Goal: Task Accomplishment & Management: Use online tool/utility

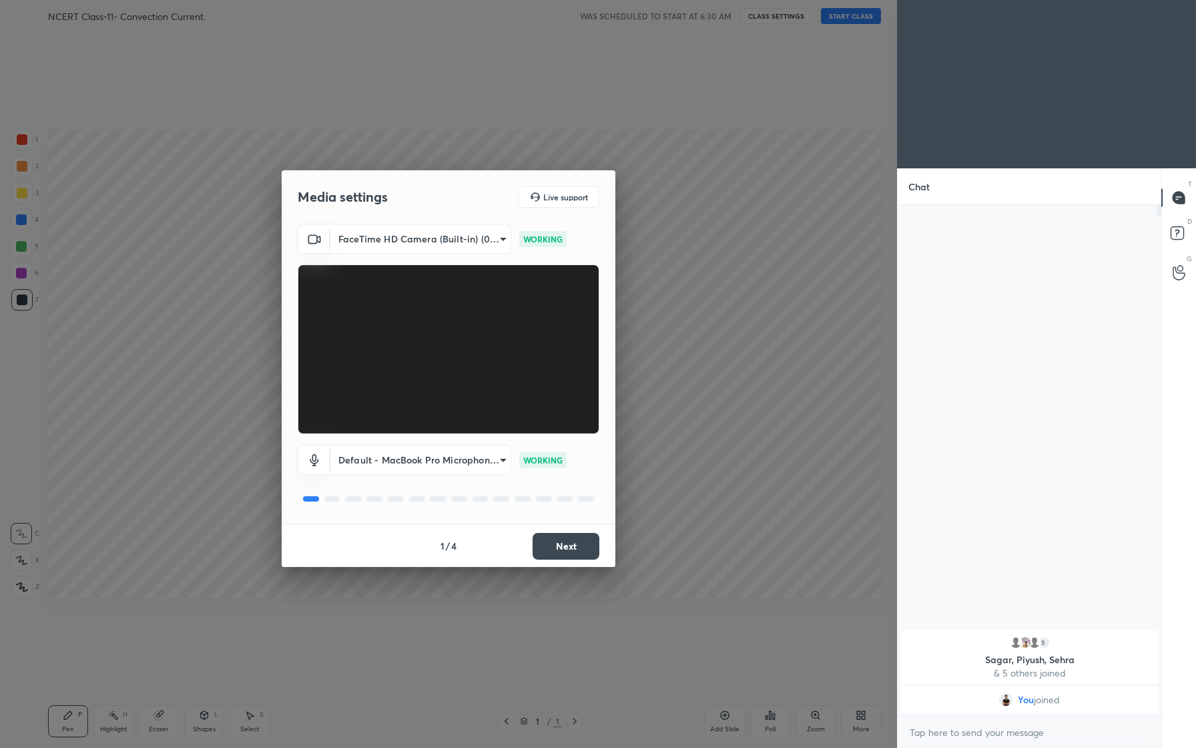
click at [931, 216] on div "5 [PERSON_NAME], Sehra & 5 others joined You joined" at bounding box center [1030, 460] width 264 height 511
click at [956, 728] on textarea at bounding box center [1029, 731] width 242 height 21
type textarea "Good Morning friends."
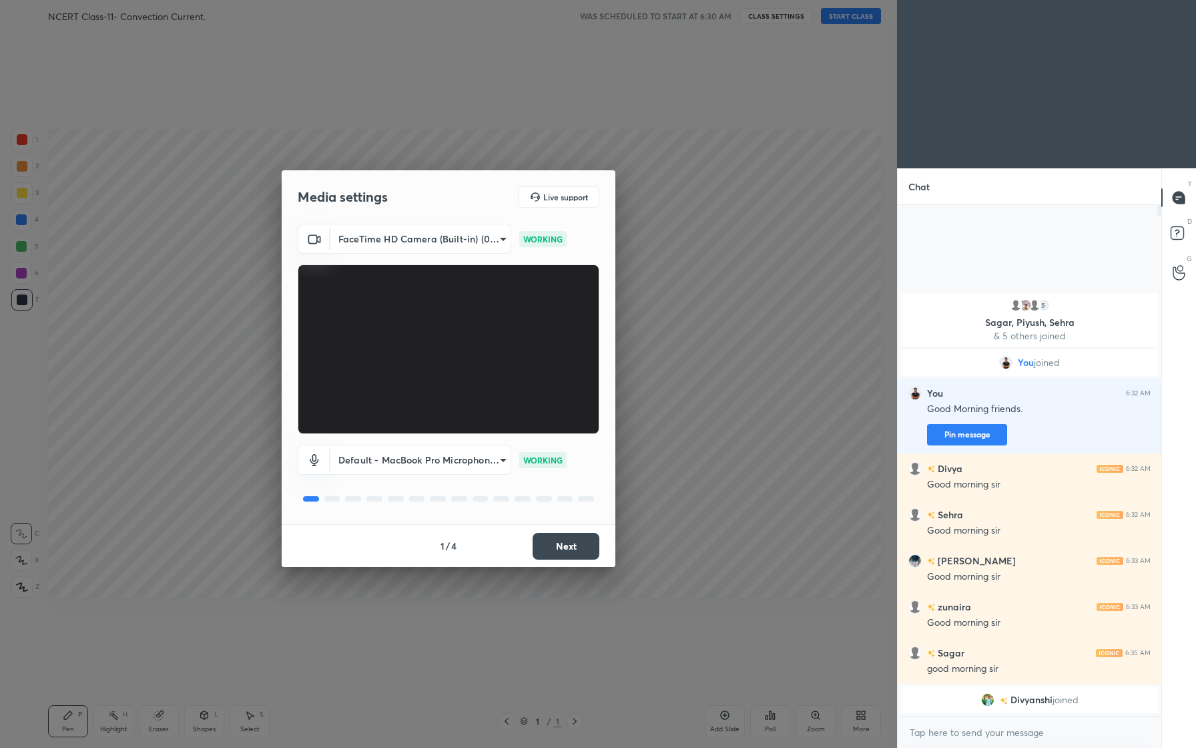
click at [483, 230] on body "1 2 3 4 5 6 7 C X Z C X Z E E Erase all H H NCERT Class-11- Convection Current.…" at bounding box center [598, 374] width 1196 height 748
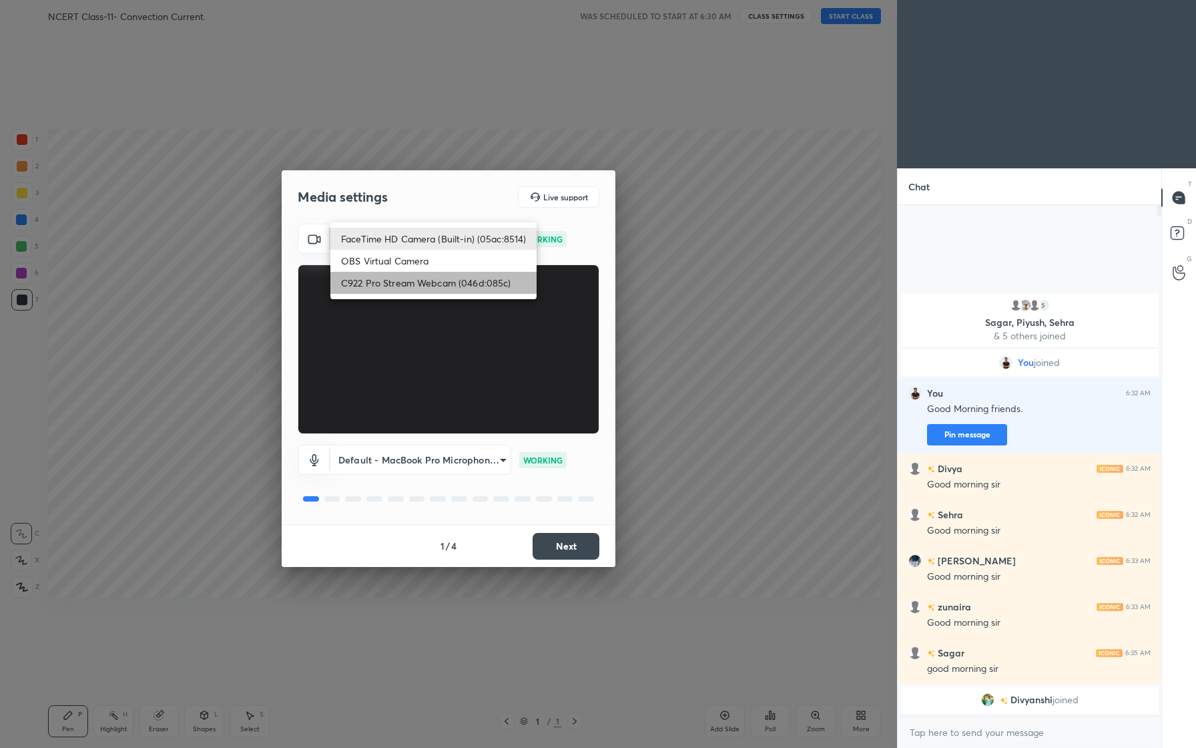
click at [434, 279] on li "C922 Pro Stream Webcam (046d:085c)" at bounding box center [433, 283] width 206 height 22
type input "b966bd1cb8310b6e19485a51b6b53821affa662cb660ce25afbd266d93ff2b48"
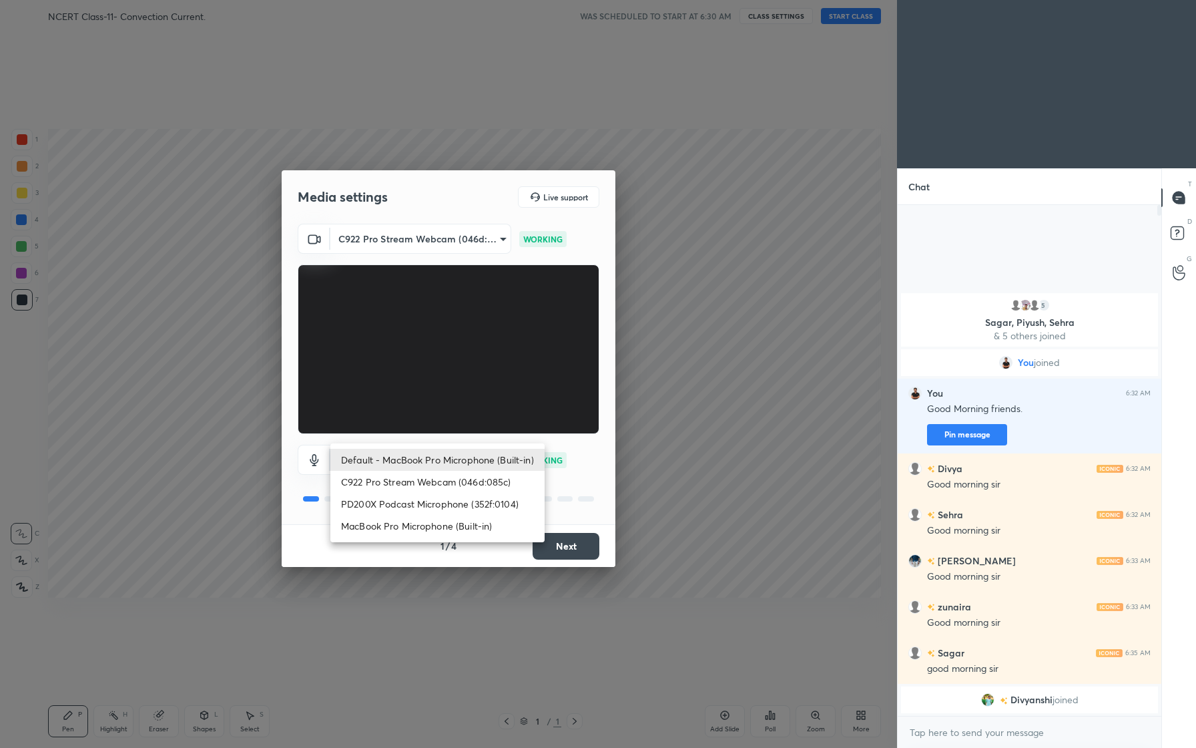
click at [483, 461] on body "1 2 3 4 5 6 7 C X Z C X Z E E Erase all H H NCERT Class-11- Convection Current.…" at bounding box center [598, 374] width 1196 height 748
click at [451, 506] on li "PD200X Podcast Microphone (352f:0104)" at bounding box center [437, 504] width 214 height 22
type input "e54abf277fcb6c0a76e5dad67cb99643171ceeca0908252303d946aa4bb19b7a"
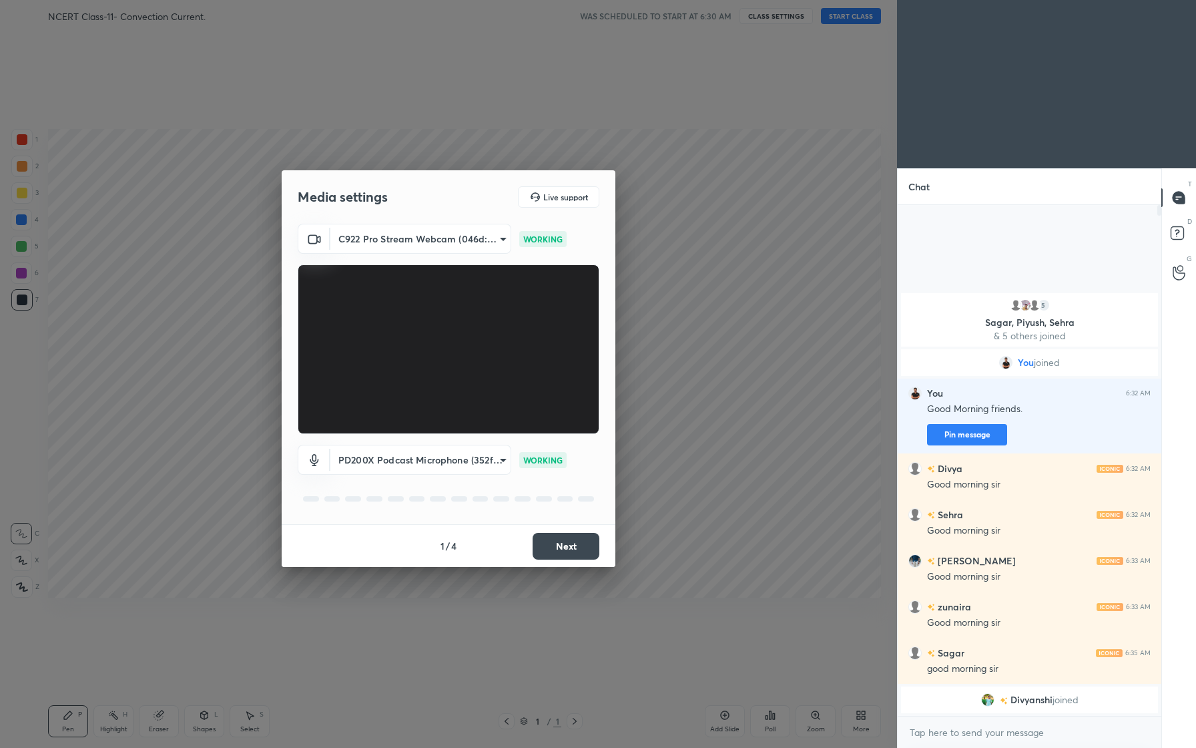
click at [574, 551] on button "Next" at bounding box center [566, 546] width 67 height 27
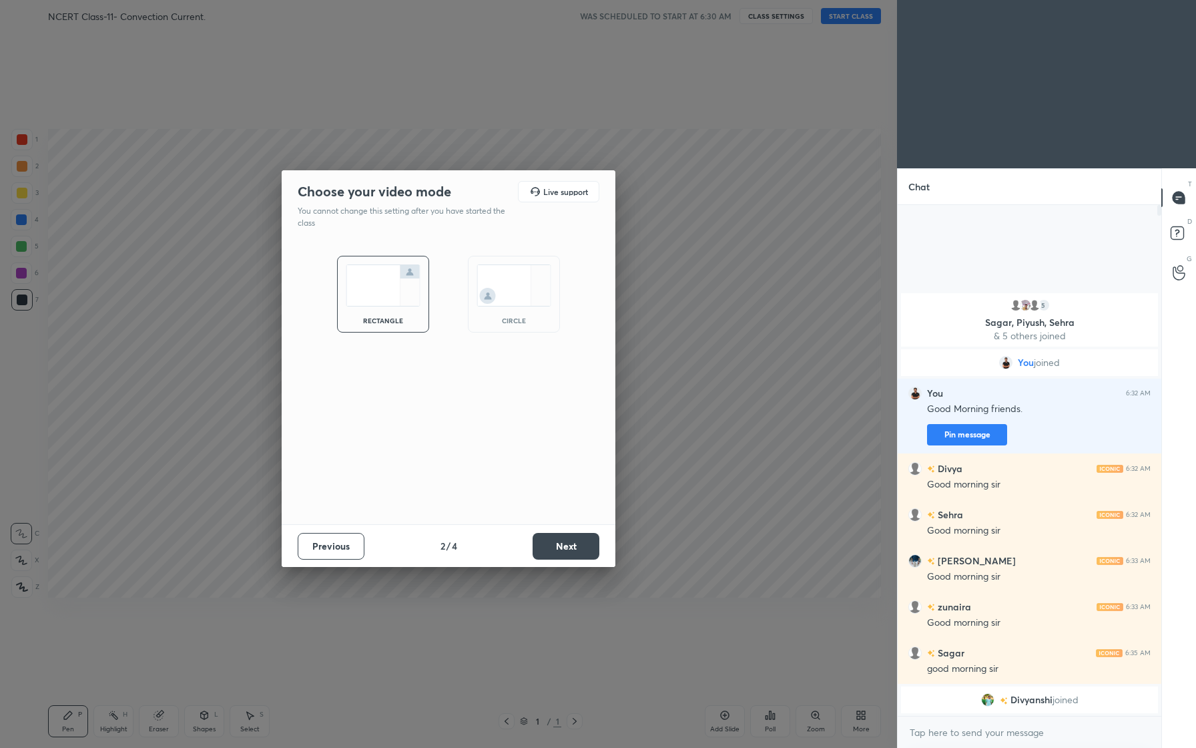
click at [579, 539] on button "Next" at bounding box center [566, 546] width 67 height 27
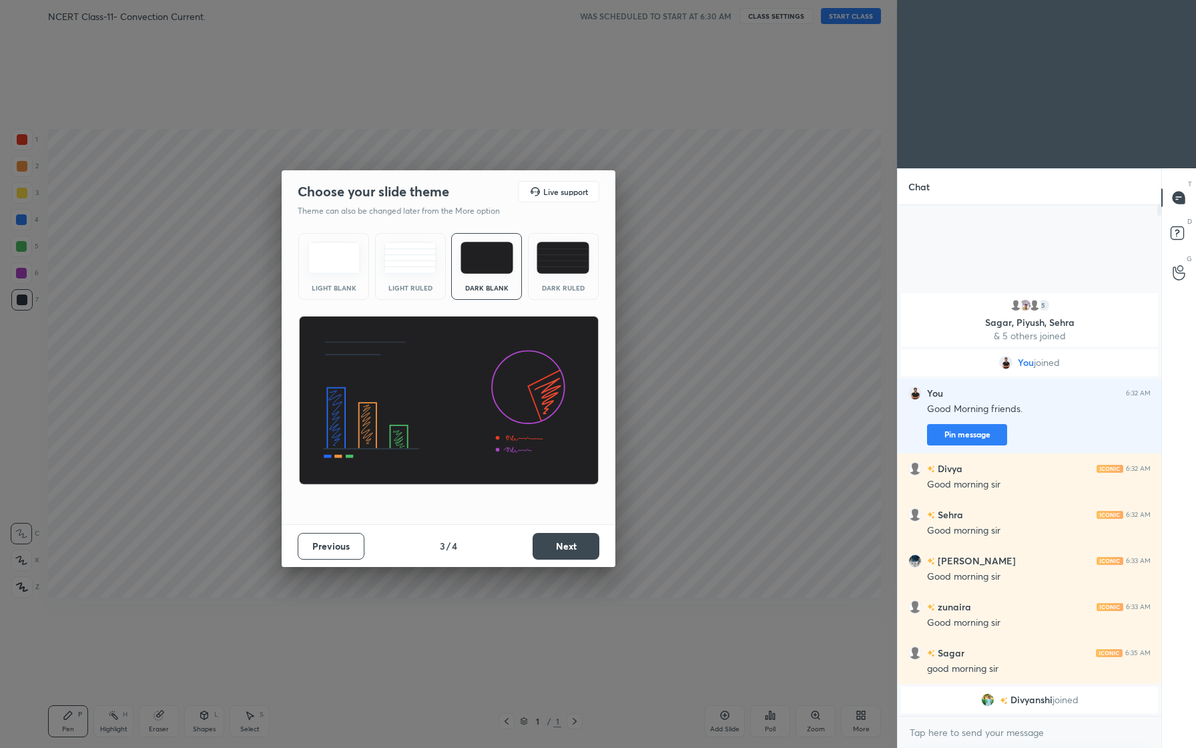
click at [579, 539] on button "Next" at bounding box center [566, 546] width 67 height 27
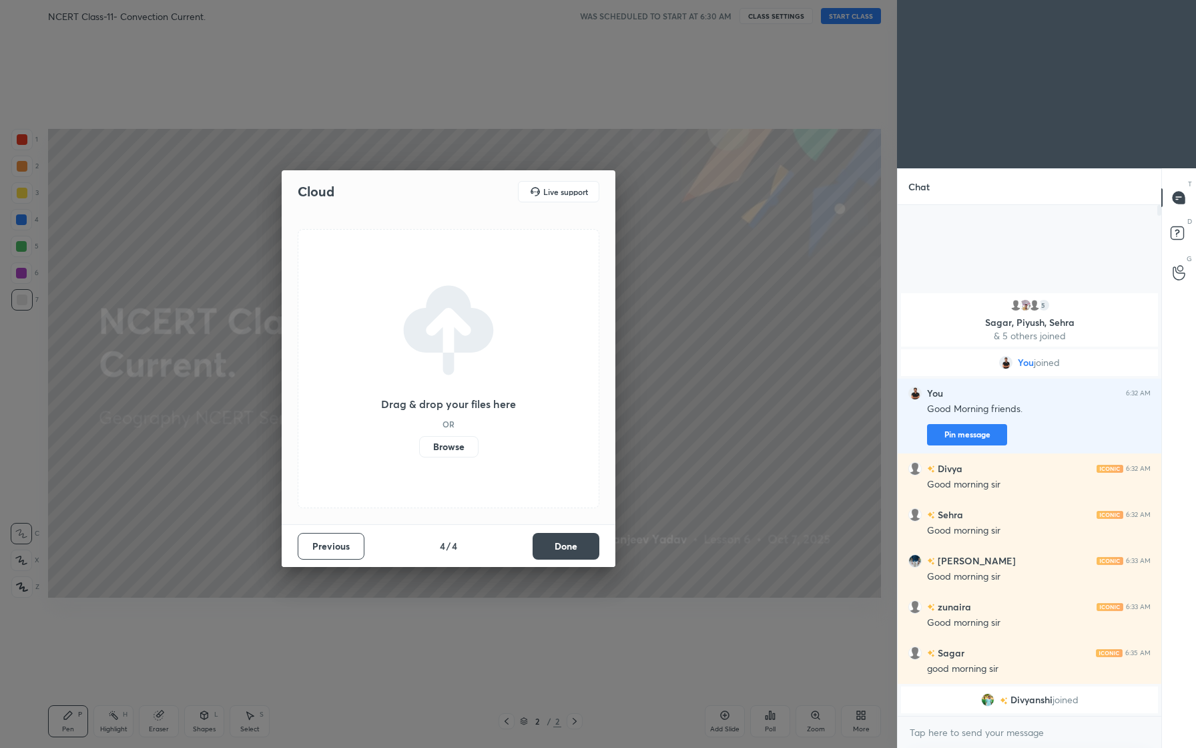
click at [579, 539] on button "Done" at bounding box center [566, 546] width 67 height 27
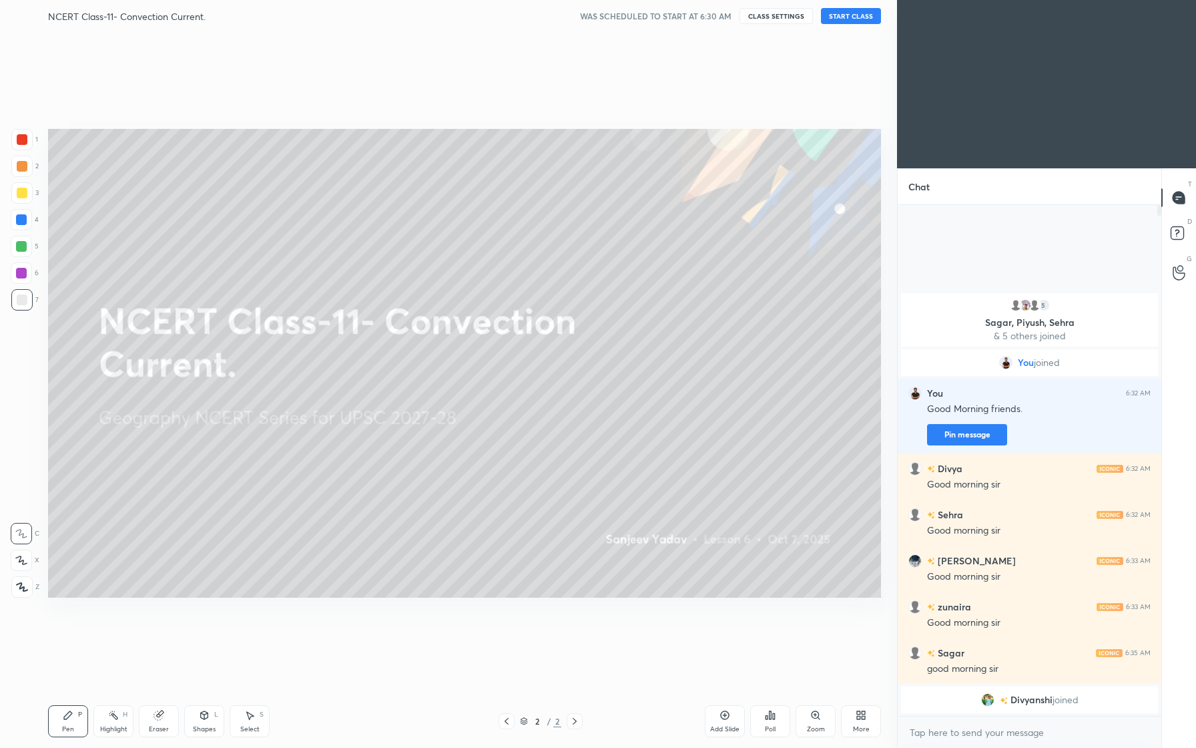
click at [855, 21] on button "START CLASS" at bounding box center [851, 16] width 60 height 16
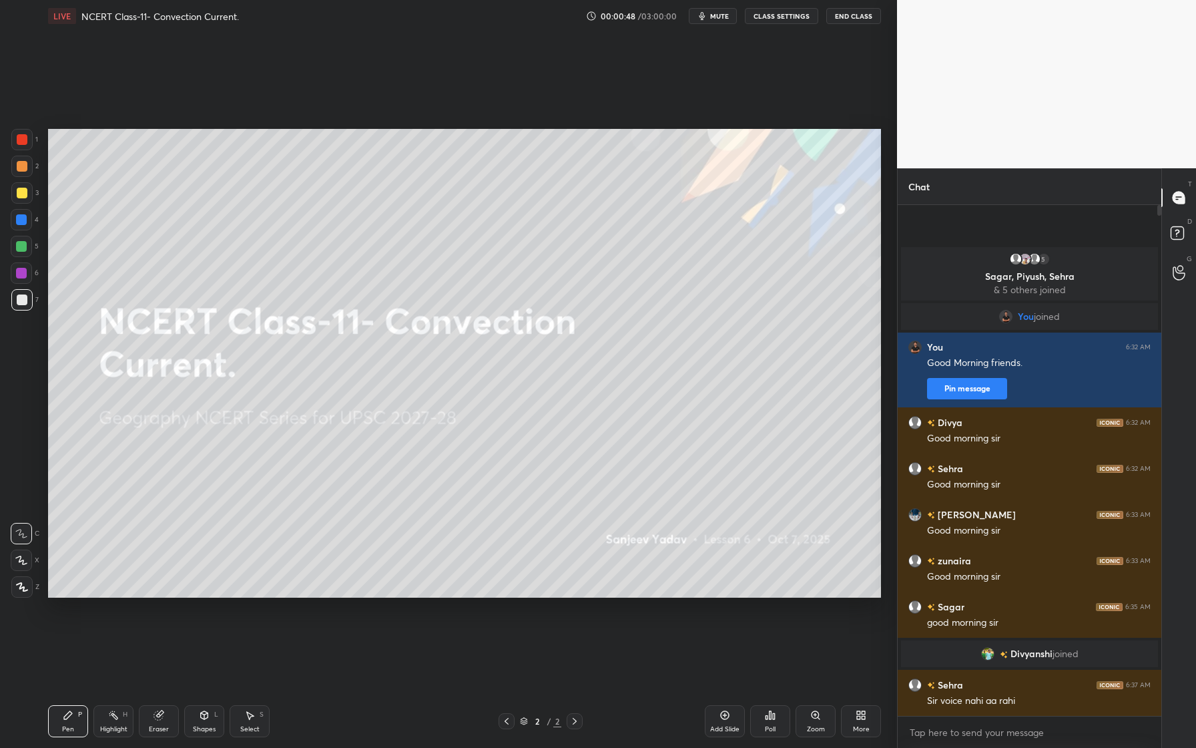
drag, startPoint x: 772, startPoint y: 14, endPoint x: 772, endPoint y: 673, distance: 659.4
click at [772, 14] on button "CLASS SETTINGS" at bounding box center [781, 16] width 73 height 16
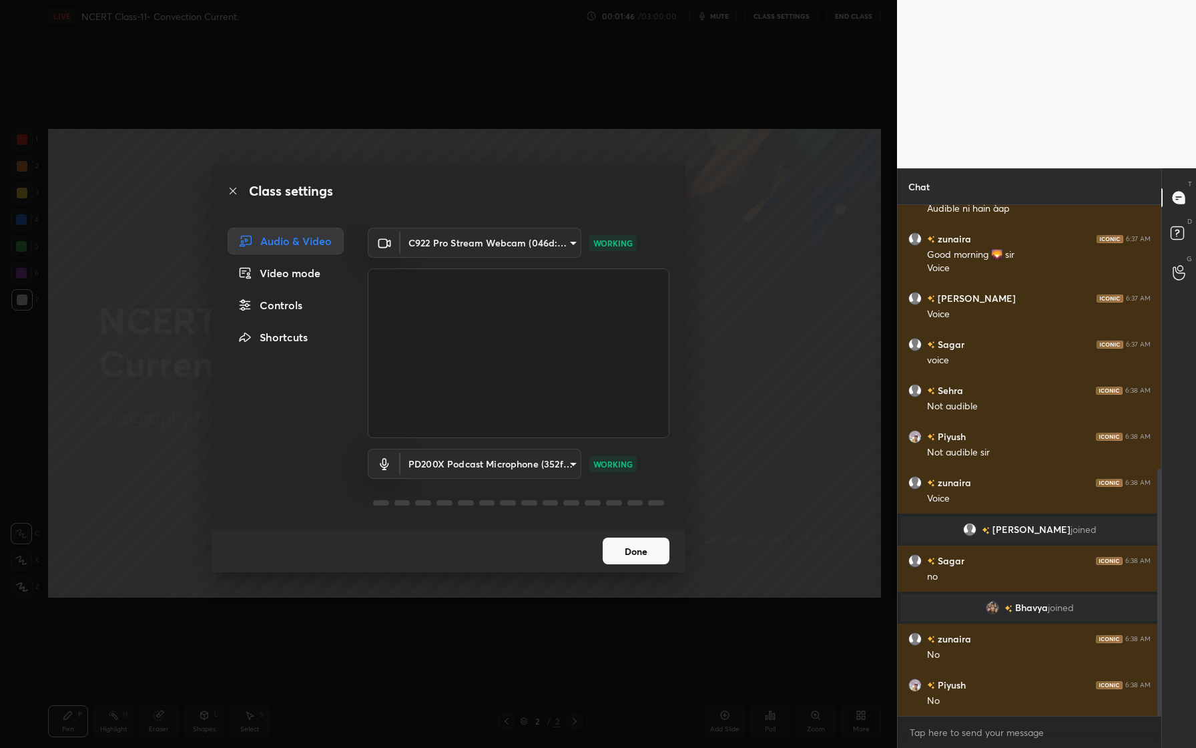
scroll to position [591, 0]
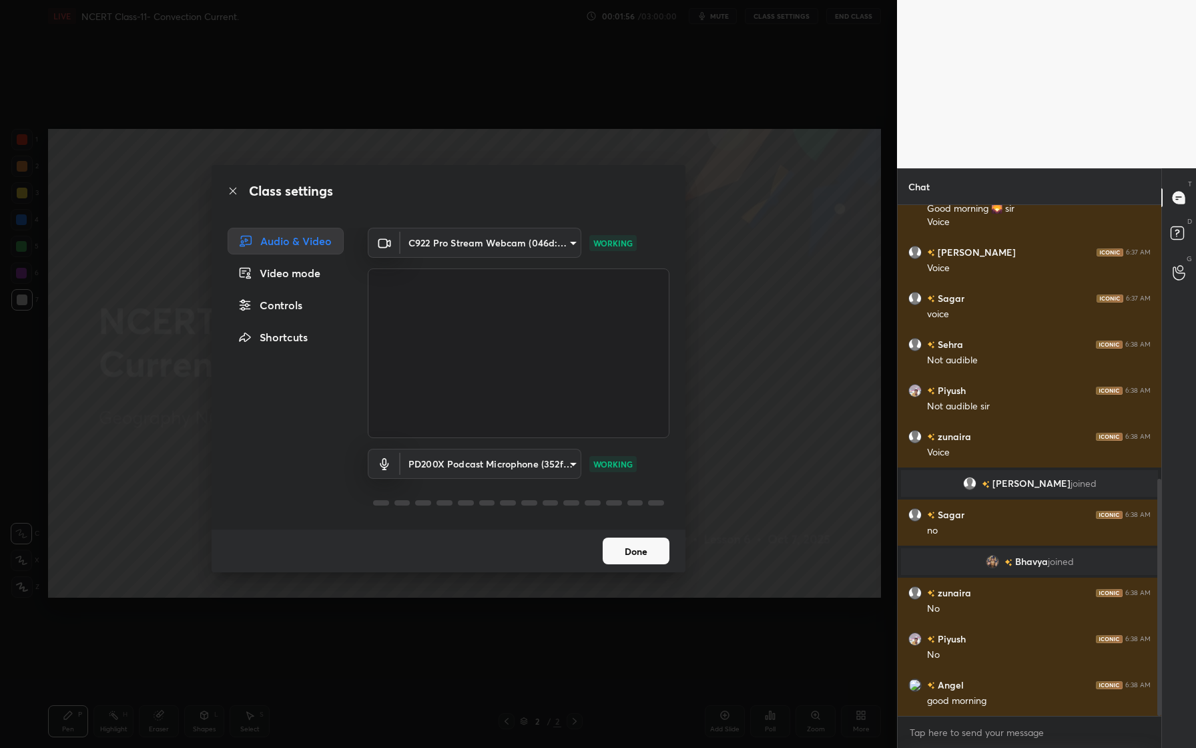
click at [496, 461] on body "1 2 3 4 5 6 7 C X Z C X Z E E Erase all H H LIVE NCERT Class-11- Convection Cur…" at bounding box center [598, 374] width 1196 height 748
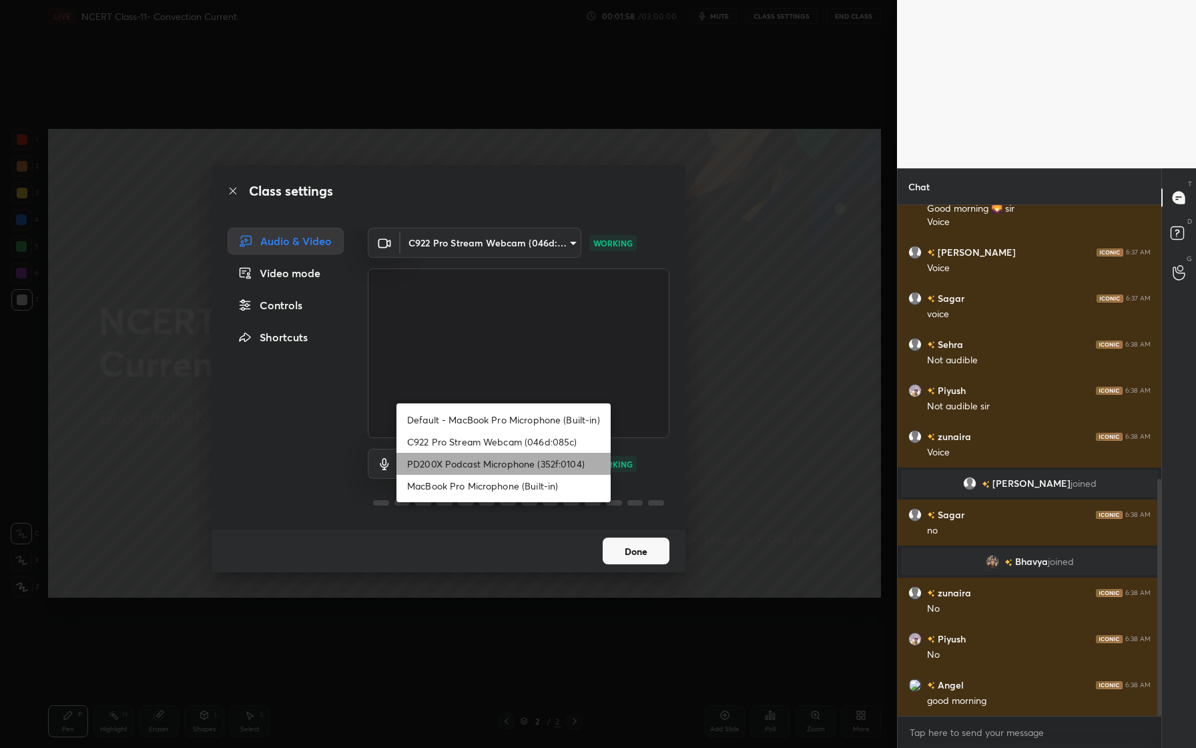
click at [496, 461] on li "PD200X Podcast Microphone (352f:0104)" at bounding box center [503, 464] width 214 height 22
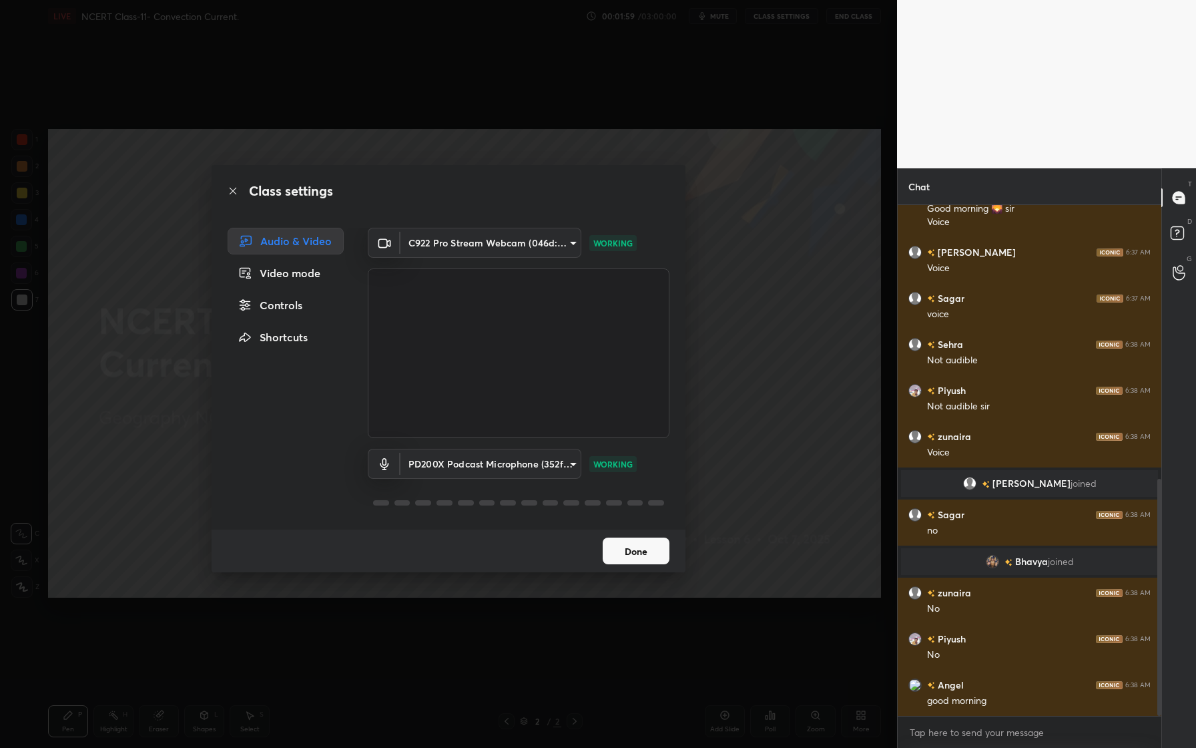
click at [632, 549] on button "Done" at bounding box center [636, 550] width 67 height 27
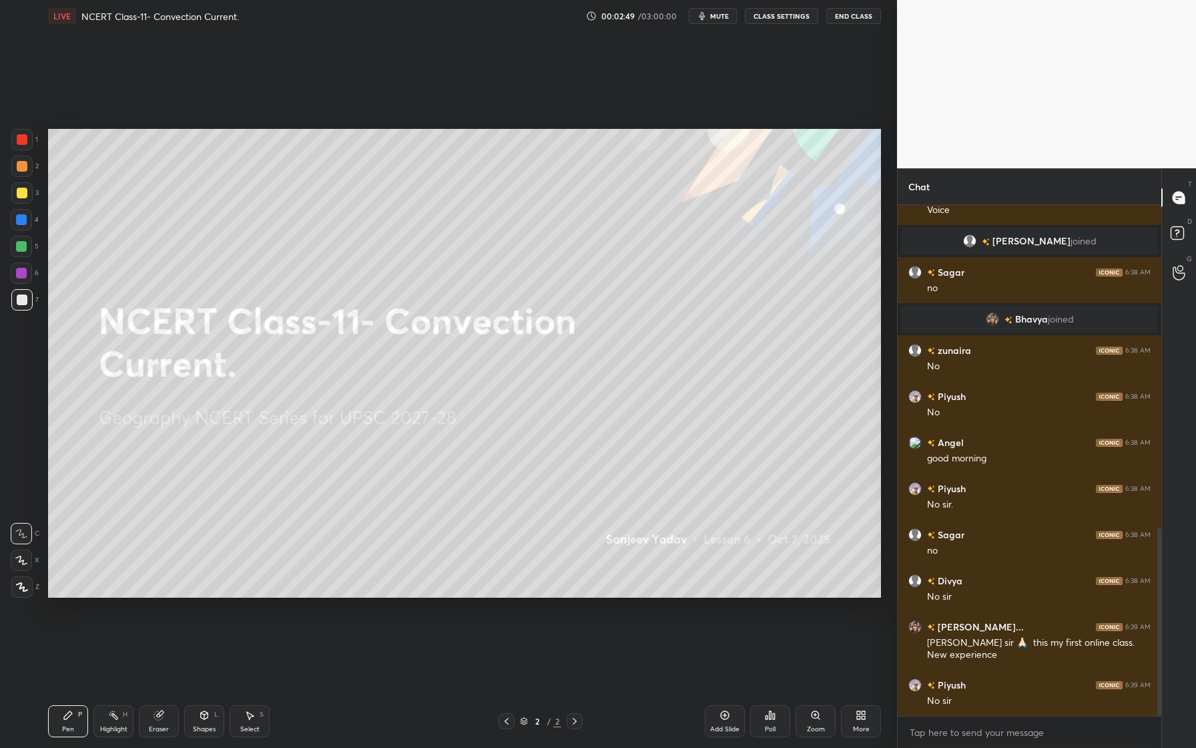
scroll to position [879, 0]
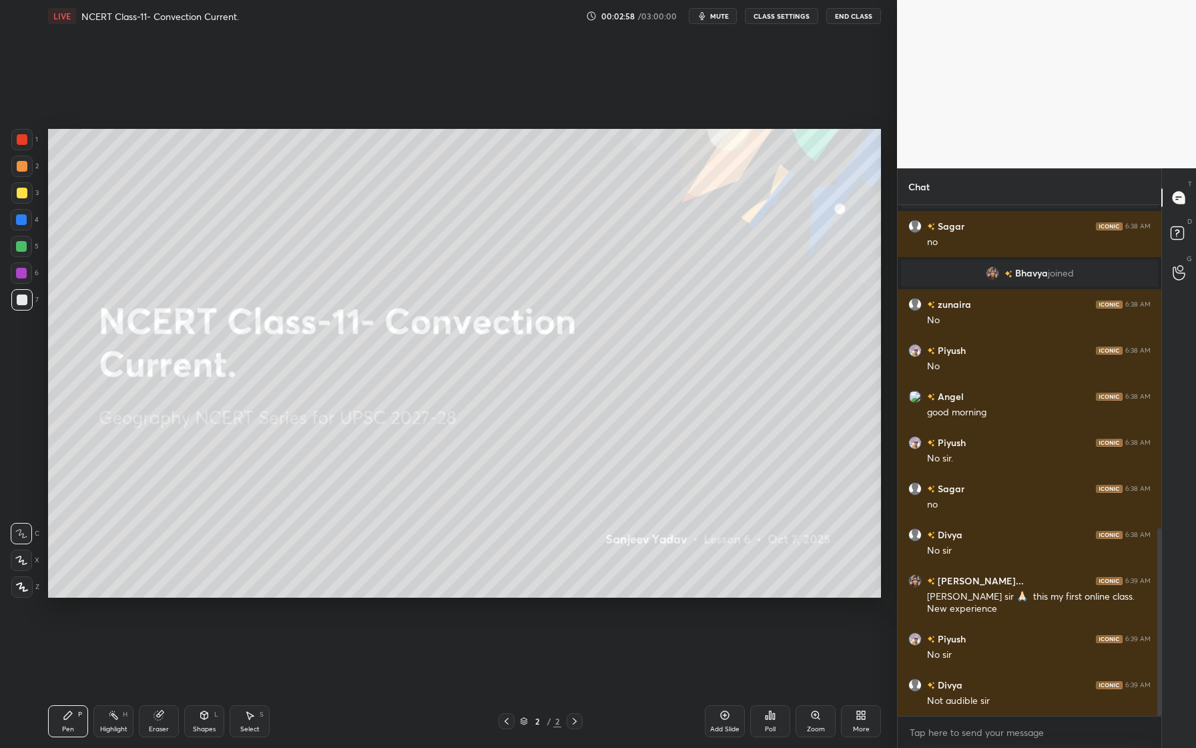
click at [798, 17] on button "CLASS SETTINGS" at bounding box center [781, 16] width 73 height 16
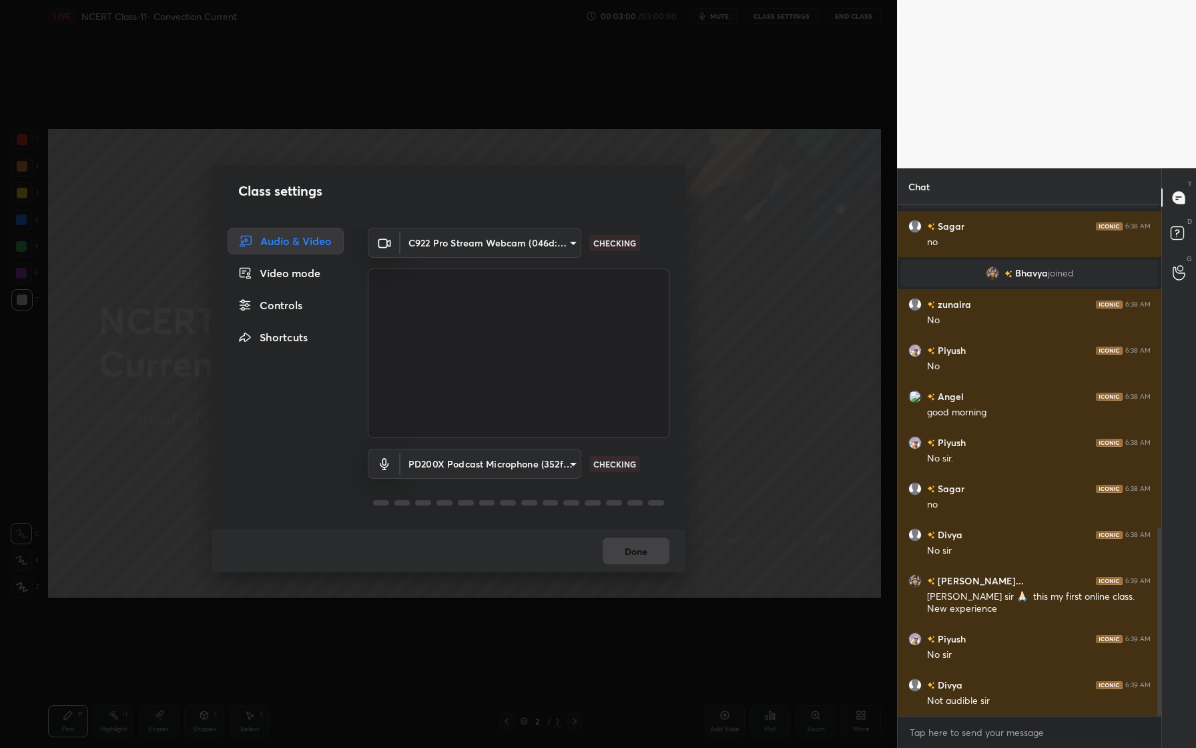
click at [525, 473] on body "1 2 3 4 5 6 7 C X Z C X Z E E Erase all H H LIVE NCERT Class-11- Convection Cur…" at bounding box center [598, 374] width 1196 height 748
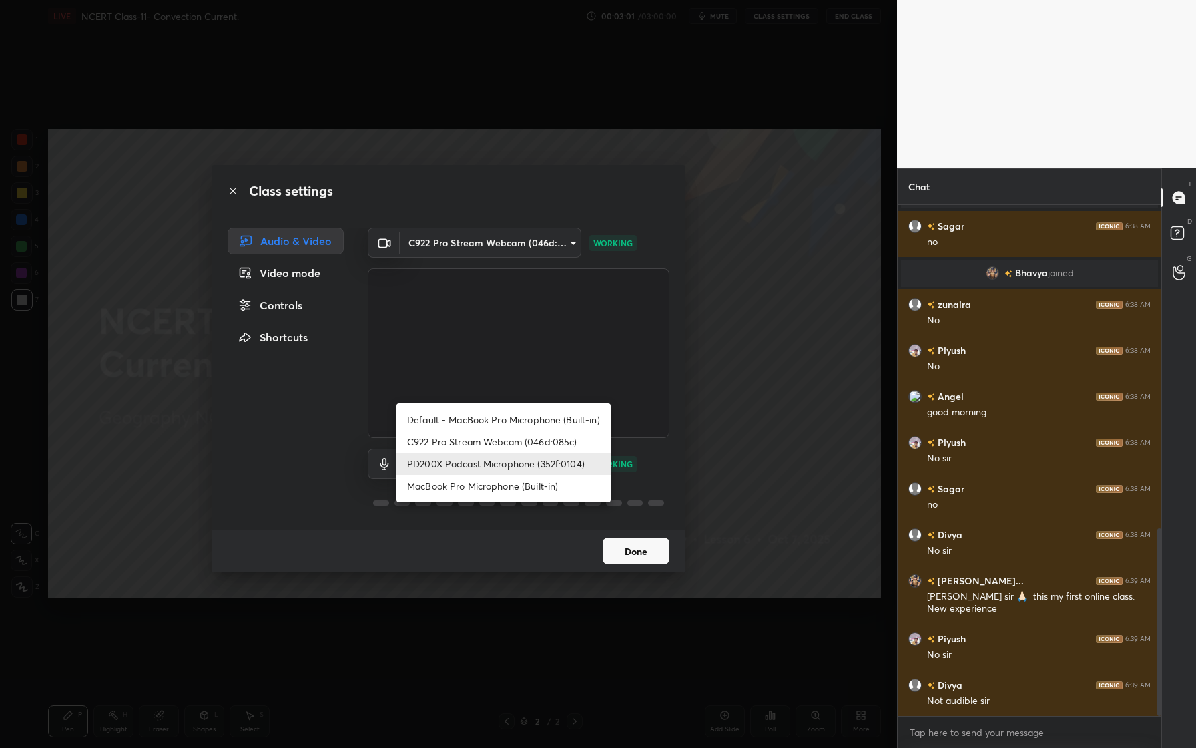
click at [513, 425] on li "Default - MacBook Pro Microphone (Built-in)" at bounding box center [503, 419] width 214 height 22
type input "default"
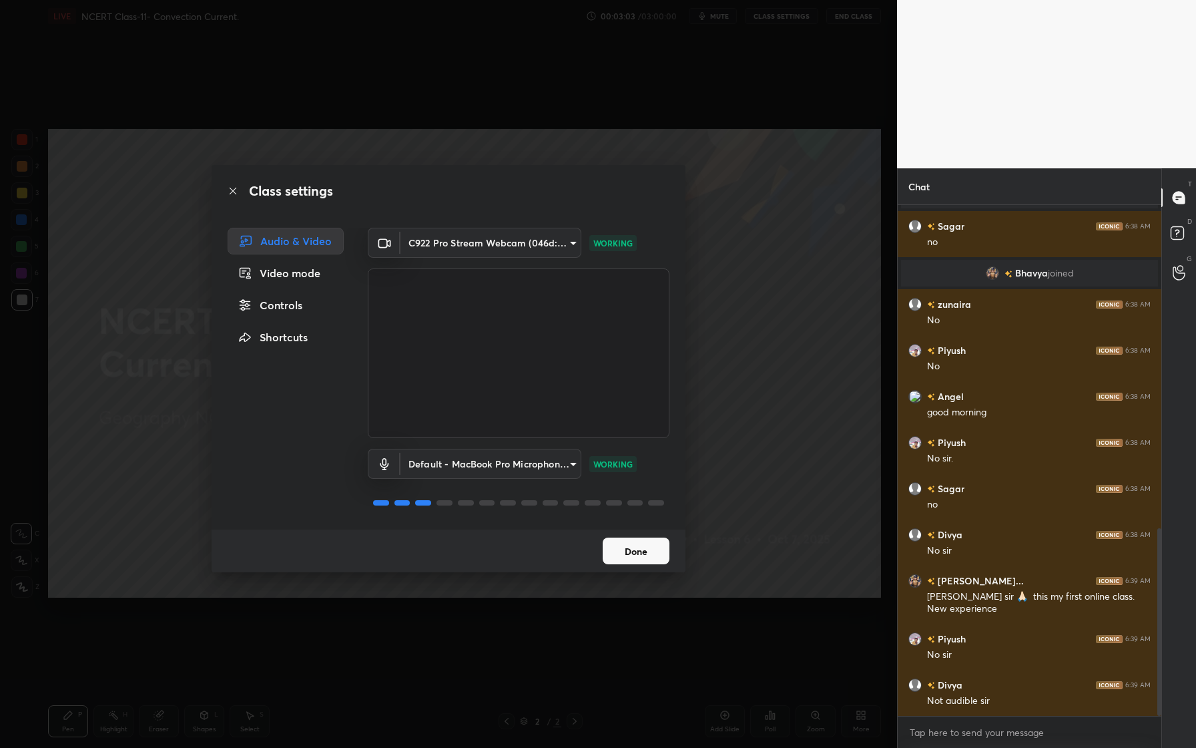
click at [638, 559] on button "Done" at bounding box center [636, 550] width 67 height 27
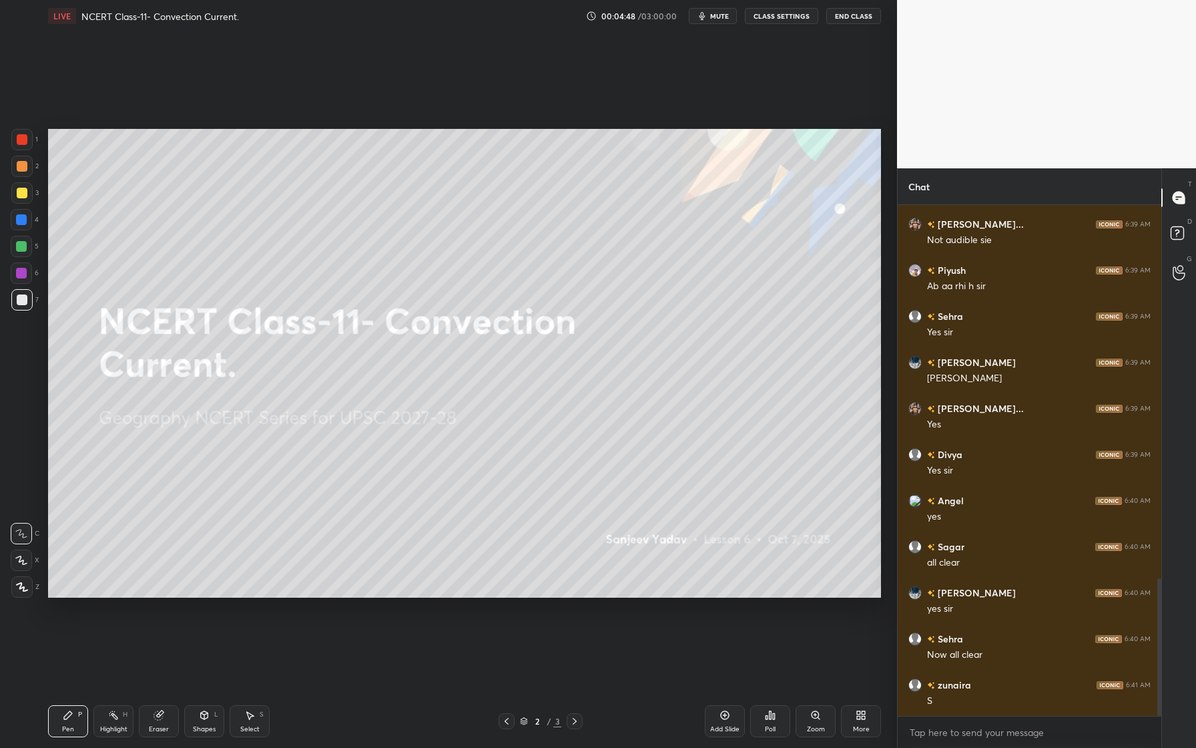
scroll to position [1432, 0]
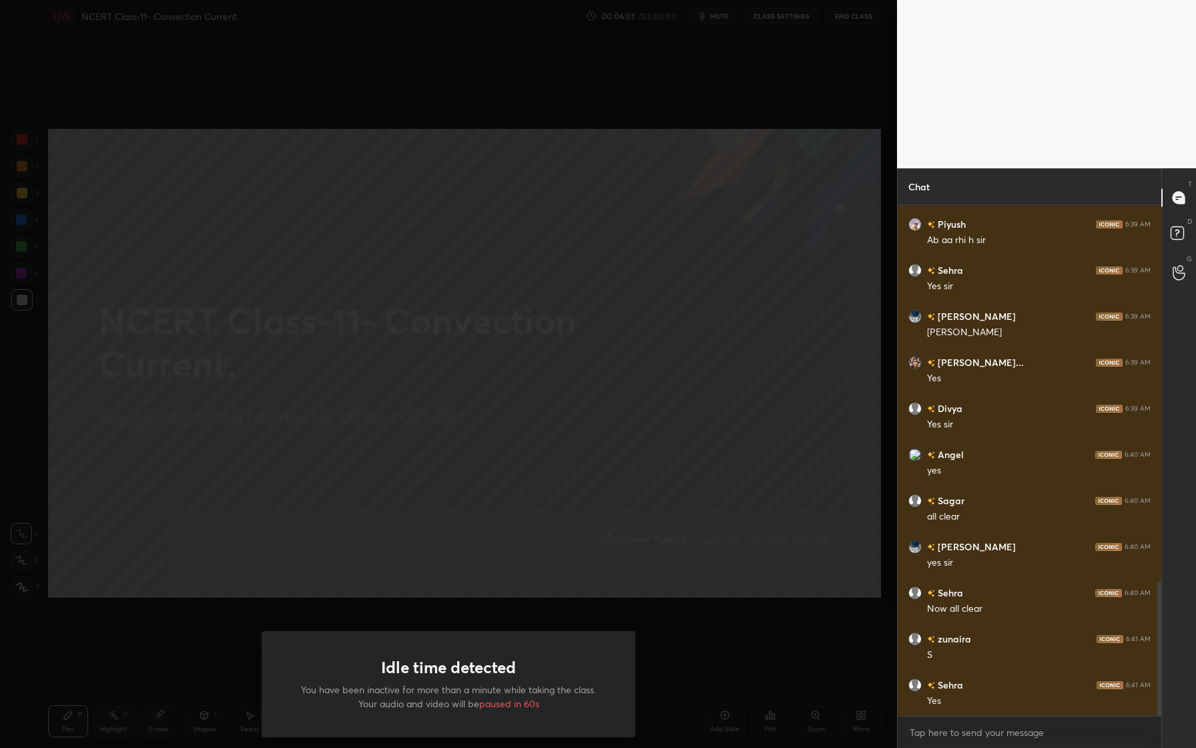
click at [619, 232] on div "Idle time detected You have been inactive for more than a minute while taking t…" at bounding box center [448, 374] width 897 height 748
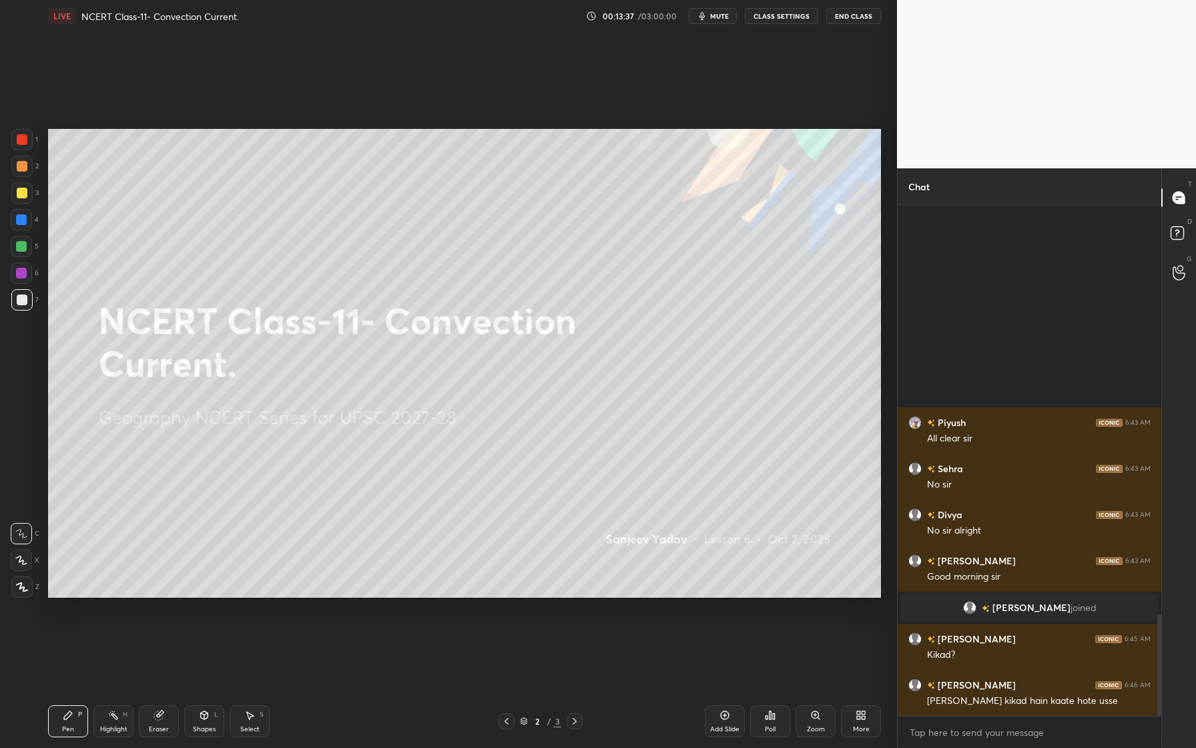
scroll to position [2064, 0]
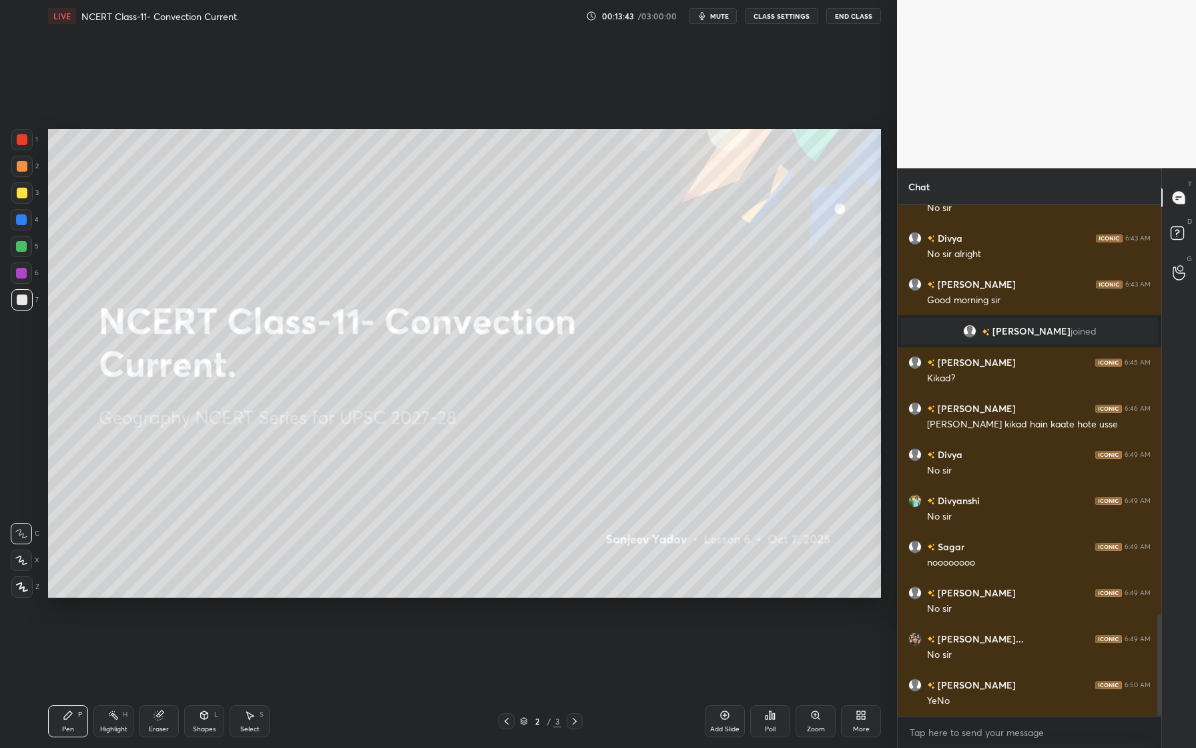
click at [863, 720] on div "More" at bounding box center [861, 721] width 40 height 32
click at [791, 579] on div "Upload File" at bounding box center [785, 581] width 53 height 32
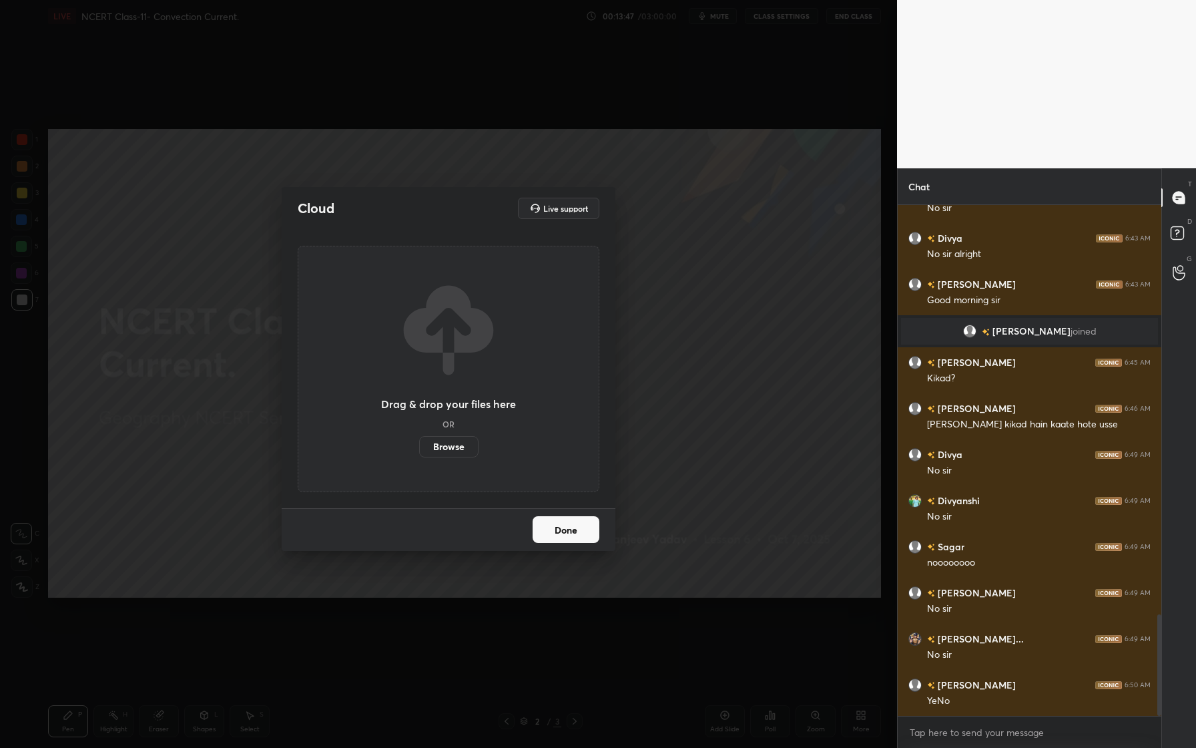
click at [449, 451] on label "Browse" at bounding box center [448, 446] width 59 height 21
click at [419, 451] on input "Browse" at bounding box center [419, 446] width 0 height 21
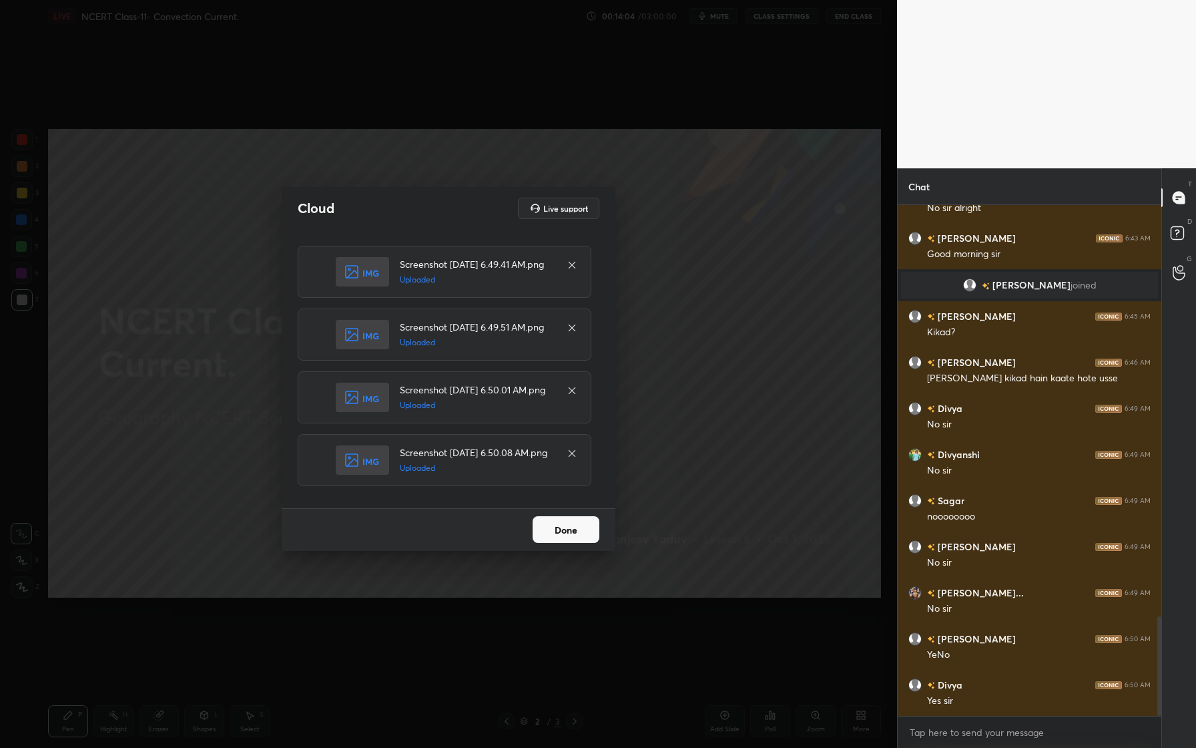
click at [567, 533] on button "Done" at bounding box center [566, 529] width 67 height 27
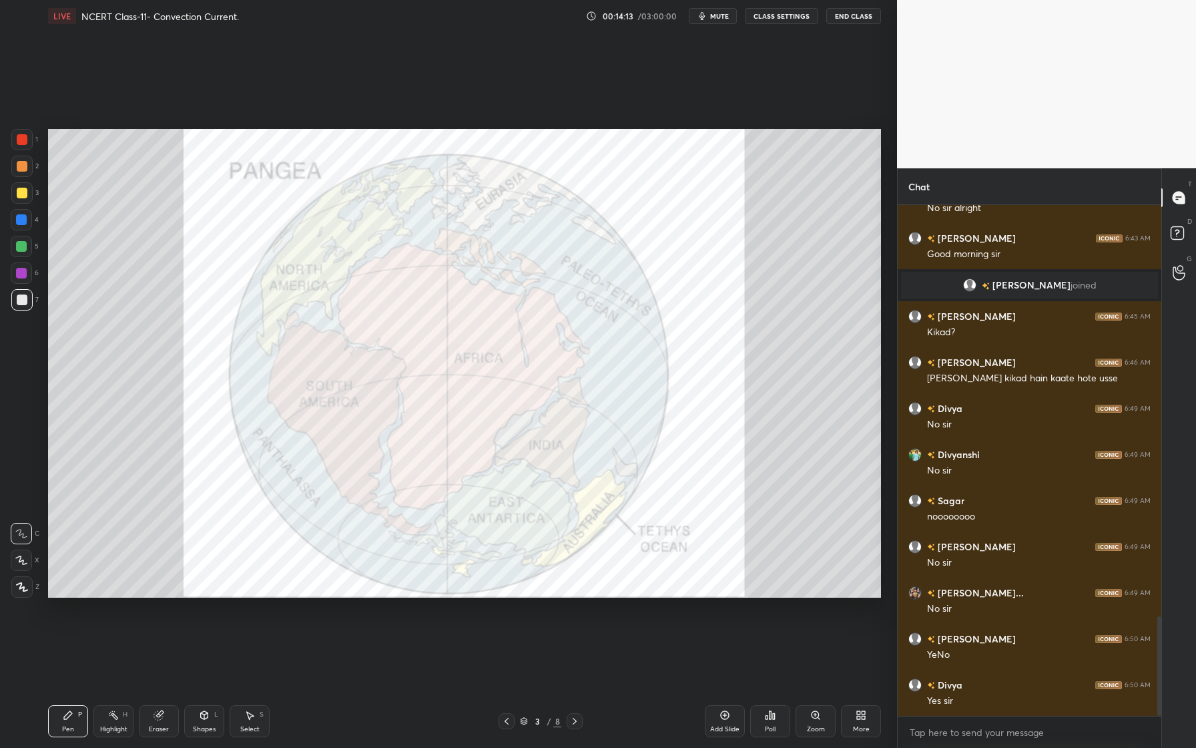
scroll to position [2156, 0]
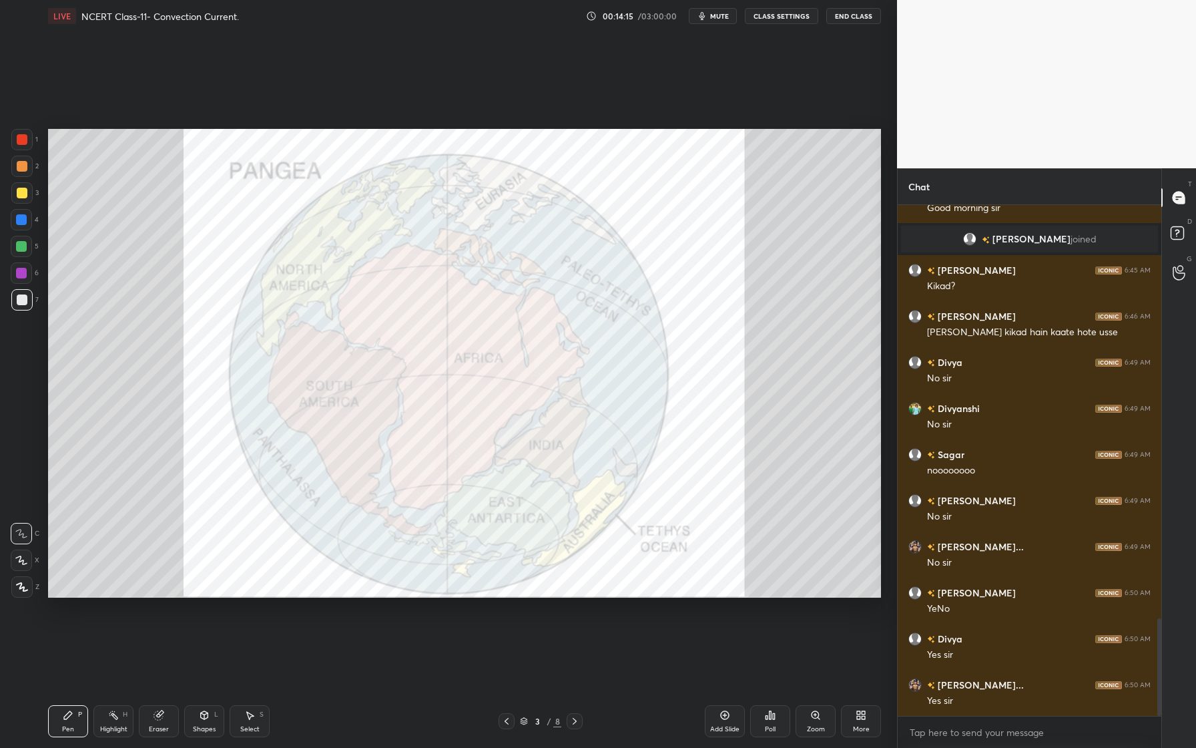
drag, startPoint x: 19, startPoint y: 144, endPoint x: 7, endPoint y: 149, distance: 12.9
click at [19, 144] on div at bounding box center [22, 139] width 11 height 11
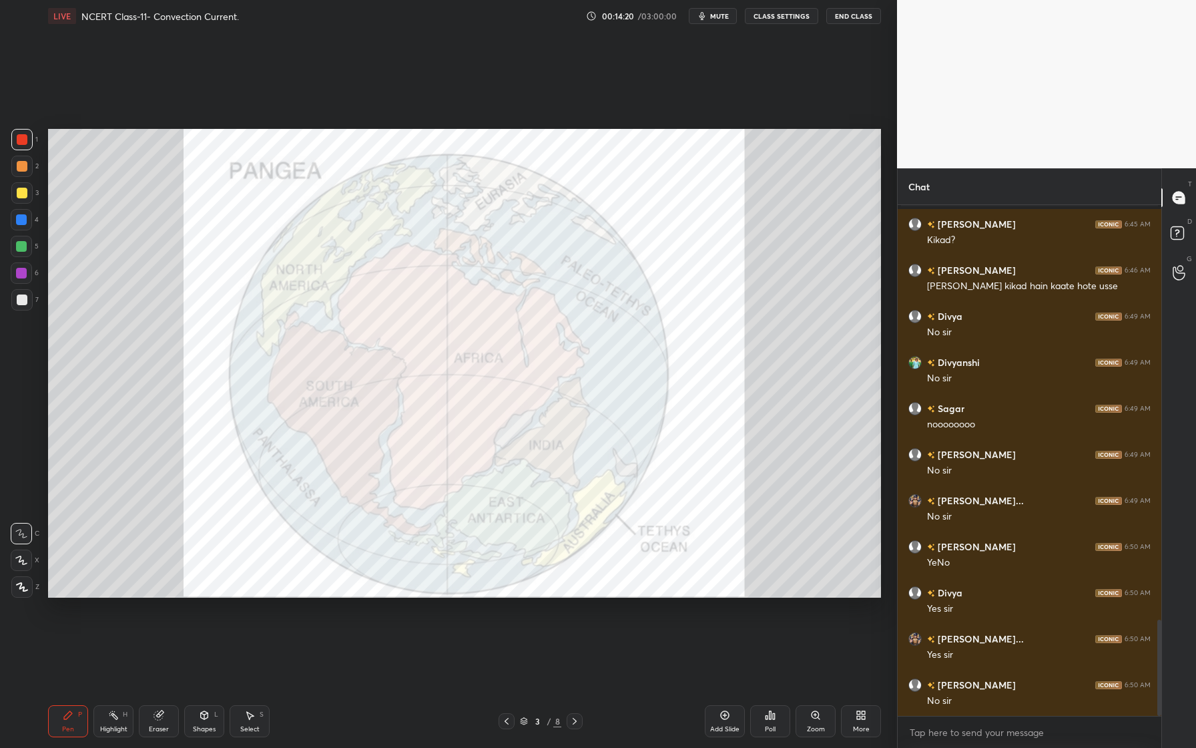
scroll to position [2248, 0]
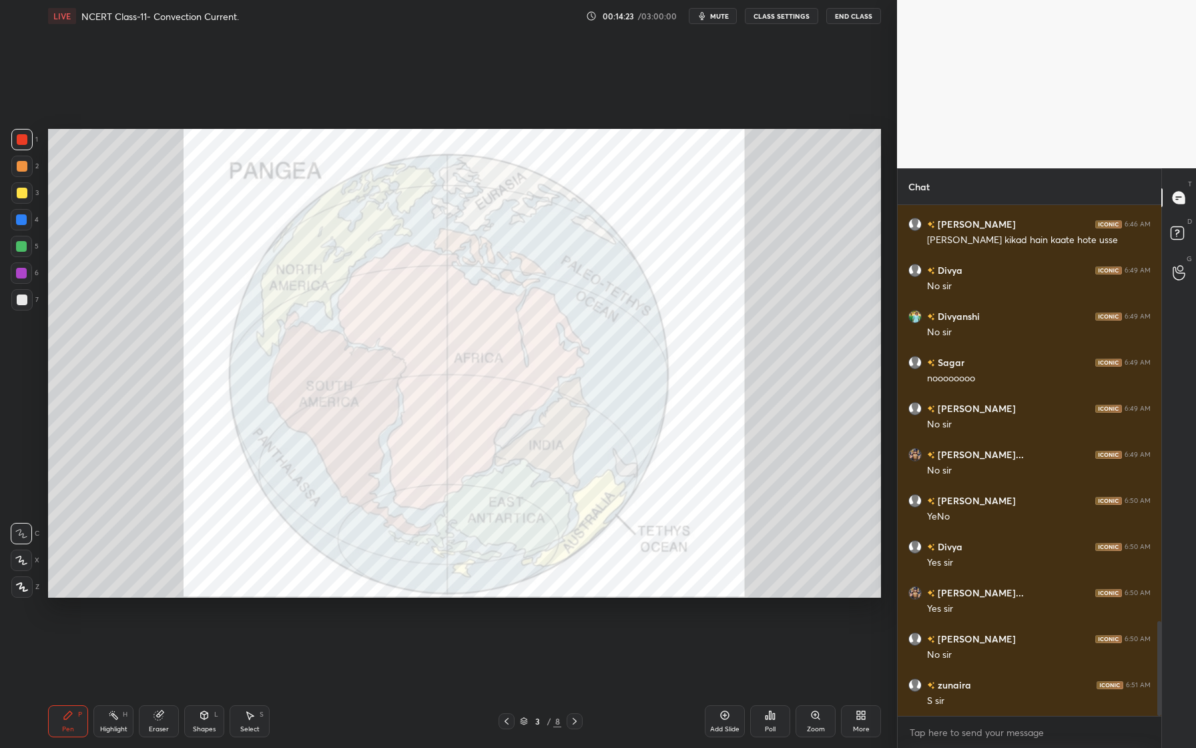
drag, startPoint x: 24, startPoint y: 587, endPoint x: 39, endPoint y: 578, distance: 17.6
click at [24, 587] on icon at bounding box center [22, 587] width 11 height 8
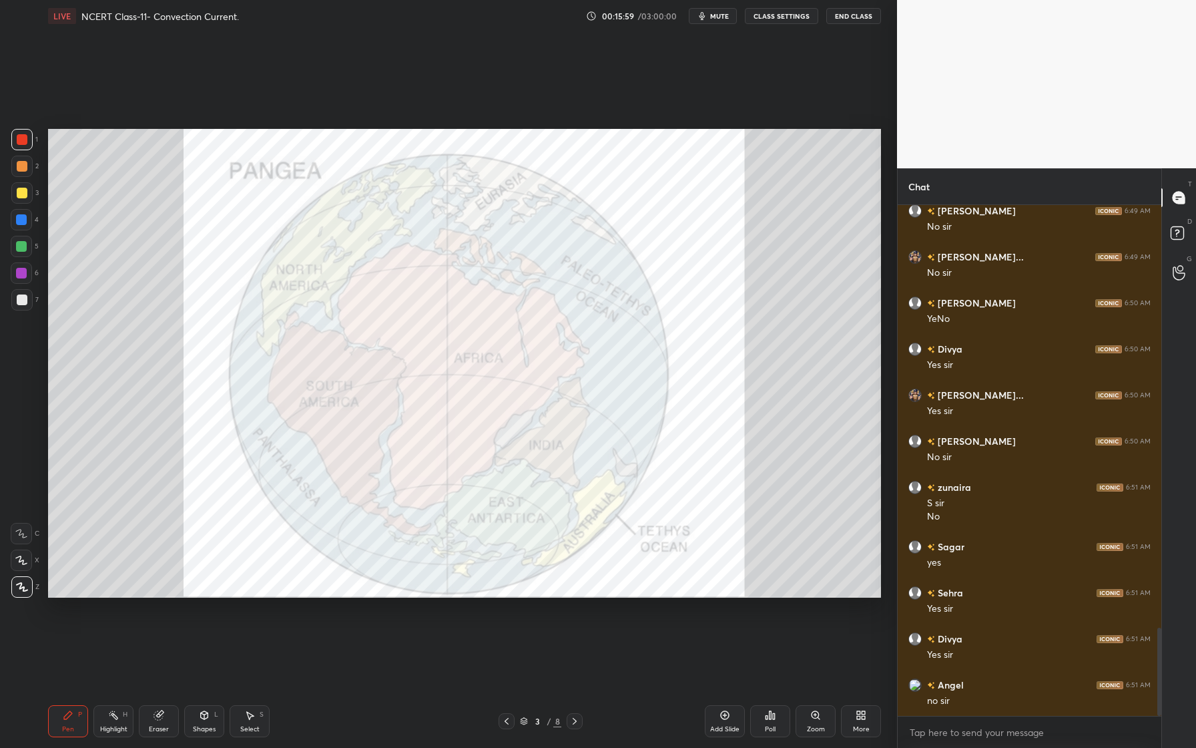
scroll to position [2491, 0]
drag, startPoint x: 22, startPoint y: 198, endPoint x: 29, endPoint y: 157, distance: 42.0
click at [22, 198] on div at bounding box center [21, 192] width 21 height 21
drag, startPoint x: 17, startPoint y: 135, endPoint x: 13, endPoint y: 144, distance: 10.4
click at [17, 135] on div at bounding box center [22, 139] width 11 height 11
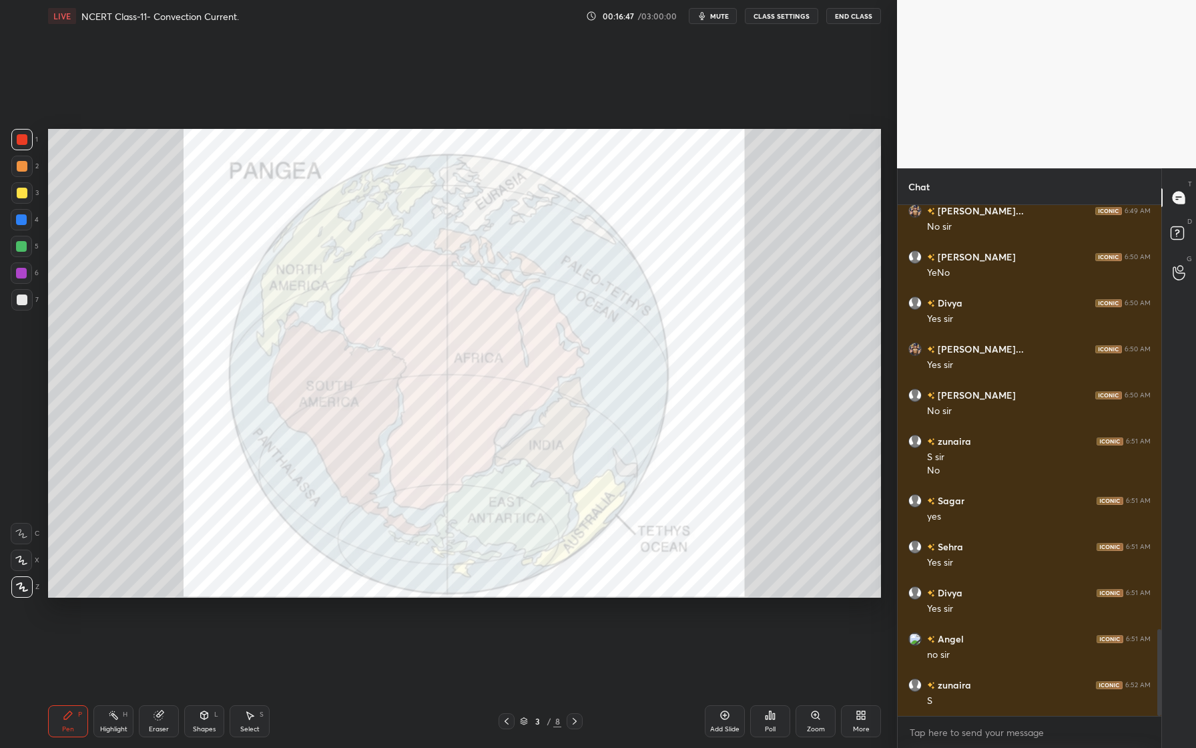
scroll to position [2538, 0]
click at [26, 245] on div at bounding box center [21, 246] width 11 height 11
click at [166, 727] on div "Eraser" at bounding box center [159, 728] width 20 height 7
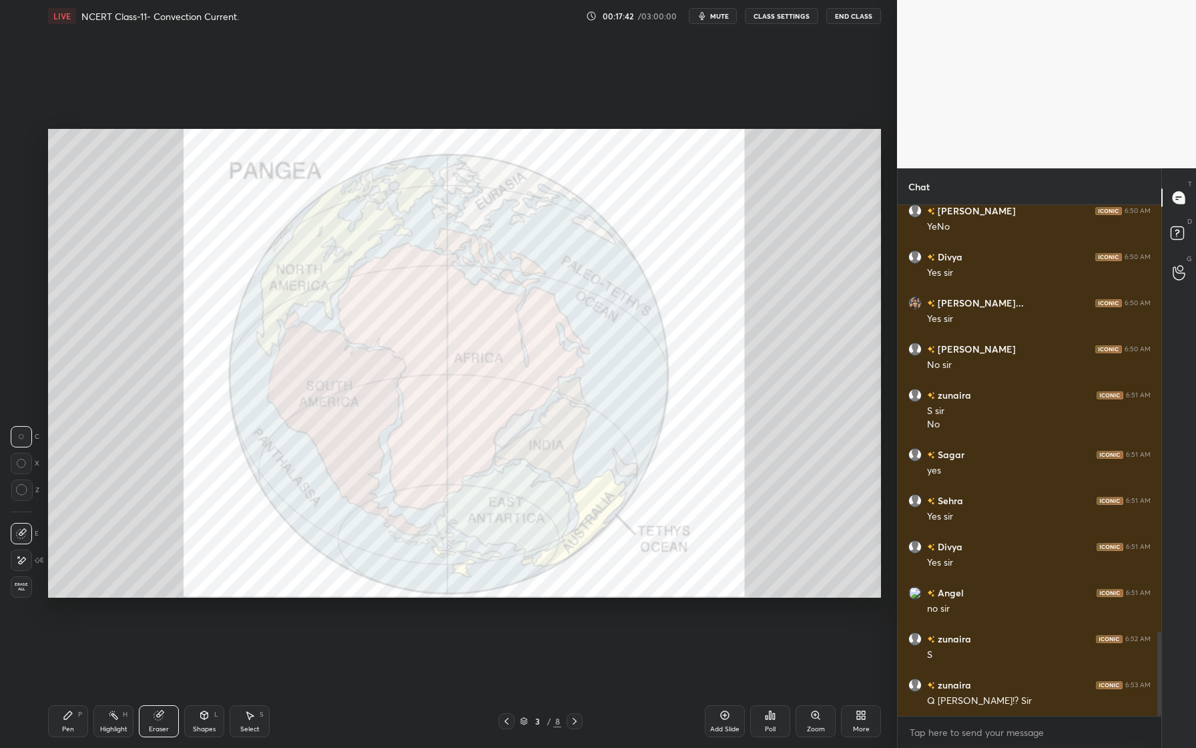
scroll to position [2584, 0]
click at [26, 561] on icon at bounding box center [21, 560] width 11 height 11
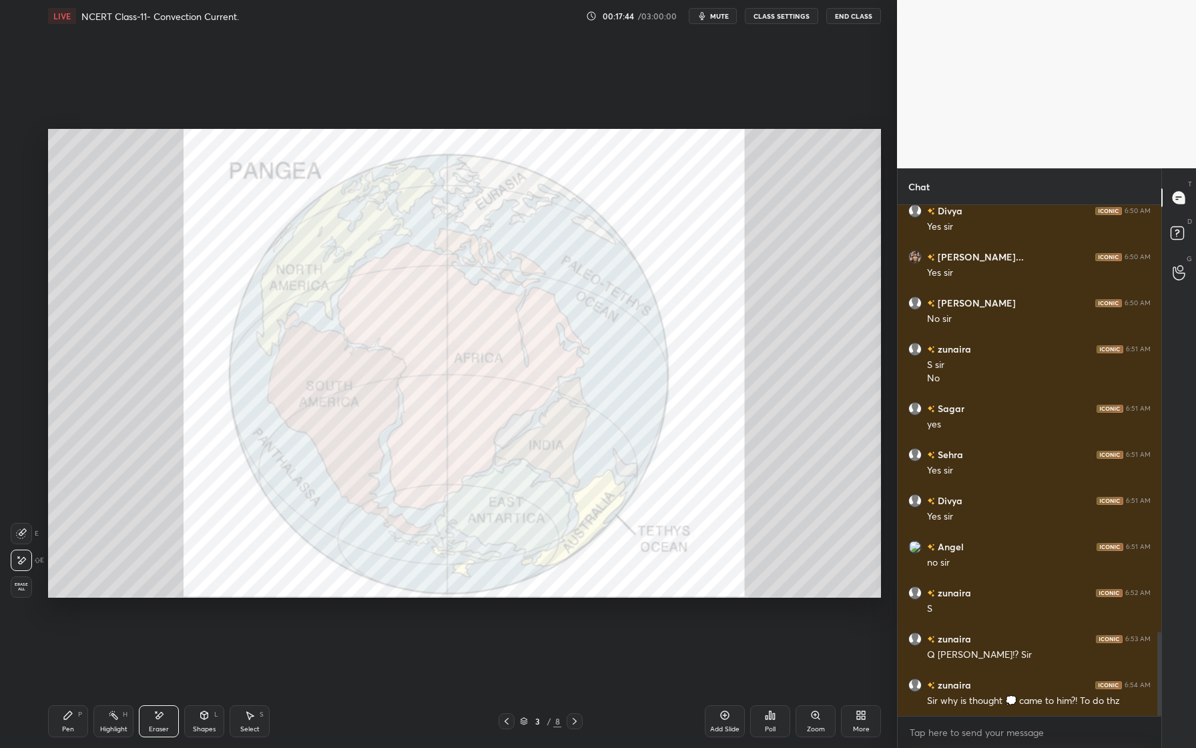
click at [20, 588] on span "Erase all" at bounding box center [21, 586] width 20 height 9
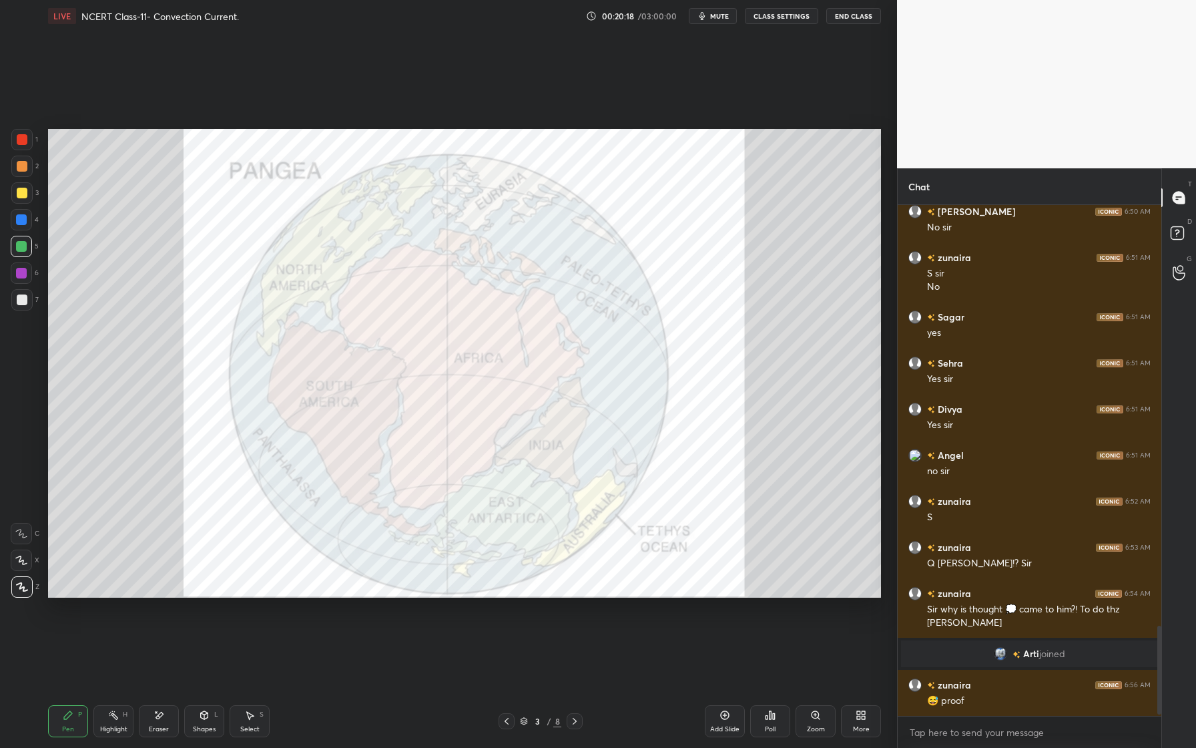
scroll to position [2429, 0]
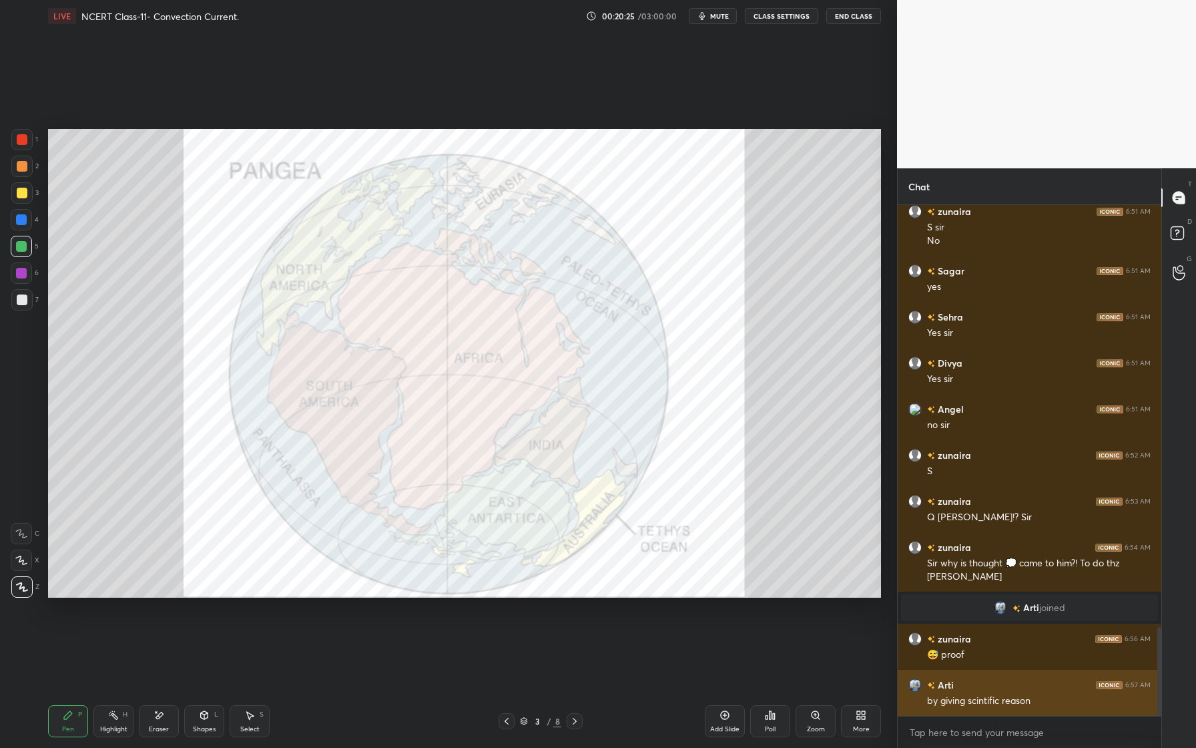
click at [918, 689] on img "grid" at bounding box center [914, 684] width 13 height 13
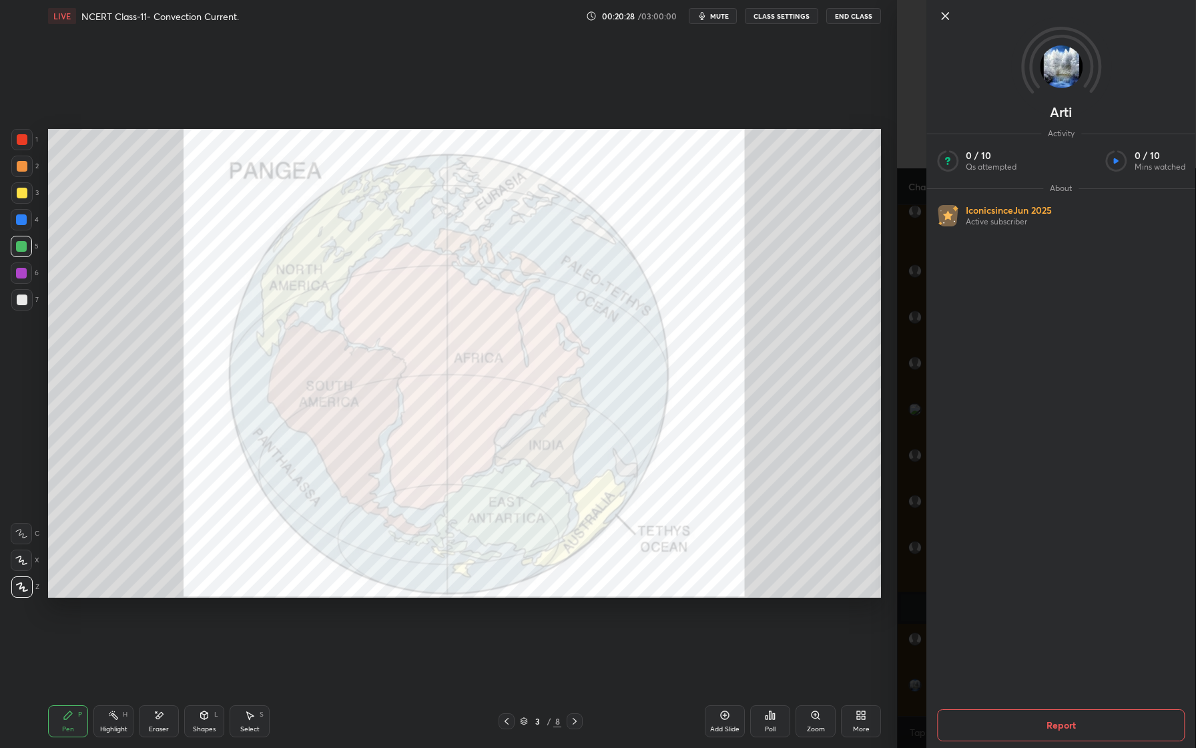
drag, startPoint x: 946, startPoint y: 15, endPoint x: 946, endPoint y: 674, distance: 659.4
click at [946, 15] on icon at bounding box center [945, 16] width 7 height 7
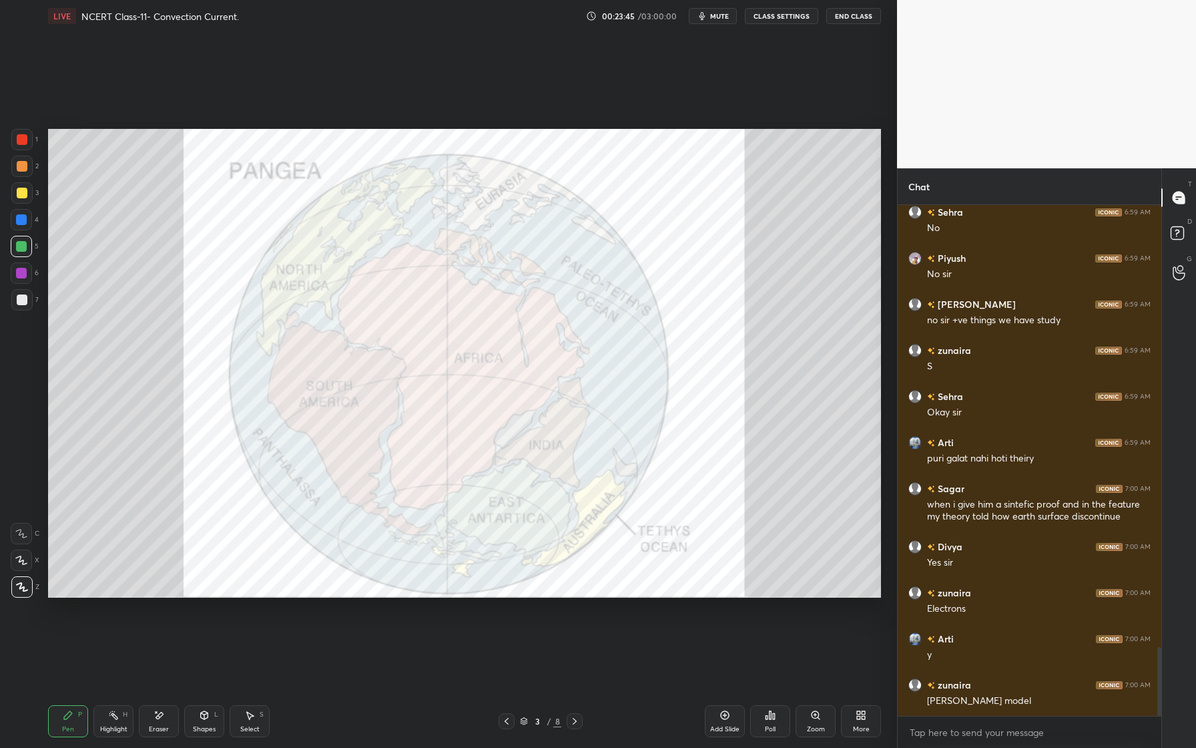
scroll to position [3308, 0]
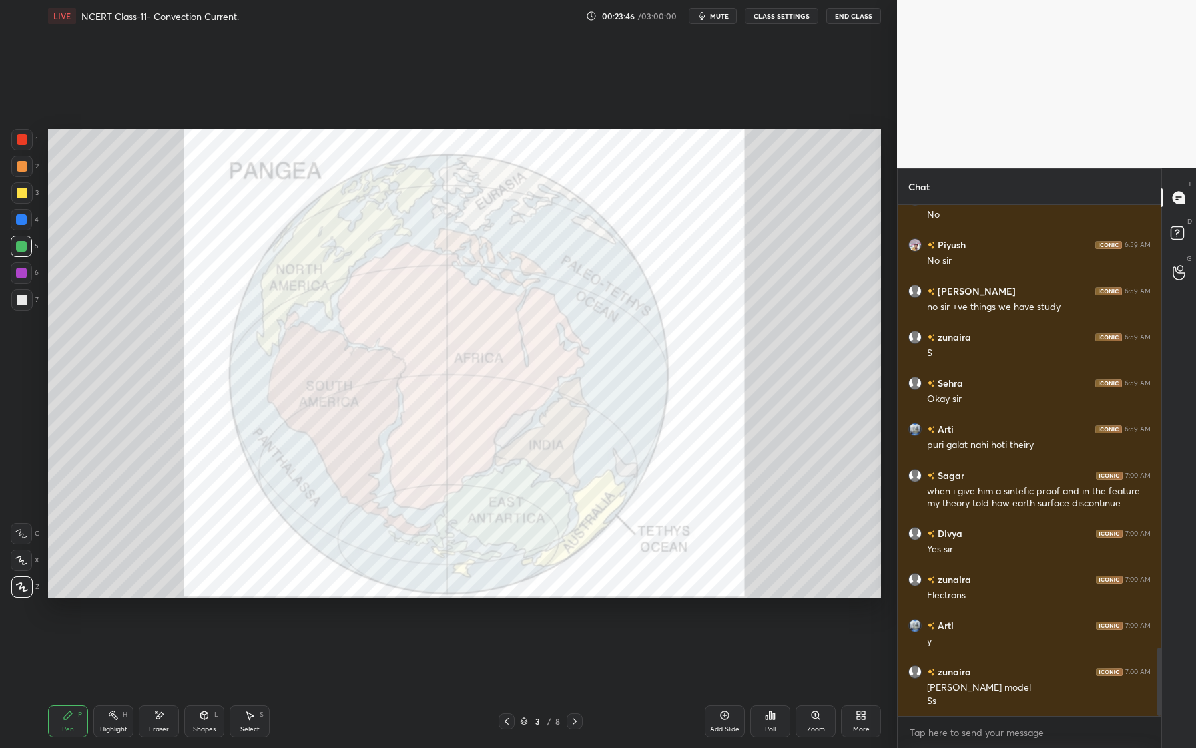
click at [802, 20] on button "CLASS SETTINGS" at bounding box center [781, 16] width 73 height 16
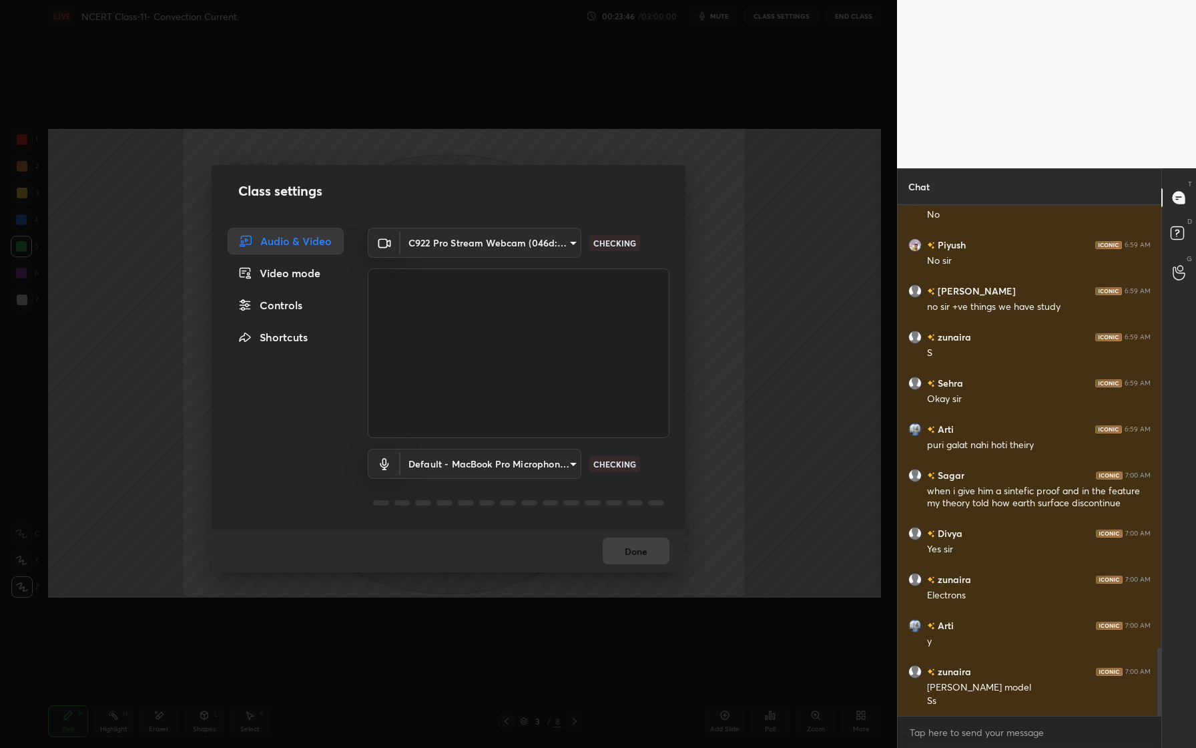
scroll to position [3354, 0]
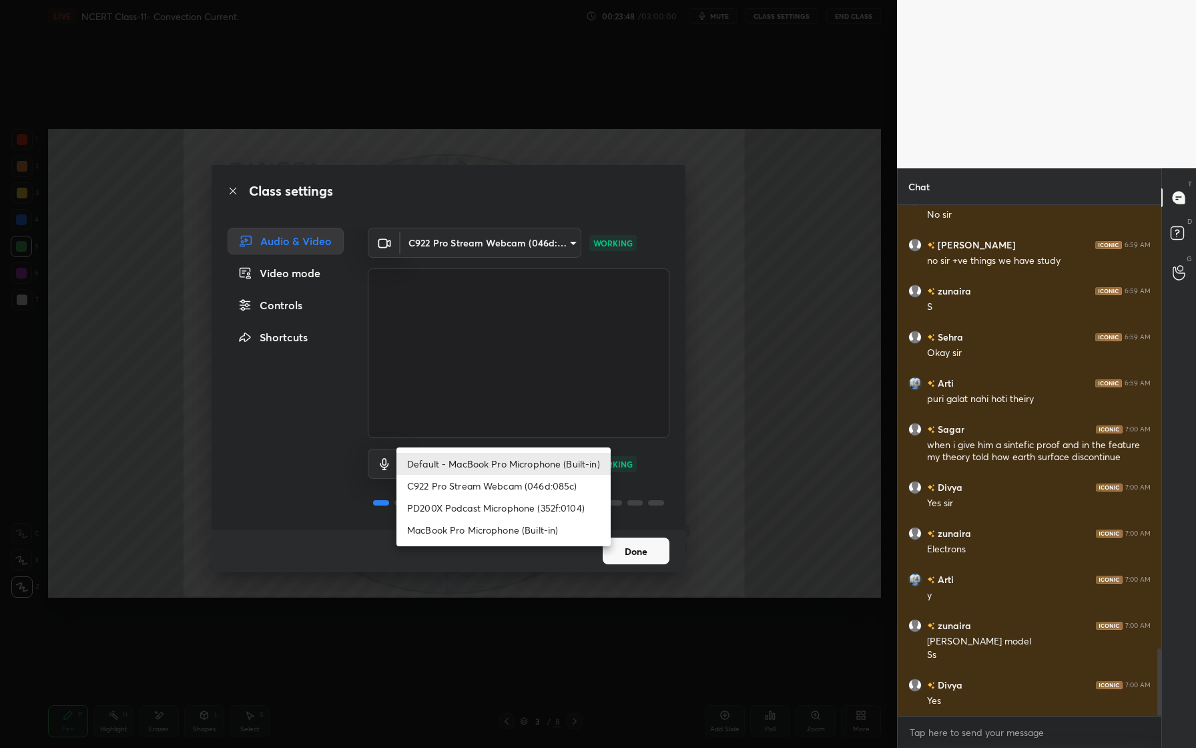
click at [534, 472] on body "1 2 3 4 5 6 7 C X Z E E Erase all H H LIVE NCERT Class-11- Convection Current. …" at bounding box center [598, 374] width 1196 height 748
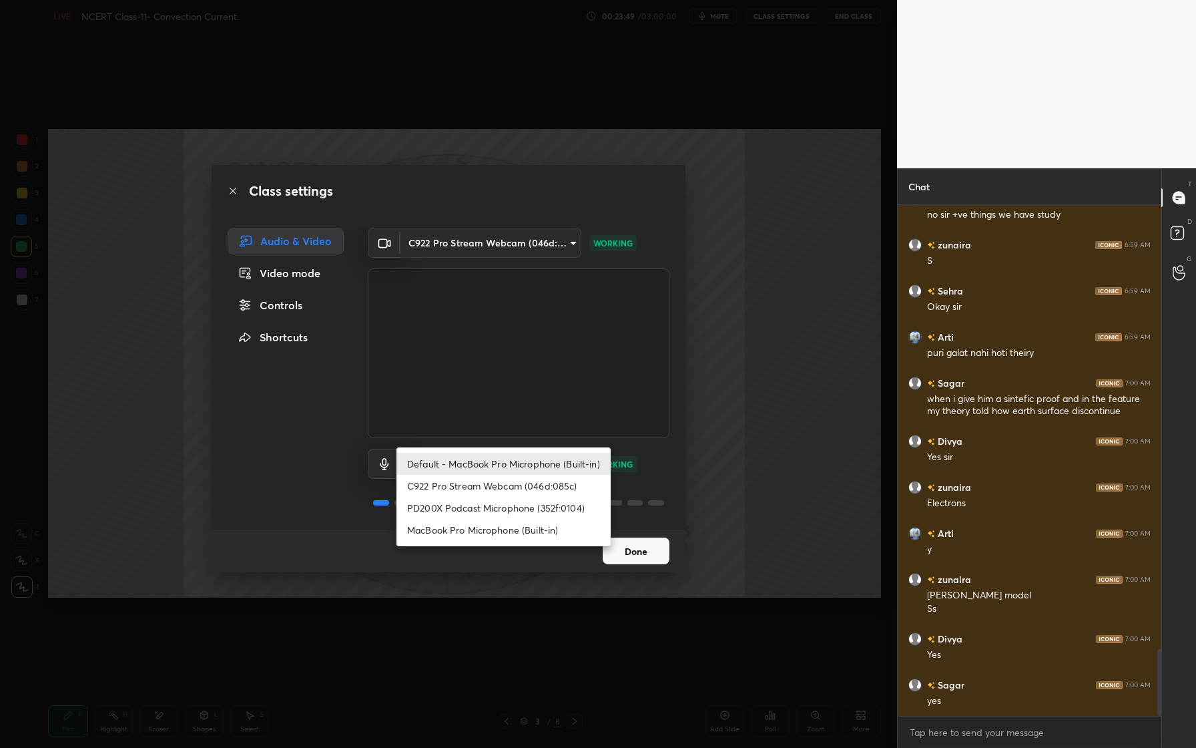
click at [490, 508] on li "PD200X Podcast Microphone (352f:0104)" at bounding box center [503, 508] width 214 height 22
type input "e54abf277fcb6c0a76e5dad67cb99643171ceeca0908252303d946aa4bb19b7a"
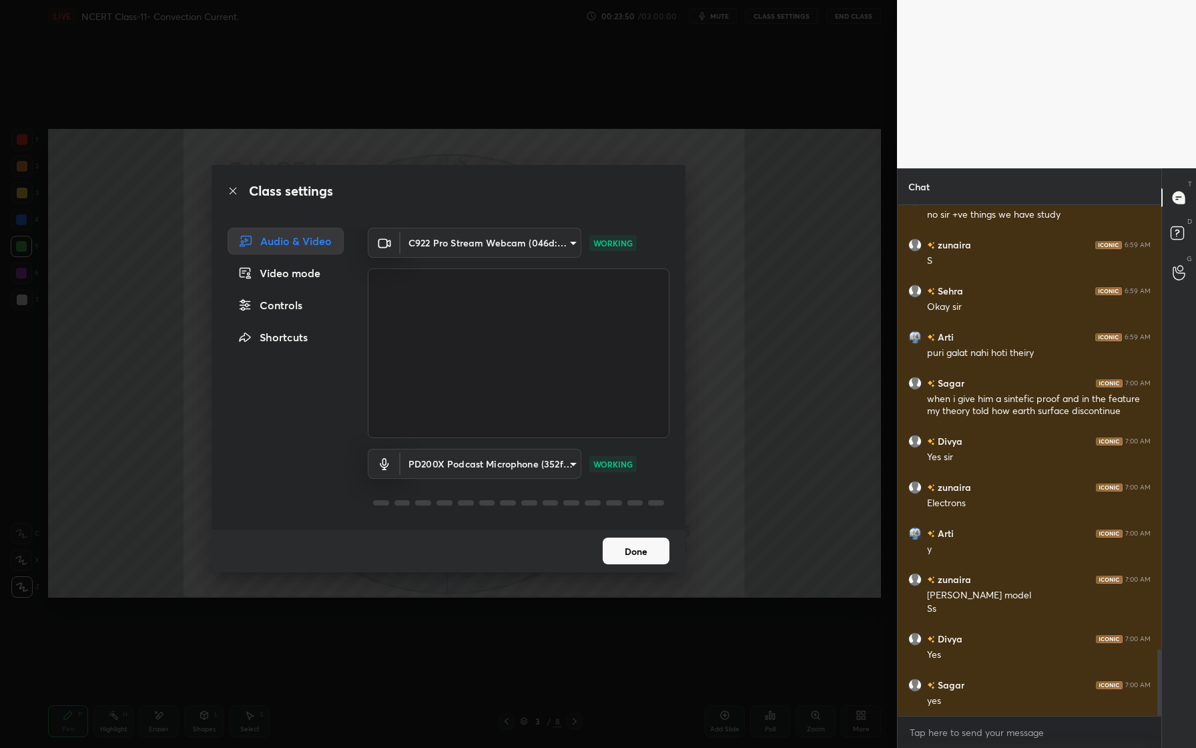
click at [627, 552] on button "Done" at bounding box center [636, 550] width 67 height 27
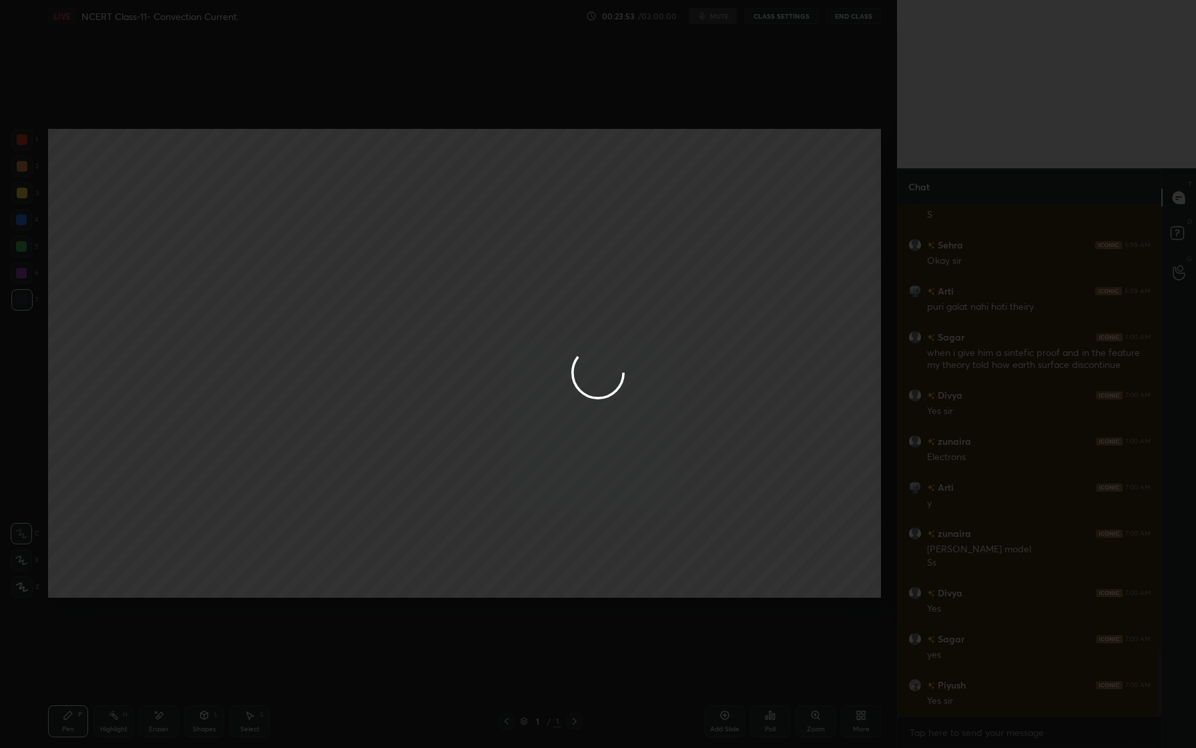
scroll to position [3493, 0]
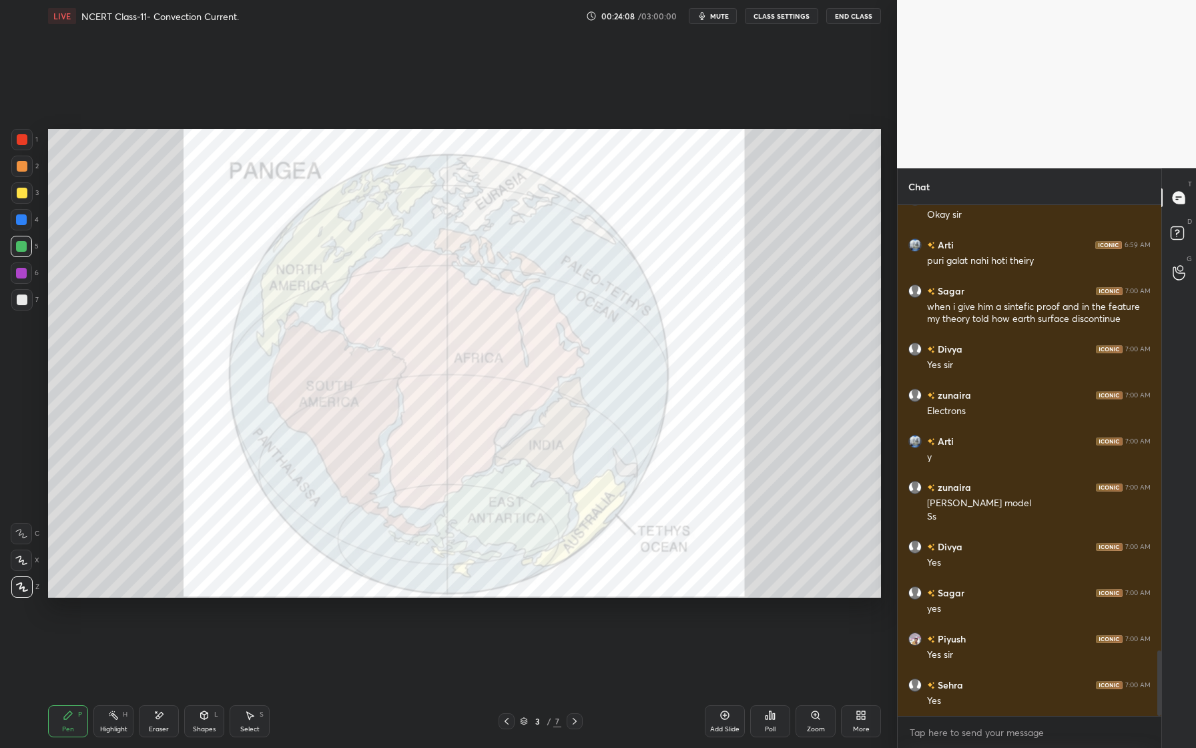
click at [788, 19] on button "CLASS SETTINGS" at bounding box center [781, 16] width 73 height 16
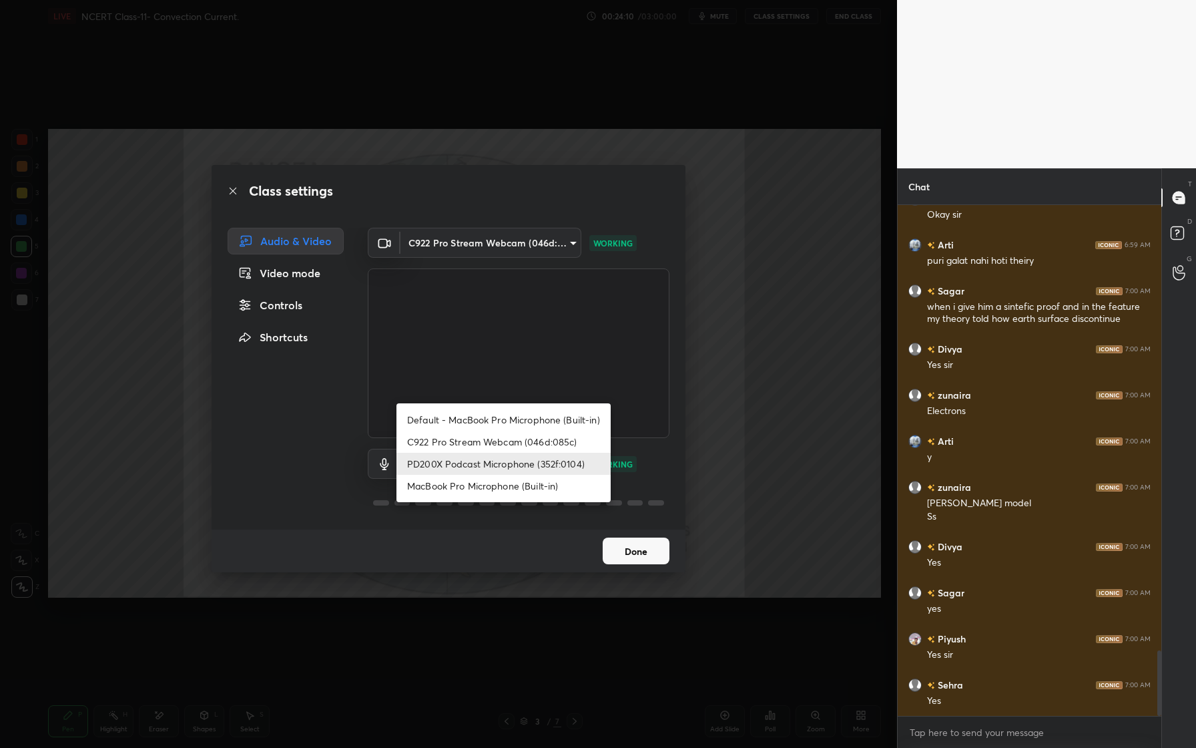
click at [535, 469] on body "1 2 3 4 5 6 7 C X Z E E Erase all H H LIVE NCERT Class-11- Convection Current. …" at bounding box center [598, 374] width 1196 height 748
click at [505, 467] on li "PD200X Podcast Microphone (352f:0104)" at bounding box center [503, 464] width 214 height 22
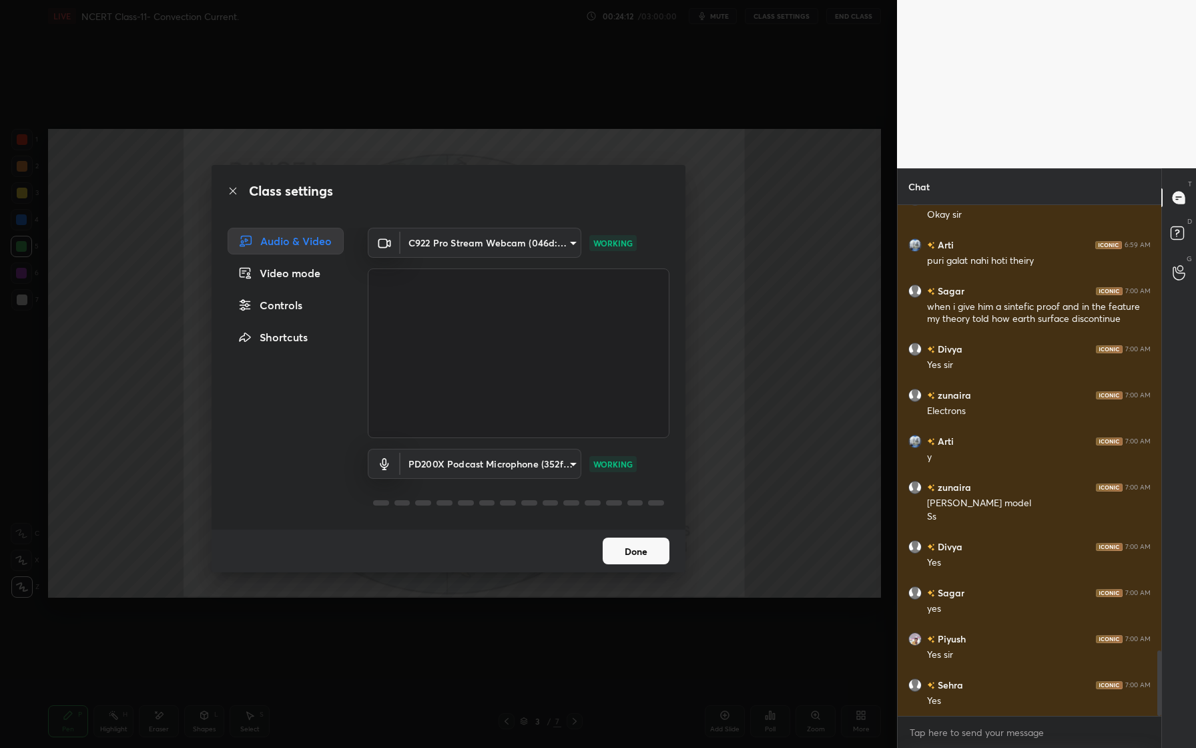
scroll to position [3539, 0]
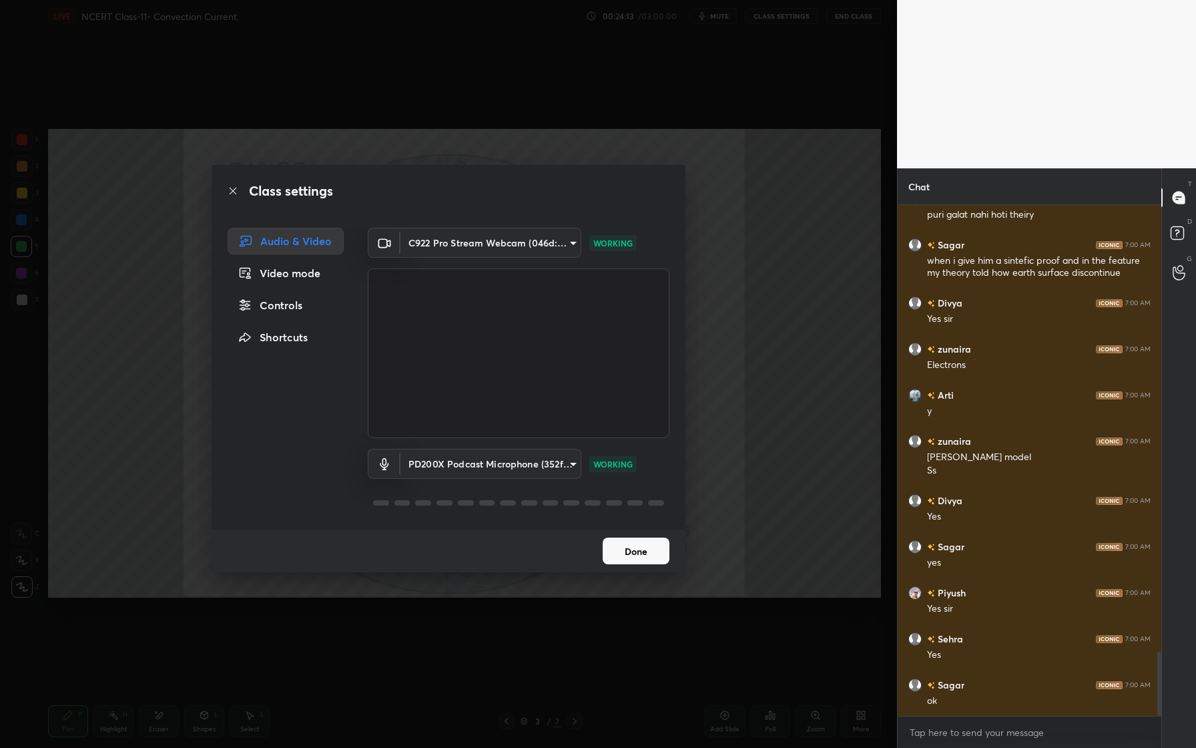
click at [638, 554] on button "Done" at bounding box center [636, 550] width 67 height 27
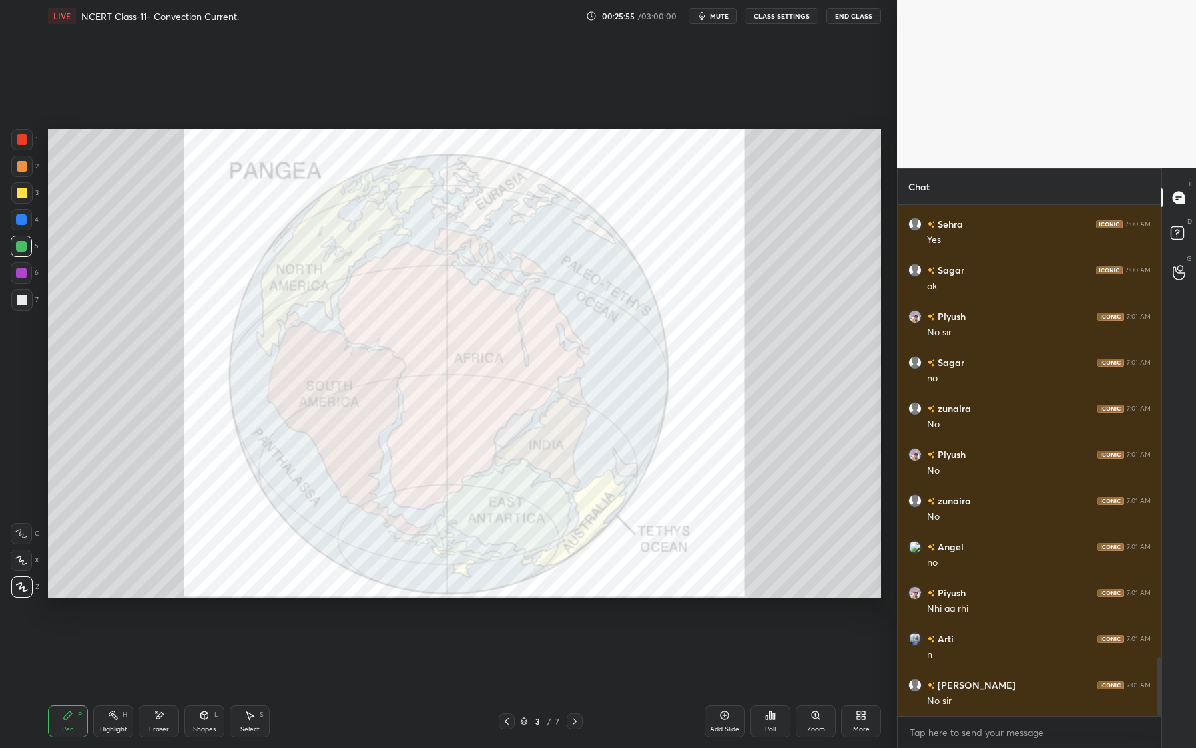
scroll to position [3999, 0]
click at [792, 17] on button "CLASS SETTINGS" at bounding box center [781, 16] width 73 height 16
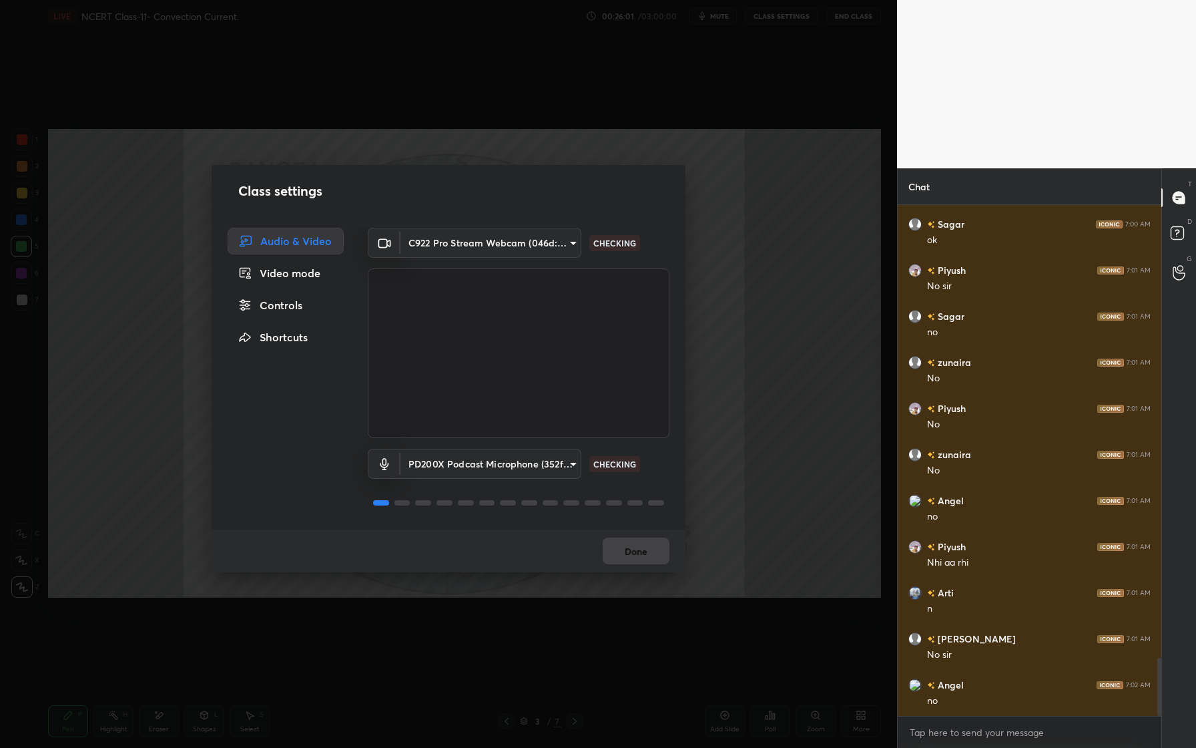
click at [527, 465] on body "1 2 3 4 5 6 7 C X Z E E Erase all H H LIVE NCERT Class-11- Convection Current. …" at bounding box center [598, 374] width 1196 height 748
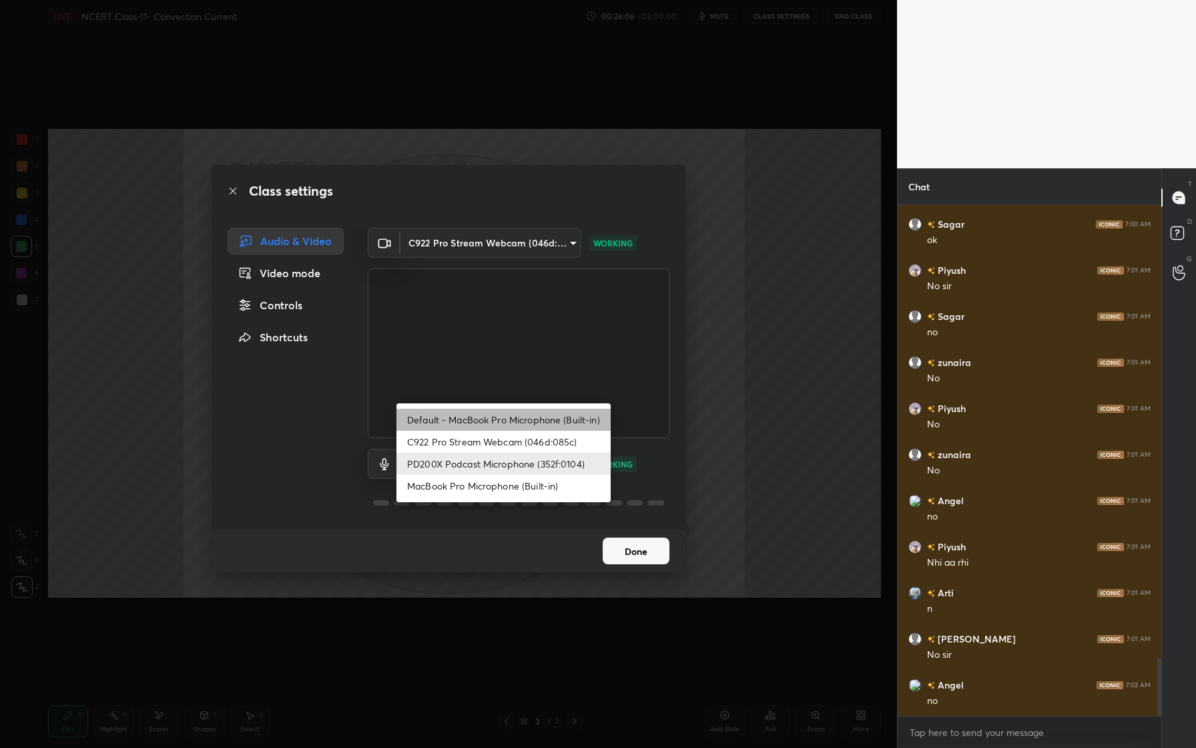
click at [532, 419] on li "Default - MacBook Pro Microphone (Built-in)" at bounding box center [503, 419] width 214 height 22
type input "default"
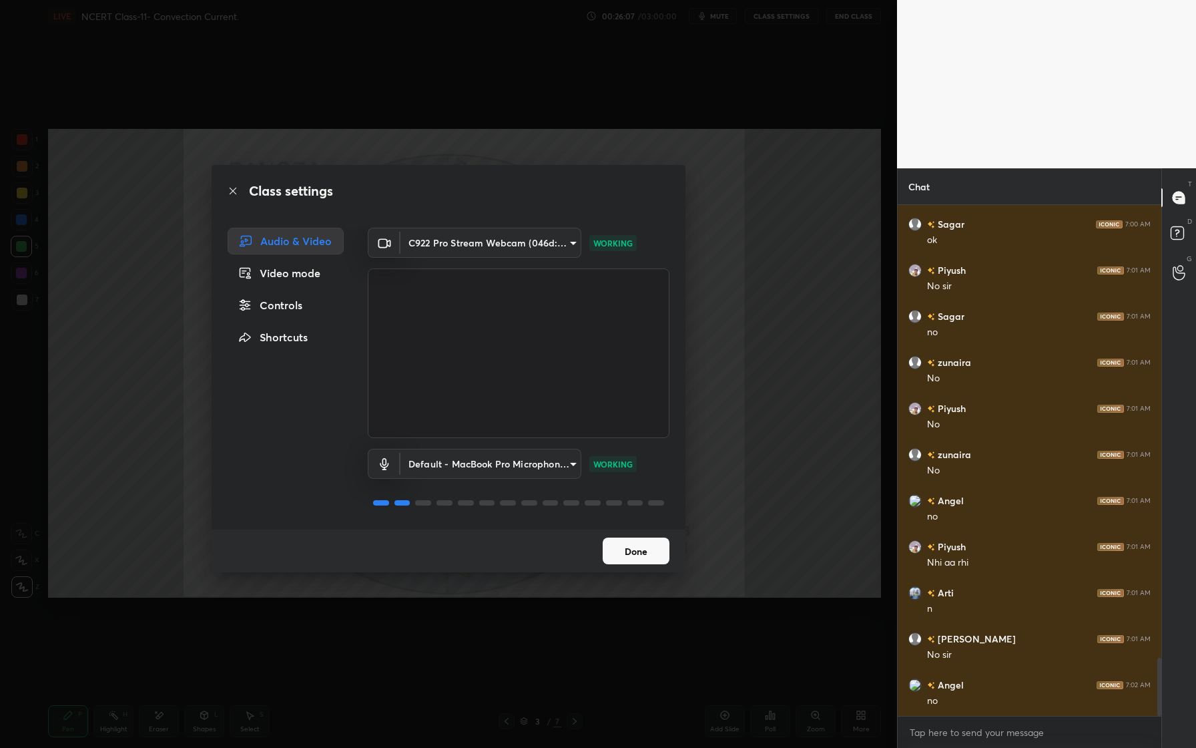
click at [637, 555] on button "Done" at bounding box center [636, 550] width 67 height 27
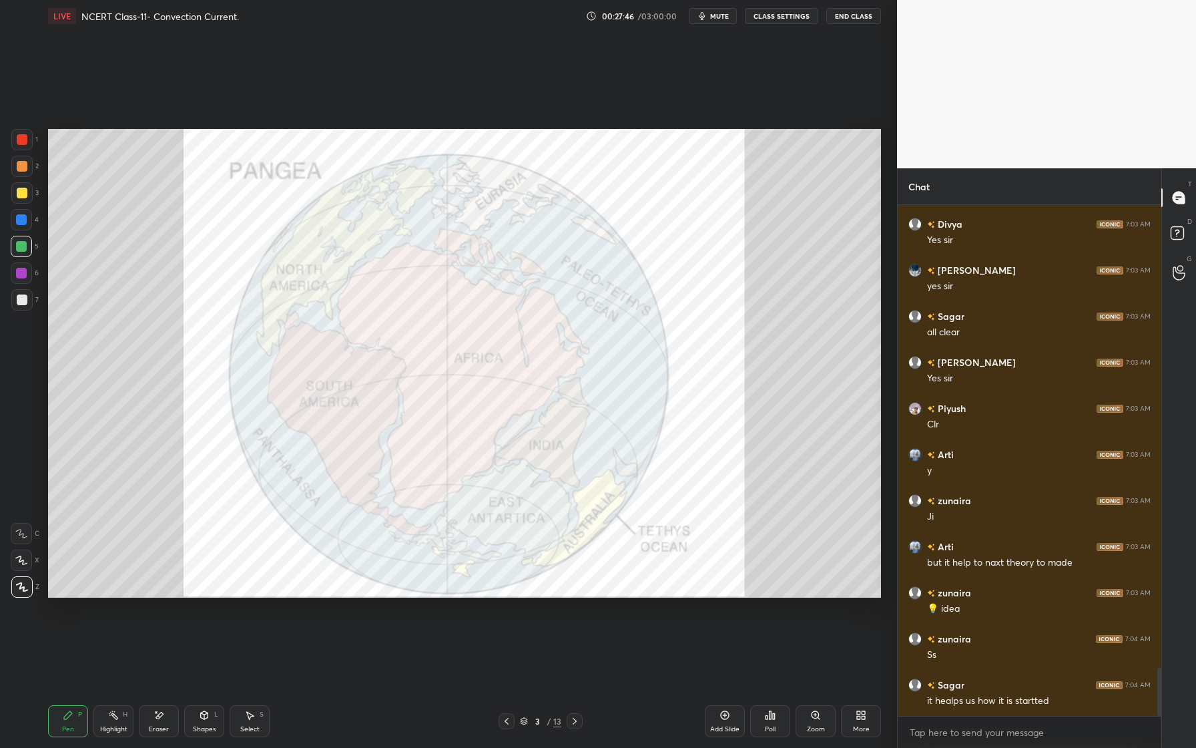
scroll to position [4934, 0]
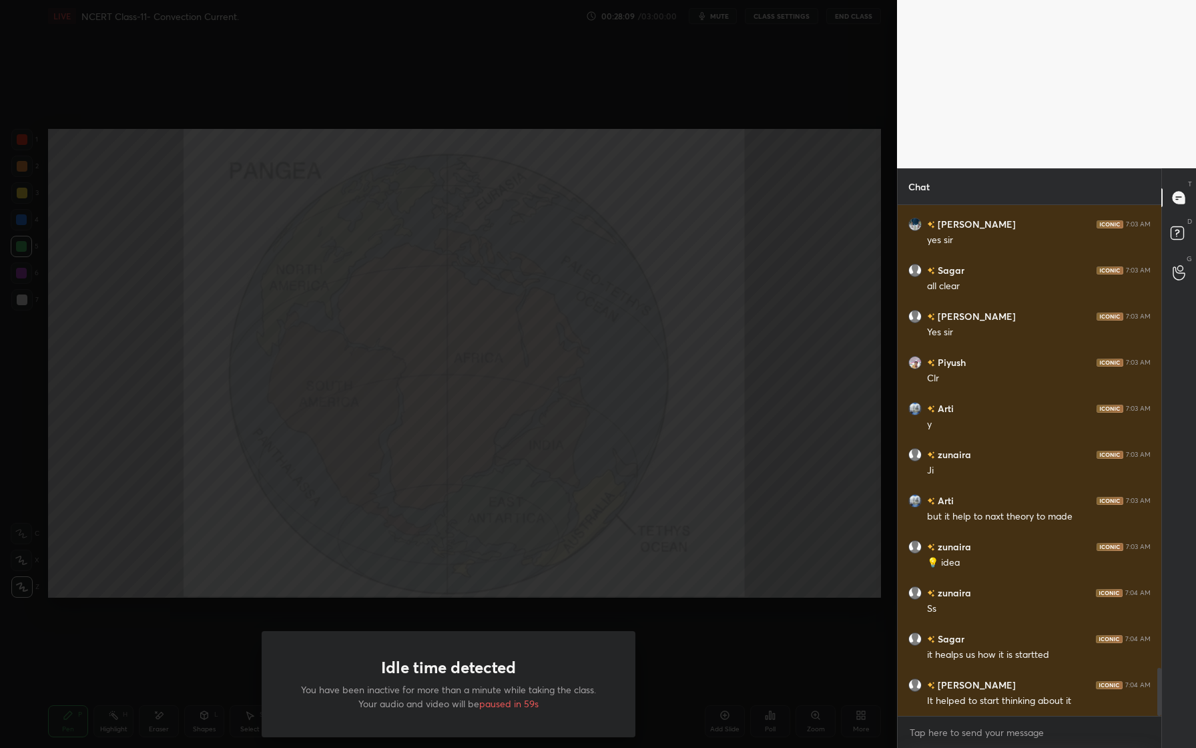
click at [921, 569] on div "zunaira 7:03 AM 💡 idea" at bounding box center [1030, 554] width 264 height 46
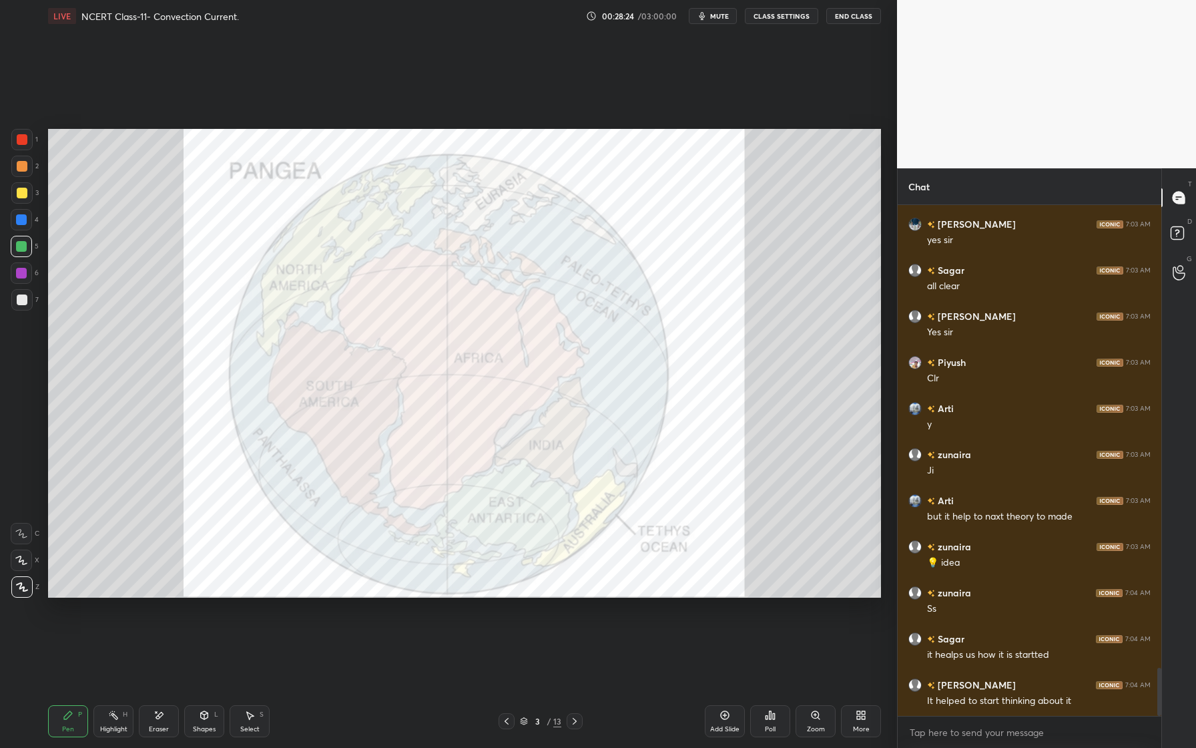
scroll to position [4966, 0]
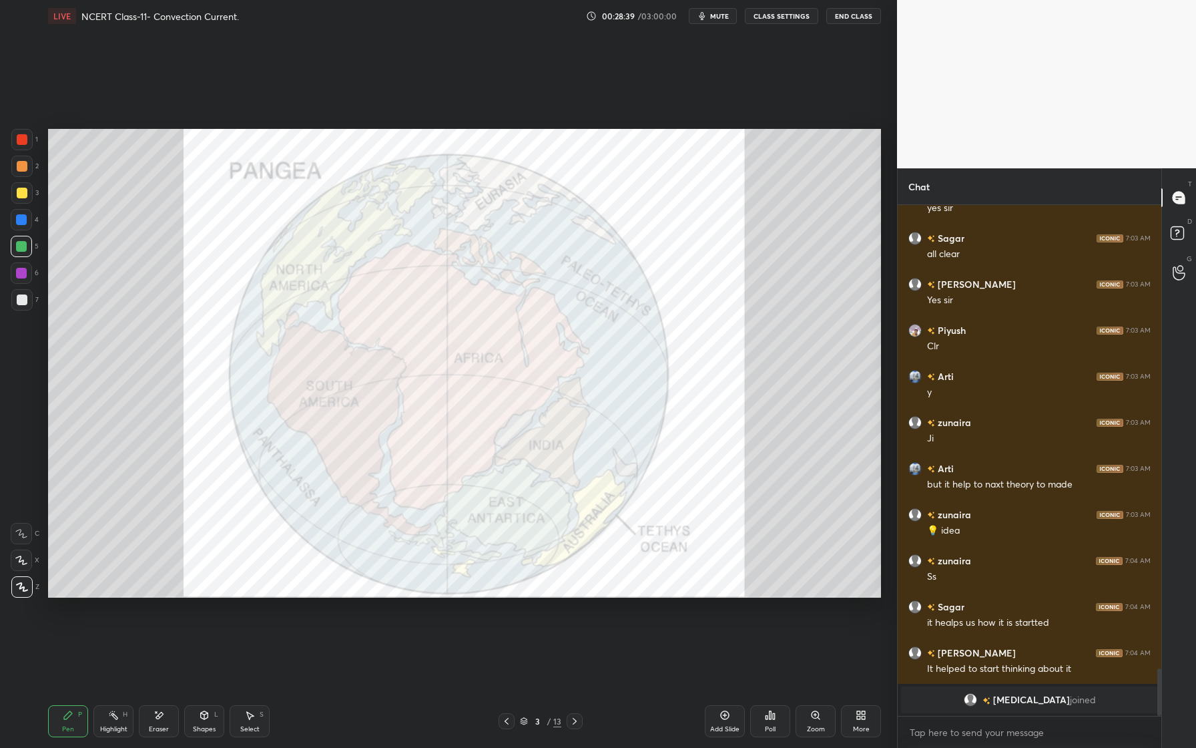
click at [726, 722] on div "Add Slide" at bounding box center [725, 721] width 40 height 32
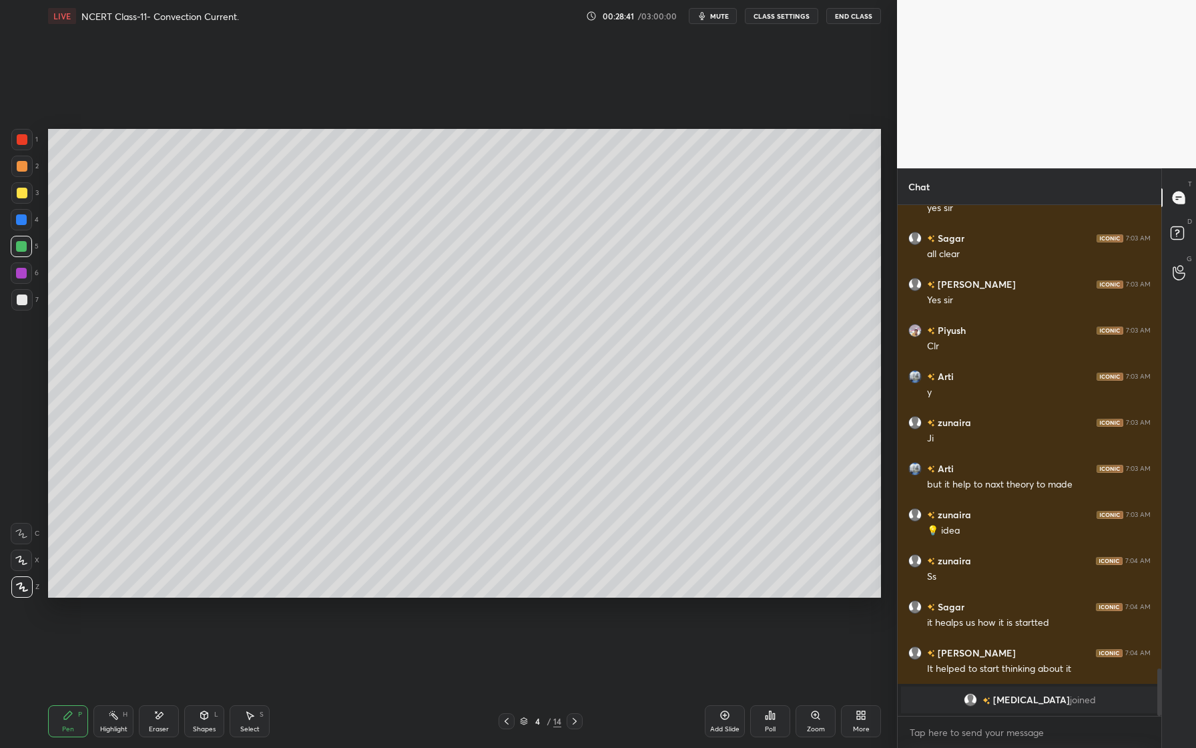
click at [216, 733] on div "Shapes L" at bounding box center [204, 721] width 40 height 32
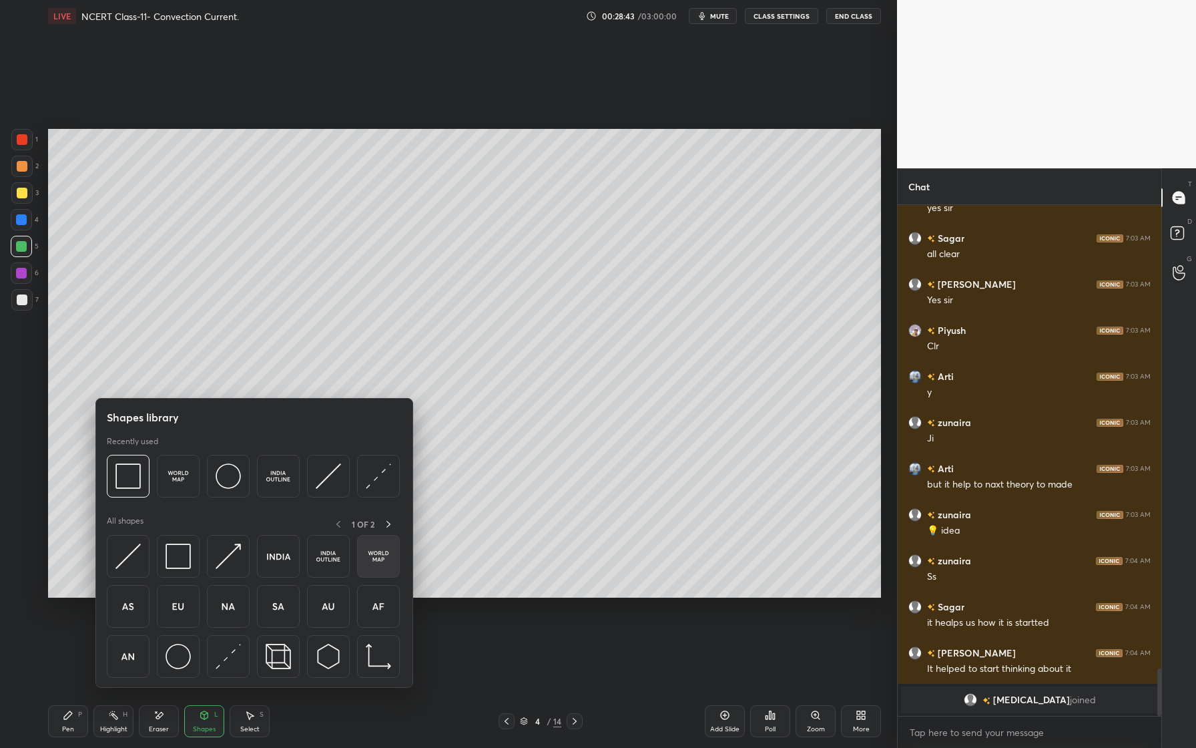
click at [372, 561] on img at bounding box center [378, 555] width 25 height 25
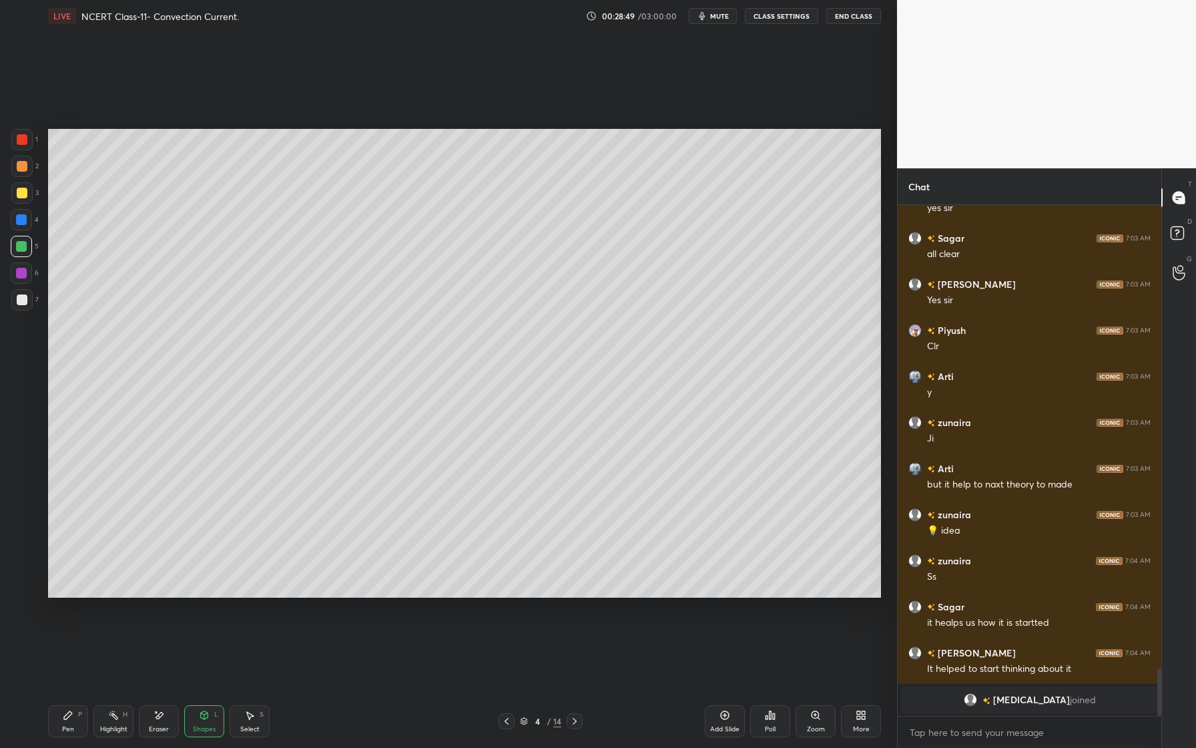
click at [90, 629] on div "Setting up your live class Poll for secs No correct answer Start poll" at bounding box center [465, 363] width 844 height 662
click at [117, 624] on div "Setting up your live class Poll for secs No correct answer Start poll" at bounding box center [465, 363] width 844 height 662
click at [81, 727] on div "Pen P" at bounding box center [68, 721] width 40 height 32
click at [25, 174] on div at bounding box center [21, 166] width 21 height 21
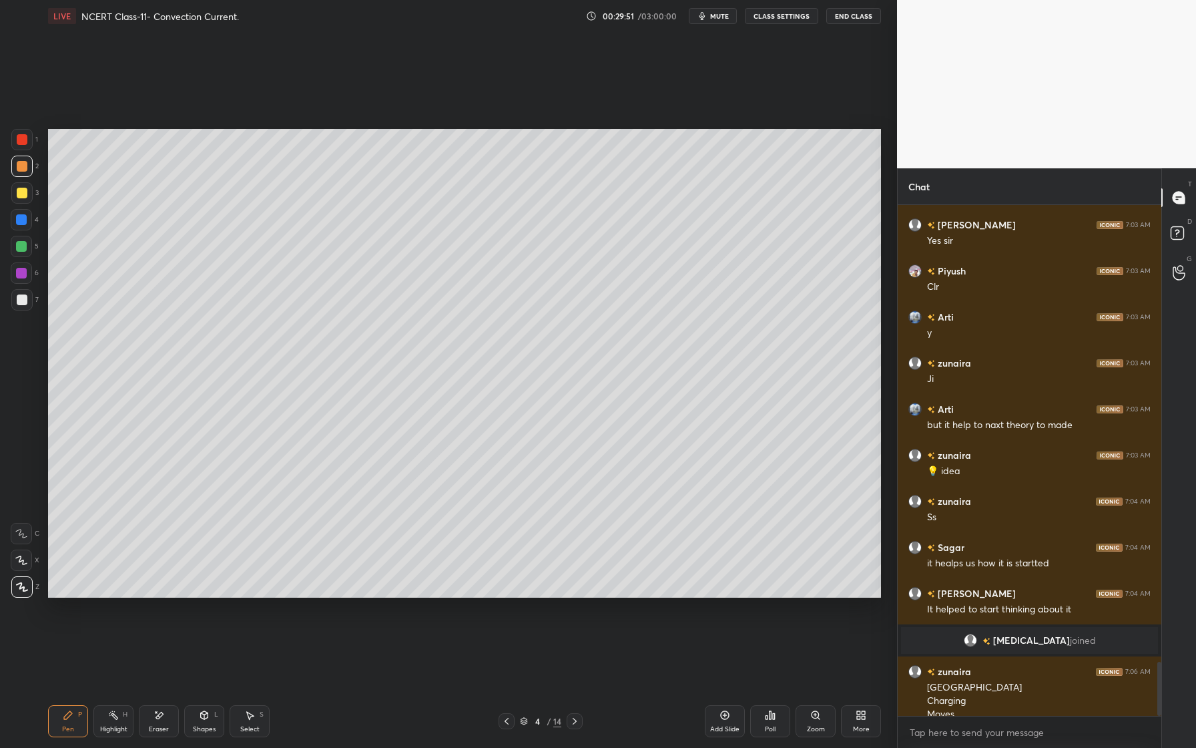
scroll to position [4304, 0]
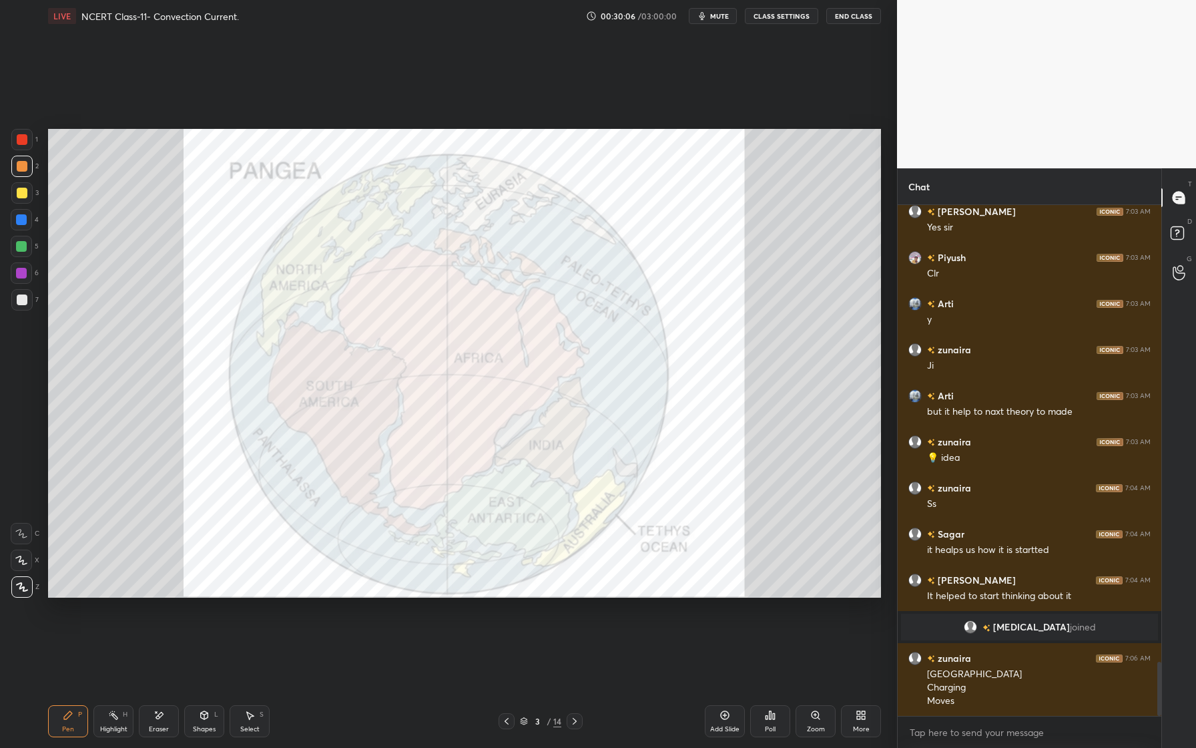
drag, startPoint x: 21, startPoint y: 147, endPoint x: 41, endPoint y: 187, distance: 44.8
click at [22, 148] on div at bounding box center [21, 139] width 21 height 21
click at [158, 715] on icon at bounding box center [159, 714] width 7 height 7
click at [22, 588] on span "Erase all" at bounding box center [21, 586] width 20 height 9
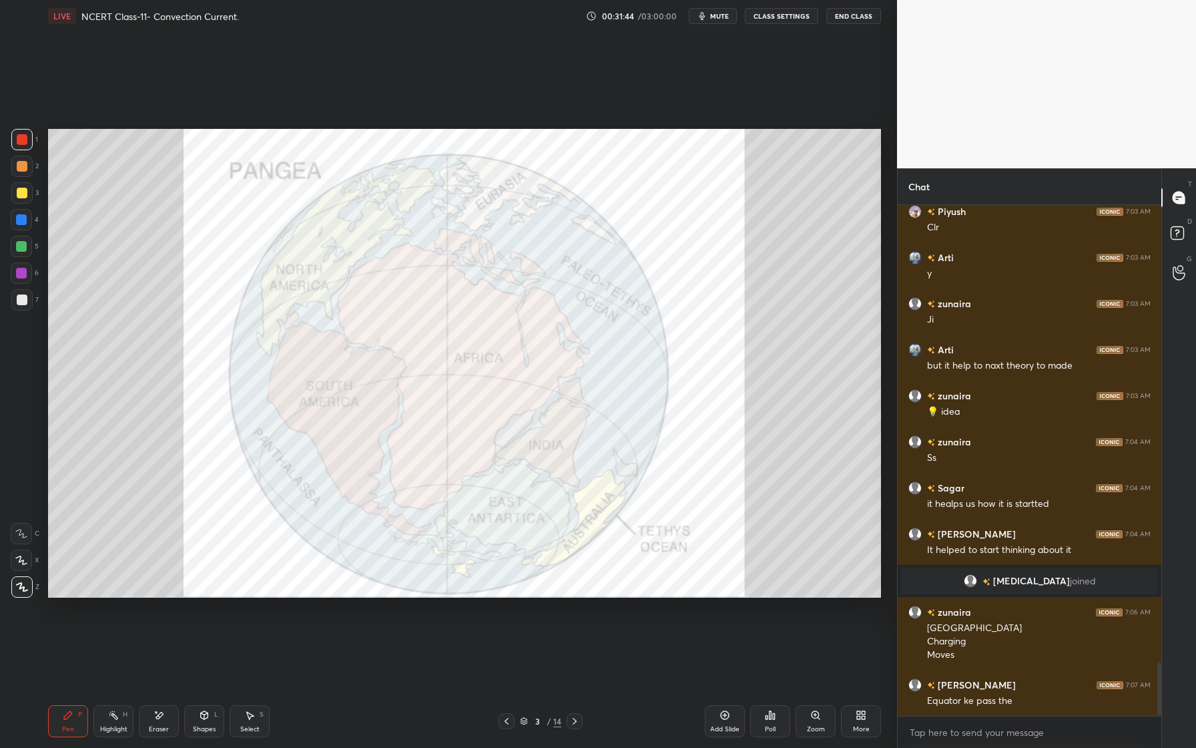
scroll to position [4396, 0]
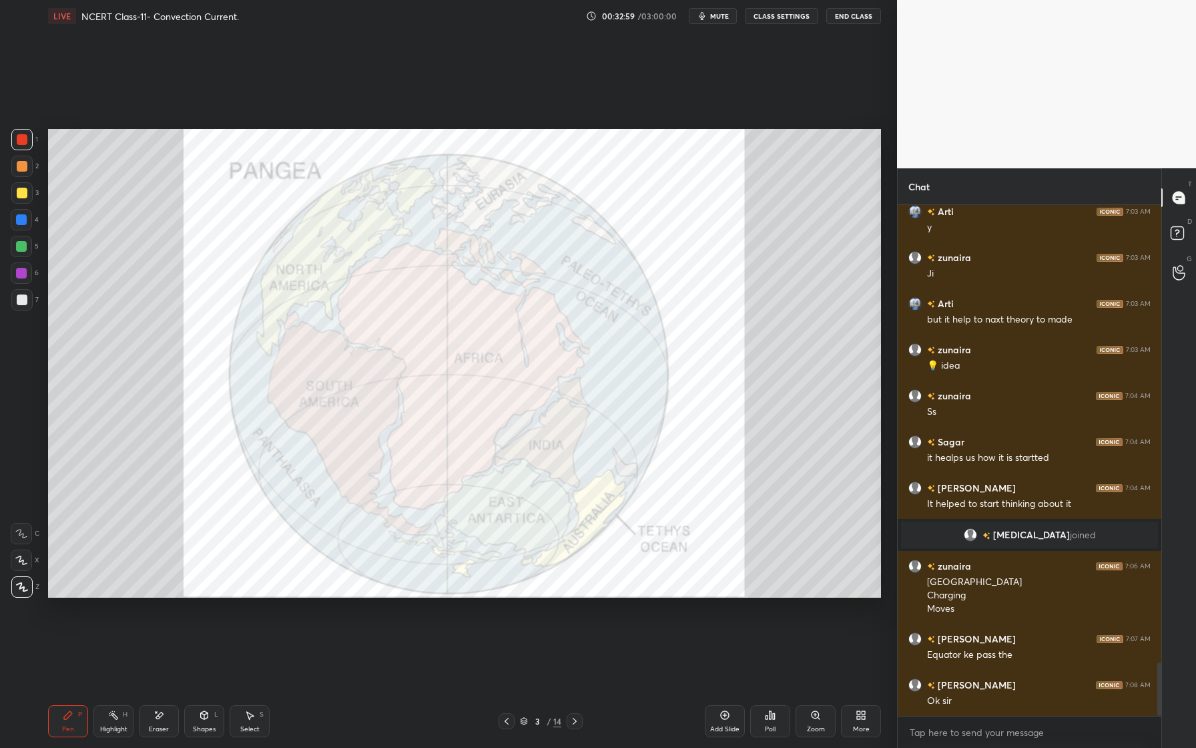
click at [166, 725] on div "Eraser" at bounding box center [159, 728] width 20 height 7
click at [23, 588] on span "Erase all" at bounding box center [21, 586] width 20 height 9
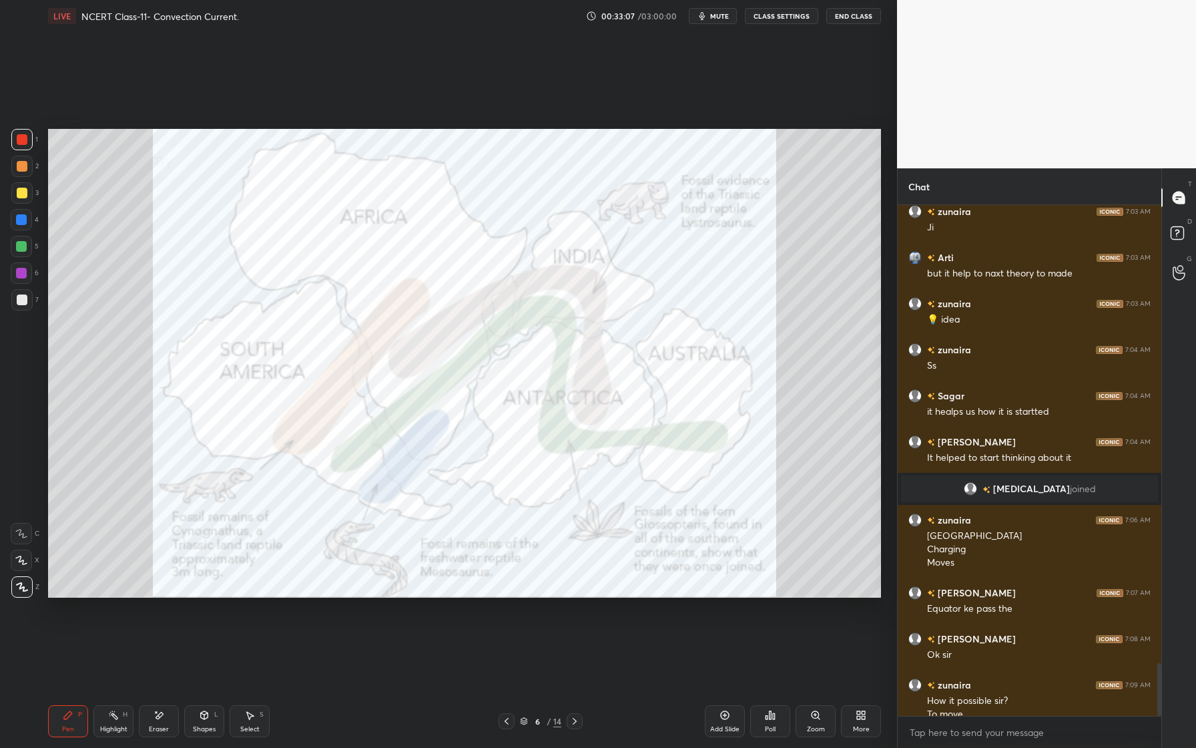
scroll to position [4456, 0]
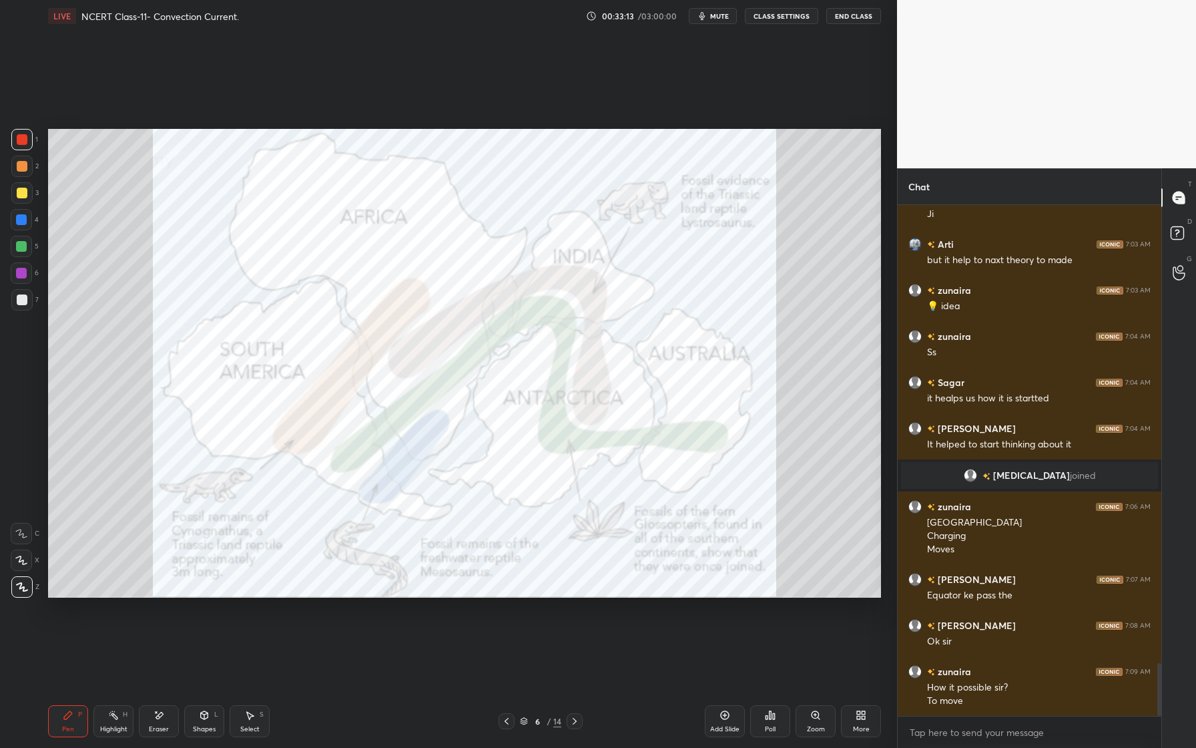
drag, startPoint x: 28, startPoint y: 134, endPoint x: 46, endPoint y: 133, distance: 18.1
click at [31, 132] on div at bounding box center [21, 139] width 21 height 21
drag, startPoint x: 169, startPoint y: 721, endPoint x: 189, endPoint y: 701, distance: 28.3
click at [169, 721] on div "Eraser" at bounding box center [159, 721] width 40 height 32
drag, startPoint x: 38, startPoint y: 588, endPoint x: 31, endPoint y: 585, distance: 7.5
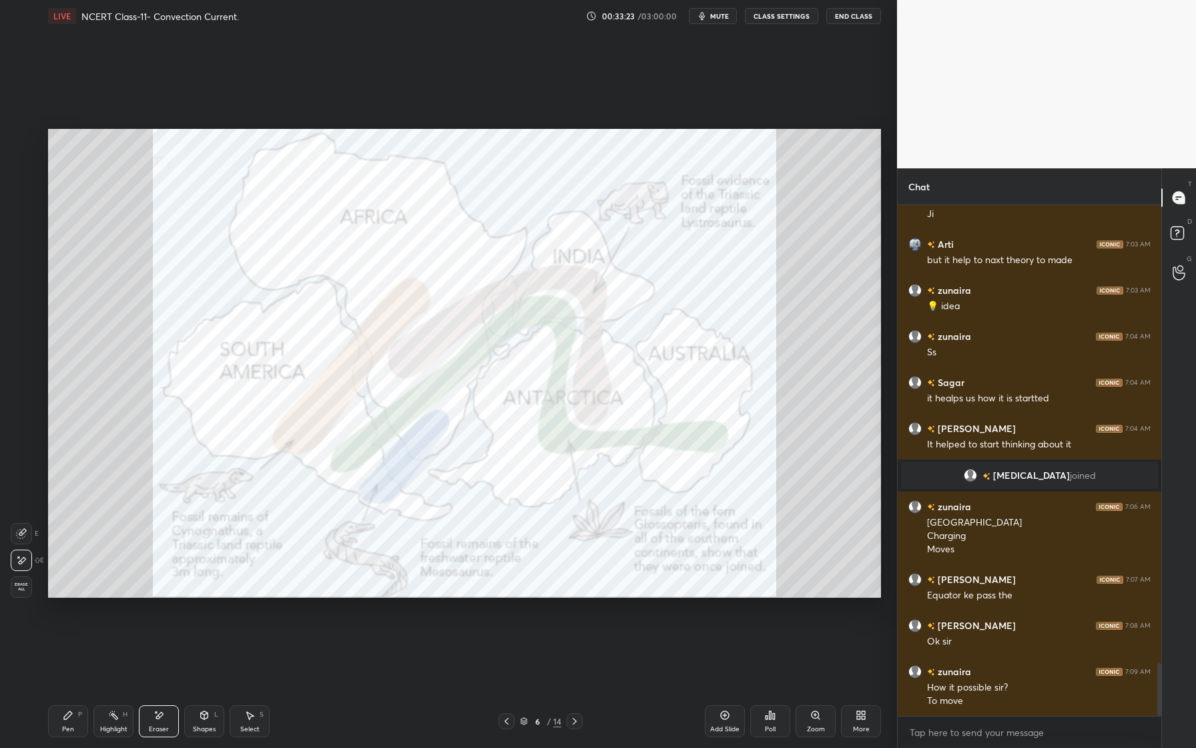
click at [38, 588] on div "E E Erase all" at bounding box center [27, 557] width 33 height 80
click at [21, 588] on span "Erase all" at bounding box center [21, 586] width 20 height 9
click at [161, 718] on icon at bounding box center [159, 714] width 11 height 11
click at [69, 708] on div "Pen P" at bounding box center [68, 721] width 40 height 32
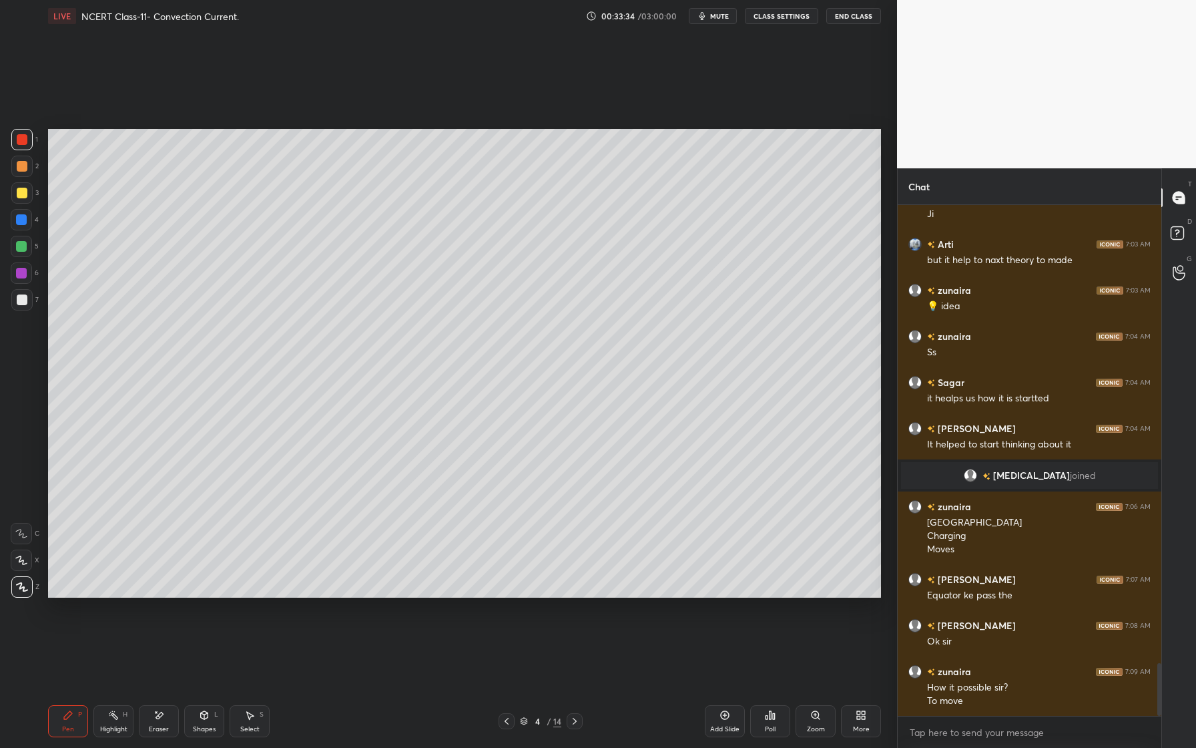
click at [156, 714] on icon at bounding box center [159, 714] width 11 height 11
click at [25, 587] on span "Erase all" at bounding box center [21, 586] width 20 height 9
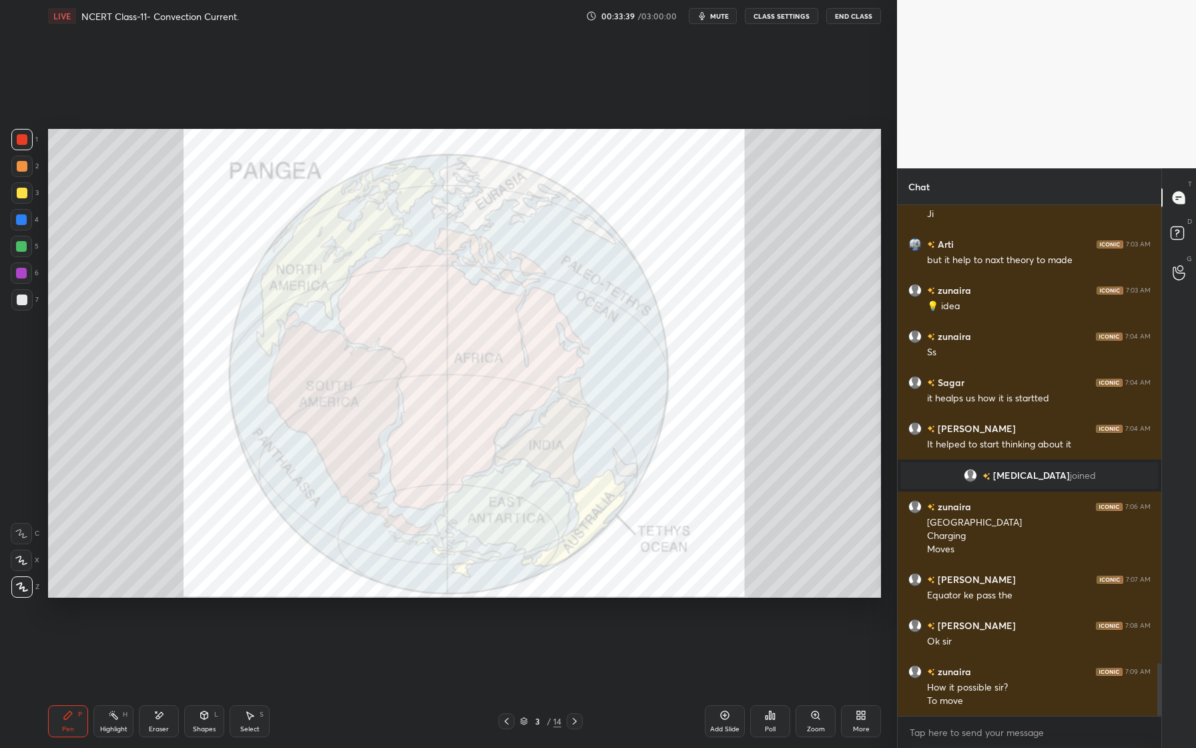
drag, startPoint x: 24, startPoint y: 139, endPoint x: 47, endPoint y: 147, distance: 24.9
click at [24, 139] on div at bounding box center [22, 139] width 11 height 11
click at [154, 726] on div "Eraser" at bounding box center [159, 728] width 20 height 7
drag, startPoint x: 77, startPoint y: 713, endPoint x: 75, endPoint y: 674, distance: 39.4
click at [75, 717] on div "Pen P" at bounding box center [68, 721] width 40 height 32
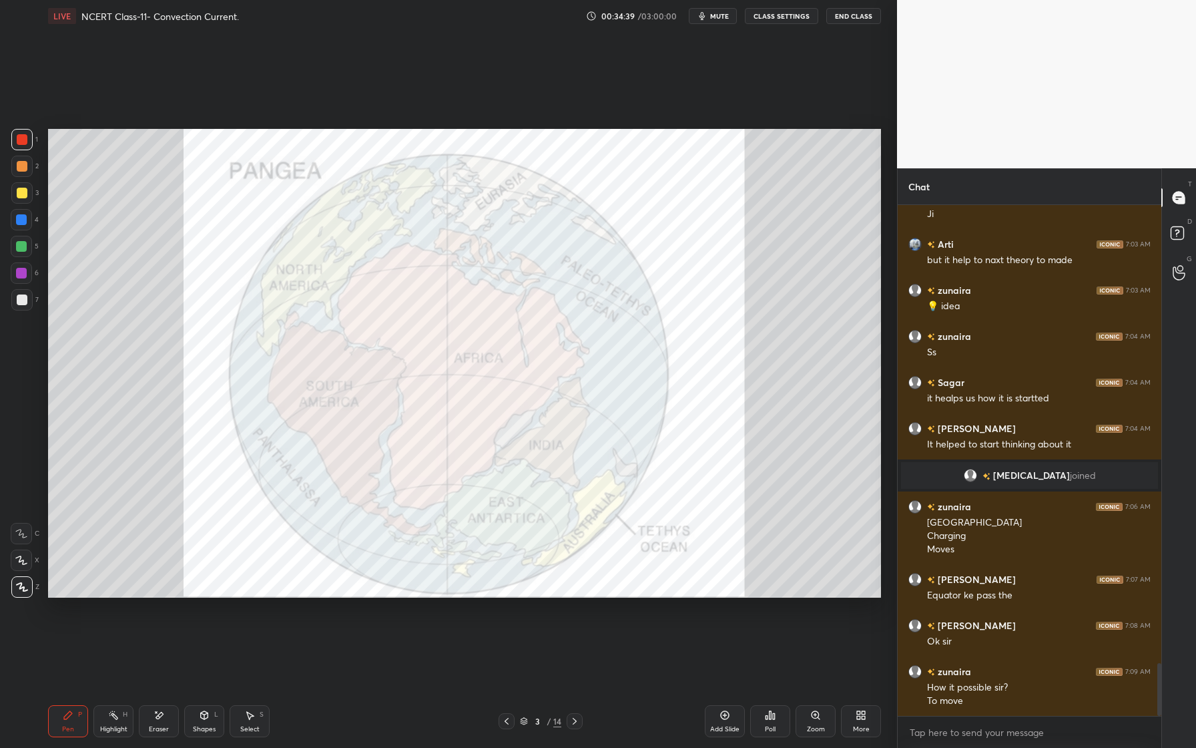
click at [15, 170] on div at bounding box center [21, 166] width 21 height 21
click at [19, 194] on div at bounding box center [22, 193] width 11 height 11
click at [22, 222] on div at bounding box center [21, 219] width 11 height 11
click at [168, 725] on div "Eraser" at bounding box center [159, 728] width 20 height 7
click at [28, 589] on span "Erase all" at bounding box center [21, 586] width 20 height 9
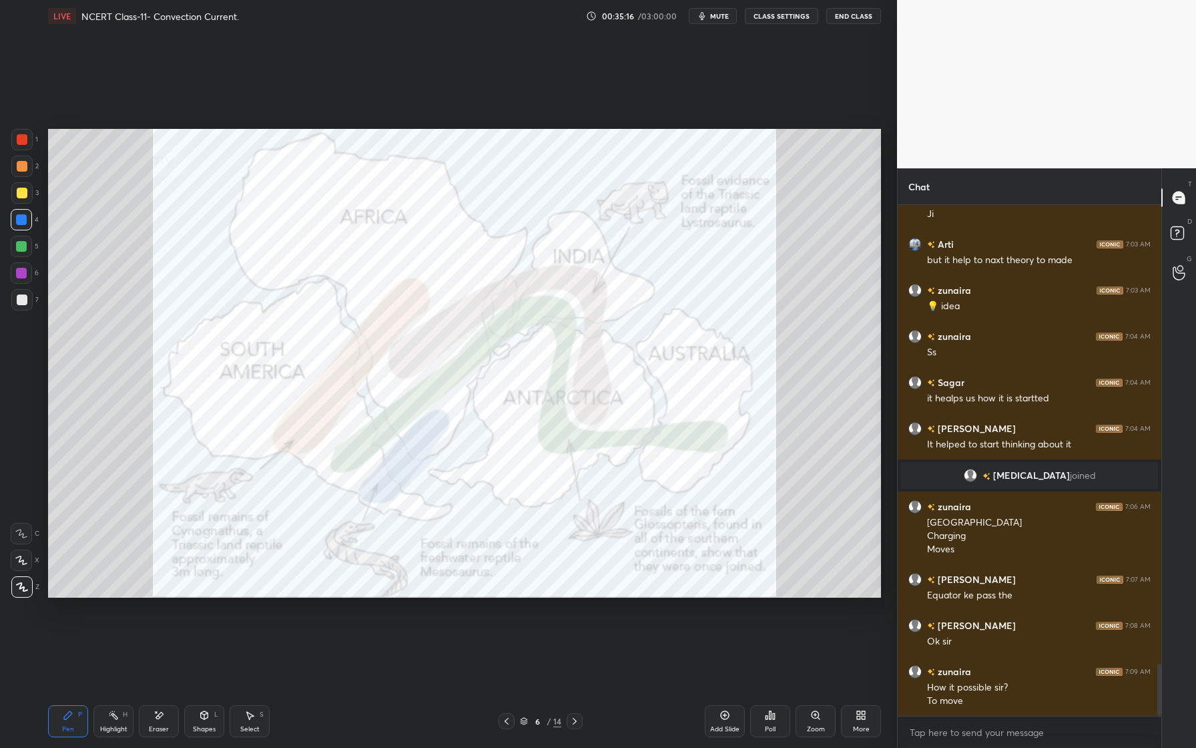
scroll to position [4502, 0]
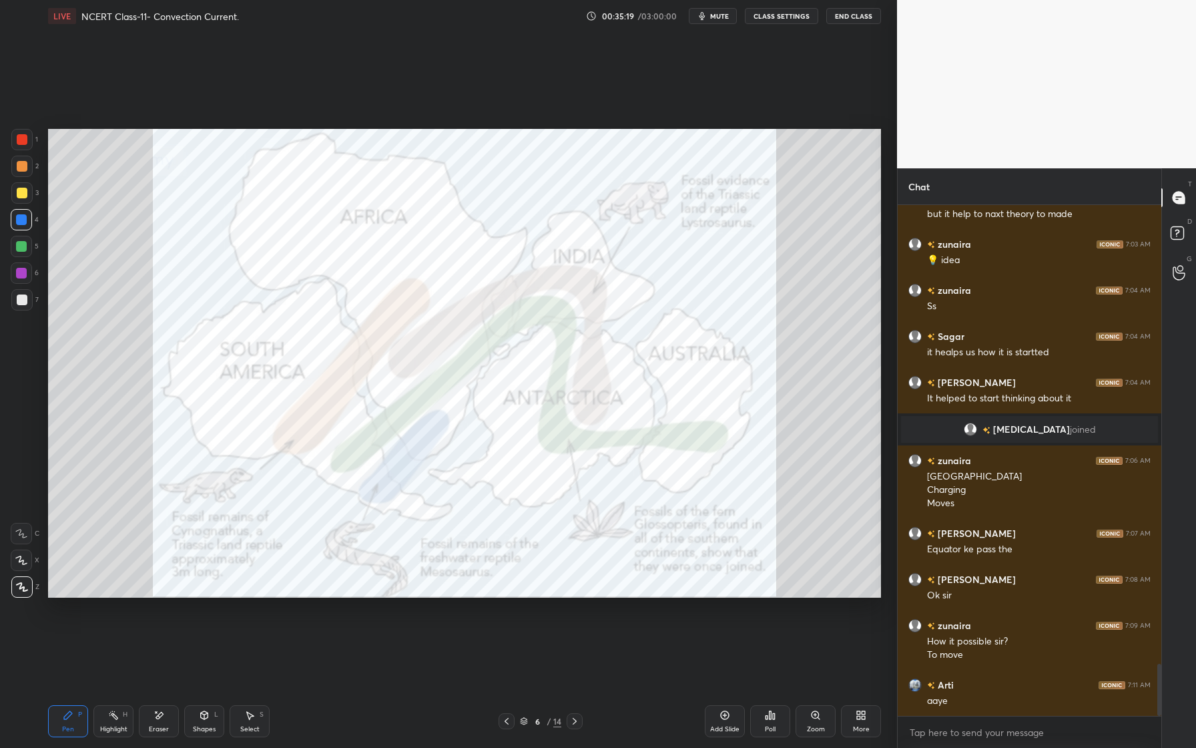
click at [169, 719] on div "Eraser" at bounding box center [159, 721] width 40 height 32
click at [21, 595] on div "Erase all" at bounding box center [21, 586] width 21 height 21
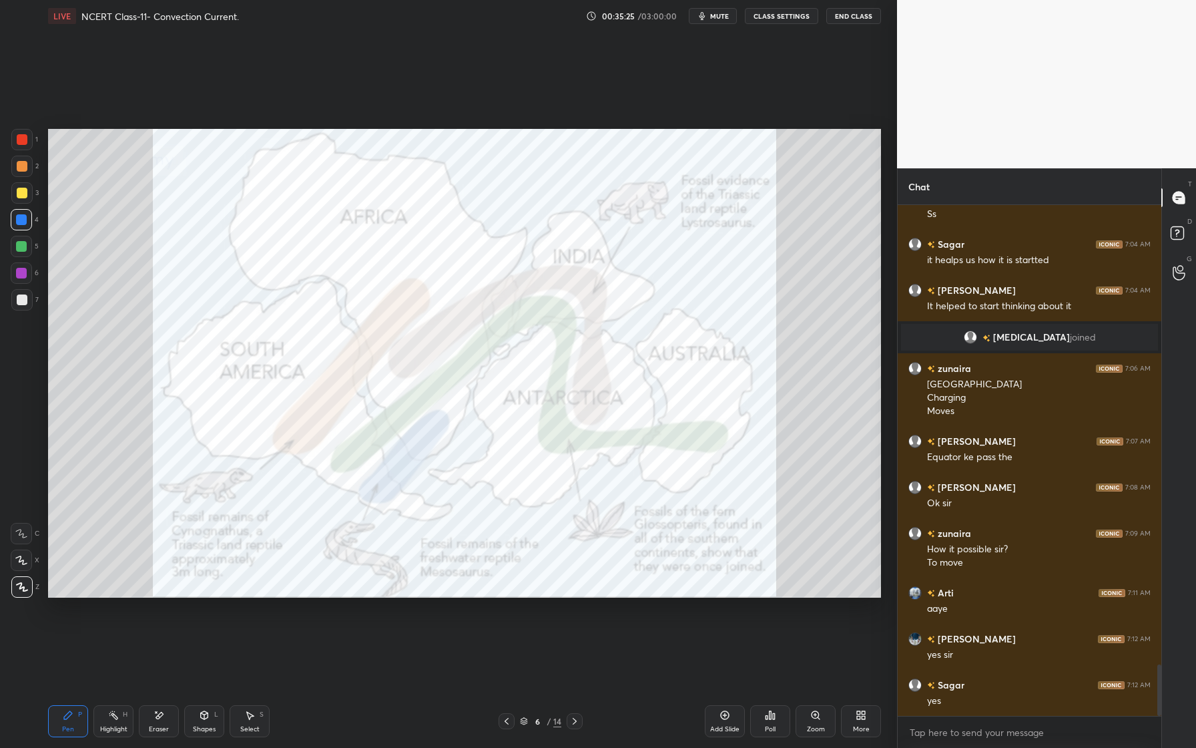
scroll to position [4640, 0]
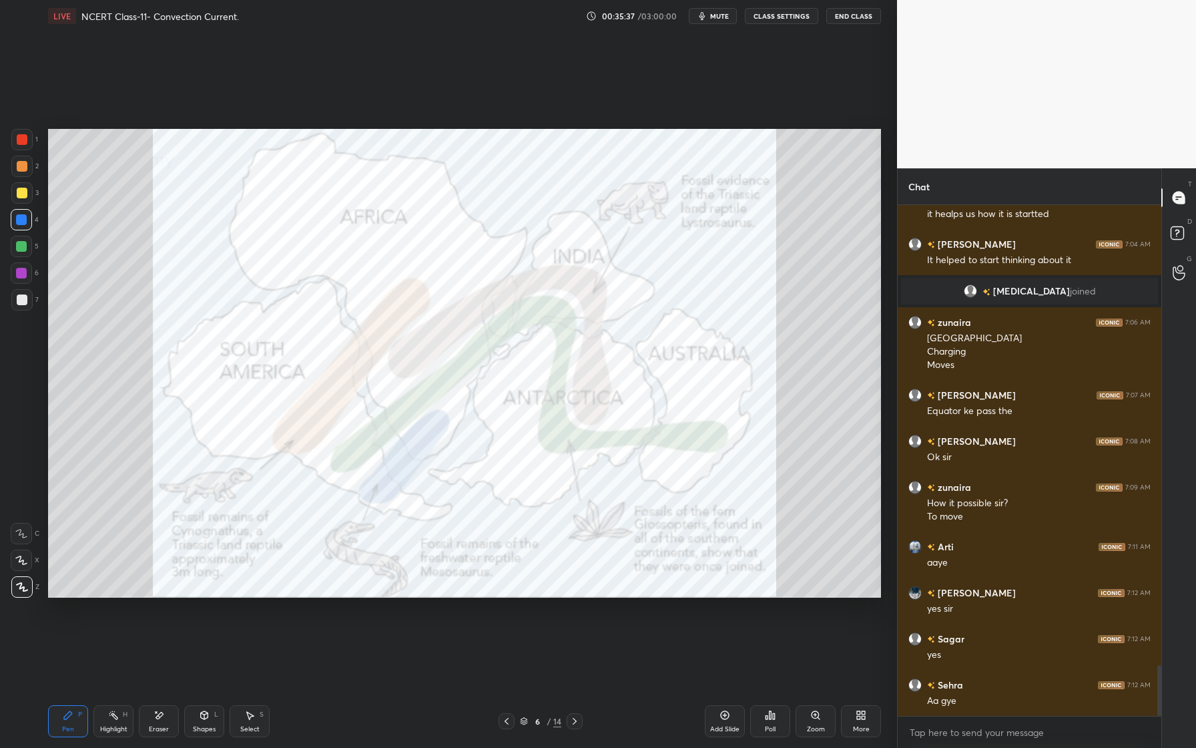
drag, startPoint x: 34, startPoint y: 147, endPoint x: 46, endPoint y: 164, distance: 20.0
click at [34, 150] on div "1" at bounding box center [24, 139] width 27 height 21
click at [41, 152] on div "1 2 3 4 5 6 7 C X Z E E Erase all H H" at bounding box center [21, 363] width 43 height 469
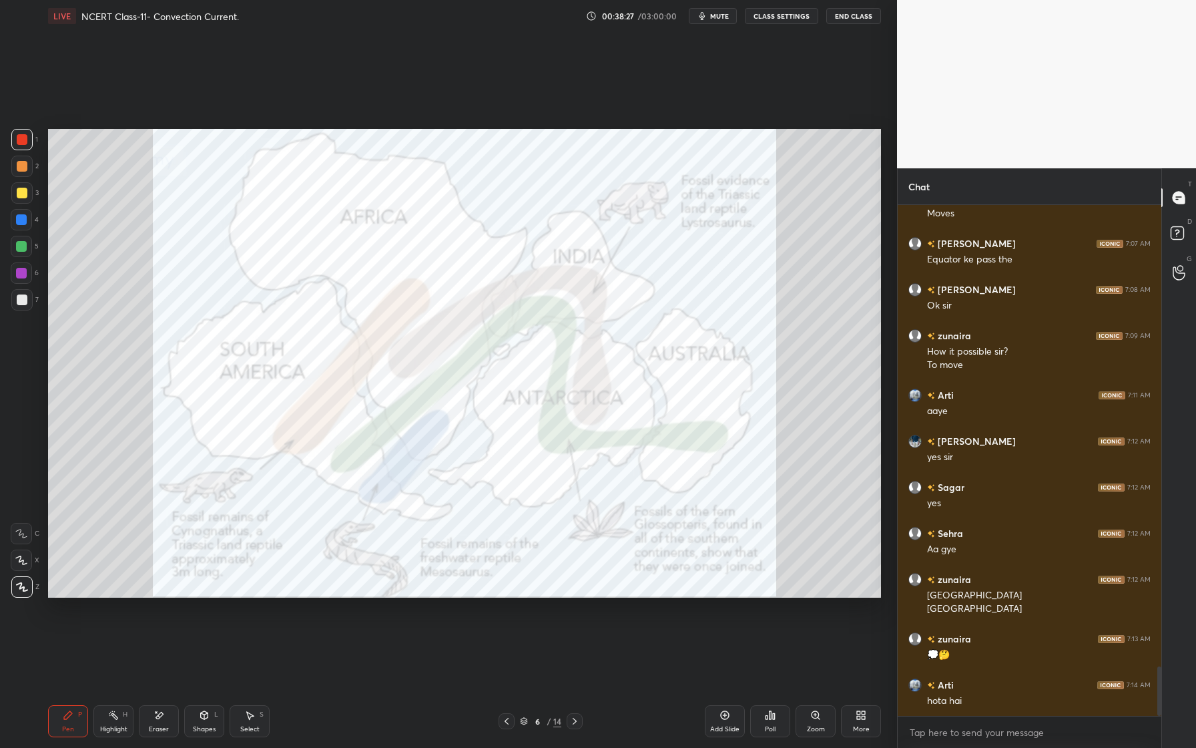
scroll to position [4837, 0]
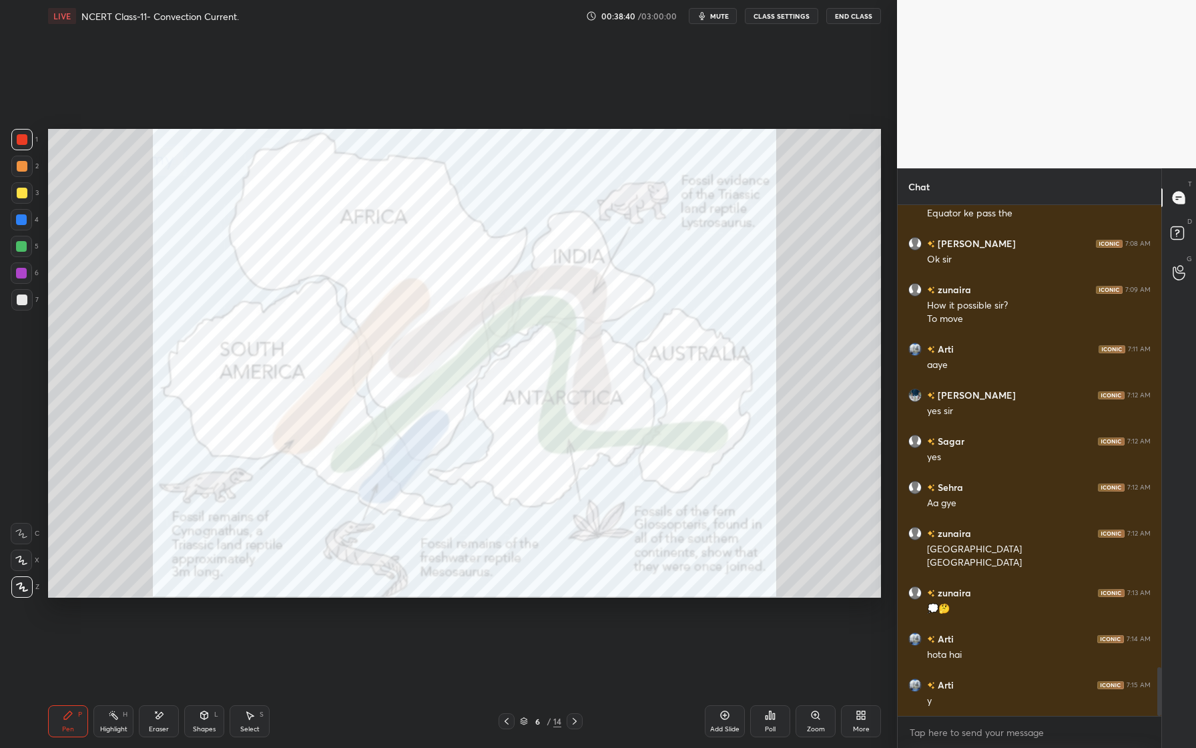
click at [22, 188] on div at bounding box center [21, 192] width 21 height 21
click at [21, 161] on div at bounding box center [22, 166] width 11 height 11
click at [27, 250] on div at bounding box center [21, 246] width 21 height 21
drag, startPoint x: 24, startPoint y: 298, endPoint x: 41, endPoint y: 310, distance: 20.2
click at [25, 302] on div at bounding box center [22, 299] width 11 height 11
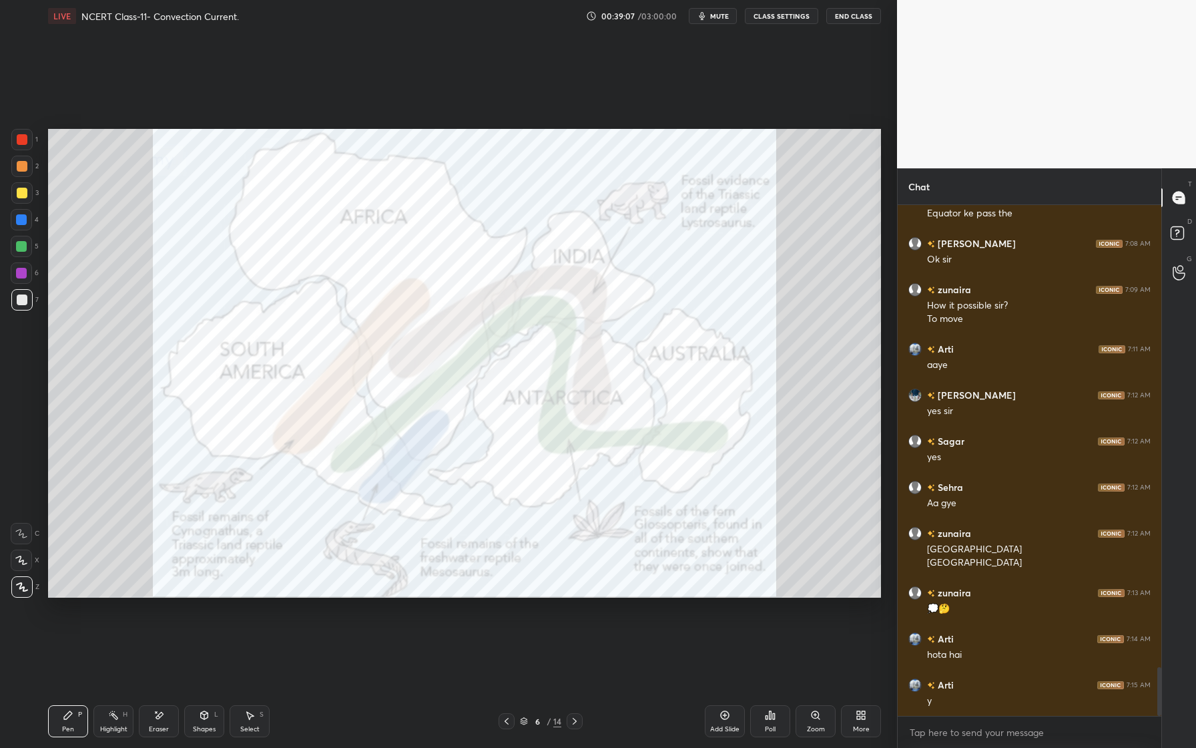
click at [27, 145] on div at bounding box center [21, 139] width 21 height 21
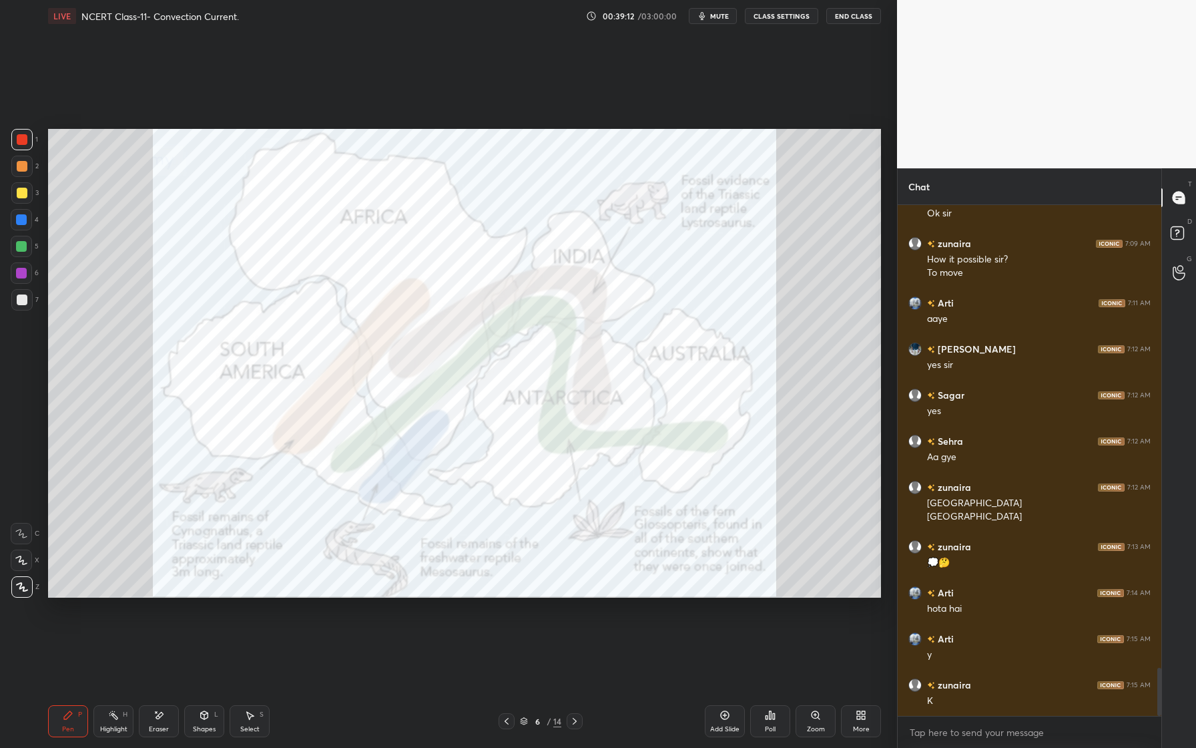
scroll to position [4930, 0]
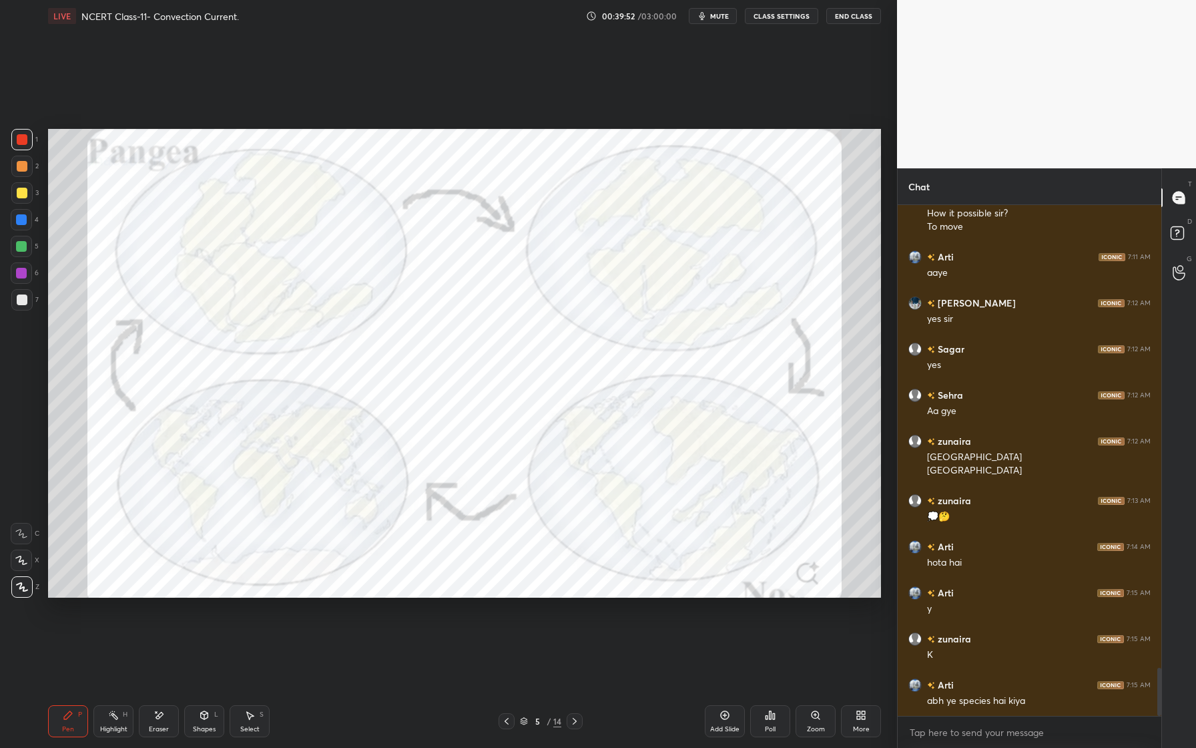
drag, startPoint x: 158, startPoint y: 727, endPoint x: 132, endPoint y: 696, distance: 40.8
click at [158, 721] on div "Eraser" at bounding box center [159, 721] width 40 height 32
click at [25, 585] on span "Erase all" at bounding box center [21, 586] width 20 height 9
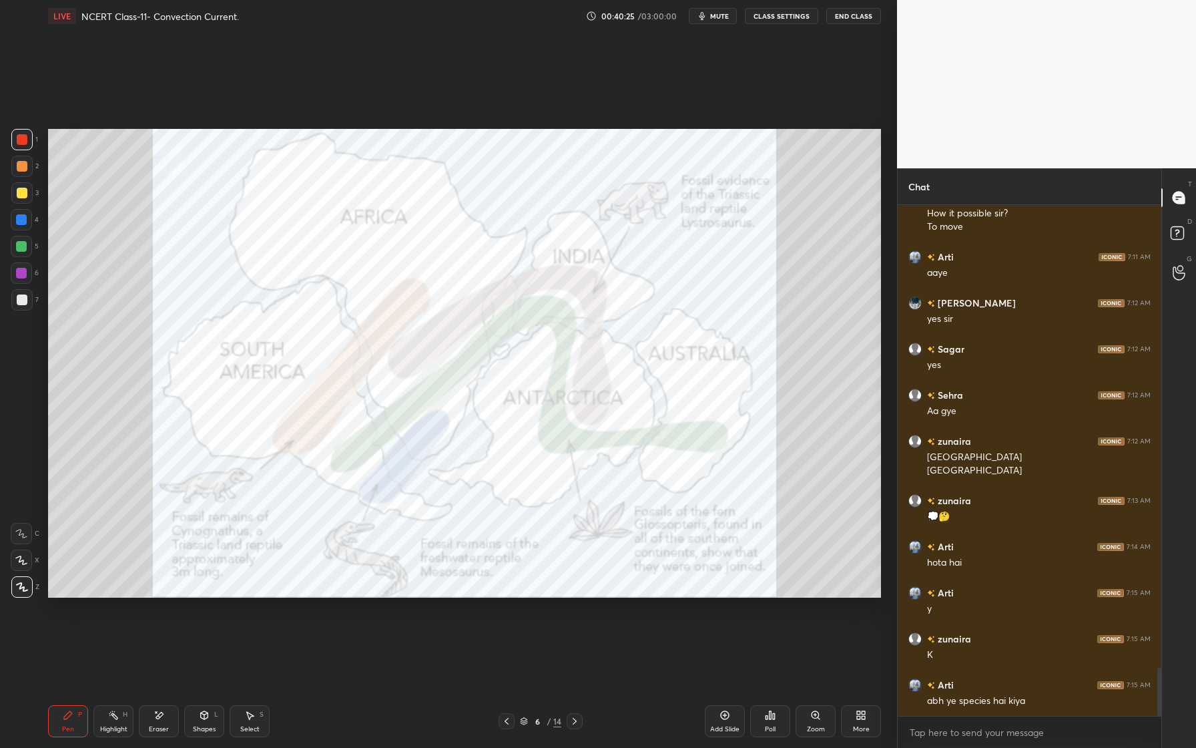
drag, startPoint x: 23, startPoint y: 222, endPoint x: 38, endPoint y: 220, distance: 14.7
click at [24, 222] on div at bounding box center [21, 219] width 11 height 11
click at [170, 719] on div "Eraser" at bounding box center [159, 721] width 40 height 32
click at [24, 588] on span "Erase all" at bounding box center [21, 586] width 20 height 9
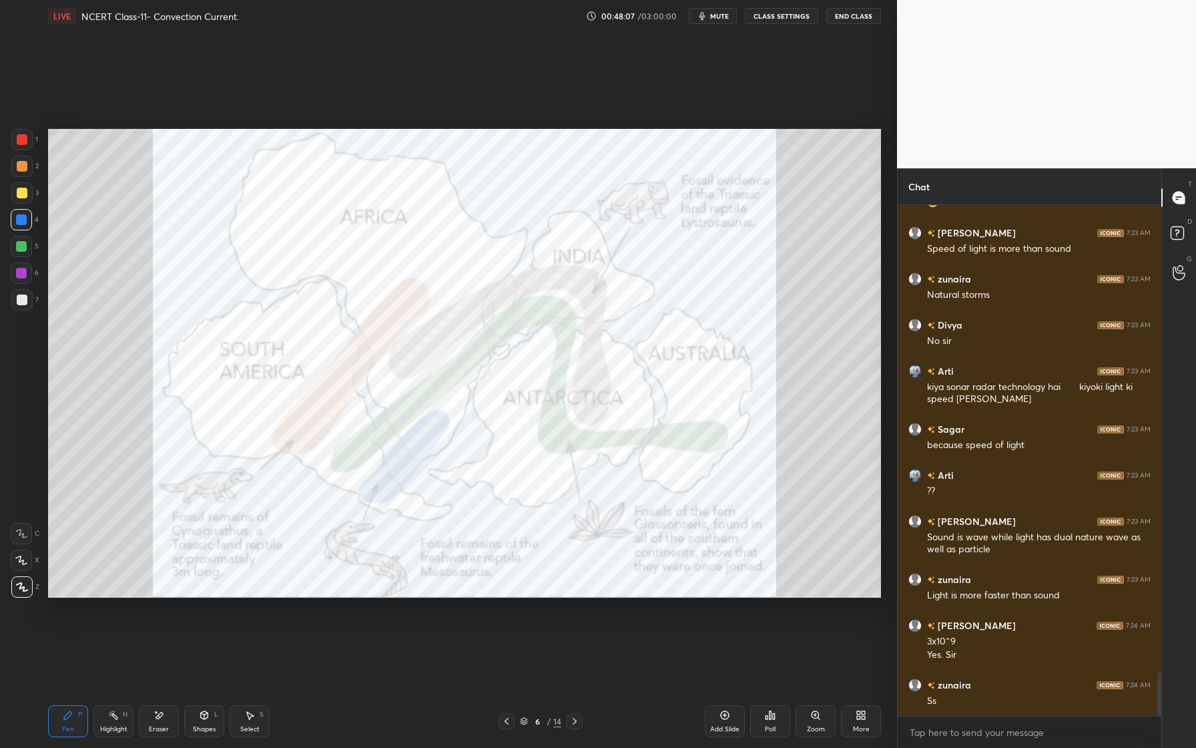
scroll to position [5520, 0]
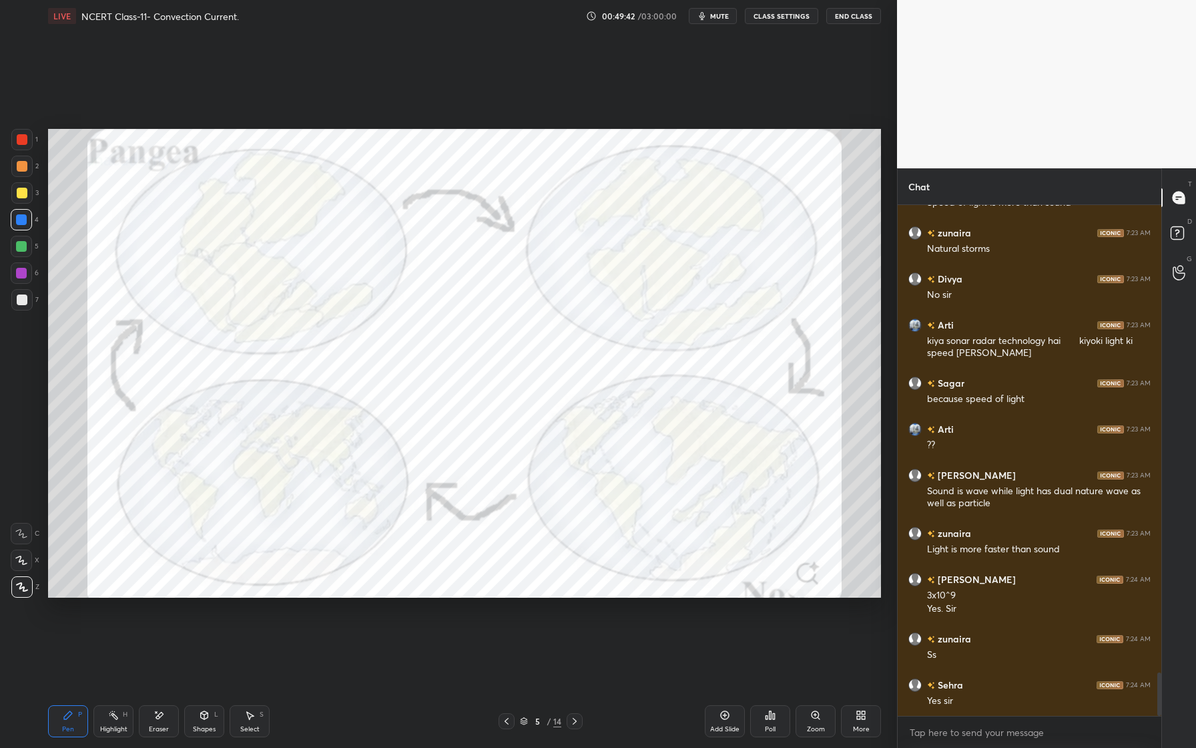
drag, startPoint x: 29, startPoint y: 145, endPoint x: 39, endPoint y: 166, distance: 23.0
click at [29, 147] on div at bounding box center [21, 139] width 21 height 21
click at [18, 222] on div at bounding box center [21, 219] width 11 height 11
click at [19, 200] on div at bounding box center [21, 192] width 21 height 21
click at [29, 221] on div at bounding box center [21, 219] width 21 height 21
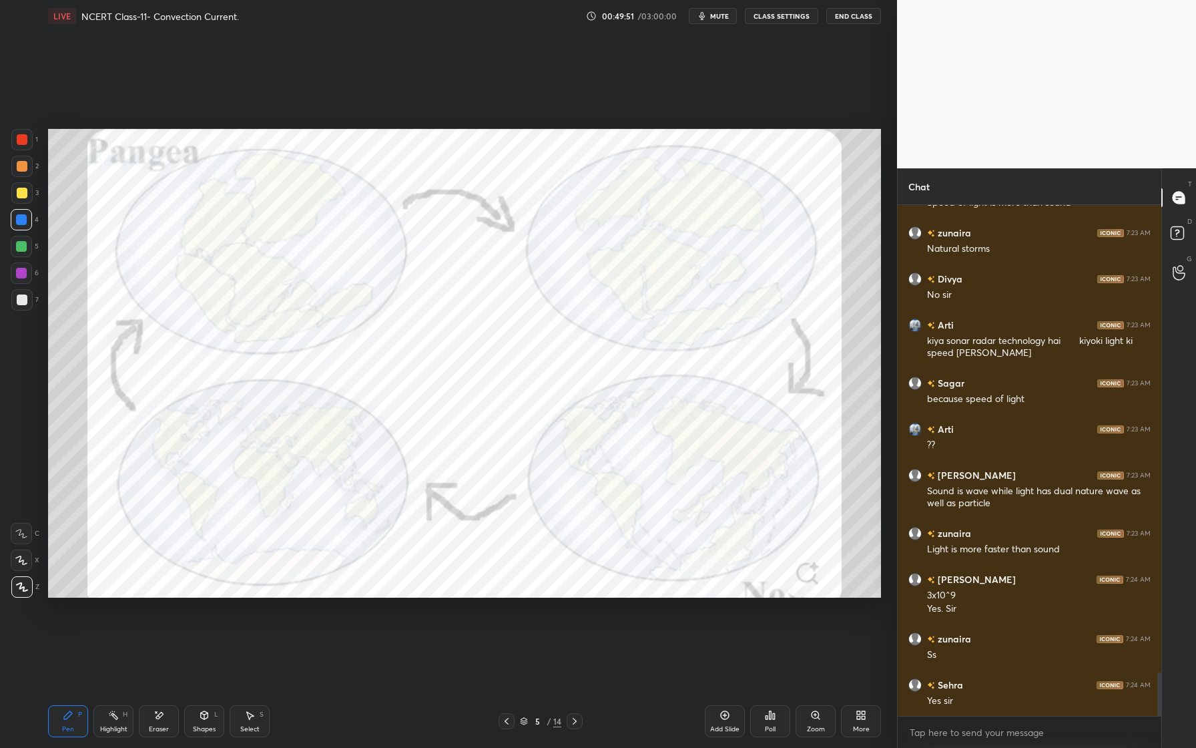
click at [27, 132] on div at bounding box center [21, 139] width 21 height 21
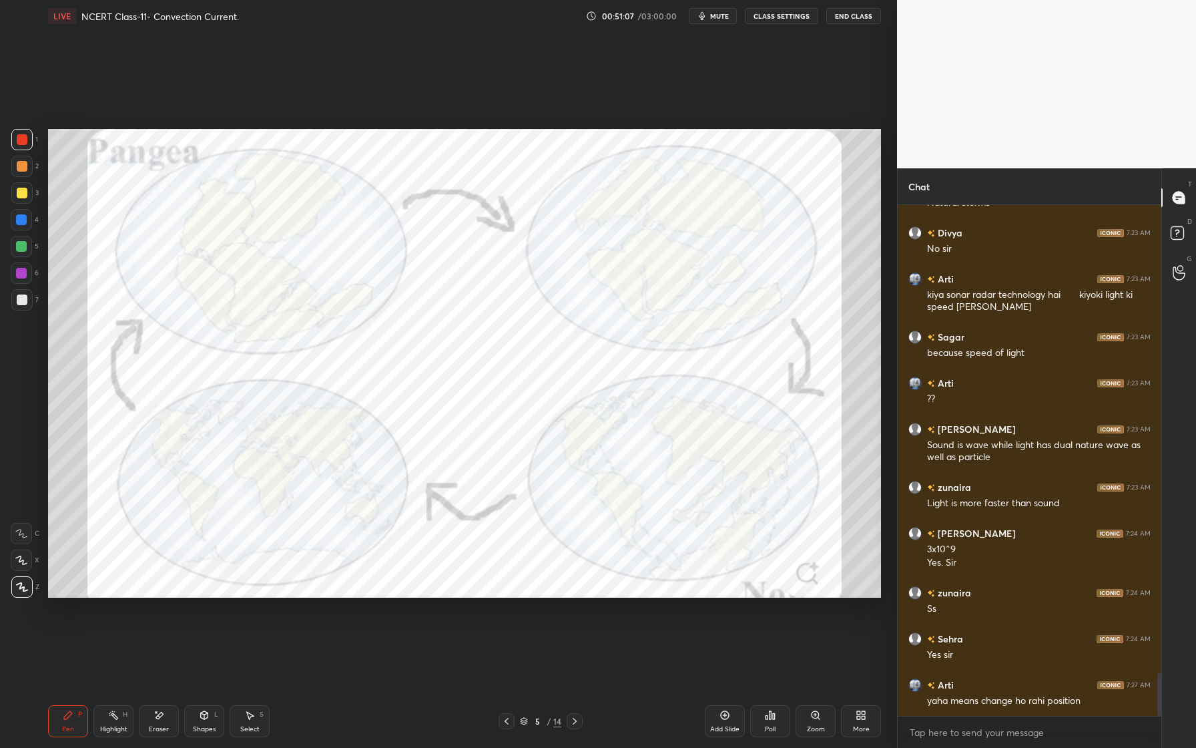
click at [168, 727] on div "Eraser" at bounding box center [159, 721] width 40 height 32
click at [27, 592] on div "Erase all" at bounding box center [21, 586] width 21 height 21
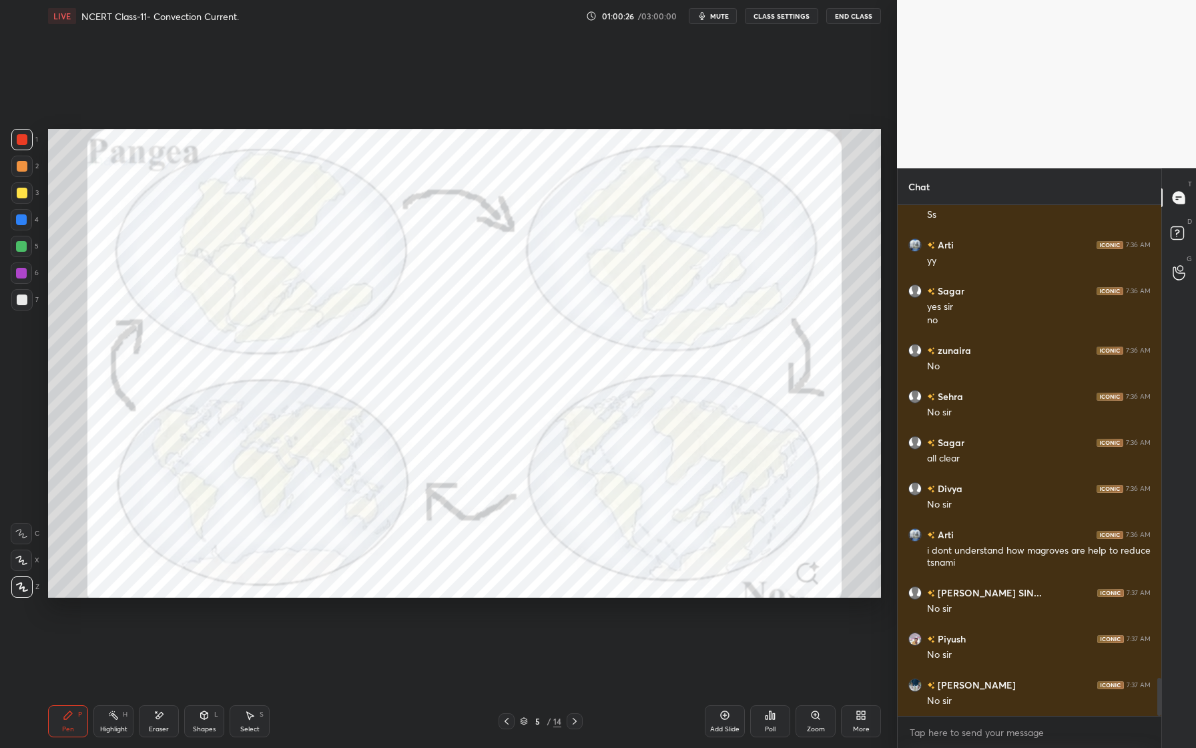
scroll to position [6362, 0]
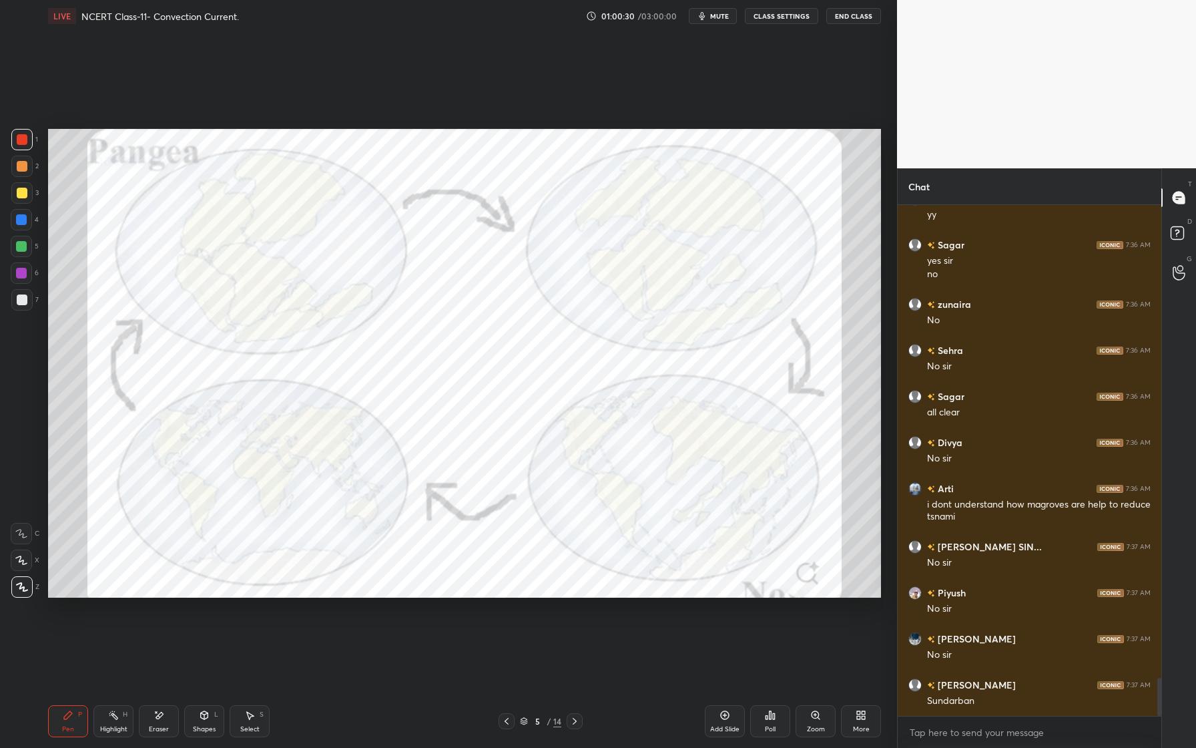
click at [186, 705] on div "Shapes L" at bounding box center [204, 721] width 40 height 32
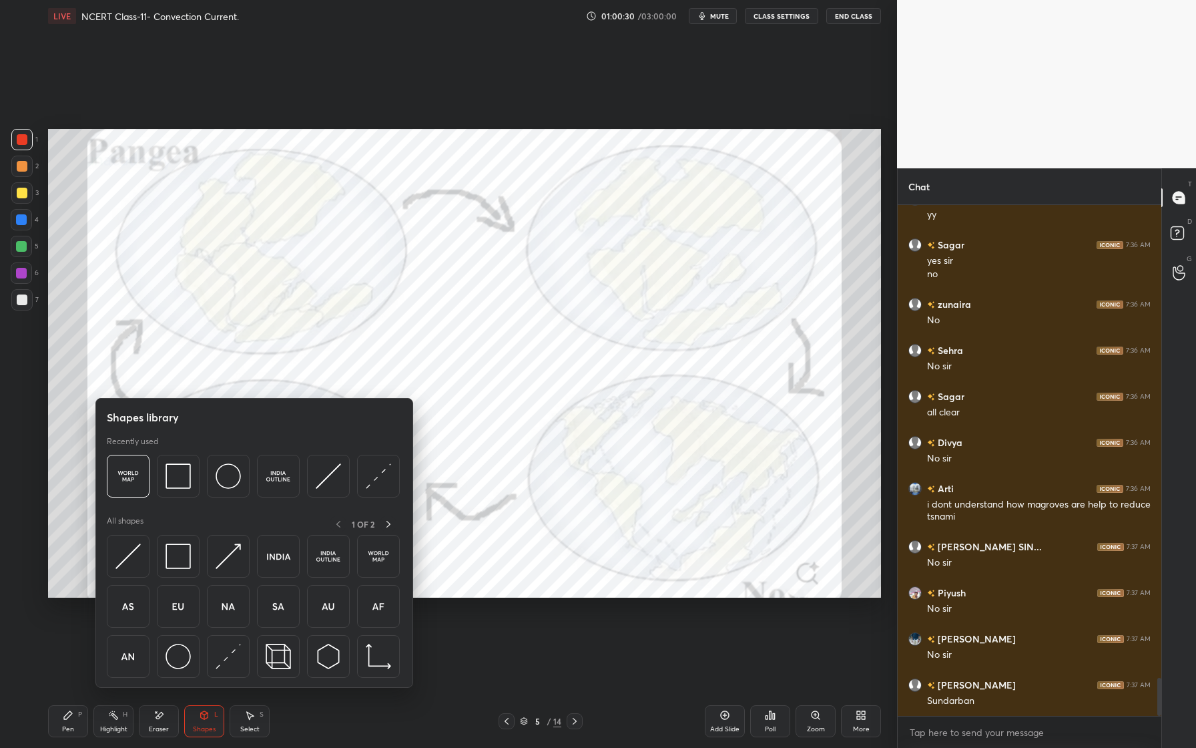
click at [146, 710] on div "Eraser" at bounding box center [159, 721] width 40 height 32
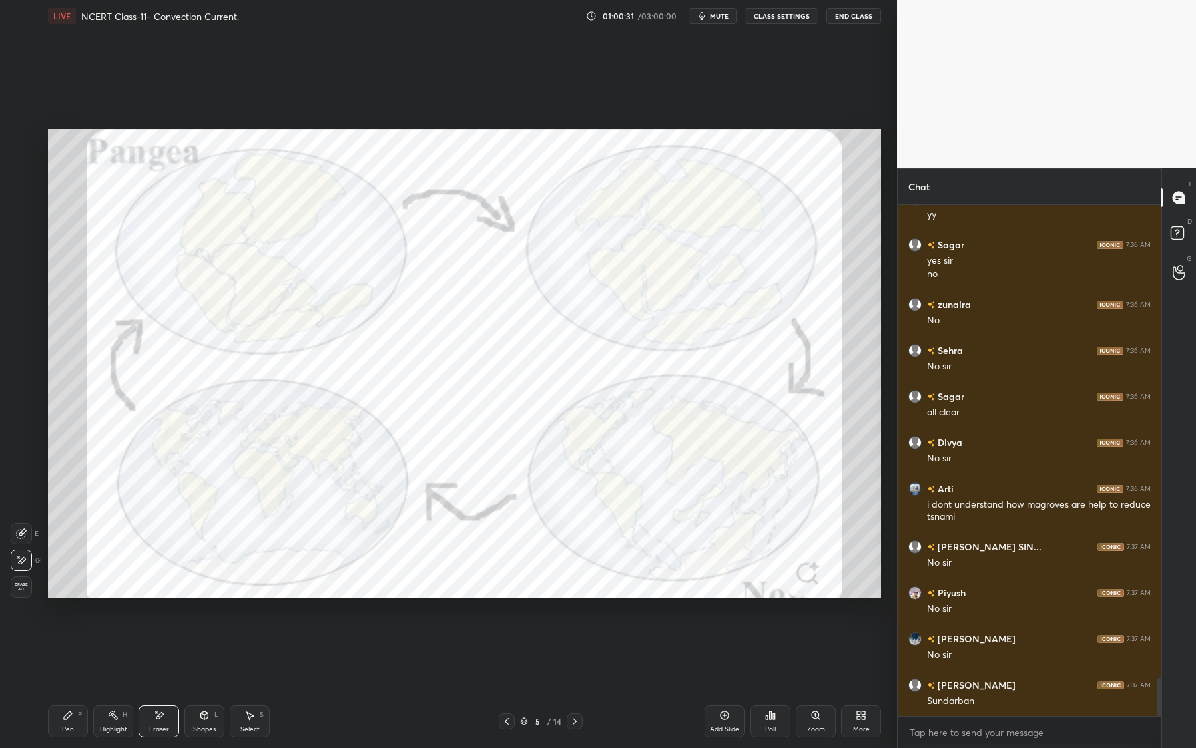
click at [19, 591] on span "Erase all" at bounding box center [21, 586] width 20 height 9
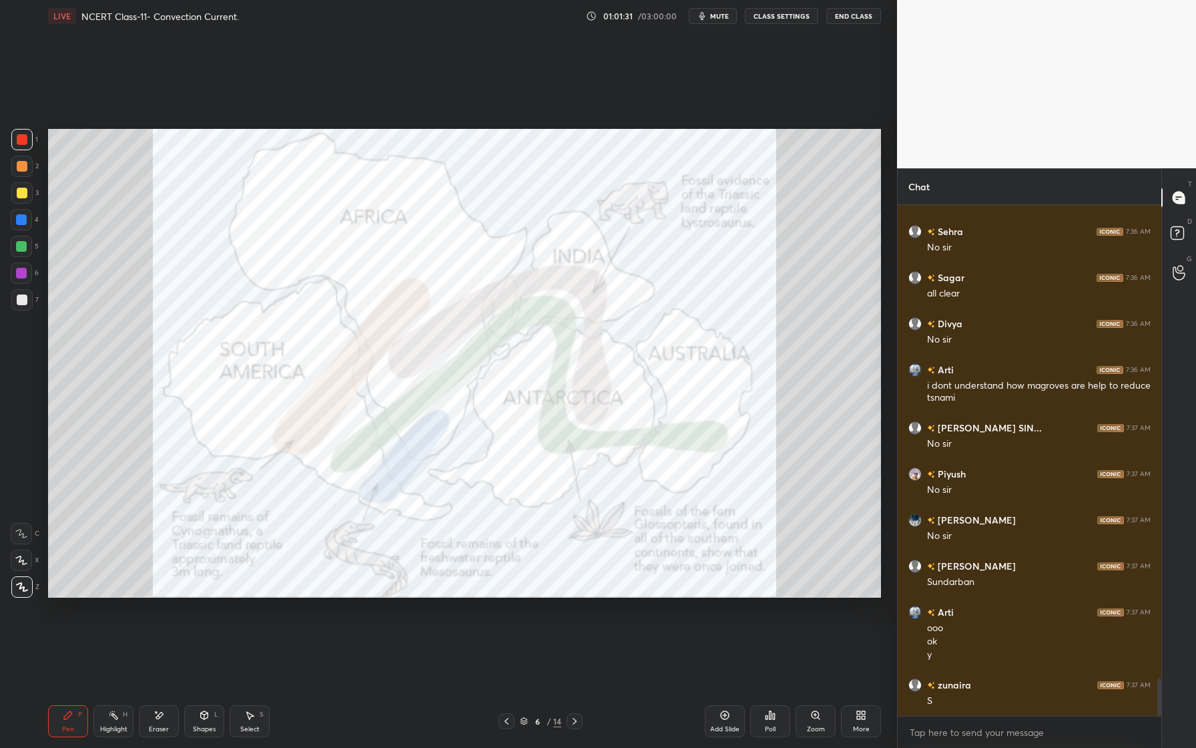
scroll to position [6527, 0]
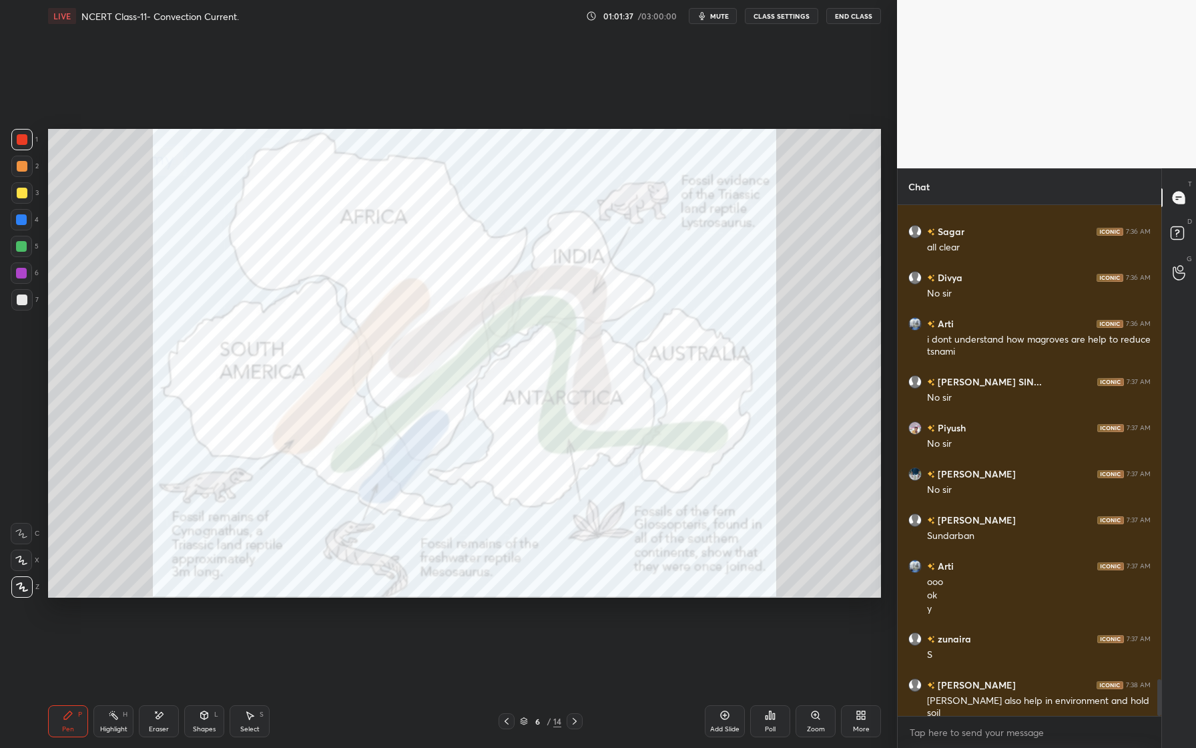
click at [771, 17] on button "CLASS SETTINGS" at bounding box center [781, 16] width 73 height 16
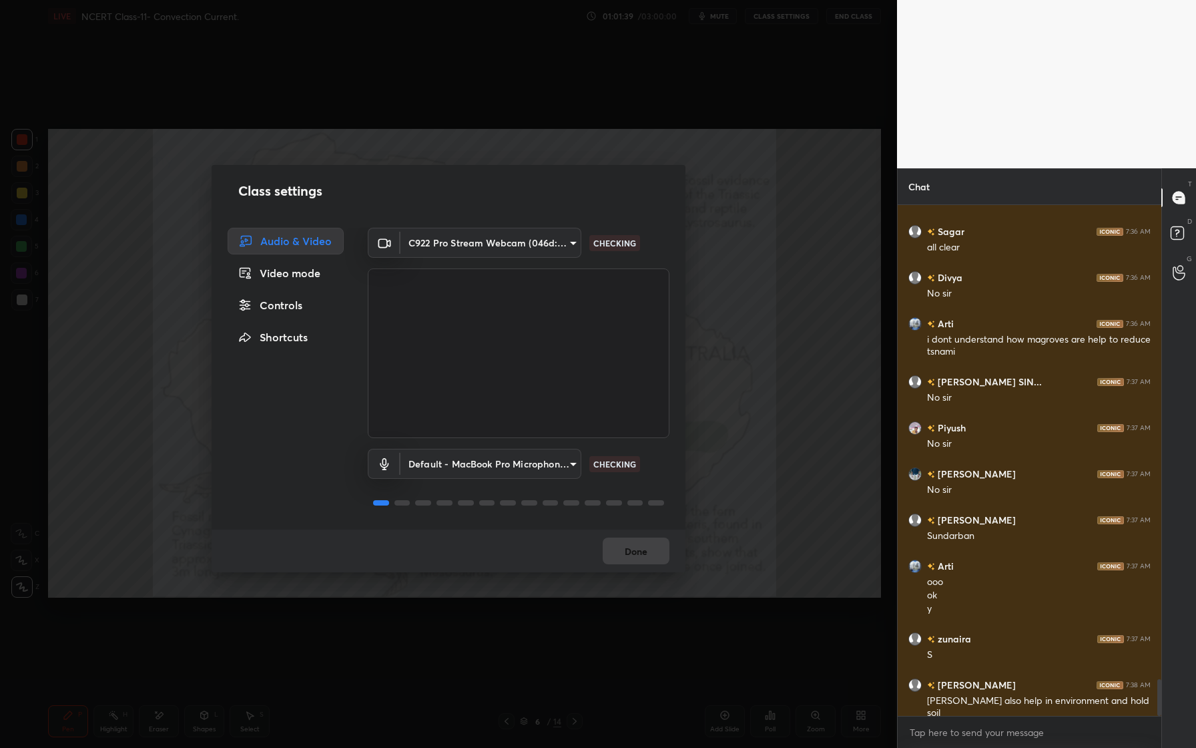
click at [531, 244] on body "1 2 3 4 5 6 7 C X Z E E Erase all H H LIVE NCERT Class-11- Convection Current. …" at bounding box center [598, 374] width 1196 height 748
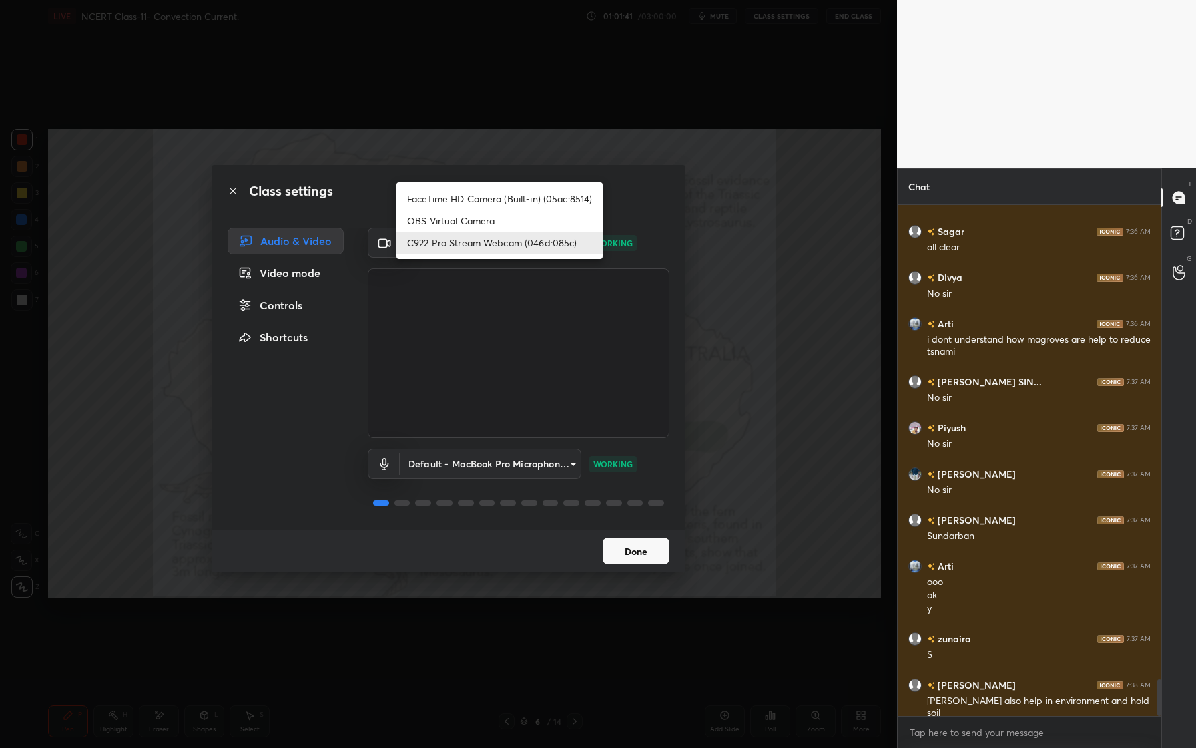
click at [523, 241] on li "C922 Pro Stream Webcam (046d:085c)" at bounding box center [499, 243] width 206 height 22
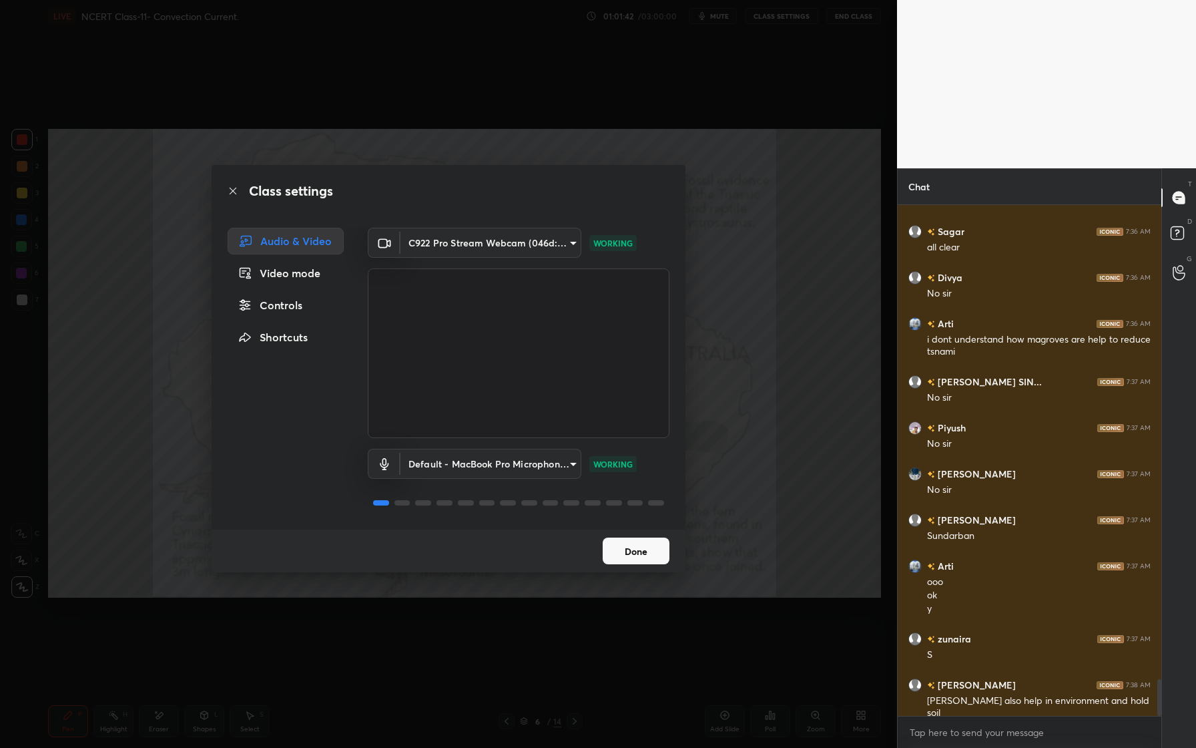
click at [535, 468] on body "1 2 3 4 5 6 7 C X Z E E Erase all H H LIVE NCERT Class-11- Convection Current. …" at bounding box center [598, 374] width 1196 height 748
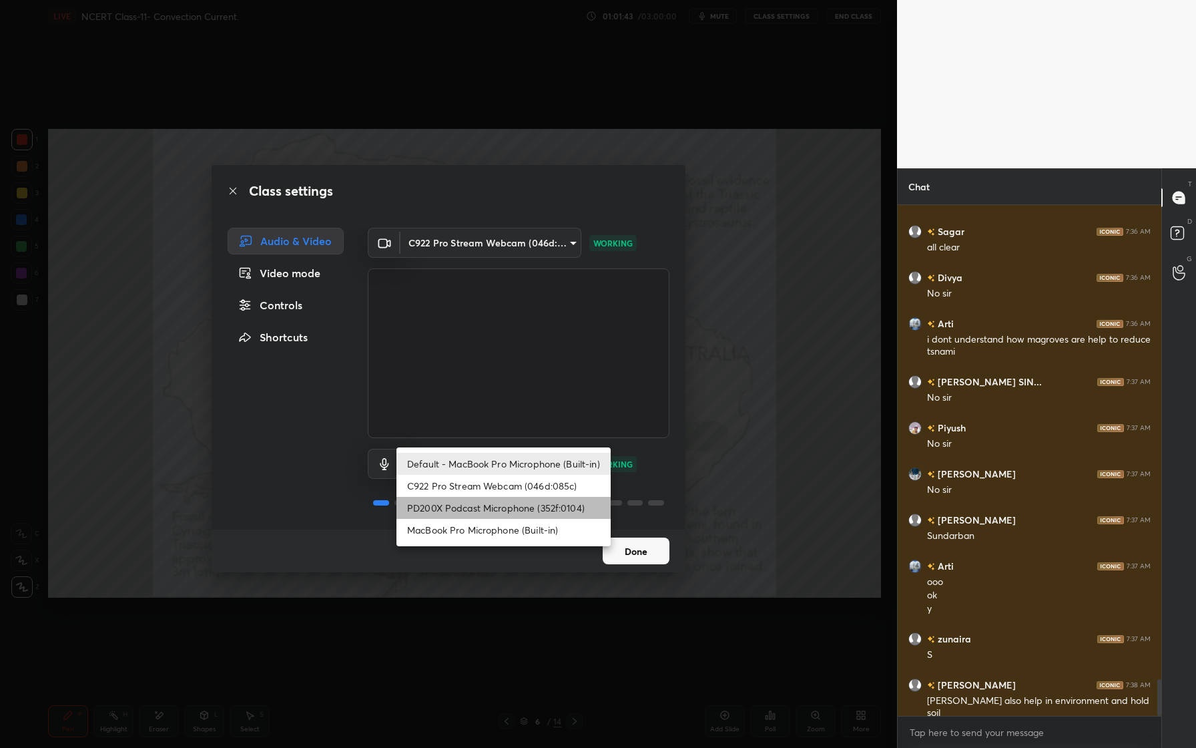
click at [497, 505] on li "PD200X Podcast Microphone (352f:0104)" at bounding box center [503, 508] width 214 height 22
type input "e54abf277fcb6c0a76e5dad67cb99643171ceeca0908252303d946aa4bb19b7a"
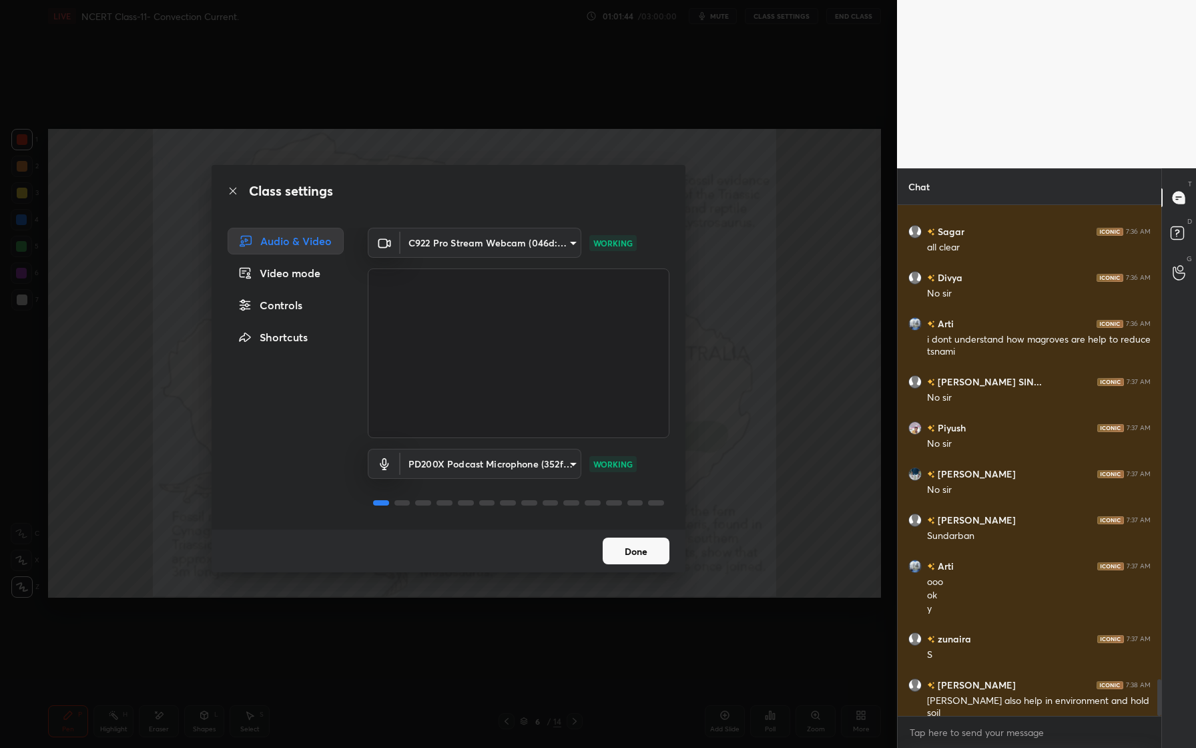
click at [646, 549] on button "Done" at bounding box center [636, 550] width 67 height 27
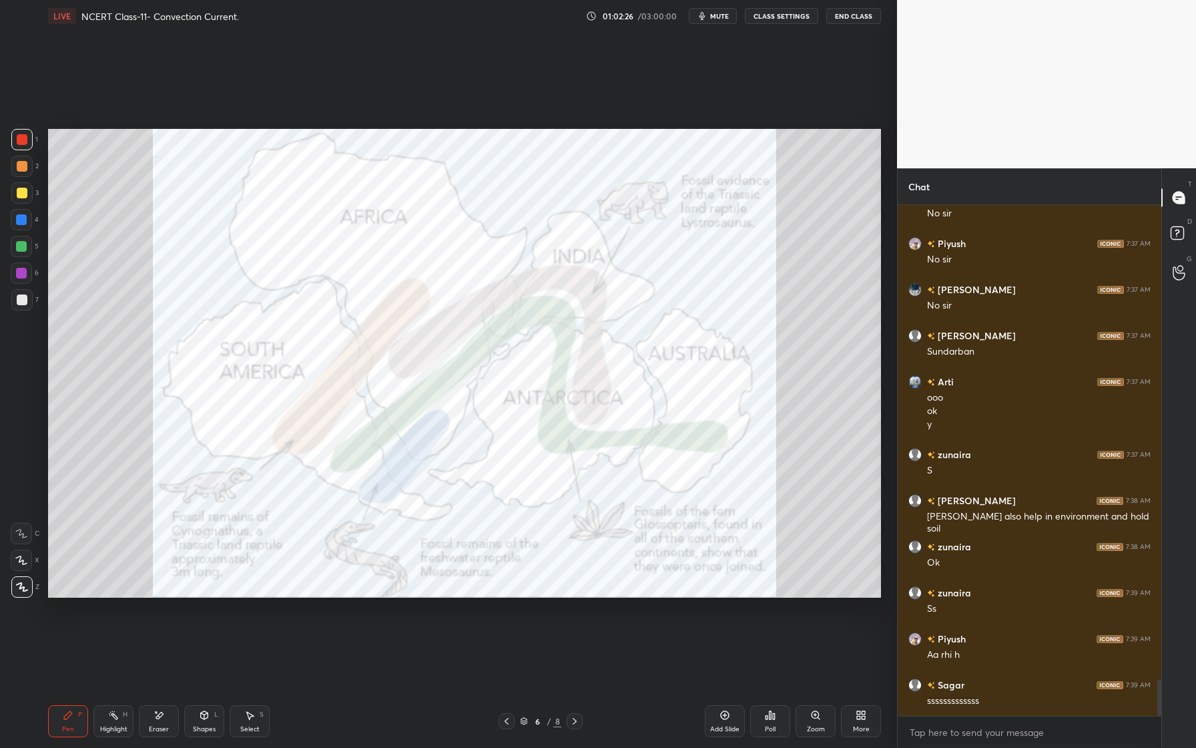
scroll to position [6758, 0]
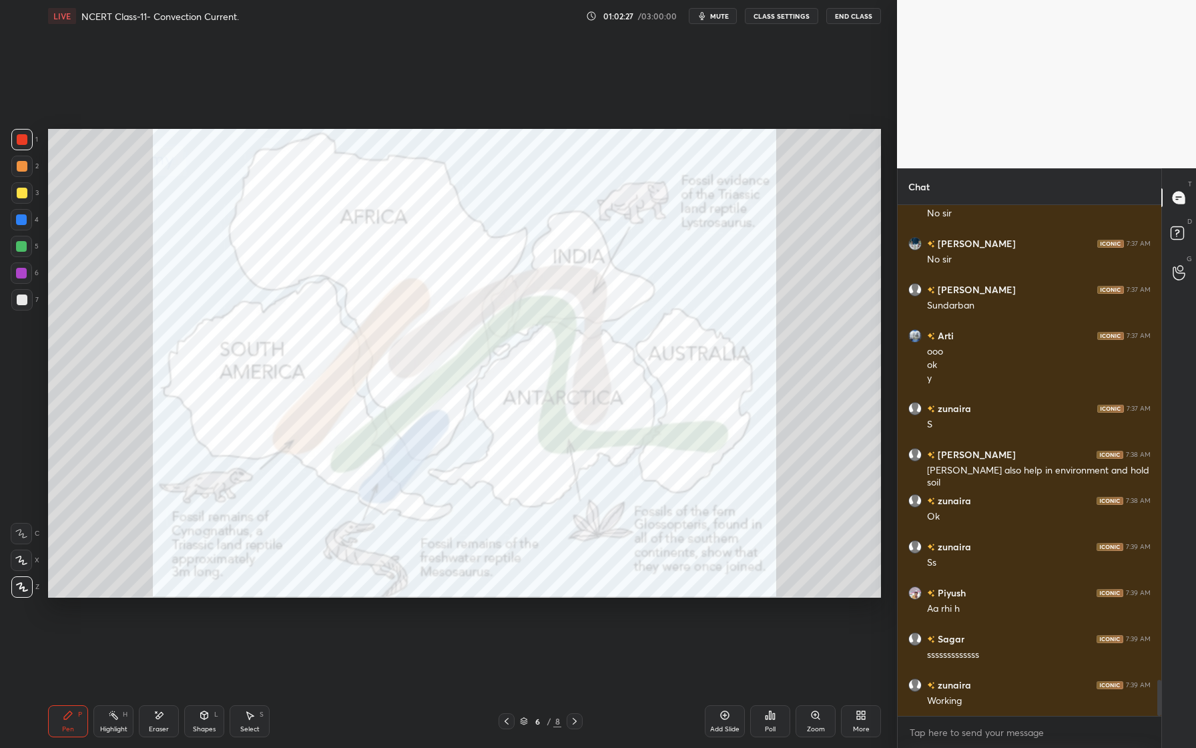
drag, startPoint x: 780, startPoint y: 12, endPoint x: 780, endPoint y: 671, distance: 659.4
click at [780, 12] on button "CLASS SETTINGS" at bounding box center [781, 16] width 73 height 16
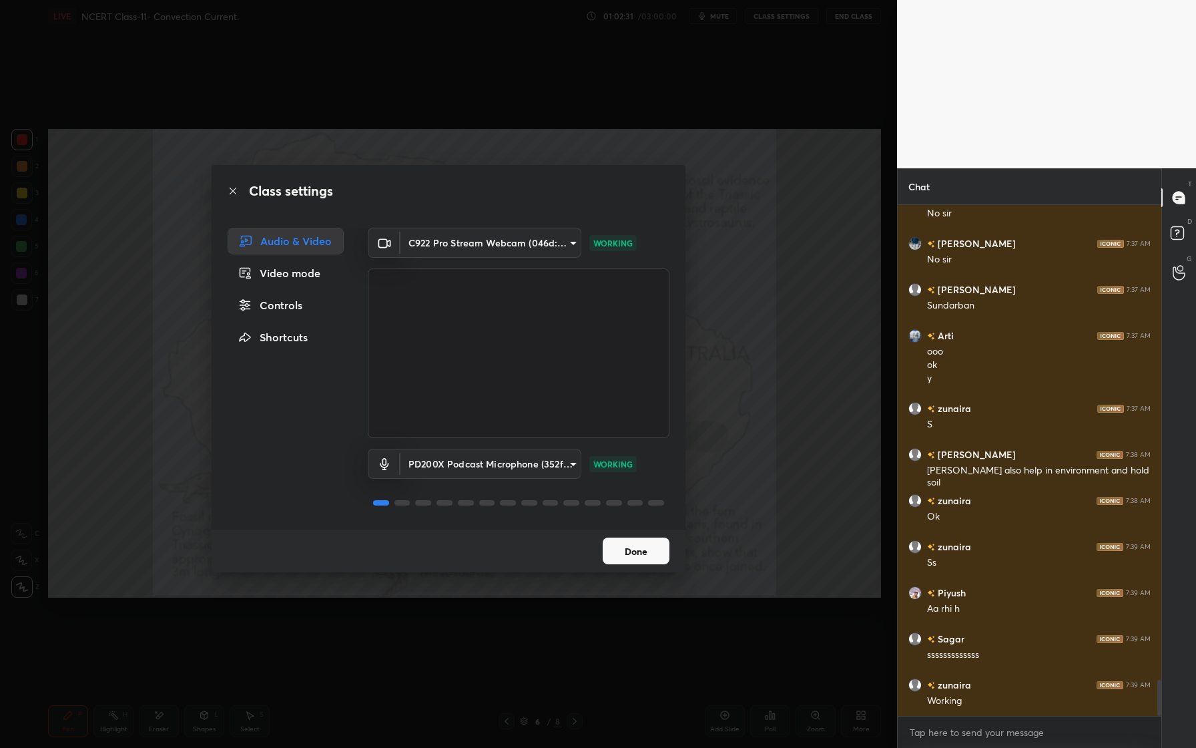
click at [649, 555] on button "Done" at bounding box center [636, 550] width 67 height 27
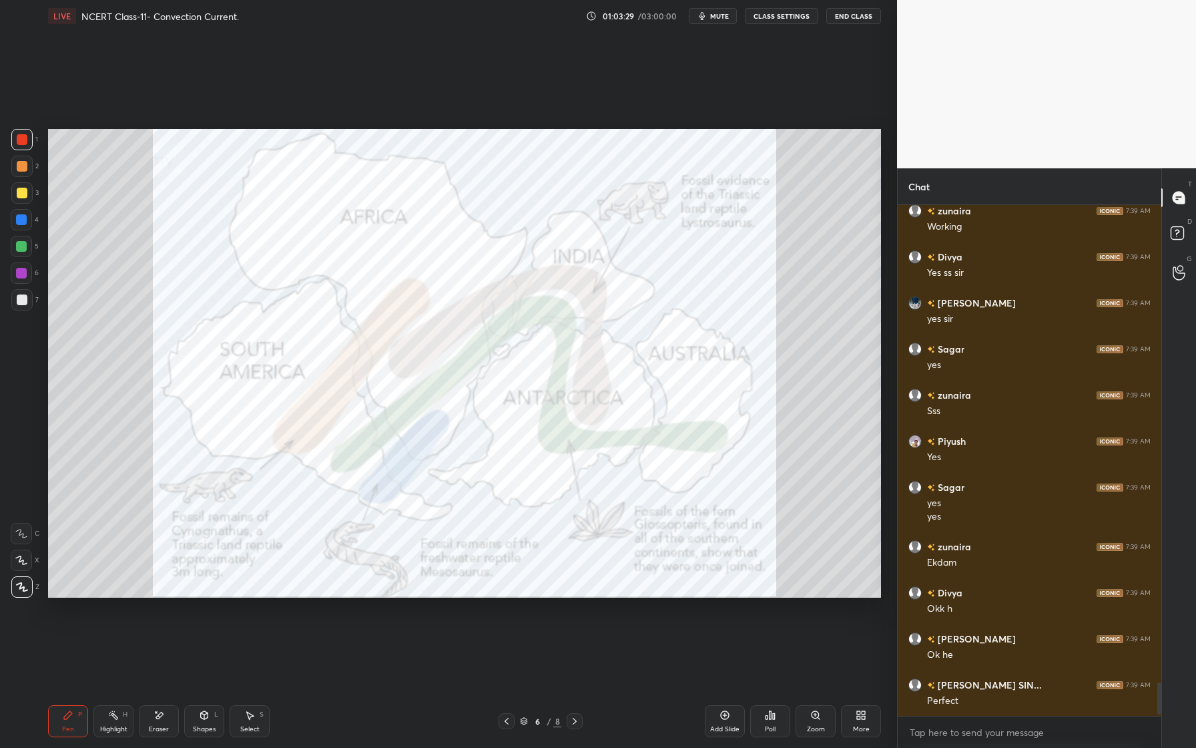
scroll to position [7231, 0]
click at [725, 21] on button "mute" at bounding box center [713, 16] width 48 height 16
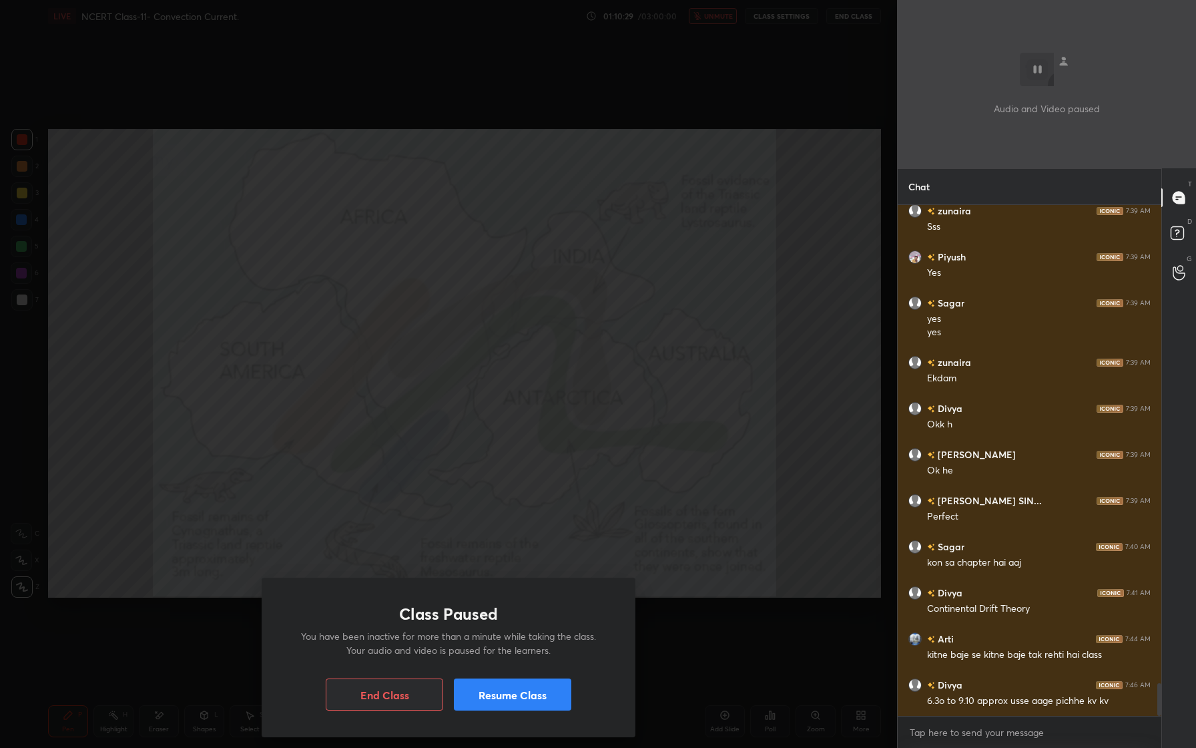
scroll to position [7462, 0]
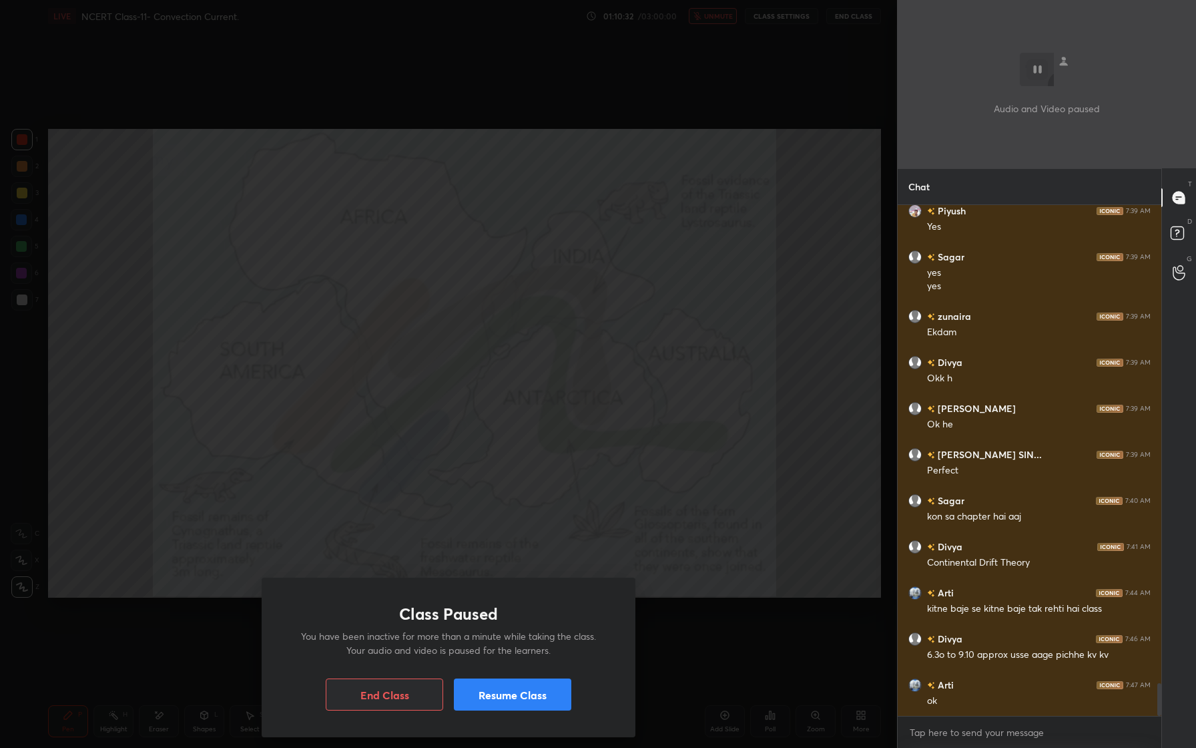
click at [529, 703] on button "Resume Class" at bounding box center [512, 694] width 117 height 32
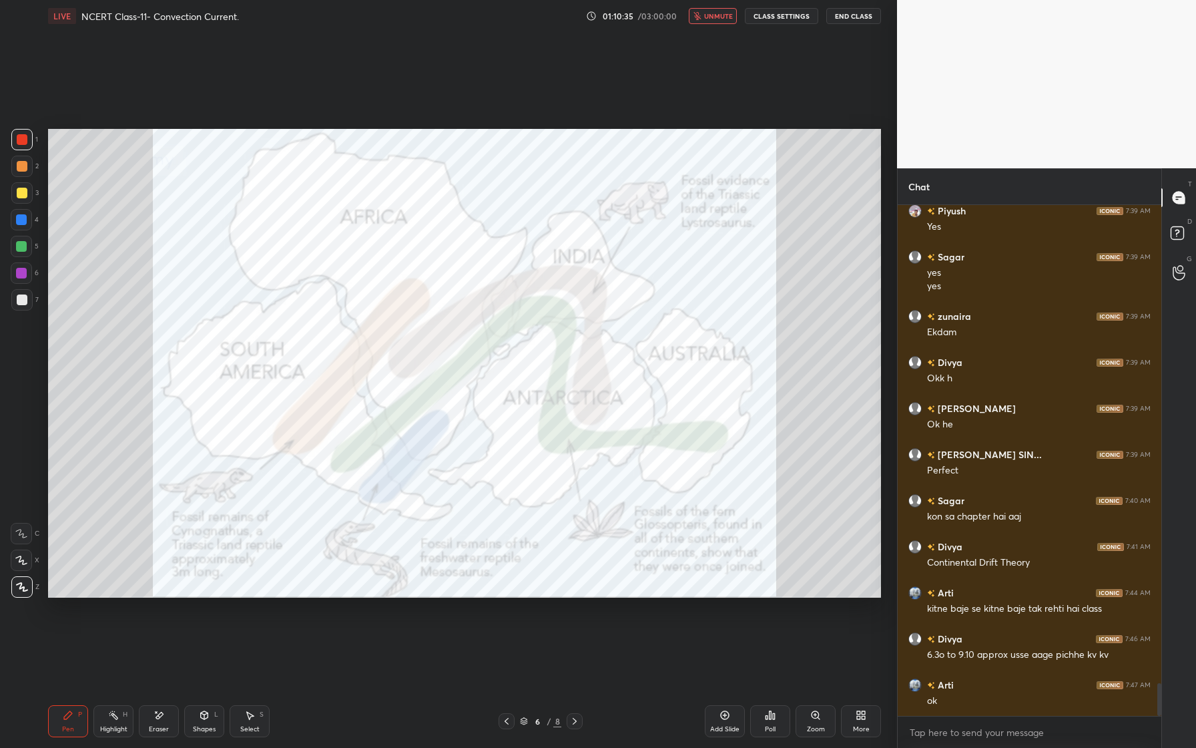
click at [719, 17] on span "unmute" at bounding box center [718, 15] width 29 height 9
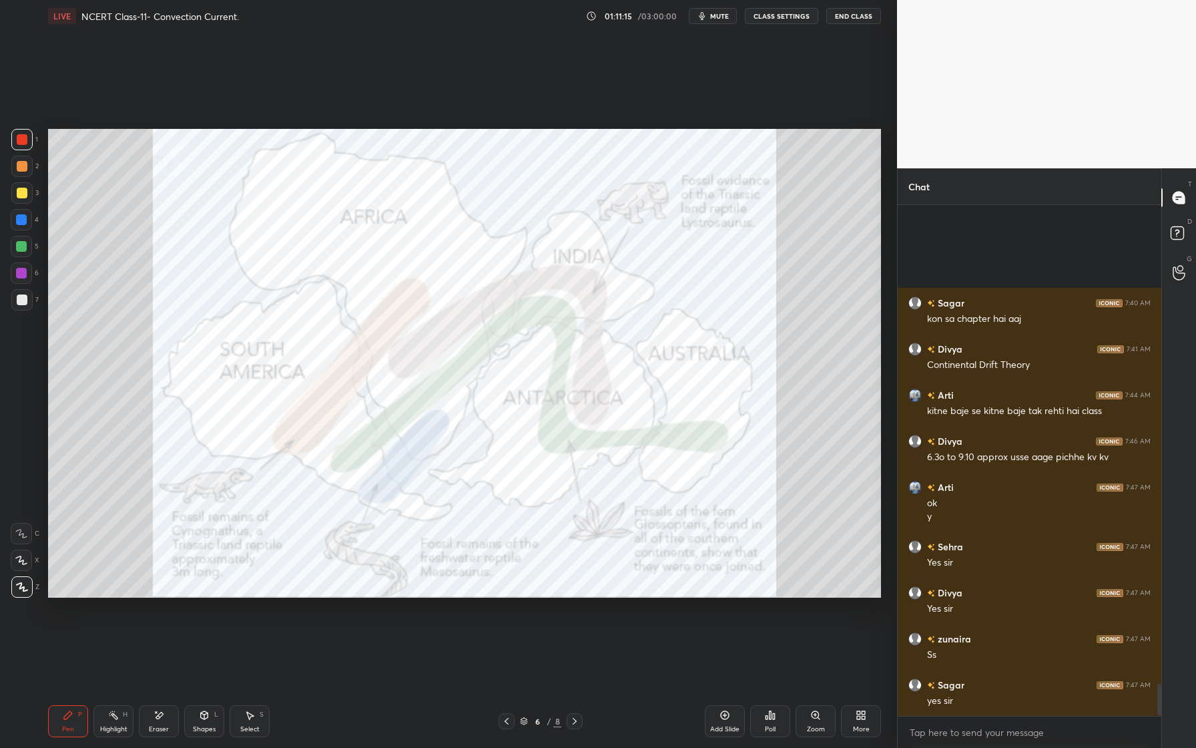
scroll to position [7797, 0]
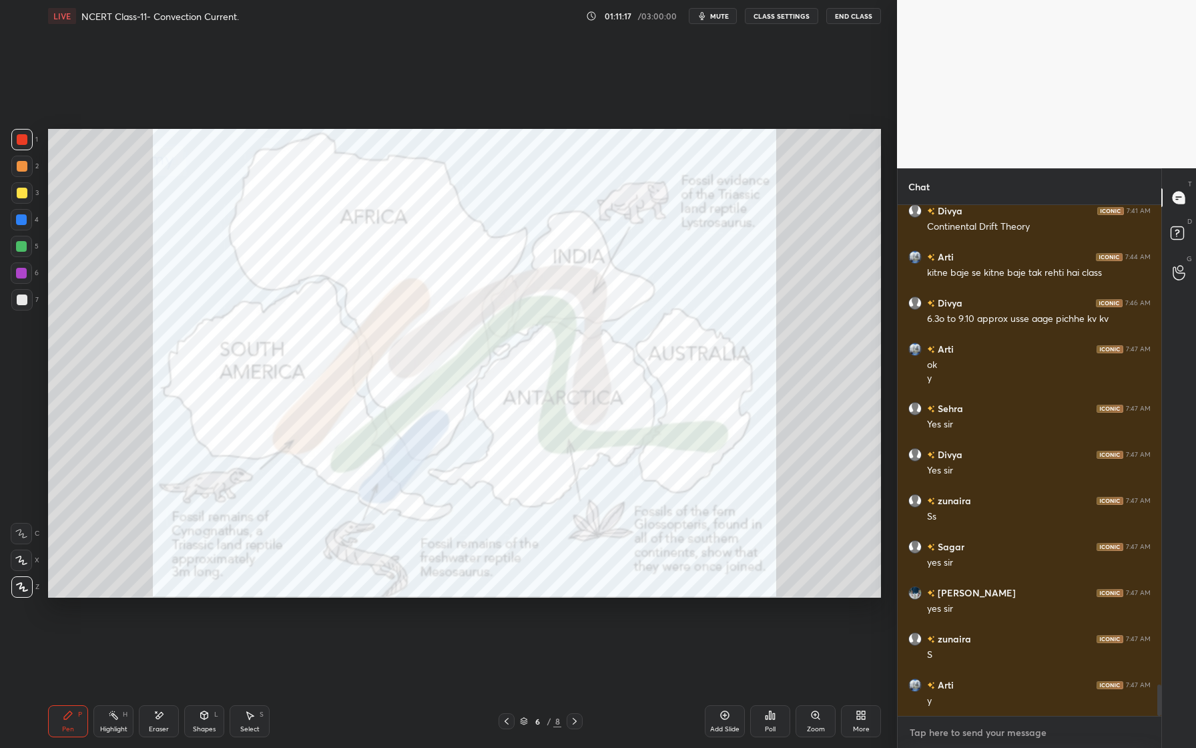
click at [1014, 741] on textarea at bounding box center [1029, 731] width 242 height 21
paste textarea "[URL][DOMAIN_NAME]"
type textarea "[URL][DOMAIN_NAME]"
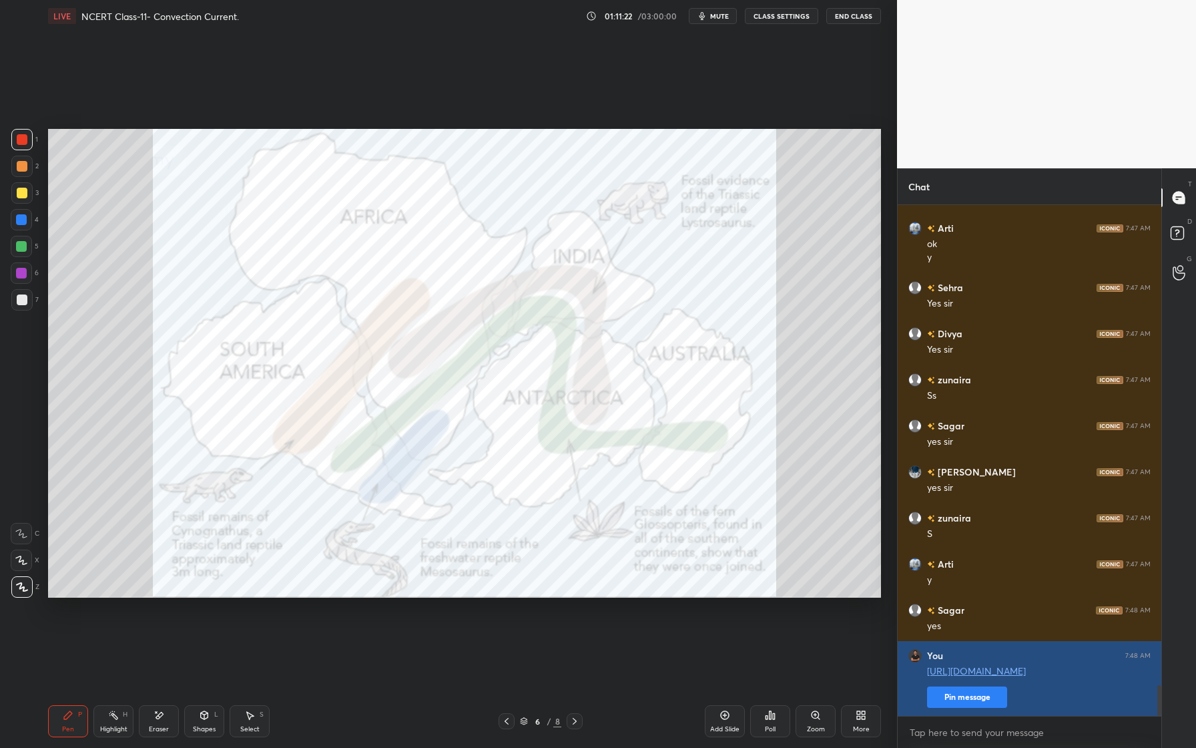
click at [979, 701] on button "Pin message" at bounding box center [967, 696] width 80 height 21
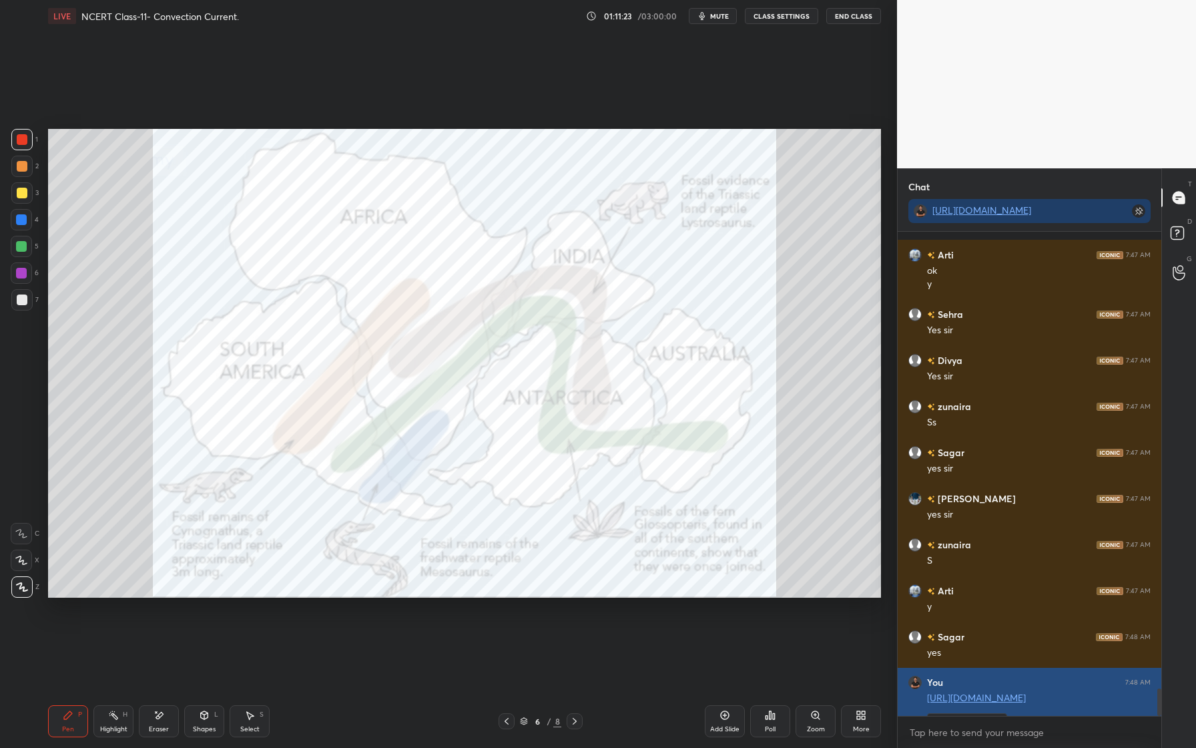
scroll to position [7991, 0]
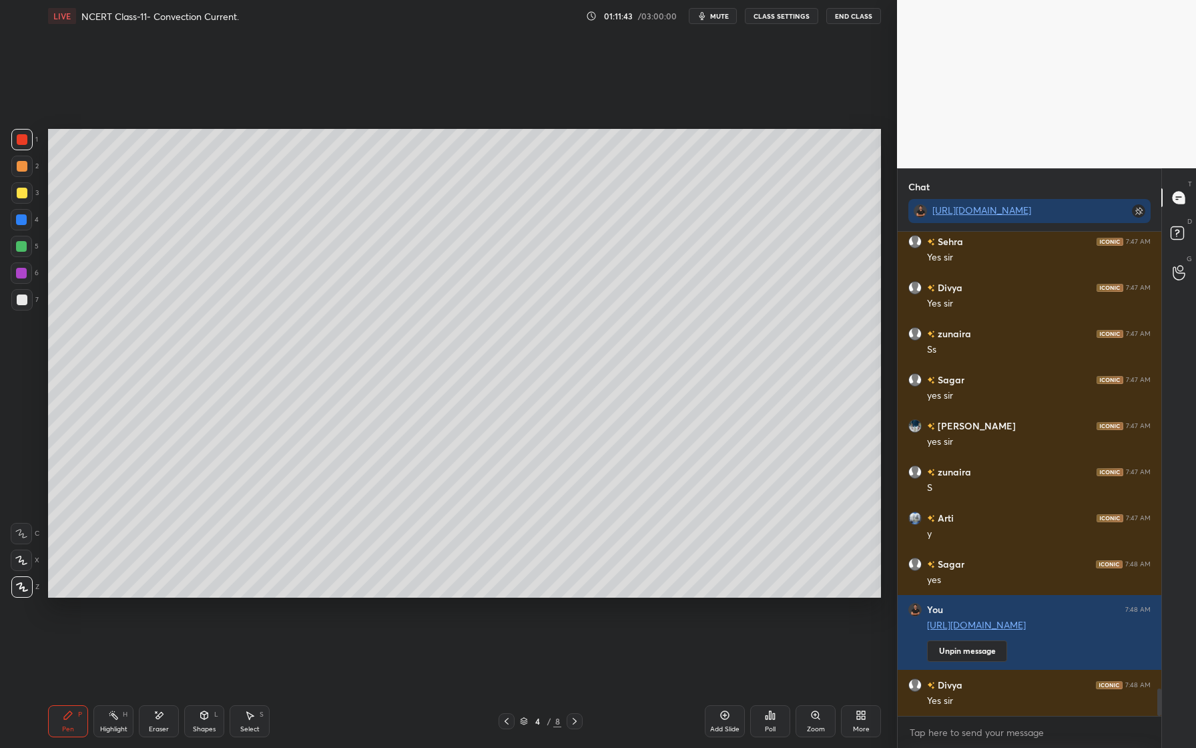
click at [22, 165] on div at bounding box center [22, 166] width 11 height 11
drag, startPoint x: 210, startPoint y: 721, endPoint x: 220, endPoint y: 694, distance: 28.9
click at [208, 723] on div "Shapes L" at bounding box center [204, 721] width 40 height 32
drag, startPoint x: 164, startPoint y: 719, endPoint x: 162, endPoint y: 701, distance: 18.1
click at [164, 718] on div "Eraser" at bounding box center [159, 721] width 40 height 32
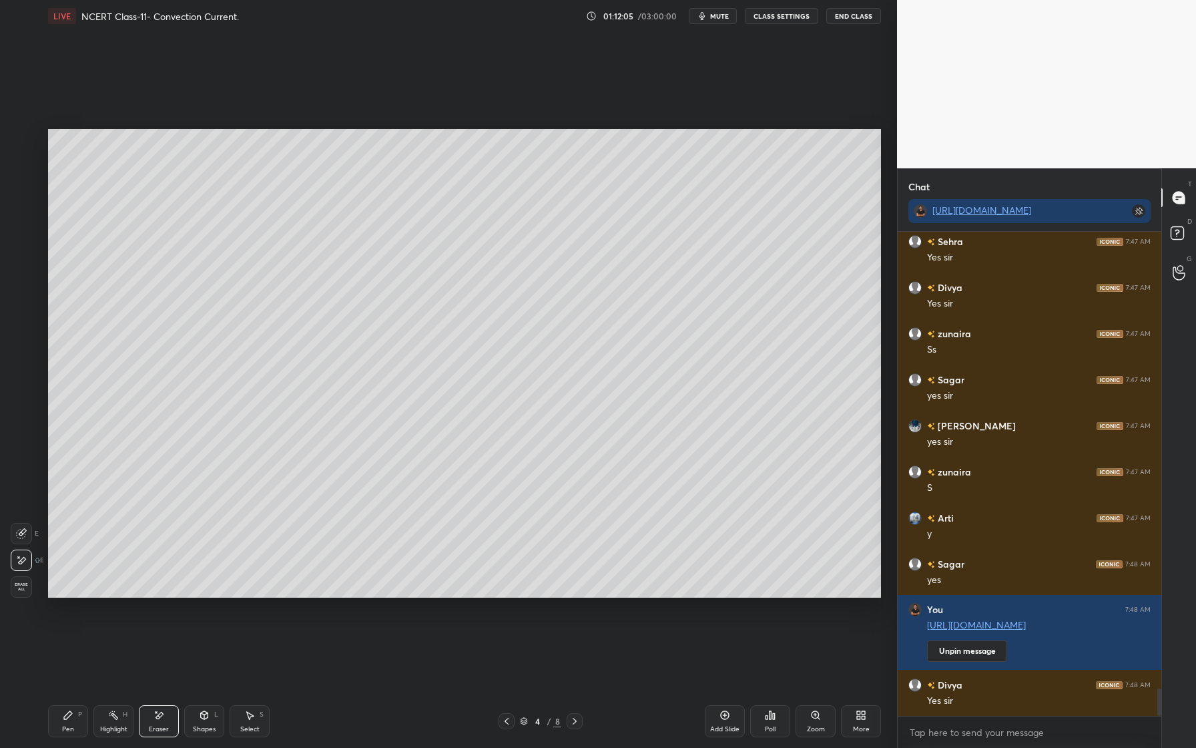
click at [196, 719] on div "Shapes L" at bounding box center [204, 721] width 40 height 32
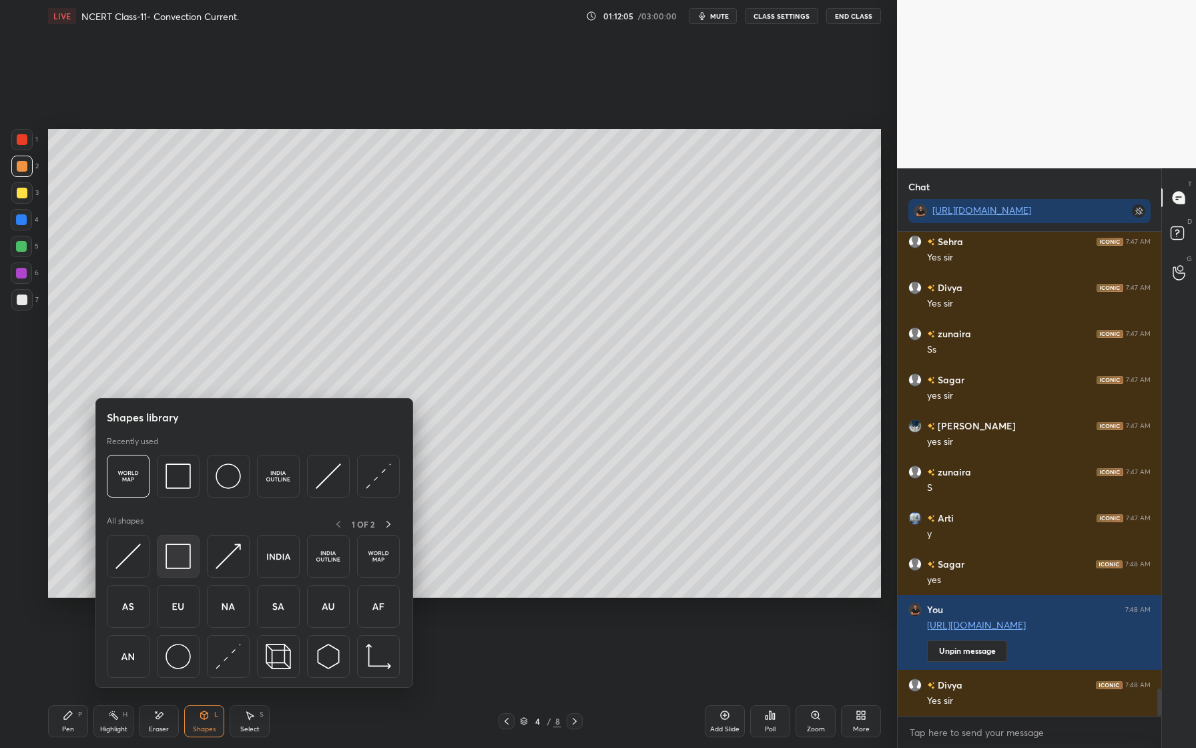
click at [186, 551] on img at bounding box center [178, 555] width 25 height 25
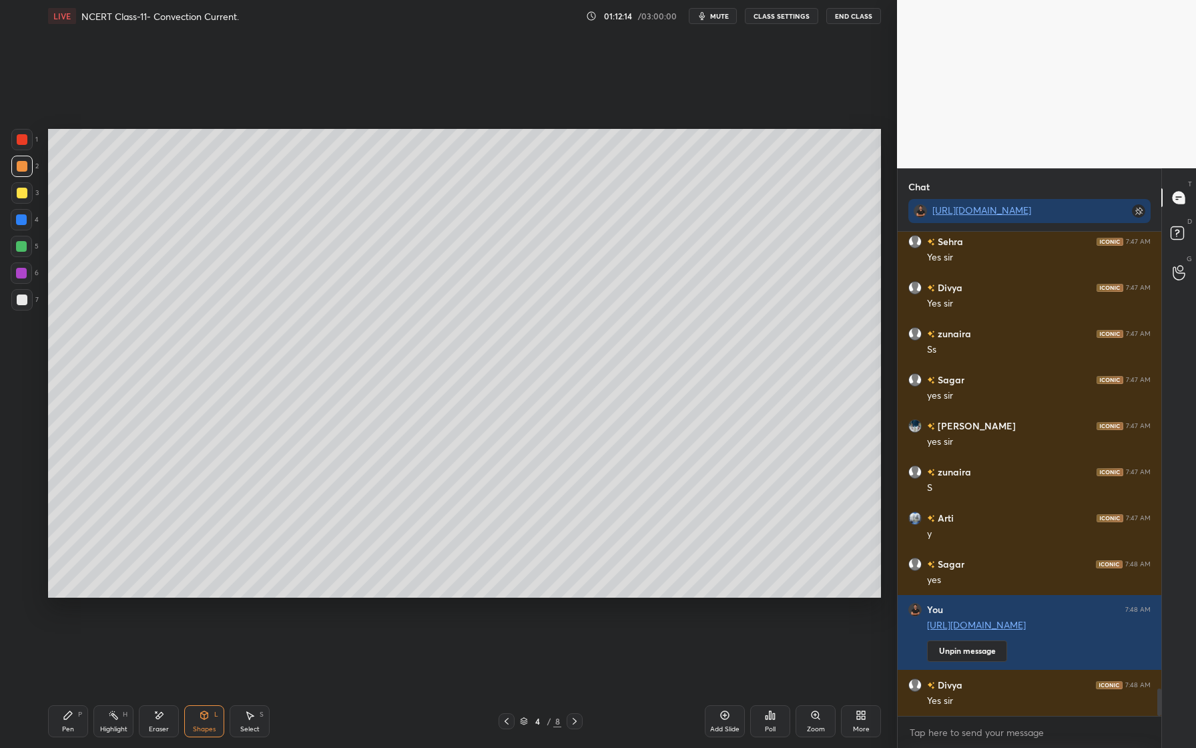
click at [61, 710] on div "Pen P" at bounding box center [68, 721] width 40 height 32
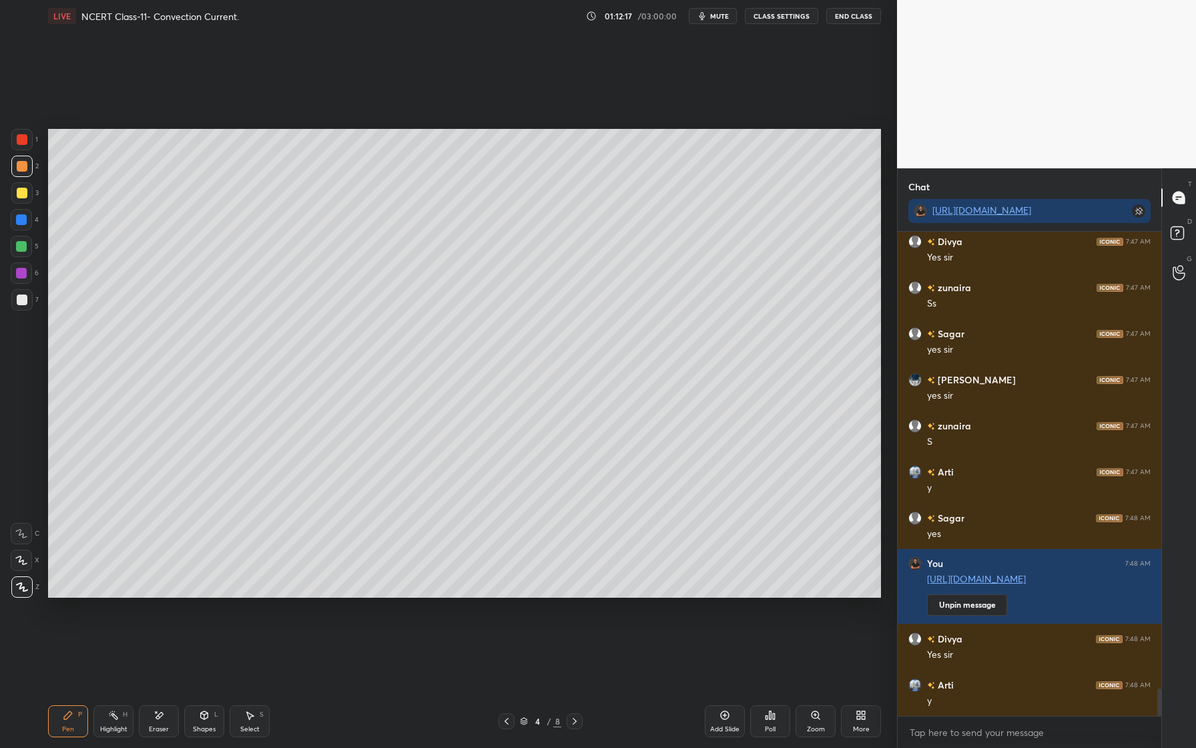
click at [15, 224] on div at bounding box center [21, 219] width 21 height 21
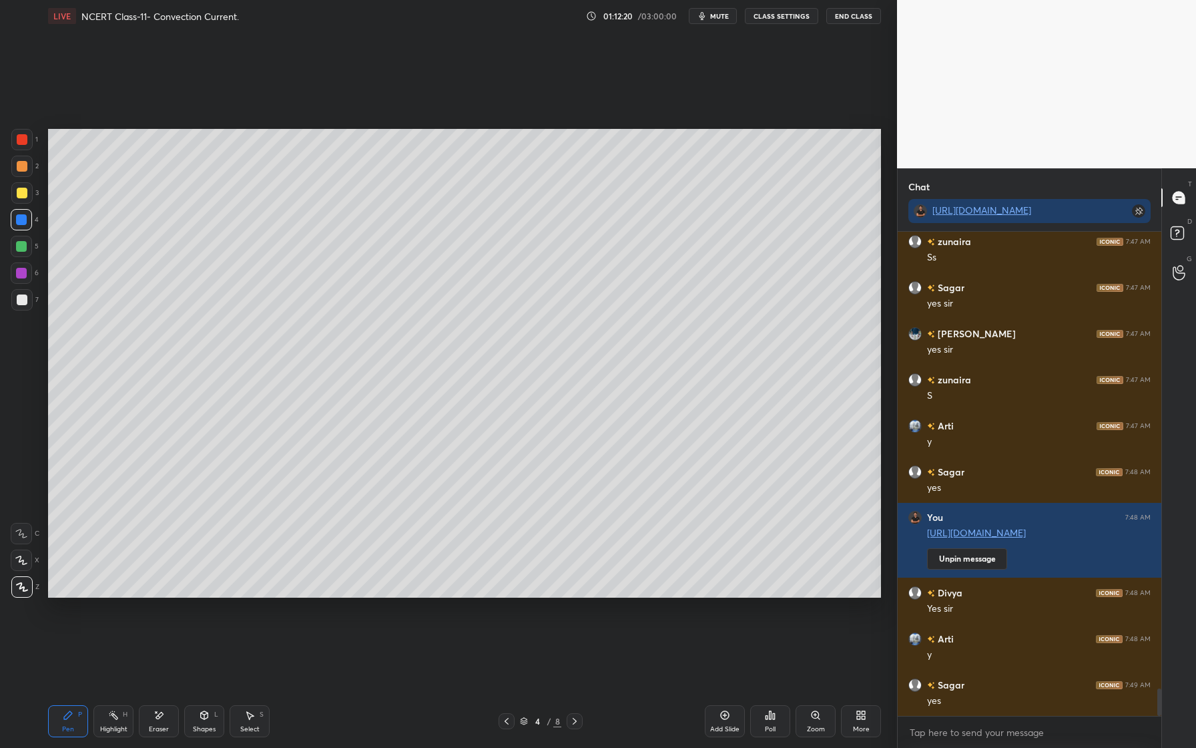
click at [11, 259] on div "1 2 3 4 5 6 7" at bounding box center [25, 222] width 28 height 187
drag, startPoint x: 30, startPoint y: 242, endPoint x: 23, endPoint y: 252, distance: 12.4
click at [30, 242] on div at bounding box center [21, 246] width 21 height 21
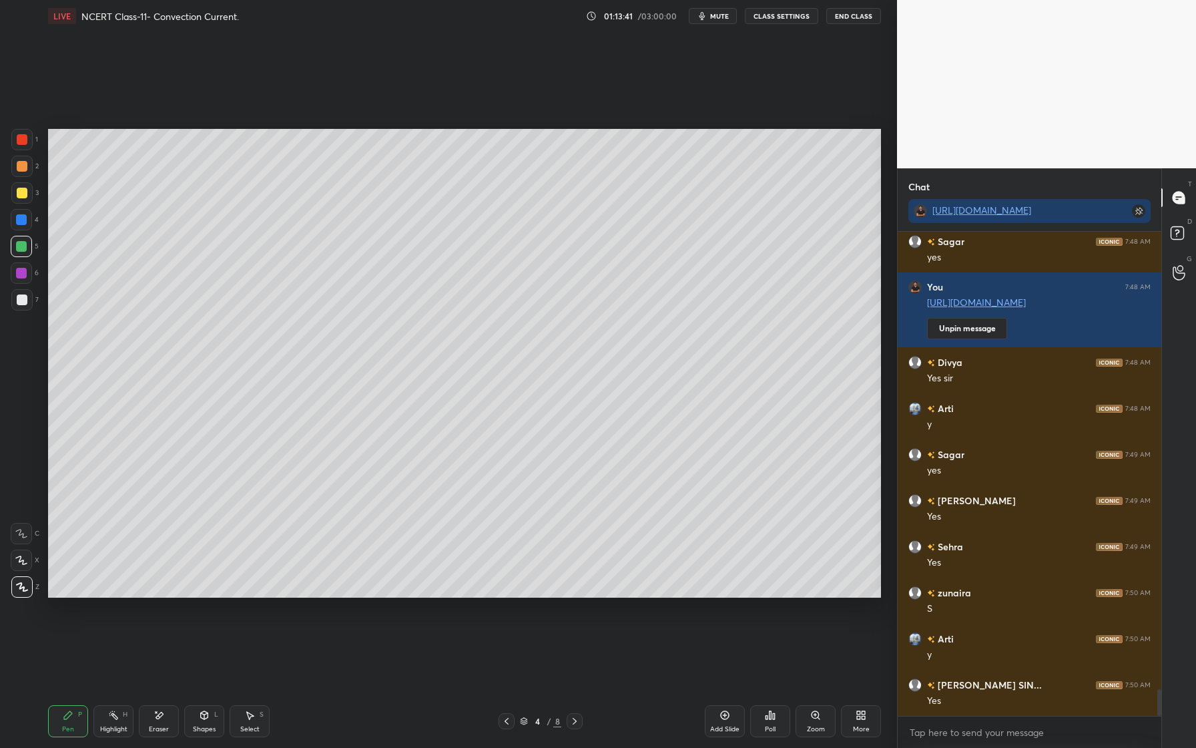
scroll to position [8359, 0]
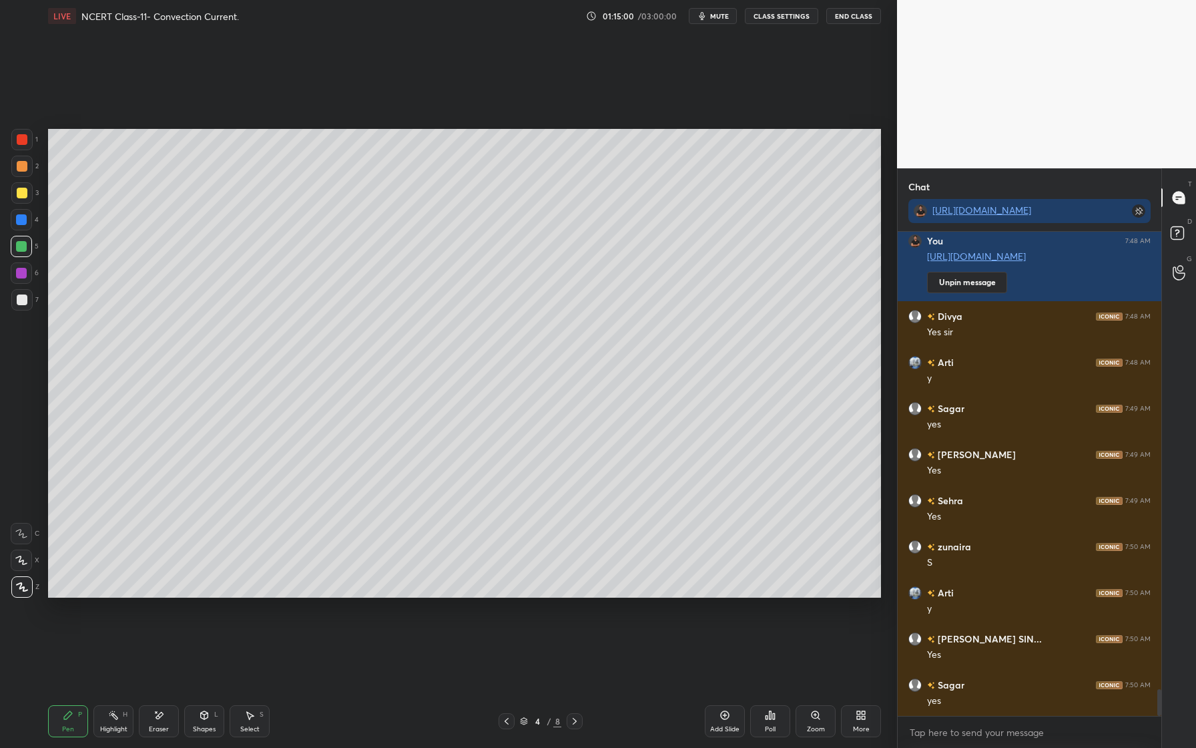
click at [20, 202] on div at bounding box center [21, 192] width 21 height 21
click at [13, 229] on div at bounding box center [21, 219] width 21 height 21
click at [22, 220] on div at bounding box center [21, 219] width 11 height 11
click at [173, 722] on div "Eraser" at bounding box center [159, 721] width 40 height 32
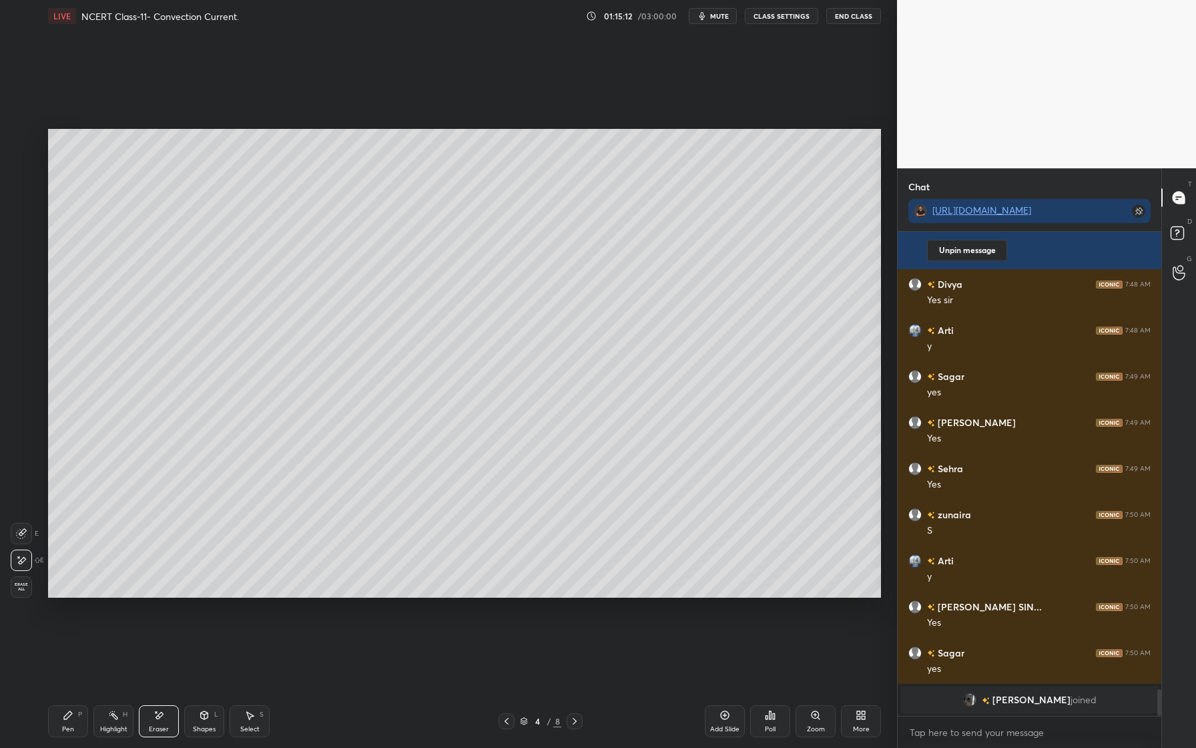
click at [70, 727] on div "Pen" at bounding box center [68, 728] width 12 height 7
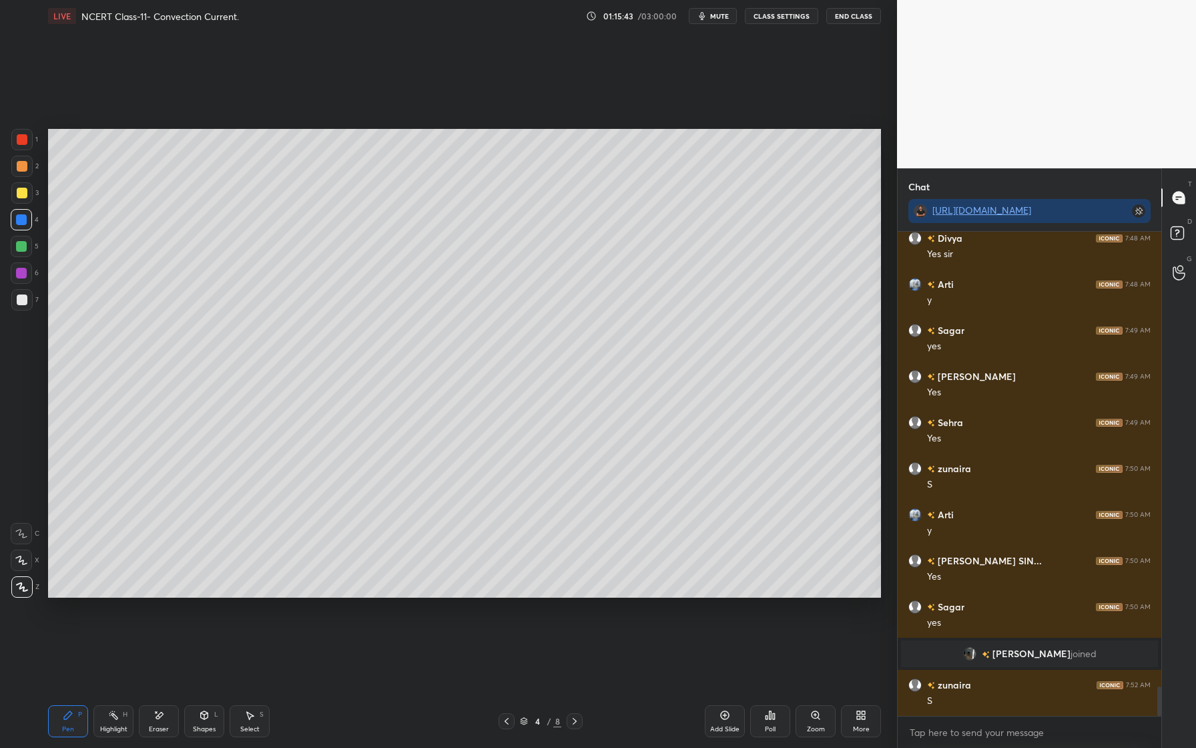
click at [23, 300] on div at bounding box center [22, 299] width 11 height 11
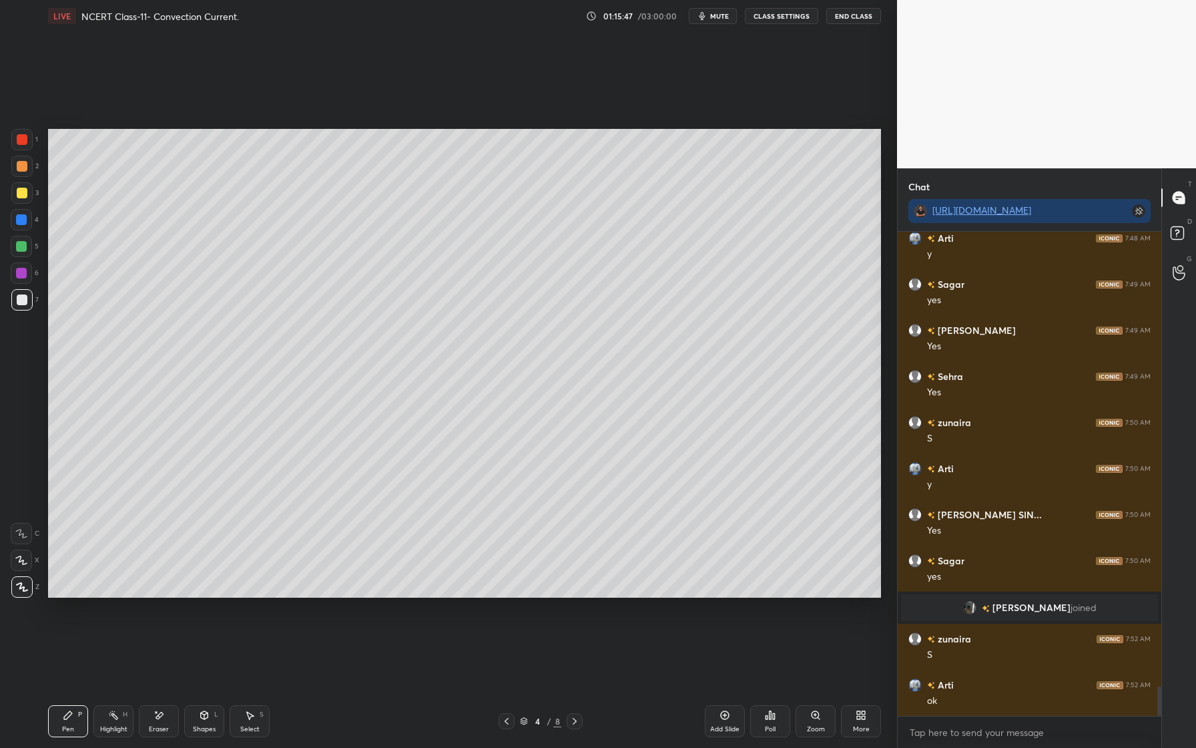
click at [19, 223] on div at bounding box center [21, 219] width 11 height 11
drag, startPoint x: 158, startPoint y: 725, endPoint x: 158, endPoint y: 717, distance: 7.3
click at [158, 720] on div "Eraser" at bounding box center [159, 721] width 40 height 32
drag, startPoint x: 74, startPoint y: 723, endPoint x: 106, endPoint y: 645, distance: 84.4
click at [75, 721] on div "Pen P" at bounding box center [68, 721] width 40 height 32
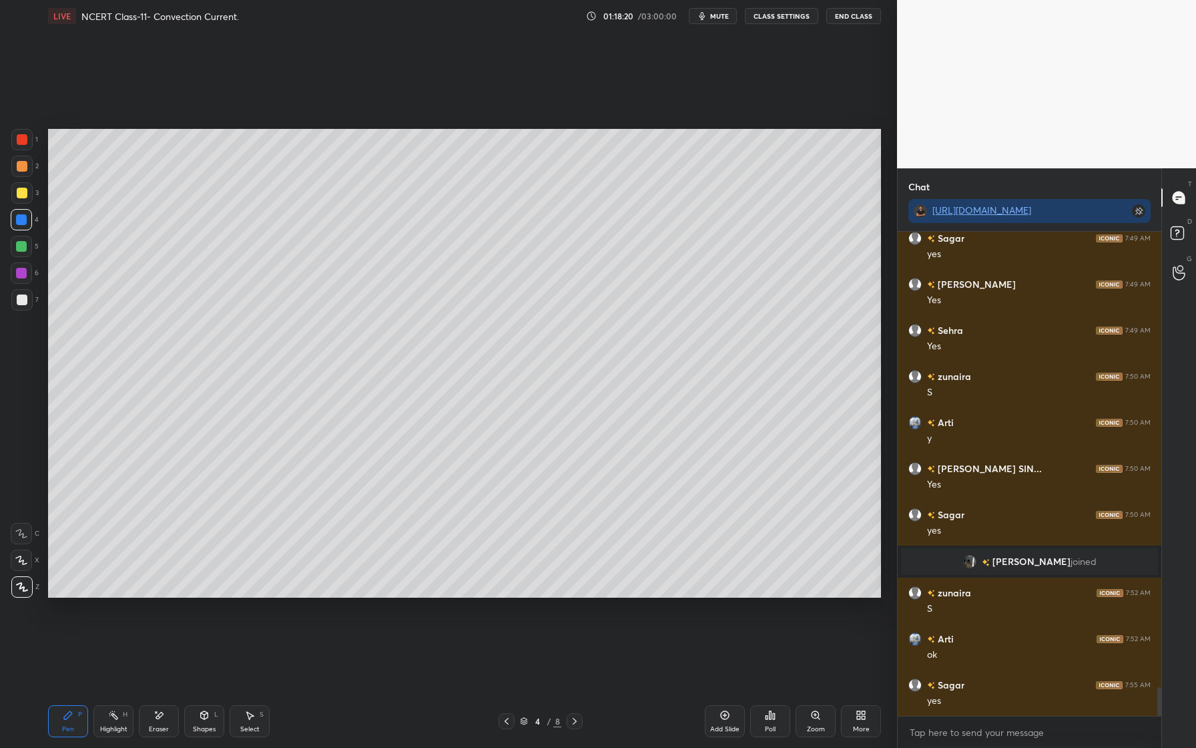
scroll to position [7662, 0]
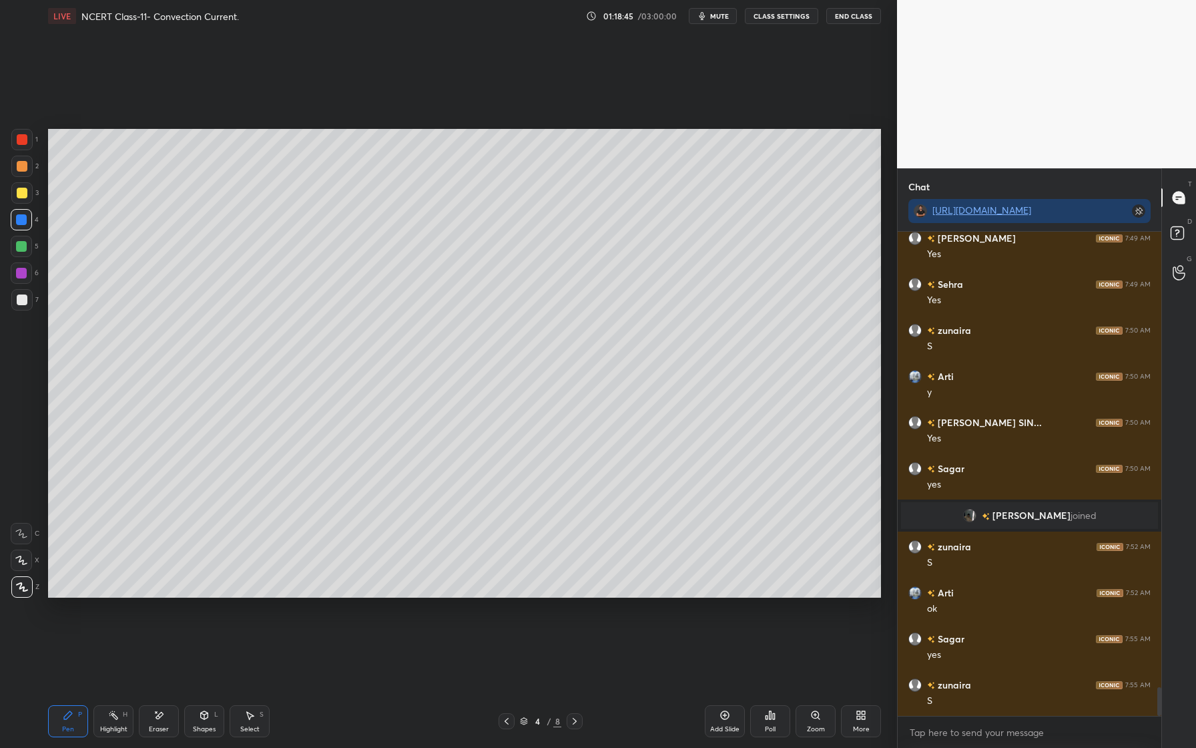
drag, startPoint x: 26, startPoint y: 270, endPoint x: 35, endPoint y: 268, distance: 9.4
click at [26, 270] on div at bounding box center [21, 273] width 11 height 11
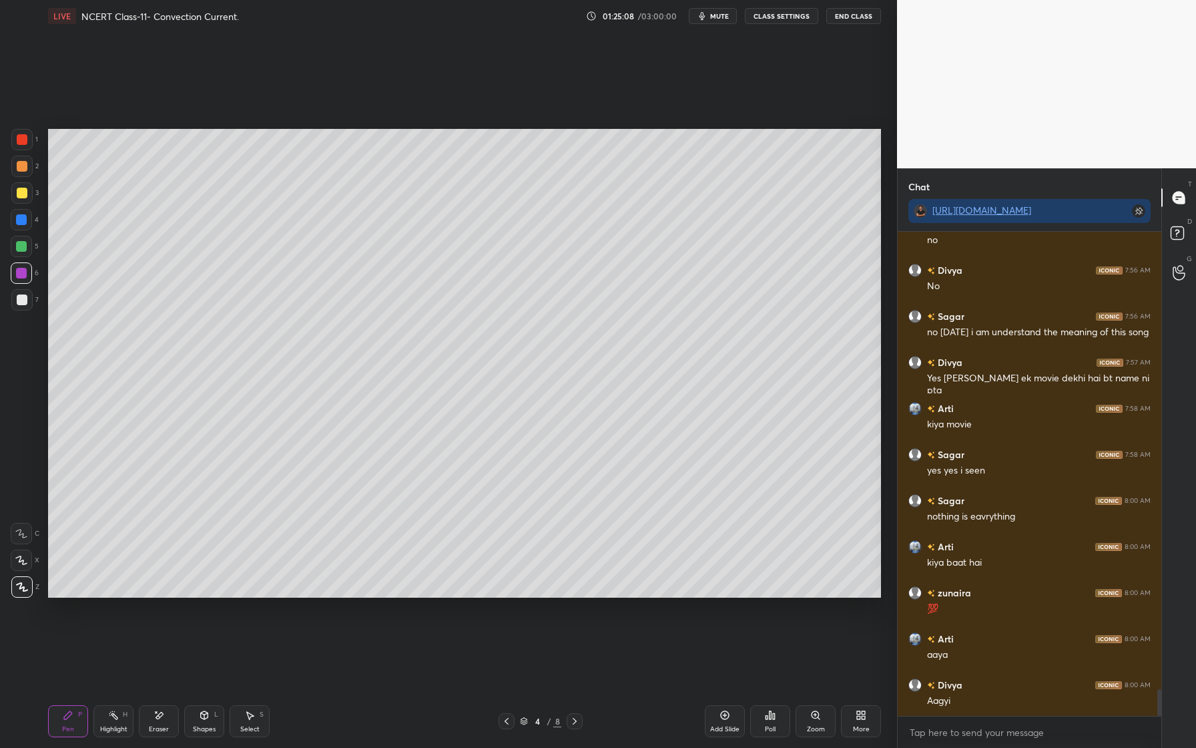
scroll to position [8320, 0]
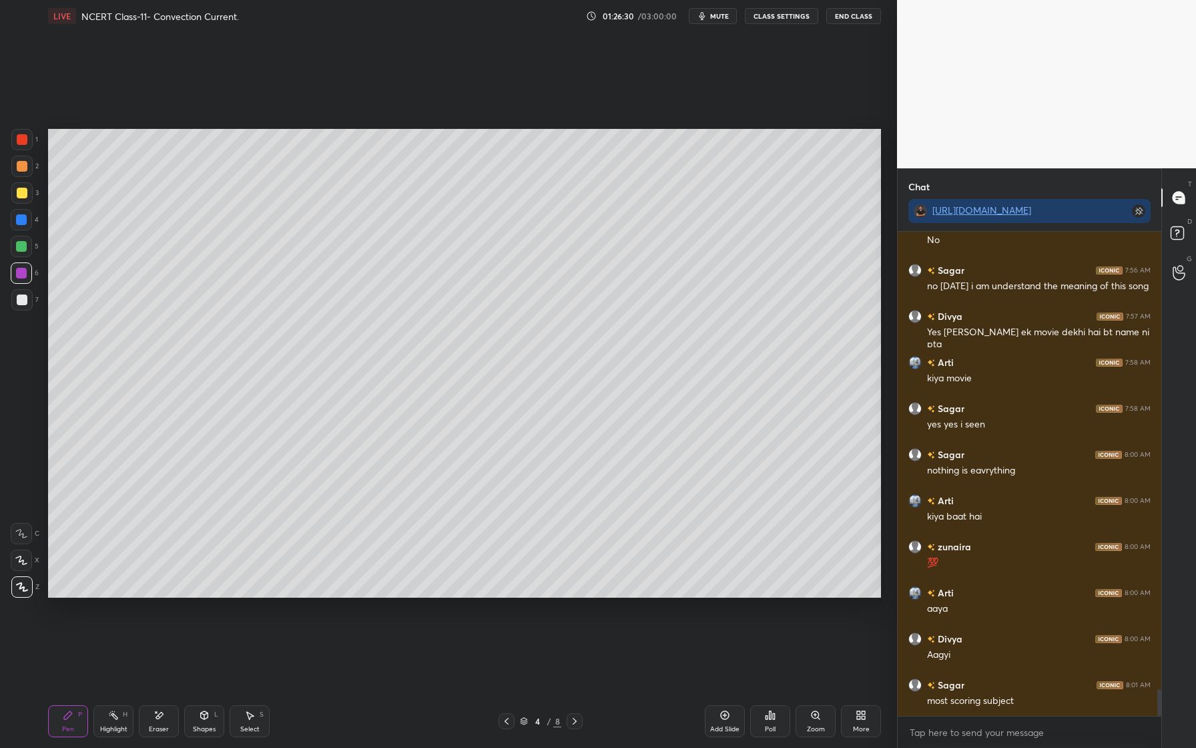
click at [67, 720] on div "Pen P" at bounding box center [68, 721] width 40 height 32
click at [23, 300] on div at bounding box center [22, 299] width 11 height 11
drag, startPoint x: 23, startPoint y: 190, endPoint x: 30, endPoint y: 194, distance: 7.8
click at [24, 190] on div at bounding box center [22, 193] width 11 height 11
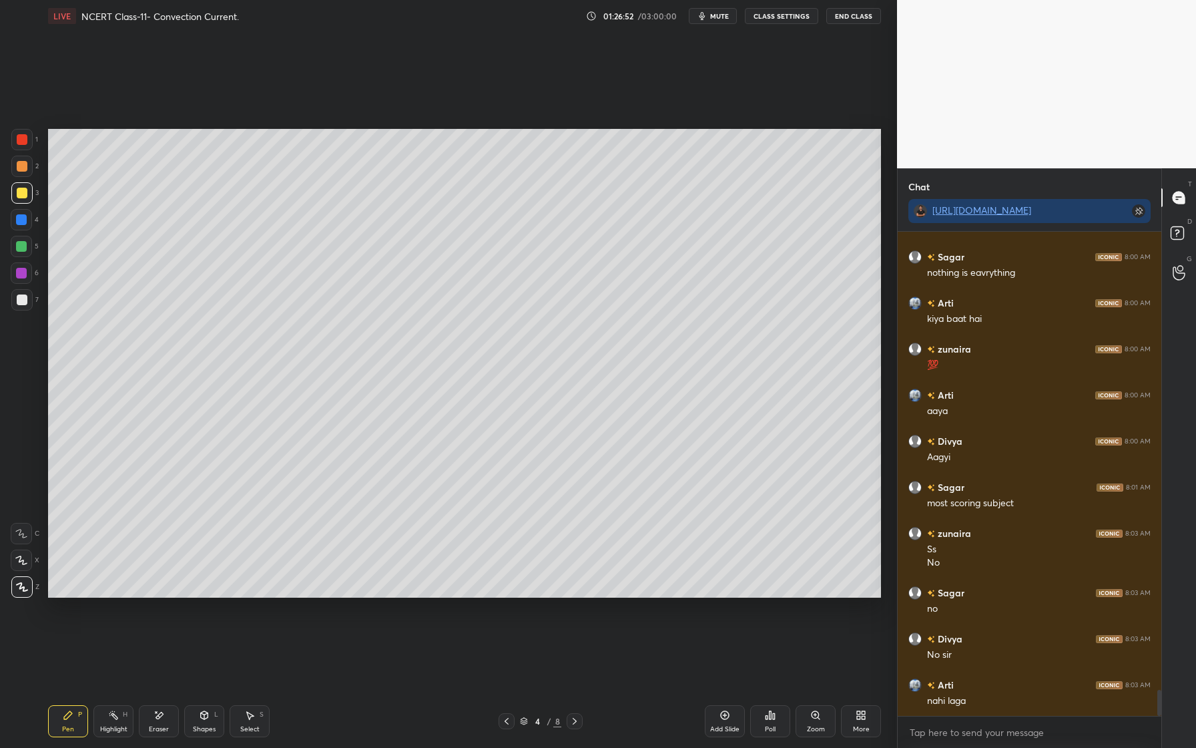
scroll to position [8564, 0]
drag, startPoint x: 25, startPoint y: 248, endPoint x: 18, endPoint y: 249, distance: 6.8
click at [21, 249] on div at bounding box center [21, 246] width 11 height 11
click at [173, 722] on div "Eraser" at bounding box center [159, 721] width 40 height 32
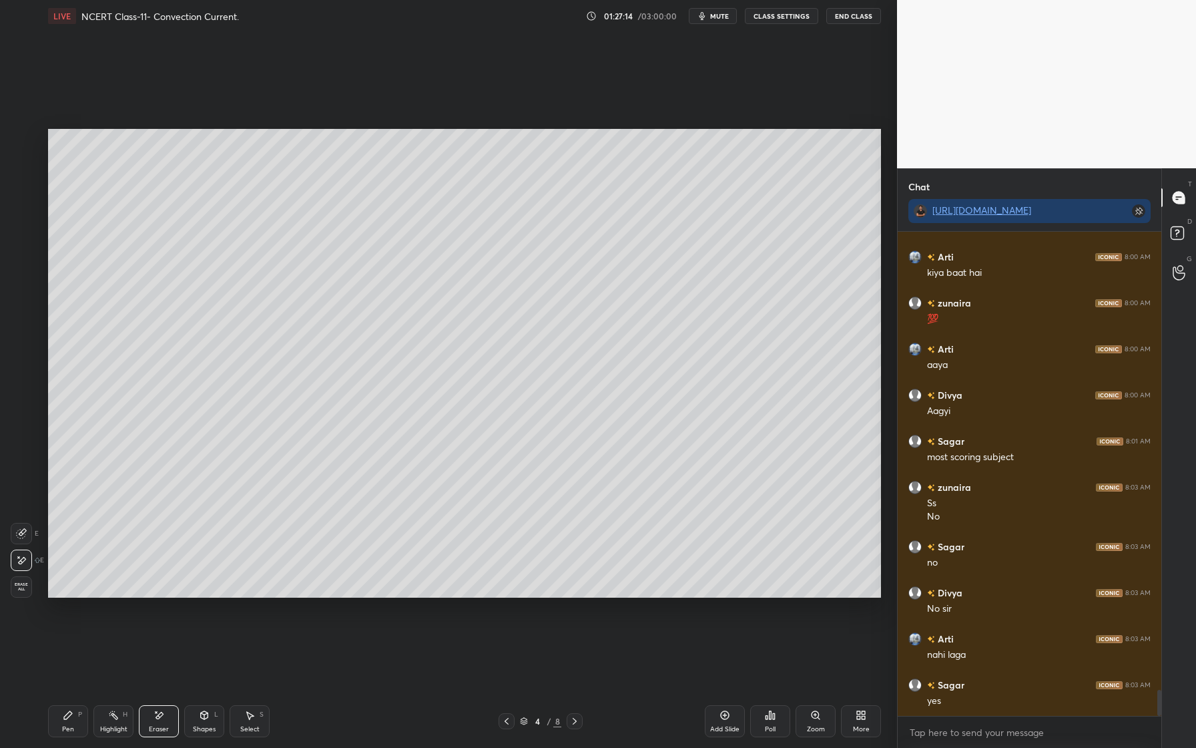
click at [71, 714] on icon at bounding box center [68, 714] width 11 height 11
click at [164, 722] on div "Eraser" at bounding box center [159, 721] width 40 height 32
click at [67, 737] on div "Pen P Highlight H Eraser Shapes L Select S 4 / 8 Add Slide Poll Zoom More" at bounding box center [464, 720] width 833 height 53
click at [78, 727] on div "Pen P" at bounding box center [68, 721] width 40 height 32
drag, startPoint x: 22, startPoint y: 196, endPoint x: 21, endPoint y: 210, distance: 14.0
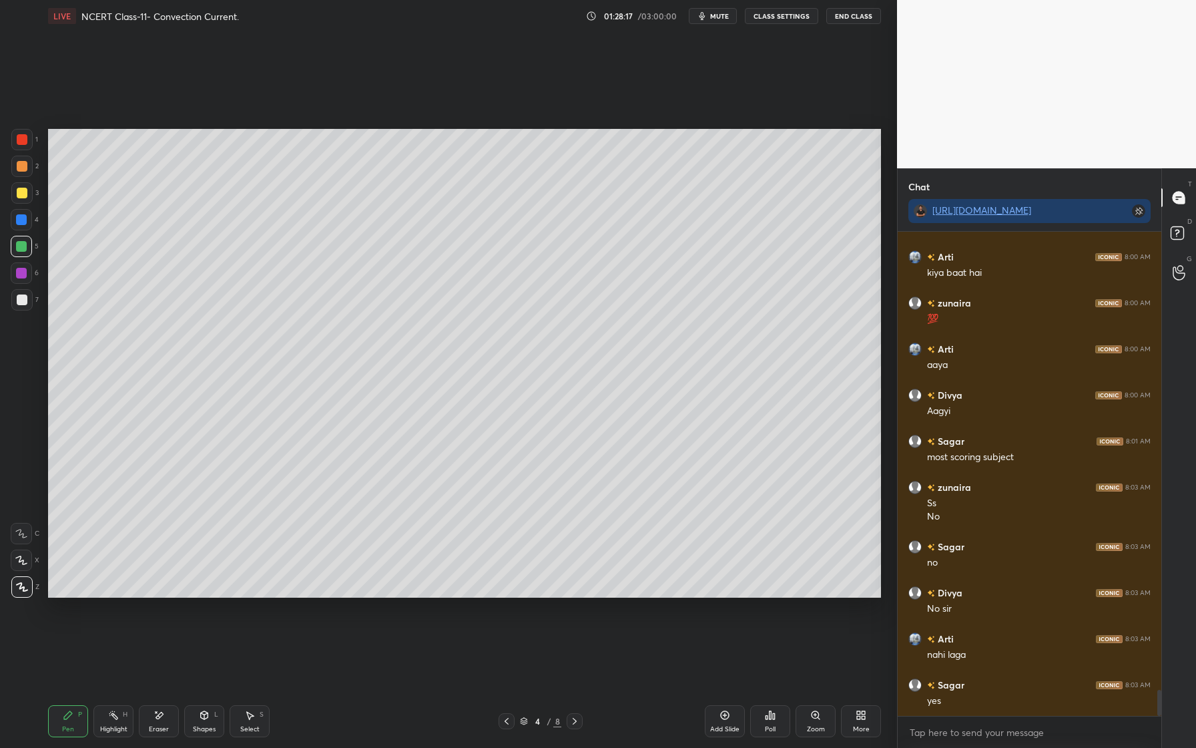
click at [25, 197] on div at bounding box center [22, 193] width 11 height 11
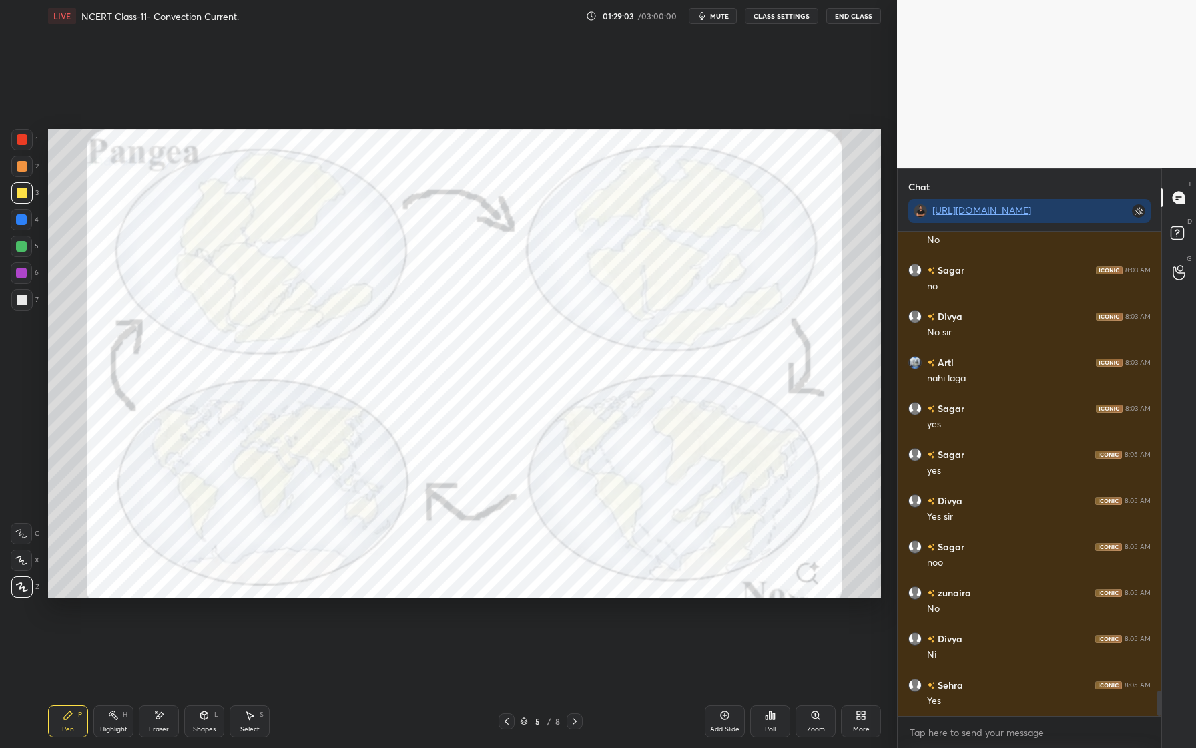
scroll to position [8886, 0]
click at [25, 143] on div at bounding box center [22, 139] width 11 height 11
click at [21, 222] on div at bounding box center [21, 219] width 11 height 11
click at [165, 719] on div "Eraser" at bounding box center [159, 721] width 40 height 32
click at [73, 725] on div "Pen P" at bounding box center [68, 721] width 40 height 32
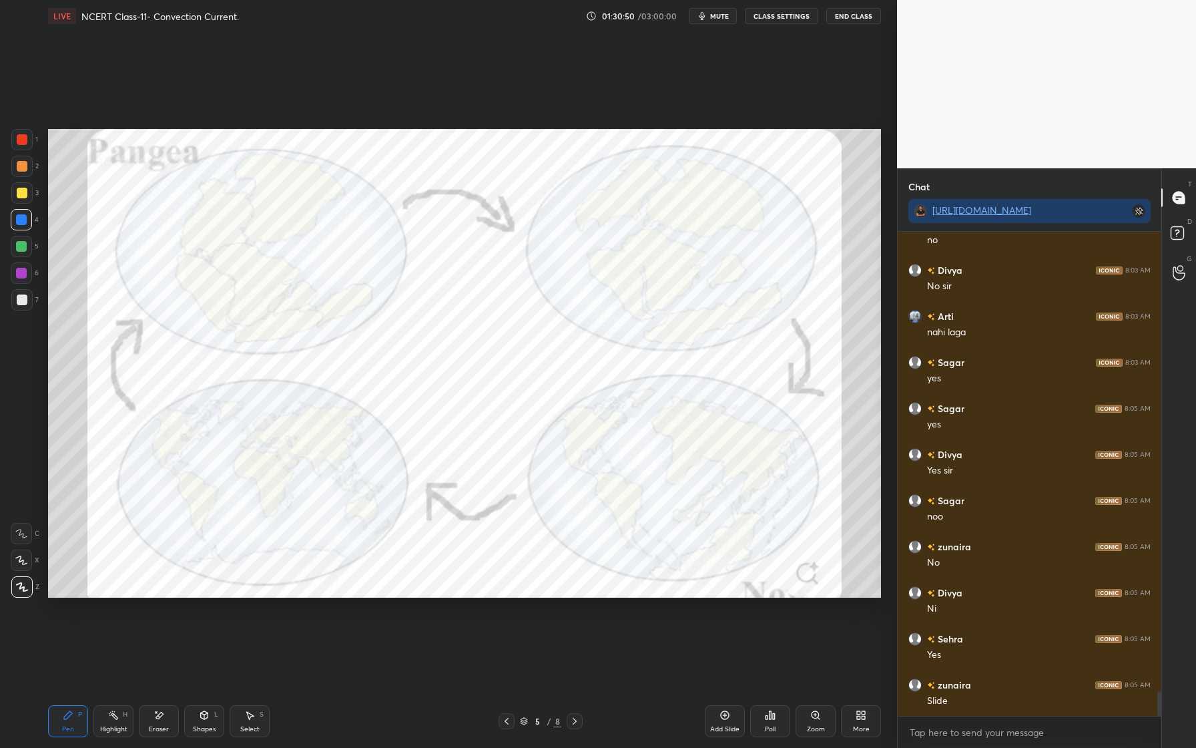
click at [24, 150] on div "1" at bounding box center [24, 142] width 27 height 27
drag, startPoint x: 29, startPoint y: 222, endPoint x: 25, endPoint y: 201, distance: 21.0
click at [27, 220] on div at bounding box center [21, 219] width 21 height 21
drag, startPoint x: 27, startPoint y: 183, endPoint x: 32, endPoint y: 171, distance: 13.1
click at [27, 182] on div at bounding box center [21, 192] width 21 height 21
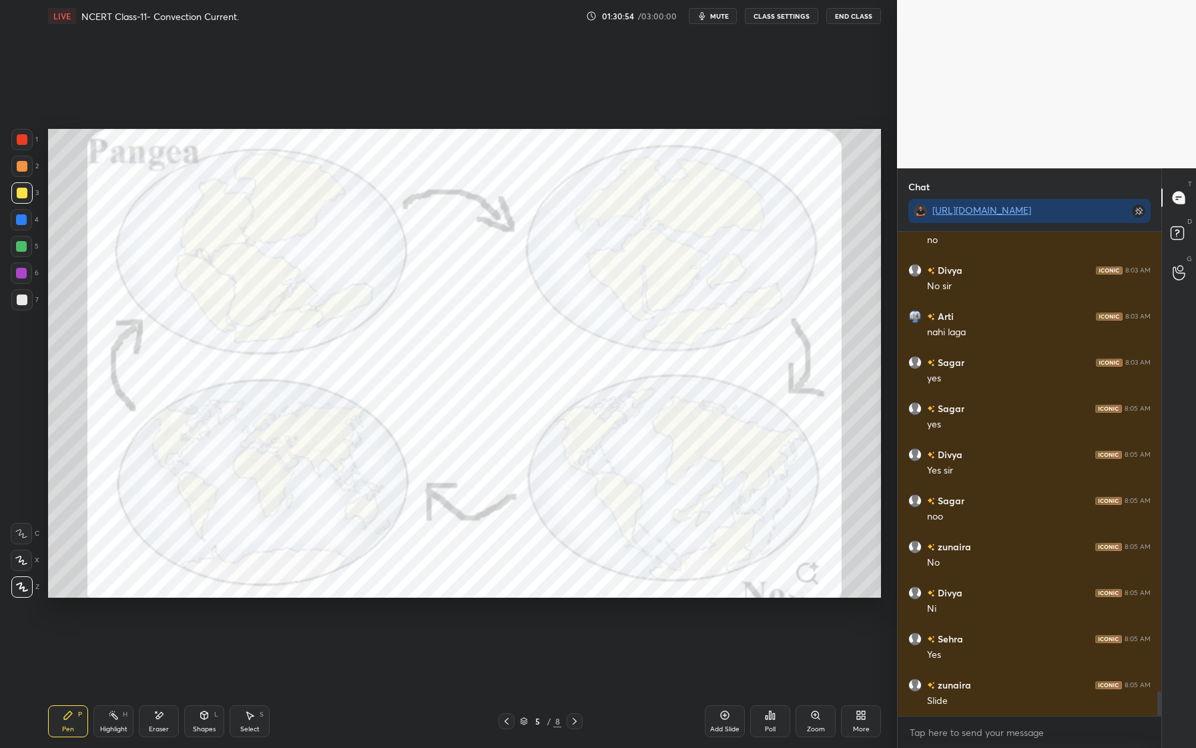
click at [26, 165] on div at bounding box center [22, 166] width 11 height 11
click at [25, 253] on div at bounding box center [21, 246] width 21 height 21
click at [25, 265] on div at bounding box center [21, 272] width 21 height 21
click at [159, 731] on div "Eraser" at bounding box center [159, 728] width 20 height 7
click at [21, 587] on span "Erase all" at bounding box center [21, 586] width 20 height 9
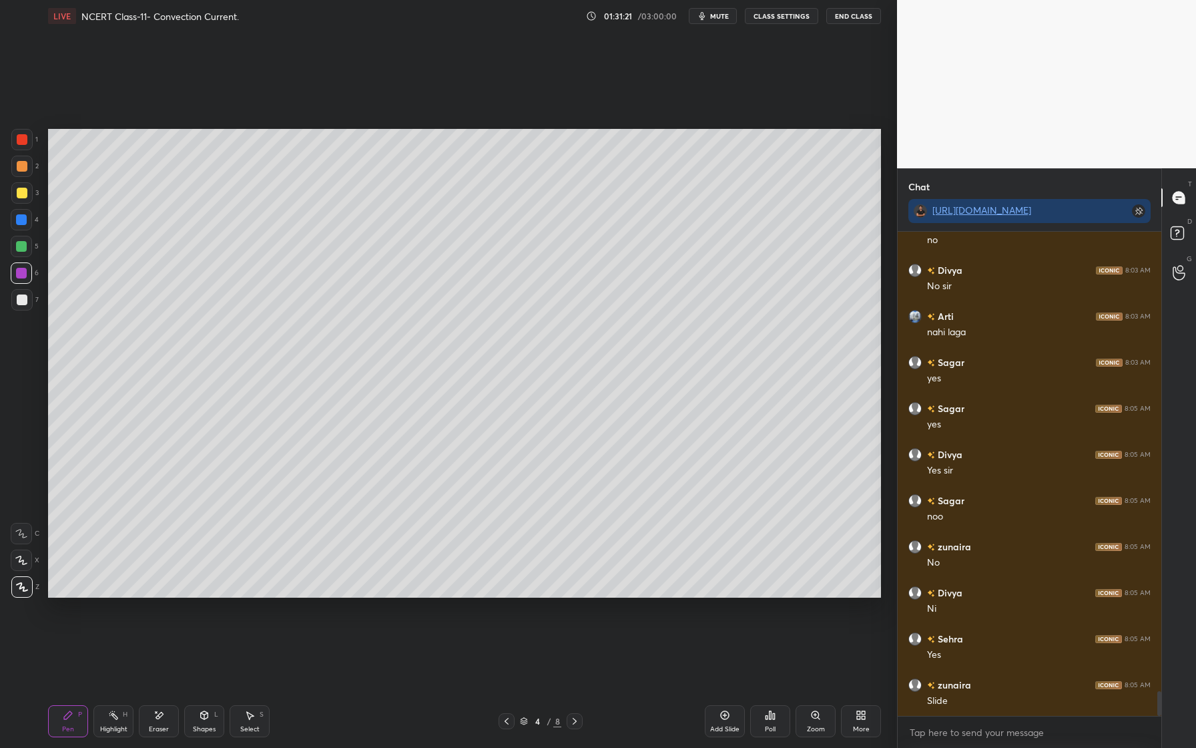
drag, startPoint x: 727, startPoint y: 719, endPoint x: 720, endPoint y: 711, distance: 10.4
click at [727, 719] on icon at bounding box center [724, 714] width 11 height 11
click at [24, 196] on div at bounding box center [22, 193] width 11 height 11
drag, startPoint x: 22, startPoint y: 173, endPoint x: 43, endPoint y: 176, distance: 21.5
click at [24, 174] on div at bounding box center [21, 166] width 21 height 21
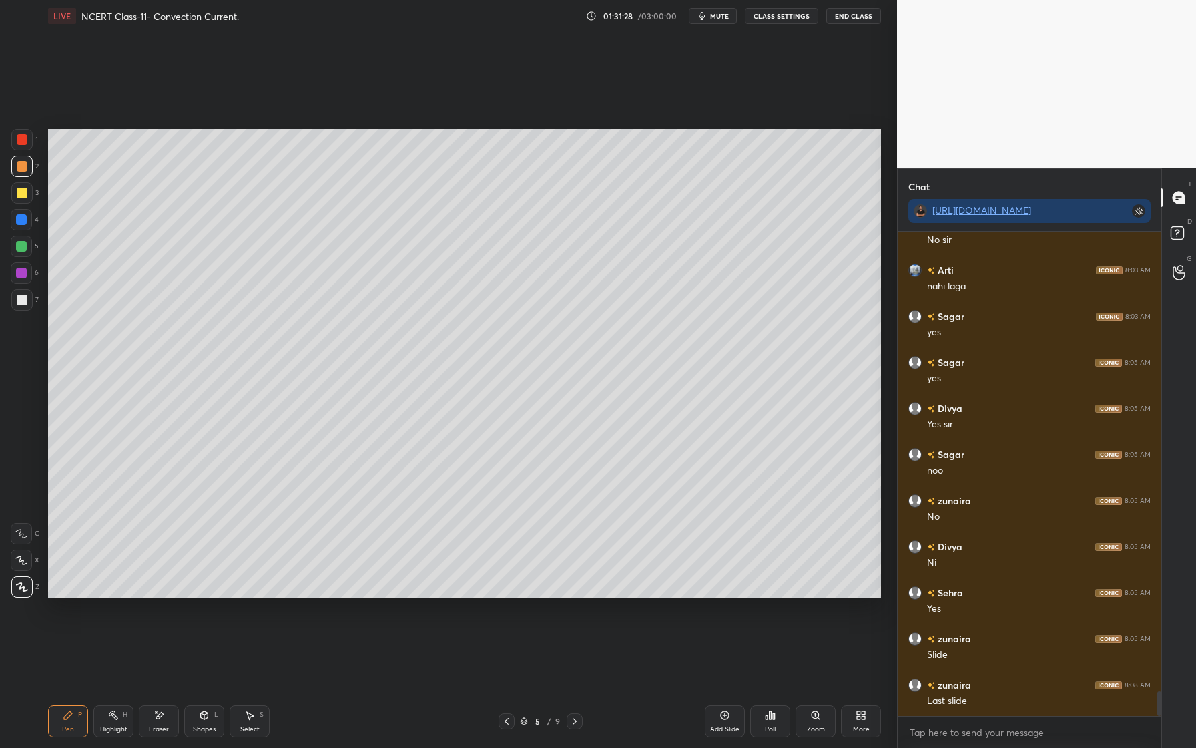
scroll to position [8978, 0]
click at [164, 719] on icon at bounding box center [159, 714] width 11 height 11
click at [74, 709] on div "Pen P" at bounding box center [68, 721] width 40 height 32
click at [25, 280] on div at bounding box center [21, 272] width 21 height 21
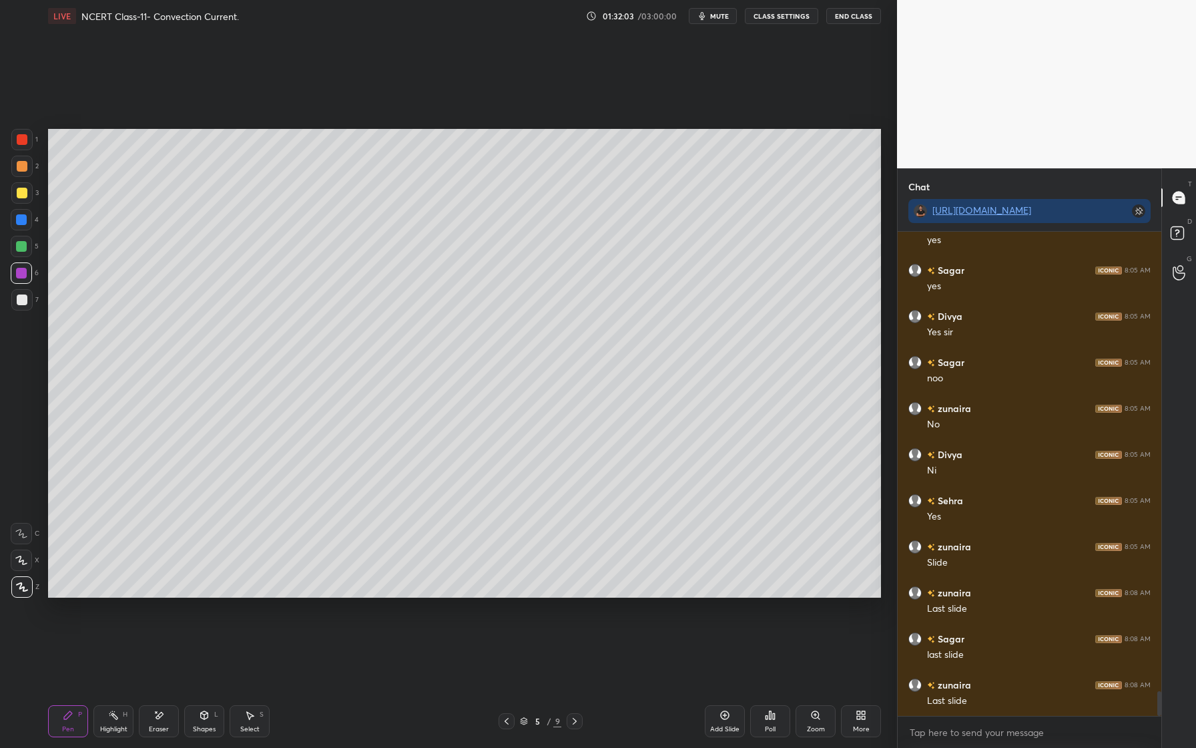
drag, startPoint x: 206, startPoint y: 724, endPoint x: 204, endPoint y: 707, distance: 16.7
click at [206, 725] on div "Shapes" at bounding box center [204, 728] width 23 height 7
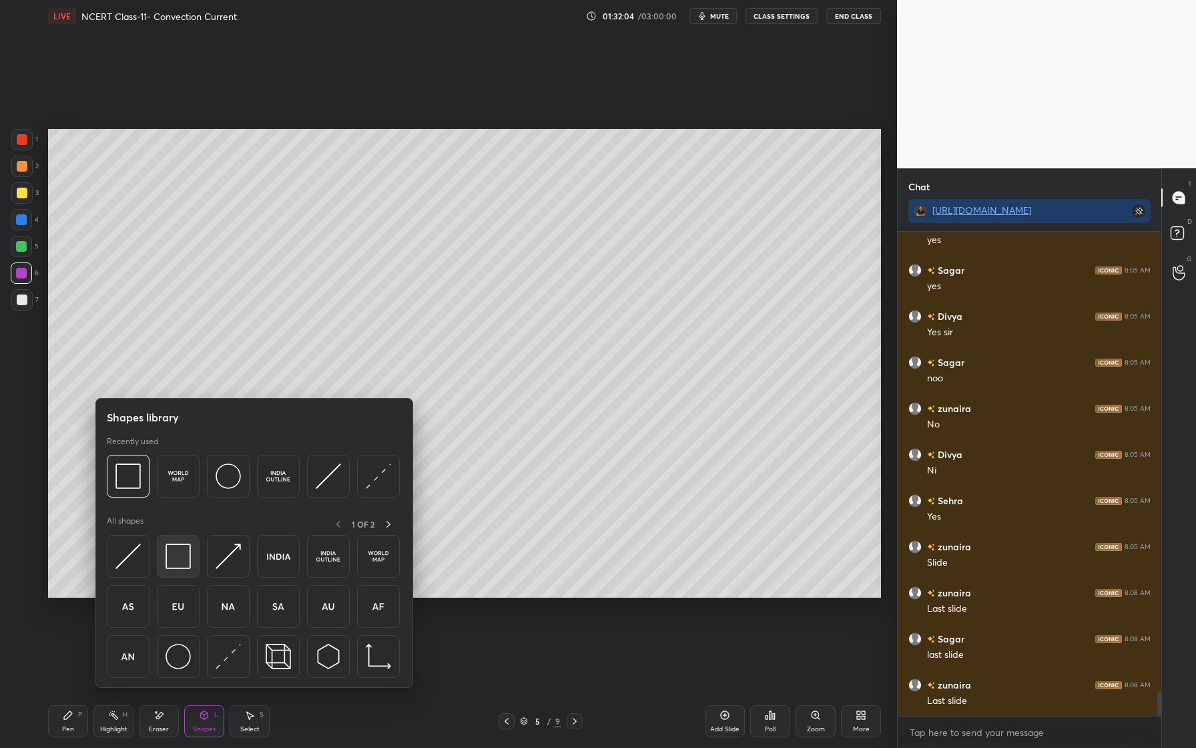
click at [178, 556] on img at bounding box center [178, 555] width 25 height 25
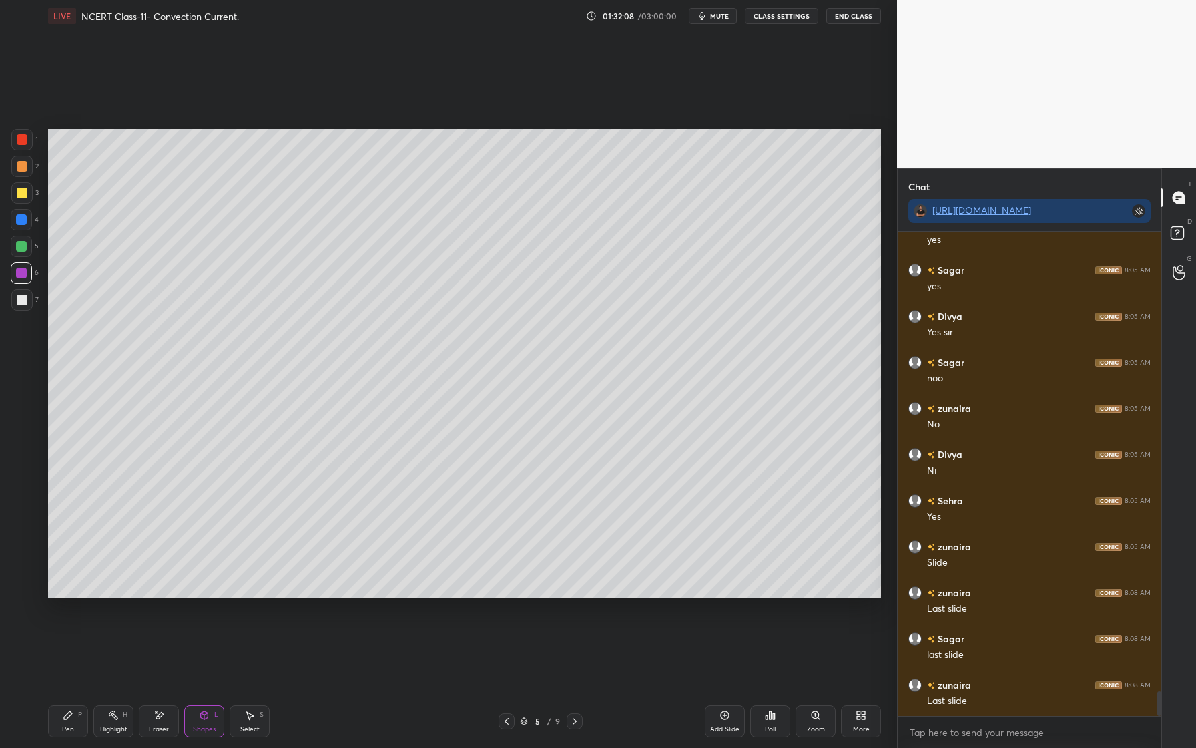
scroll to position [9070, 0]
click at [67, 728] on div "Pen" at bounding box center [68, 728] width 12 height 7
drag, startPoint x: 24, startPoint y: 251, endPoint x: 25, endPoint y: 244, distance: 7.5
click at [21, 253] on div at bounding box center [21, 246] width 21 height 21
click at [210, 714] on div "Shapes L" at bounding box center [204, 721] width 40 height 32
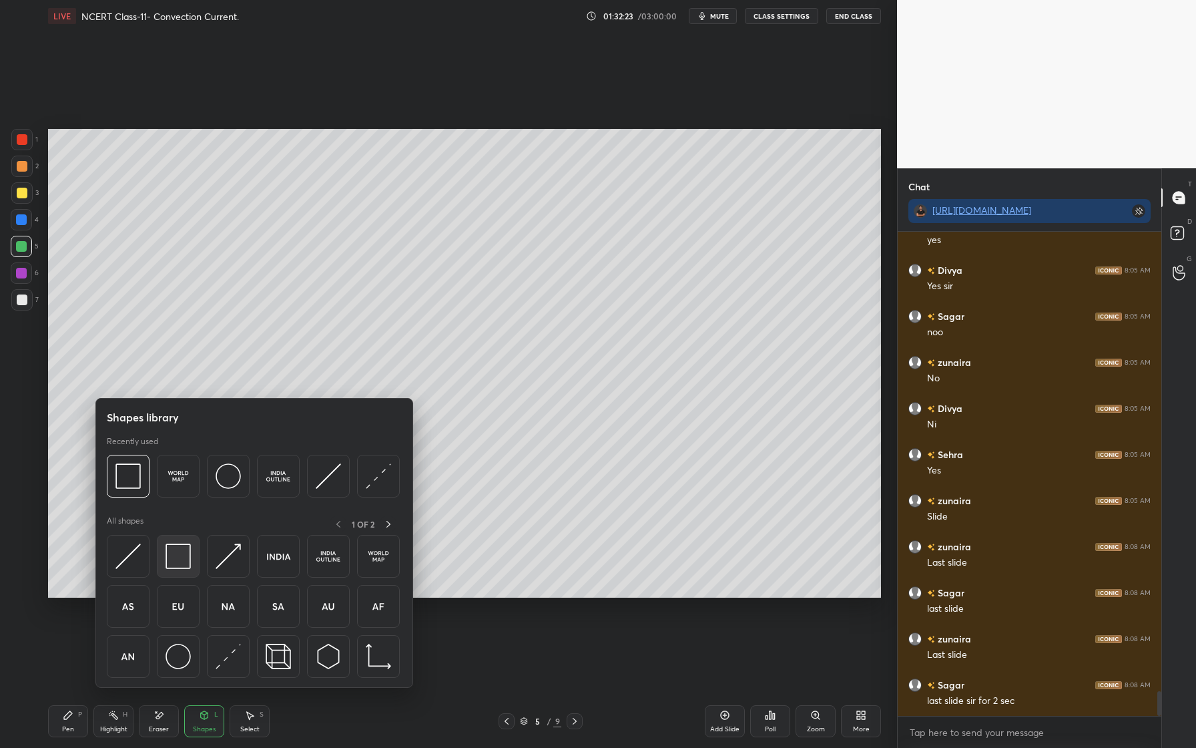
click at [186, 563] on img at bounding box center [178, 555] width 25 height 25
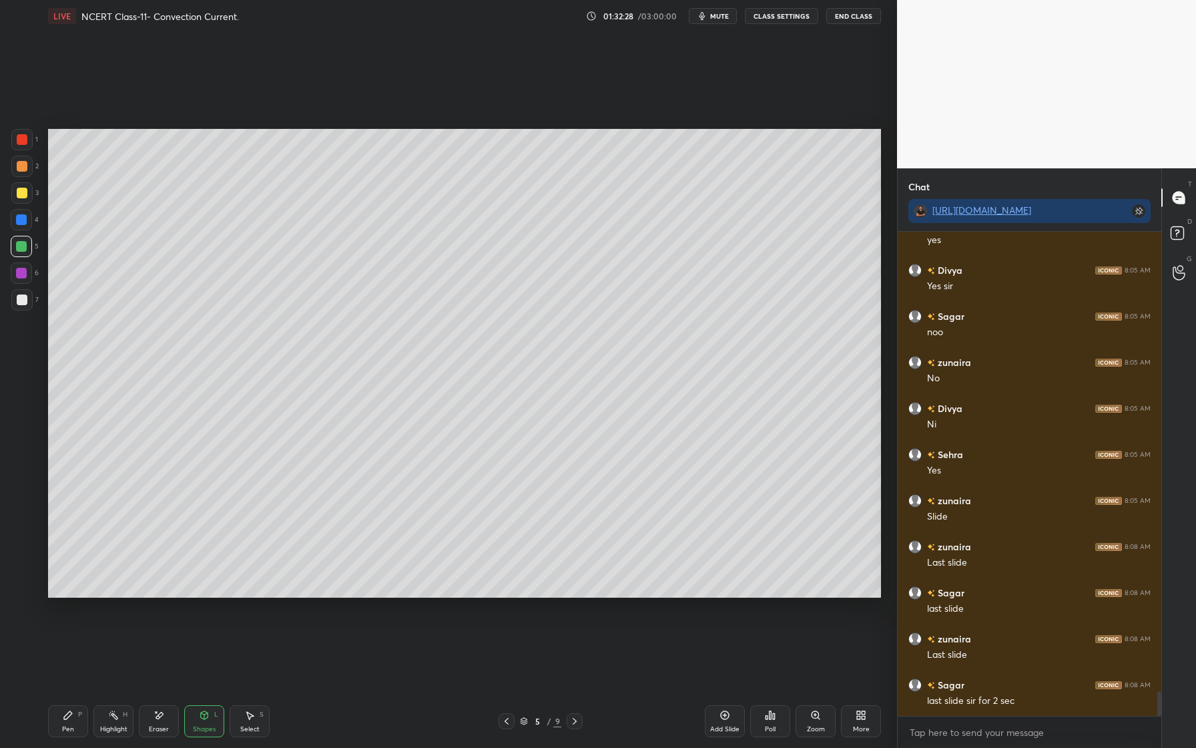
click at [22, 222] on div at bounding box center [21, 219] width 11 height 11
click at [69, 715] on icon at bounding box center [68, 714] width 11 height 11
click at [24, 254] on div at bounding box center [21, 246] width 21 height 21
click at [24, 168] on div at bounding box center [22, 166] width 11 height 11
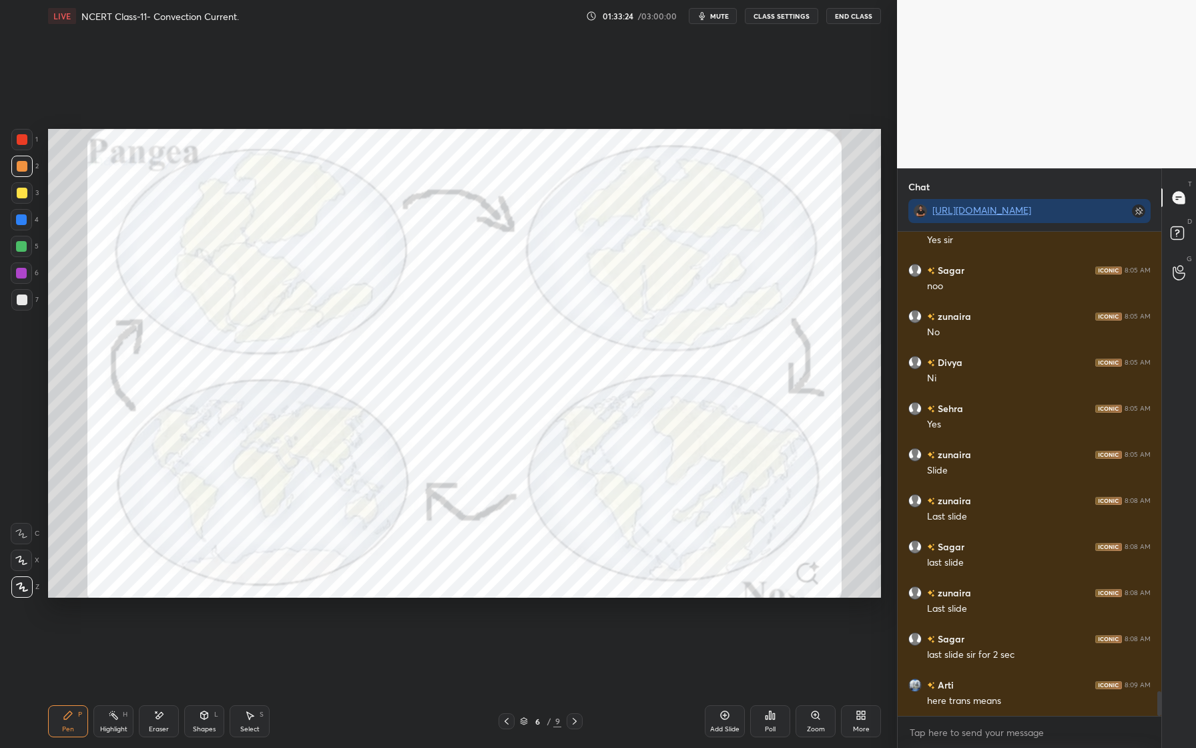
click at [19, 137] on div at bounding box center [22, 139] width 11 height 11
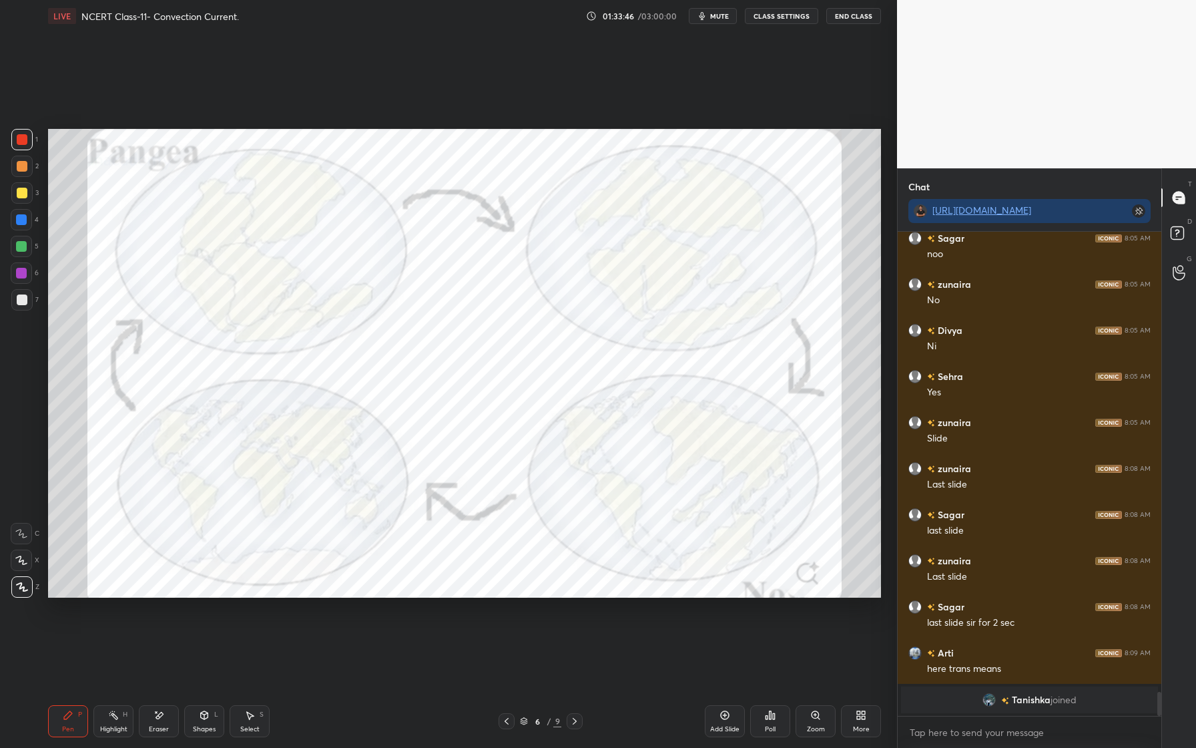
click at [164, 721] on div "Eraser" at bounding box center [159, 721] width 40 height 32
drag, startPoint x: 17, startPoint y: 588, endPoint x: 9, endPoint y: 591, distance: 8.1
click at [16, 589] on span "Erase all" at bounding box center [21, 586] width 20 height 9
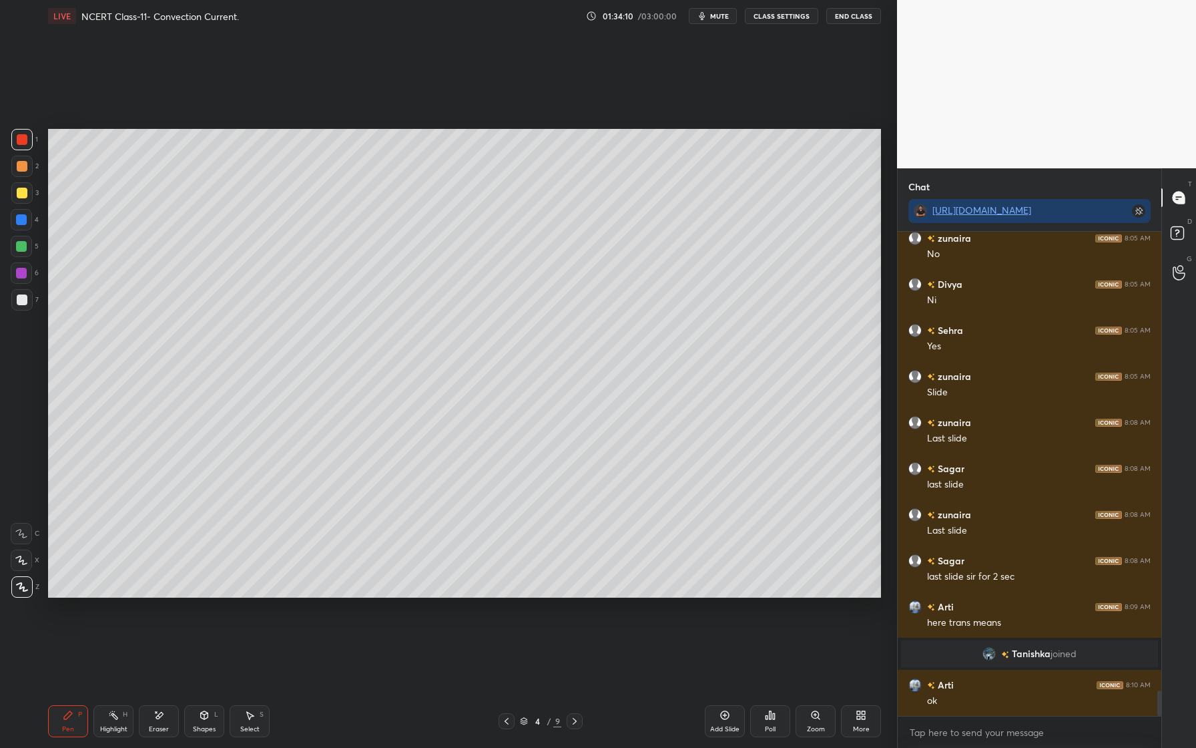
scroll to position [8742, 0]
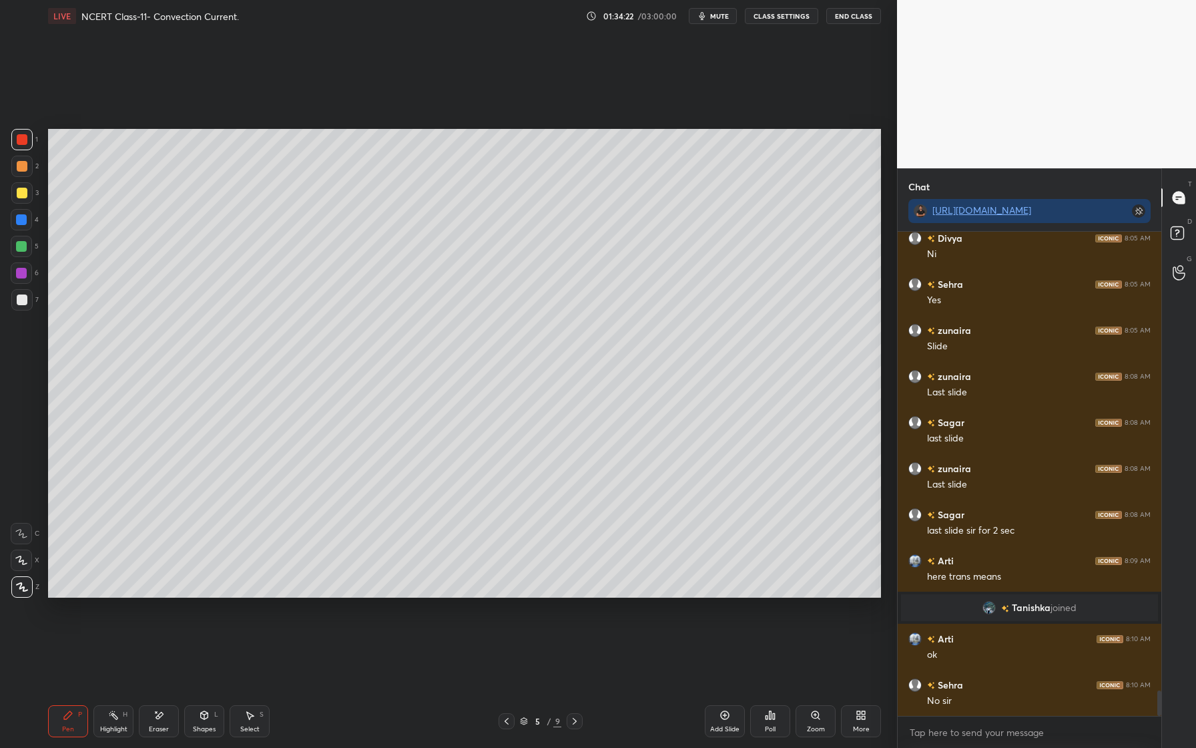
click at [27, 274] on div at bounding box center [21, 272] width 21 height 21
click at [22, 248] on div at bounding box center [21, 246] width 11 height 11
click at [21, 290] on div at bounding box center [21, 299] width 21 height 21
click at [29, 243] on div at bounding box center [21, 246] width 21 height 21
click at [20, 203] on div at bounding box center [21, 192] width 21 height 21
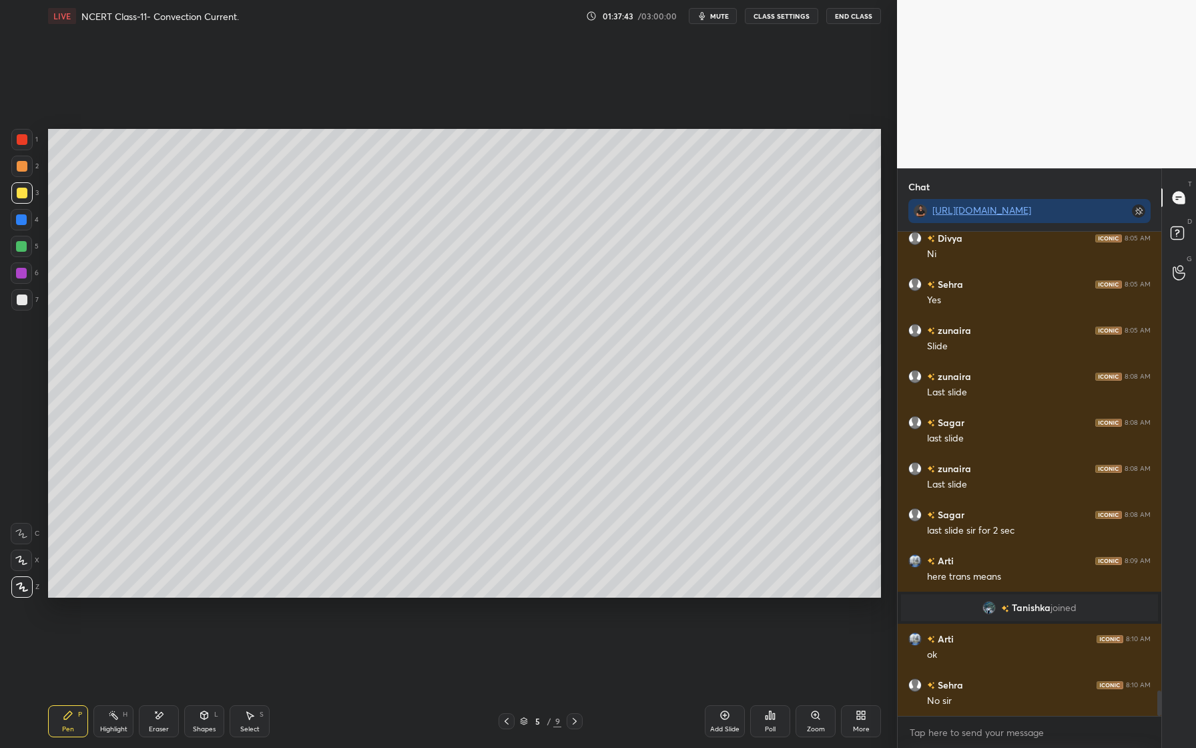
click at [731, 725] on div "Add Slide" at bounding box center [724, 728] width 29 height 7
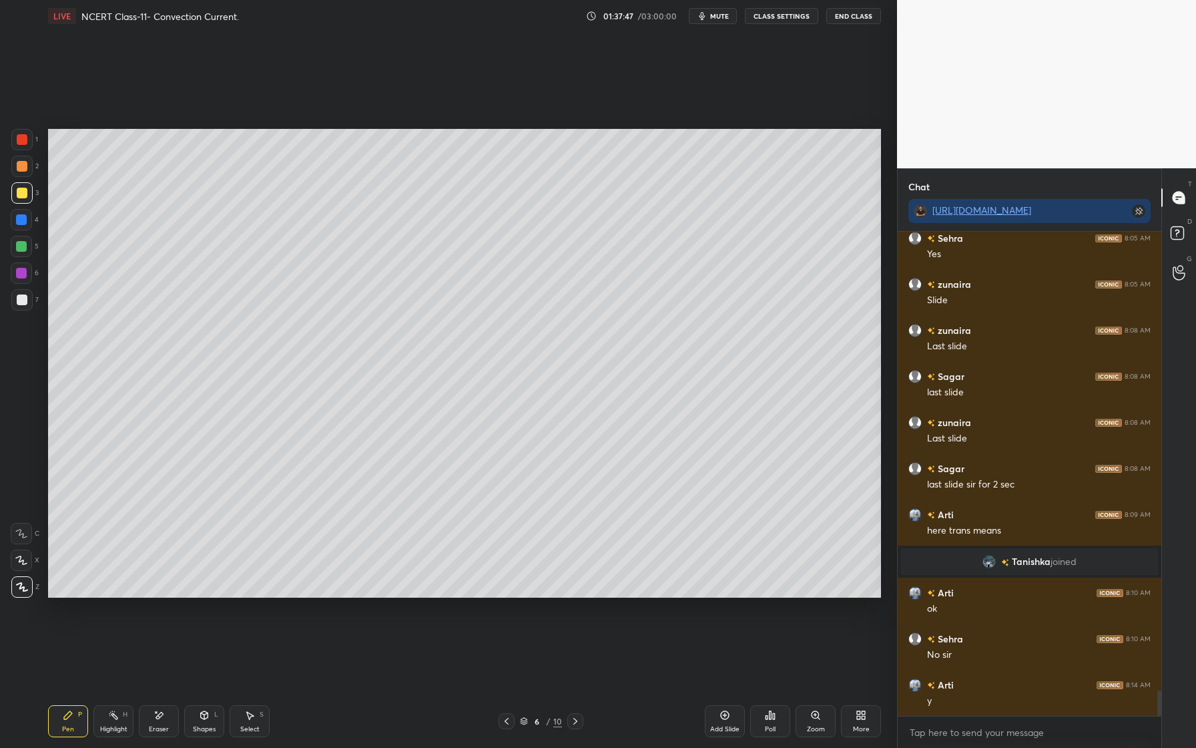
drag, startPoint x: 19, startPoint y: 171, endPoint x: 31, endPoint y: 182, distance: 17.0
click at [19, 172] on div at bounding box center [21, 166] width 21 height 21
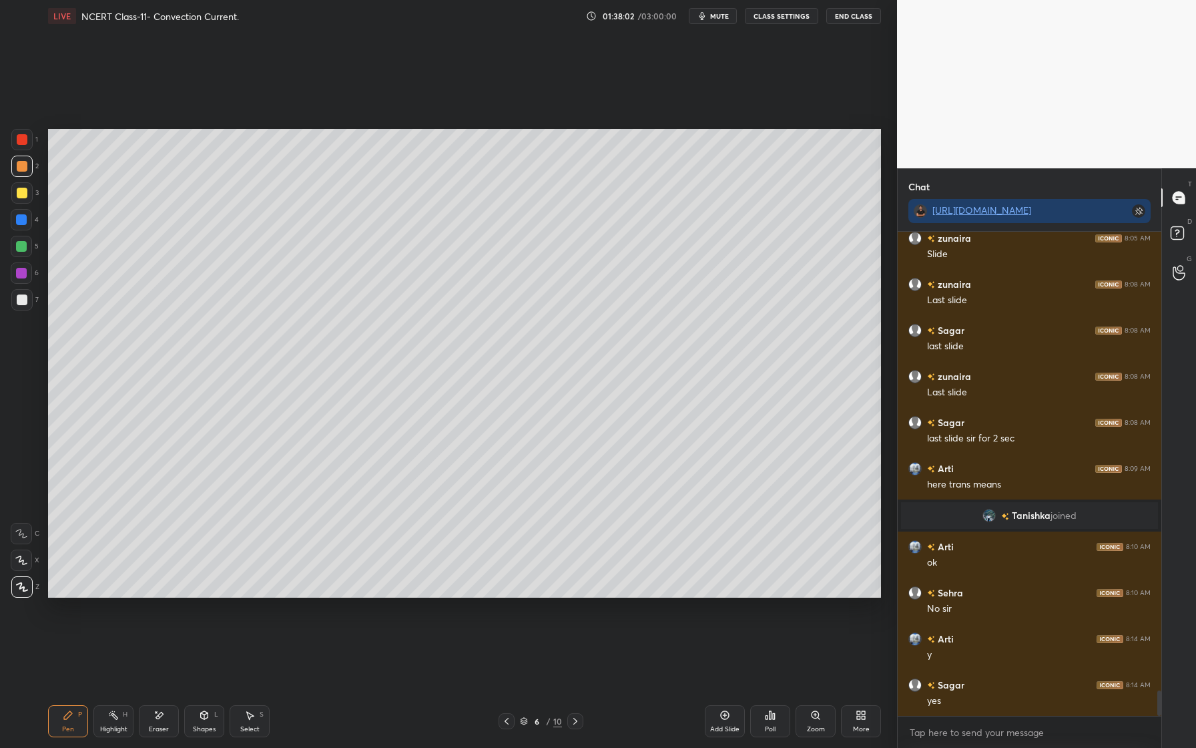
click at [19, 229] on div at bounding box center [21, 219] width 21 height 21
drag, startPoint x: 24, startPoint y: 296, endPoint x: 29, endPoint y: 275, distance: 21.2
click at [24, 296] on div at bounding box center [22, 299] width 11 height 11
click at [28, 267] on div at bounding box center [21, 272] width 21 height 21
drag, startPoint x: 25, startPoint y: 569, endPoint x: 38, endPoint y: 565, distance: 13.3
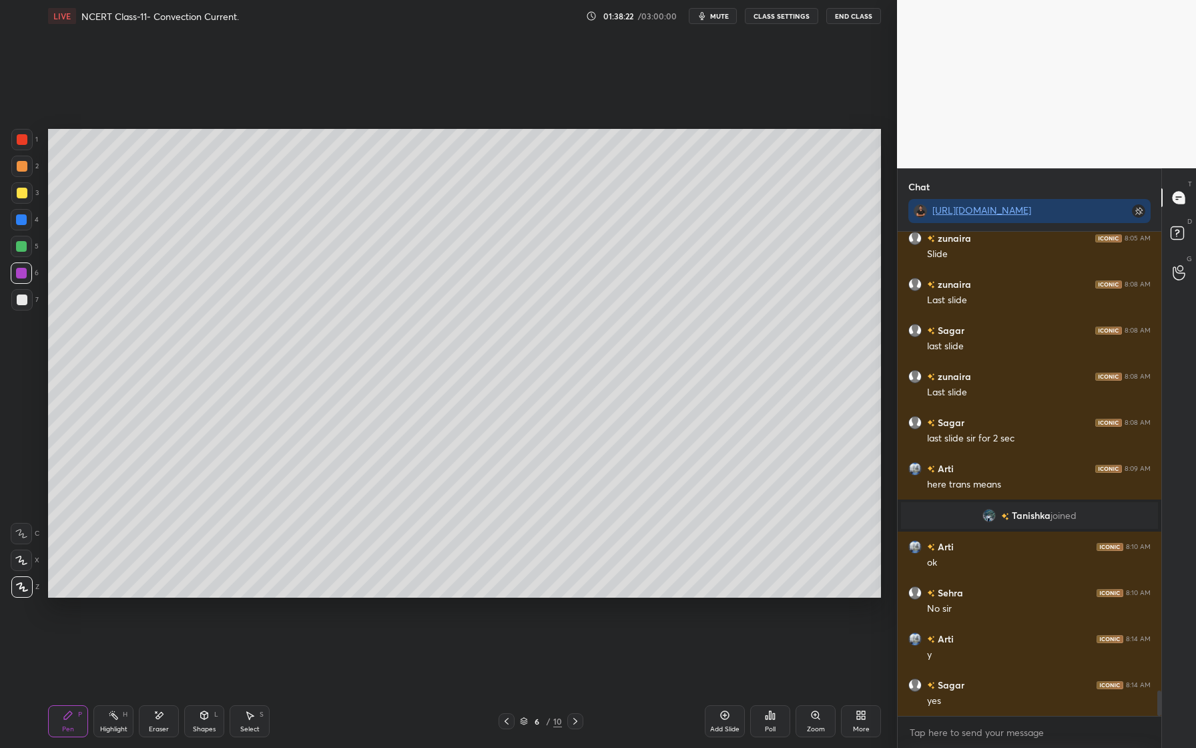
click at [23, 572] on div "C X Z" at bounding box center [25, 557] width 29 height 80
click at [31, 563] on div at bounding box center [21, 559] width 21 height 21
click at [165, 712] on div "Eraser" at bounding box center [159, 721] width 40 height 32
click at [13, 535] on div at bounding box center [21, 533] width 21 height 21
click at [75, 719] on div "Pen P" at bounding box center [68, 721] width 40 height 32
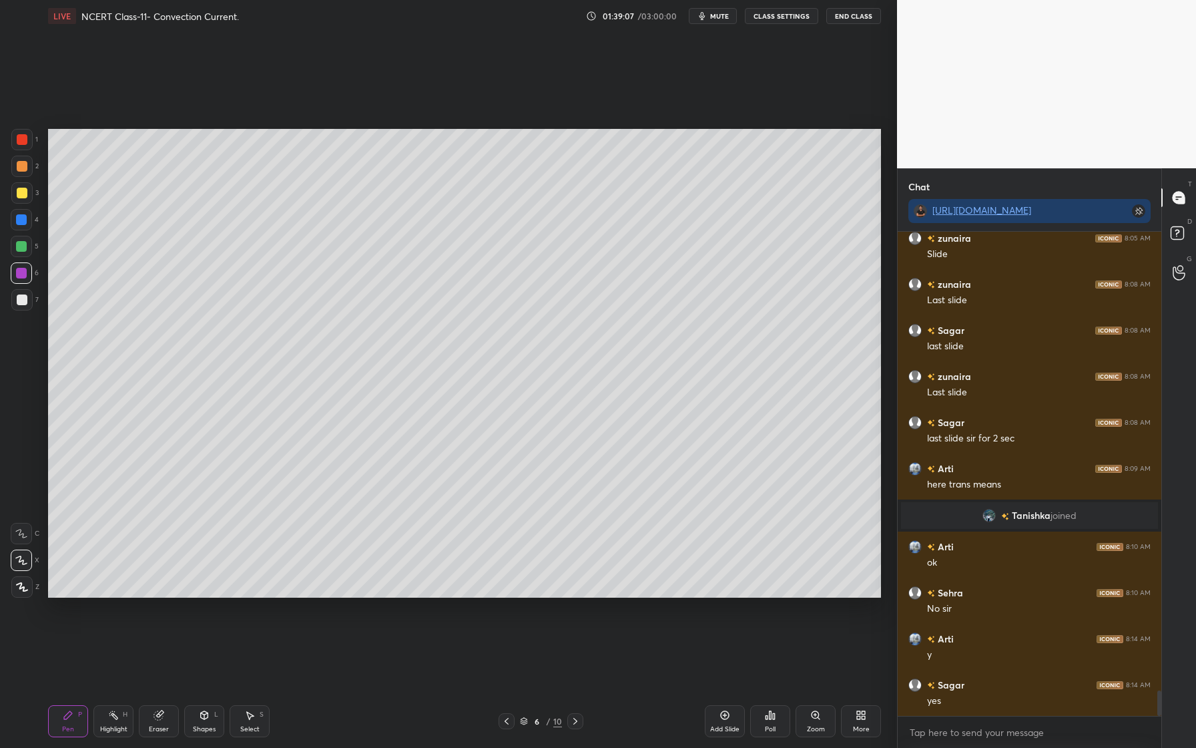
click at [21, 563] on icon at bounding box center [21, 559] width 12 height 9
drag, startPoint x: 27, startPoint y: 302, endPoint x: 36, endPoint y: 303, distance: 8.7
click at [29, 301] on div at bounding box center [21, 299] width 21 height 21
click at [24, 191] on div at bounding box center [22, 193] width 11 height 11
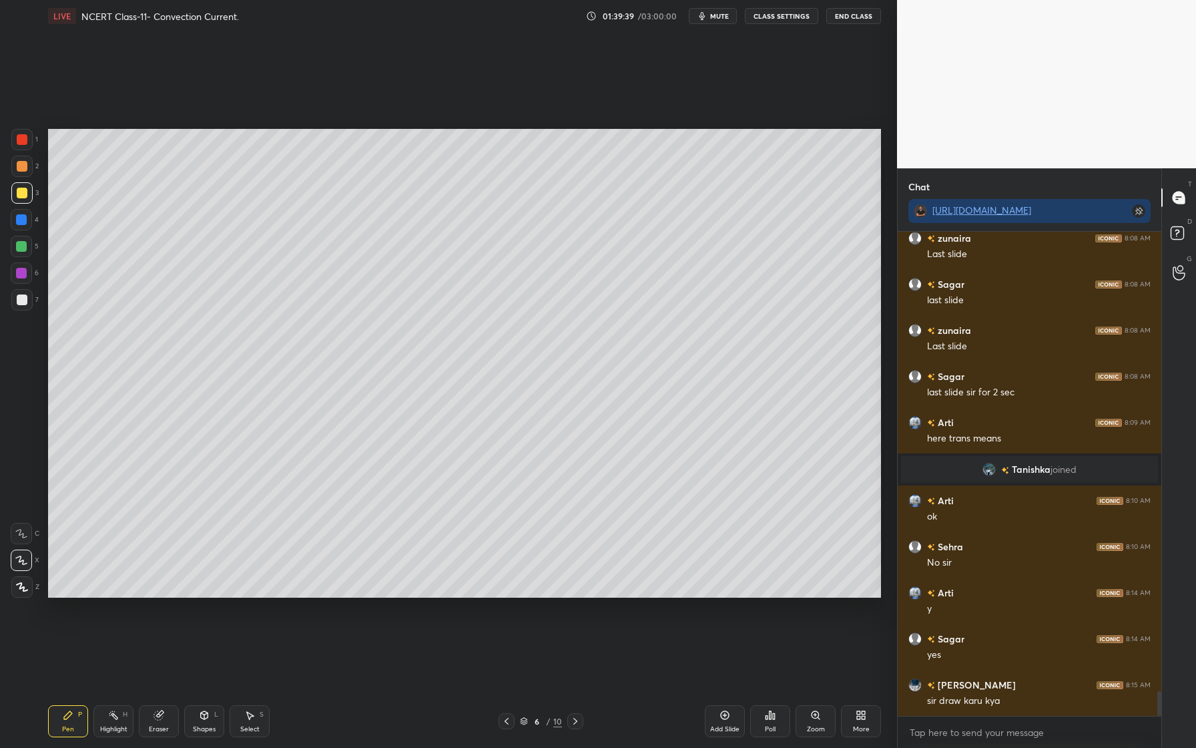
click at [25, 270] on div at bounding box center [21, 272] width 21 height 21
click at [207, 723] on div "Shapes L" at bounding box center [204, 721] width 40 height 32
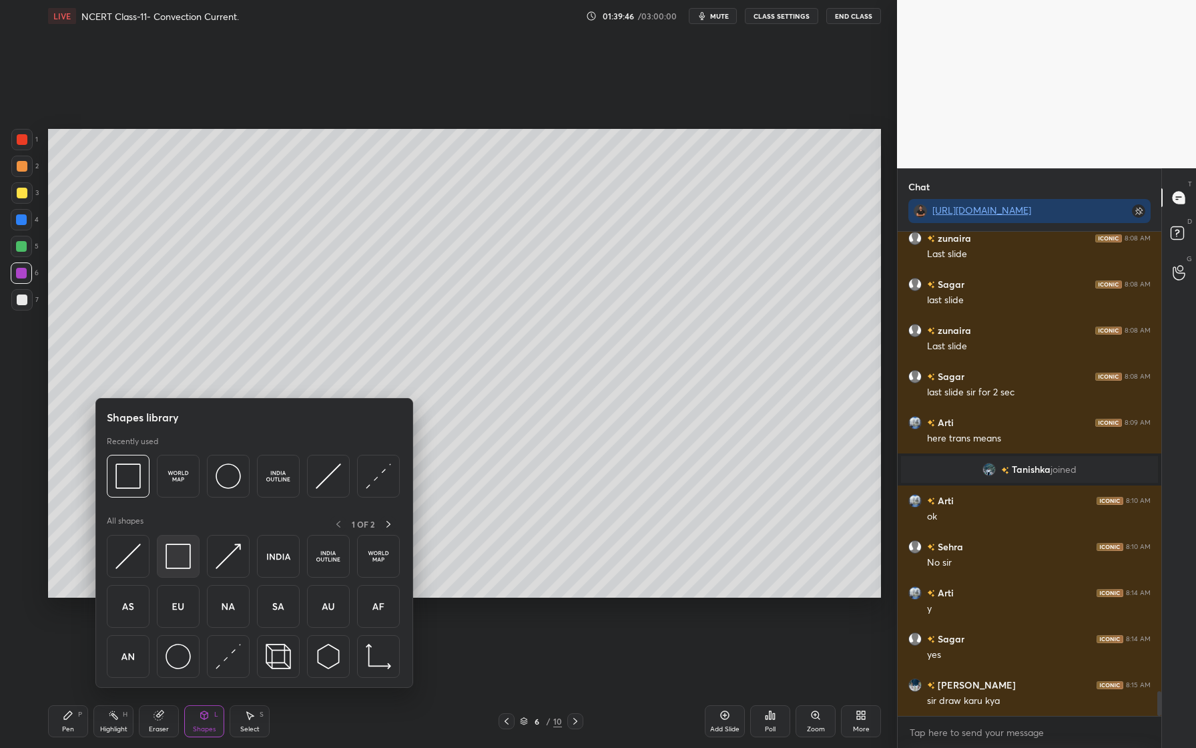
click at [176, 545] on img at bounding box center [178, 555] width 25 height 25
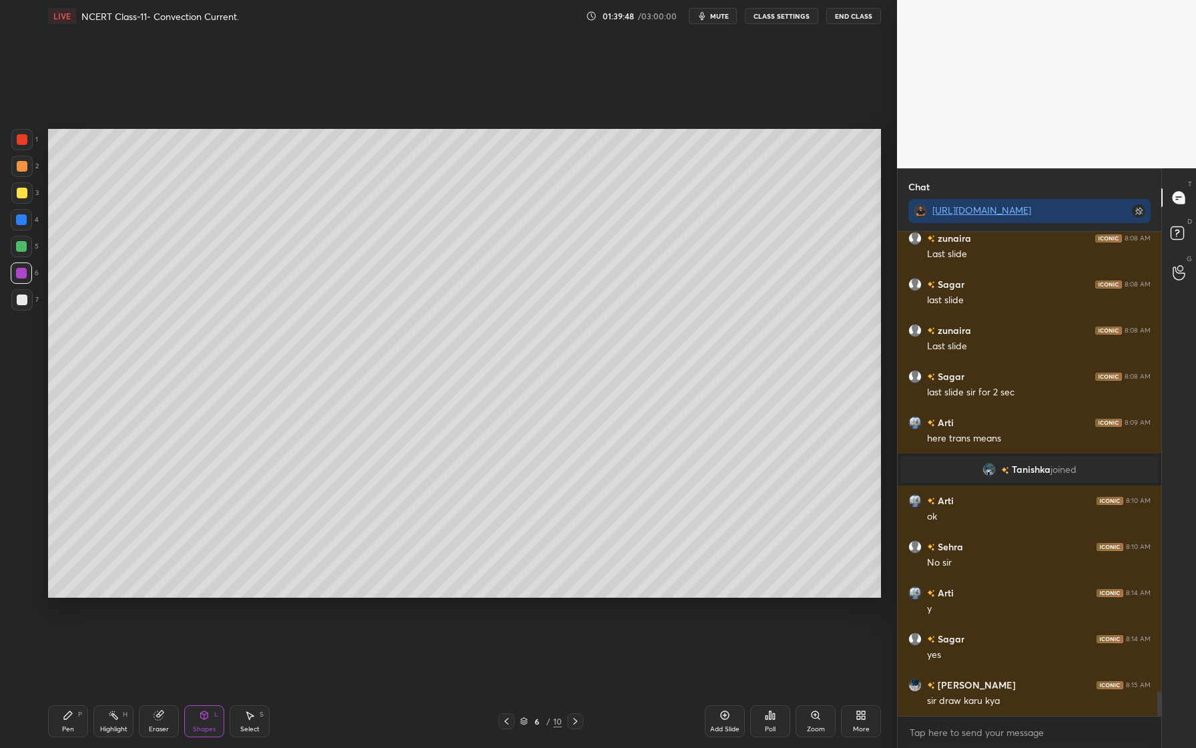
click at [24, 296] on div at bounding box center [22, 299] width 11 height 11
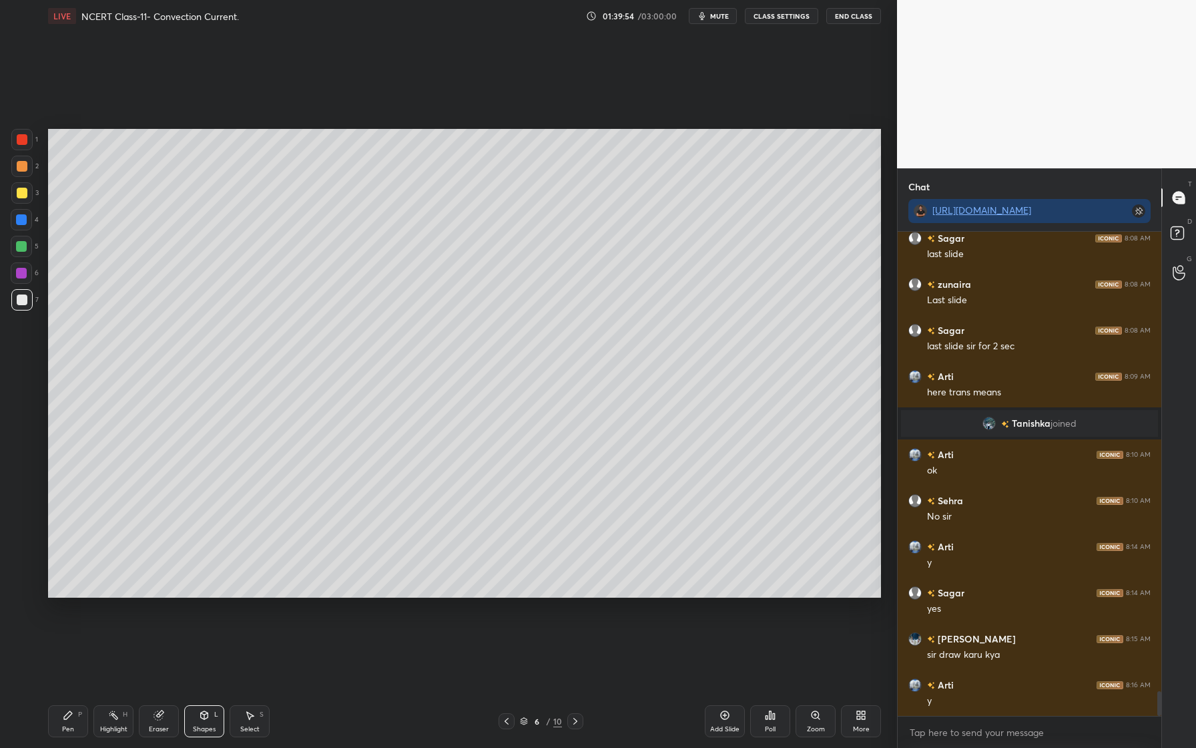
click at [24, 220] on div at bounding box center [21, 219] width 11 height 11
click at [27, 197] on div at bounding box center [21, 192] width 21 height 21
drag, startPoint x: 73, startPoint y: 713, endPoint x: 72, endPoint y: 664, distance: 49.4
click at [72, 712] on div "Pen P" at bounding box center [68, 721] width 40 height 32
click at [21, 583] on icon at bounding box center [22, 587] width 11 height 8
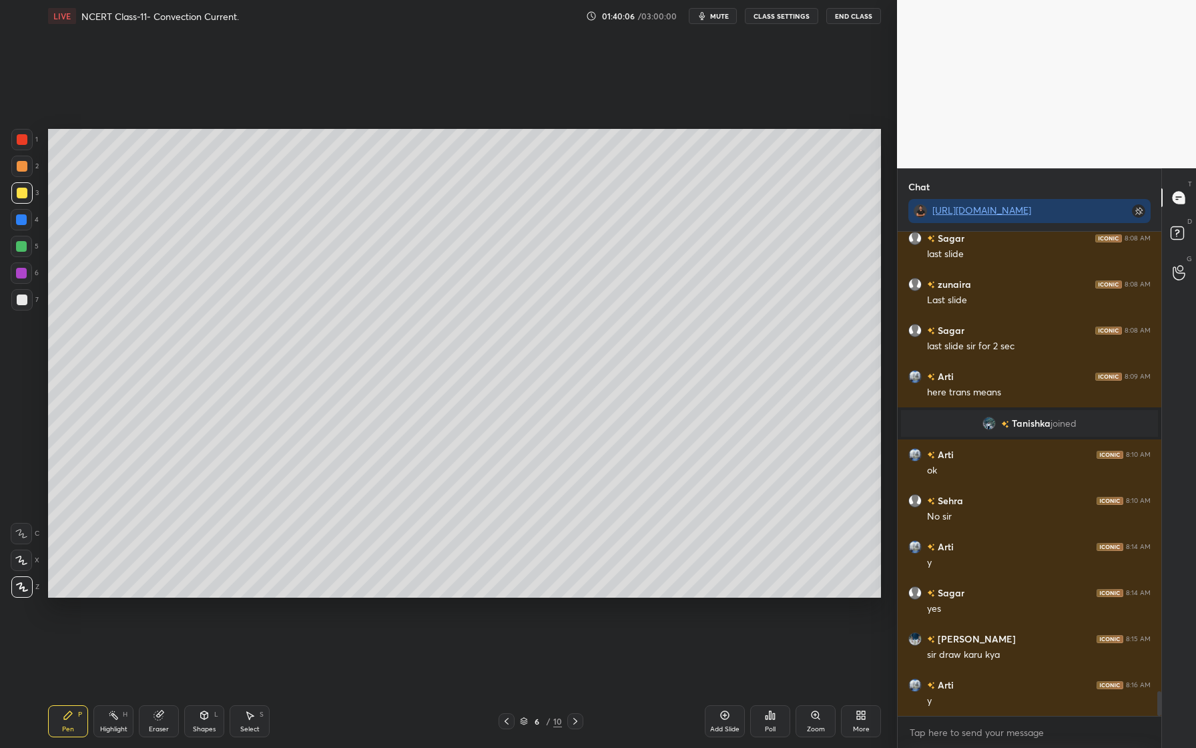
click at [164, 711] on icon at bounding box center [159, 713] width 7 height 7
drag, startPoint x: 22, startPoint y: 558, endPoint x: 39, endPoint y: 534, distance: 29.6
click at [23, 559] on icon at bounding box center [21, 560] width 11 height 11
drag, startPoint x: 70, startPoint y: 725, endPoint x: 67, endPoint y: 672, distance: 53.5
click at [70, 719] on div "Pen P" at bounding box center [68, 721] width 40 height 32
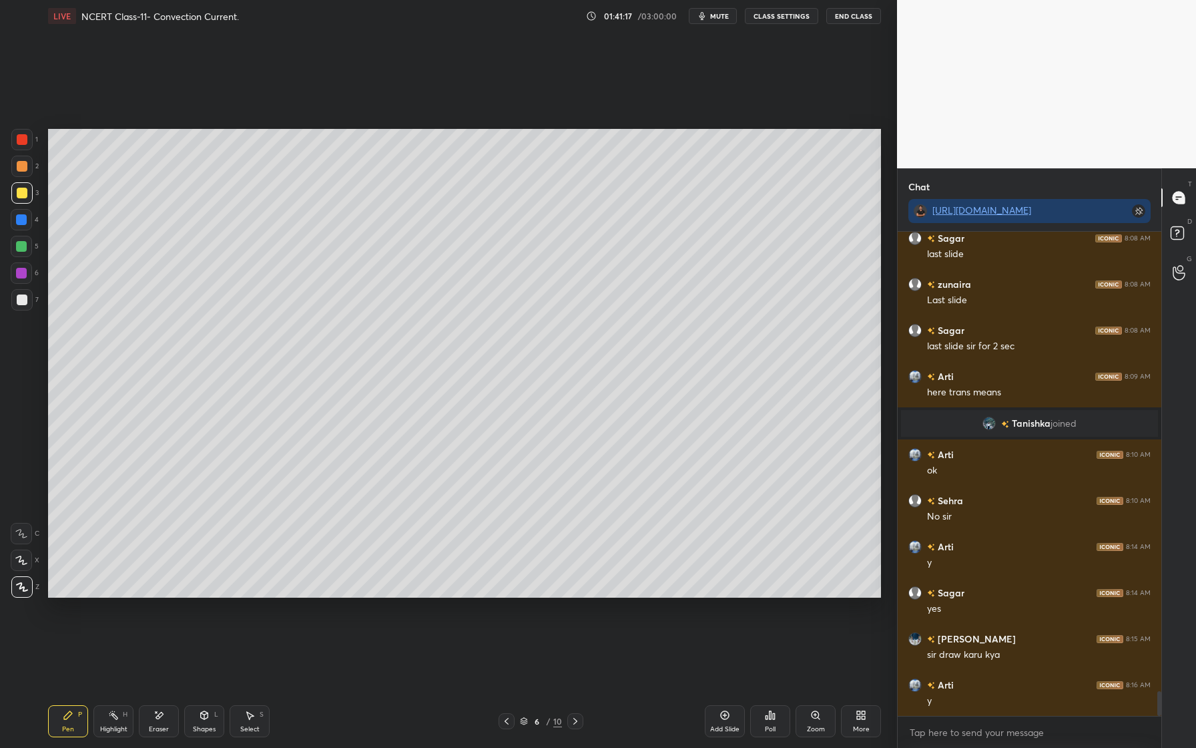
click at [25, 275] on div at bounding box center [21, 273] width 11 height 11
click at [21, 173] on div at bounding box center [21, 166] width 21 height 21
click at [164, 725] on div "Eraser" at bounding box center [159, 728] width 20 height 7
click at [71, 731] on div "Pen" at bounding box center [68, 728] width 12 height 7
drag, startPoint x: 143, startPoint y: 719, endPoint x: 148, endPoint y: 709, distance: 10.4
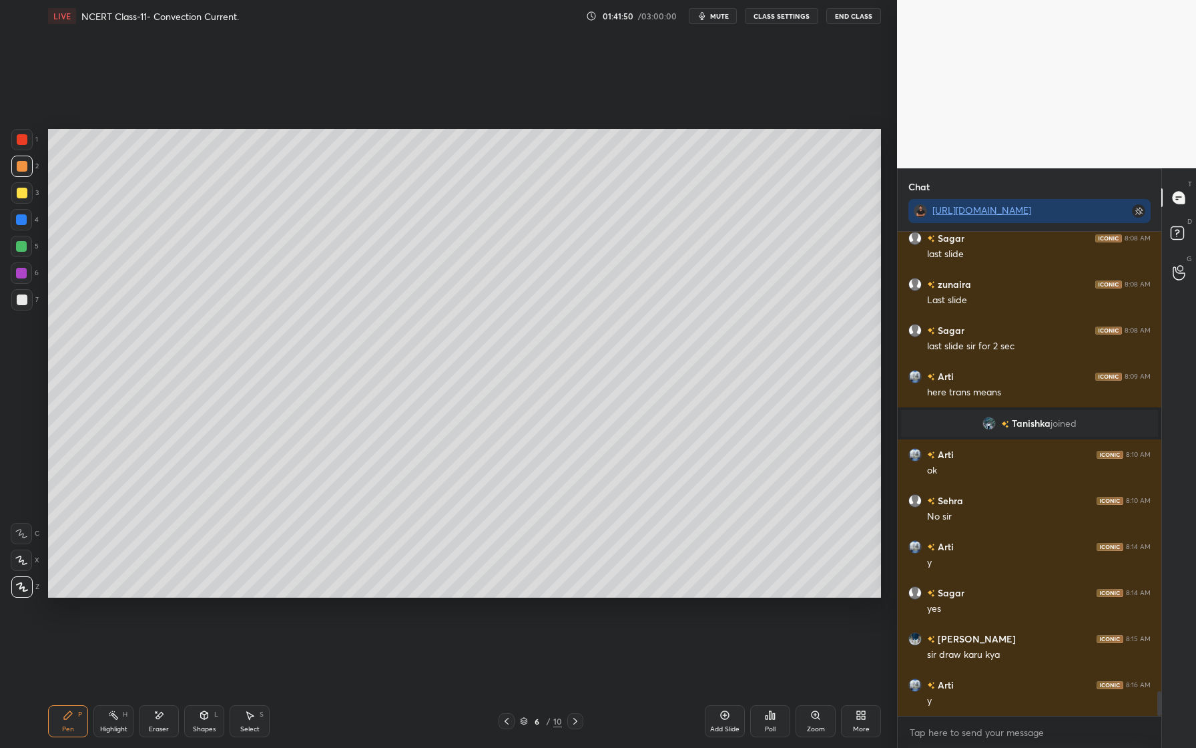
click at [143, 719] on div "Eraser" at bounding box center [159, 721] width 40 height 32
click at [80, 722] on div "Pen P" at bounding box center [68, 721] width 40 height 32
drag, startPoint x: 25, startPoint y: 228, endPoint x: 37, endPoint y: 225, distance: 12.3
click at [27, 224] on div at bounding box center [21, 219] width 21 height 21
click at [33, 170] on div "2" at bounding box center [24, 166] width 27 height 21
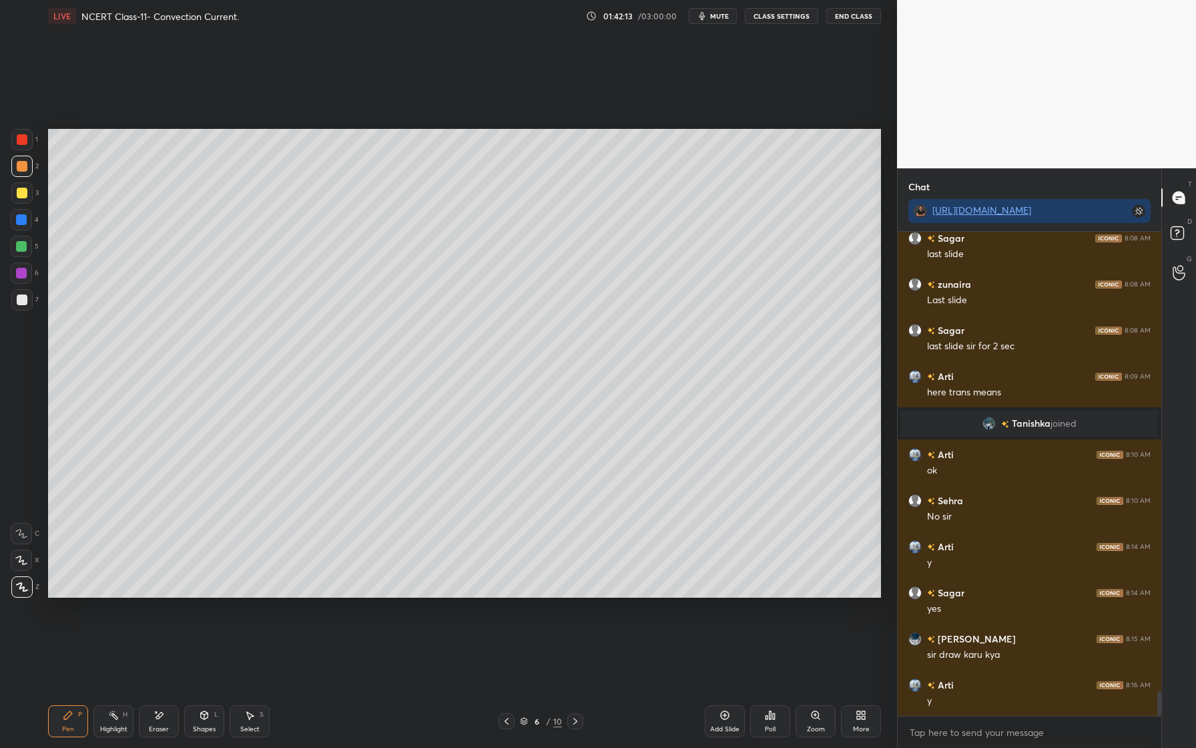
drag, startPoint x: 33, startPoint y: 143, endPoint x: 33, endPoint y: 152, distance: 8.0
click at [33, 145] on div "1" at bounding box center [24, 139] width 27 height 21
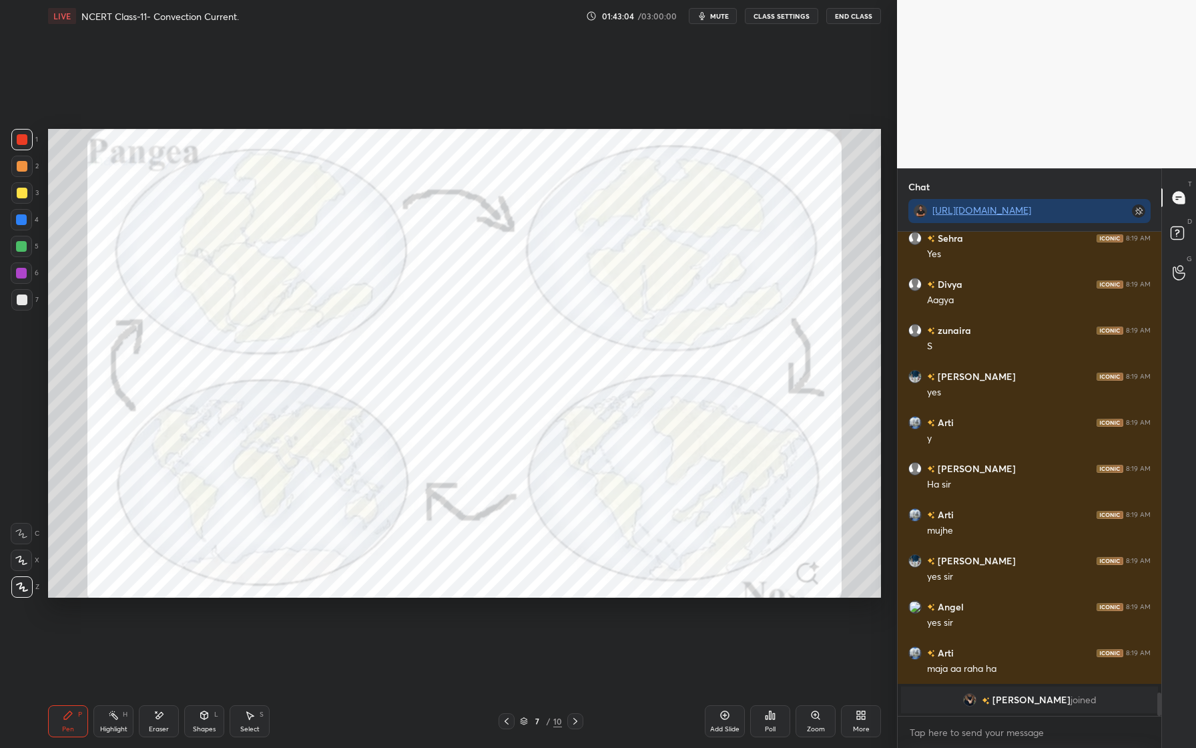
scroll to position [9290, 0]
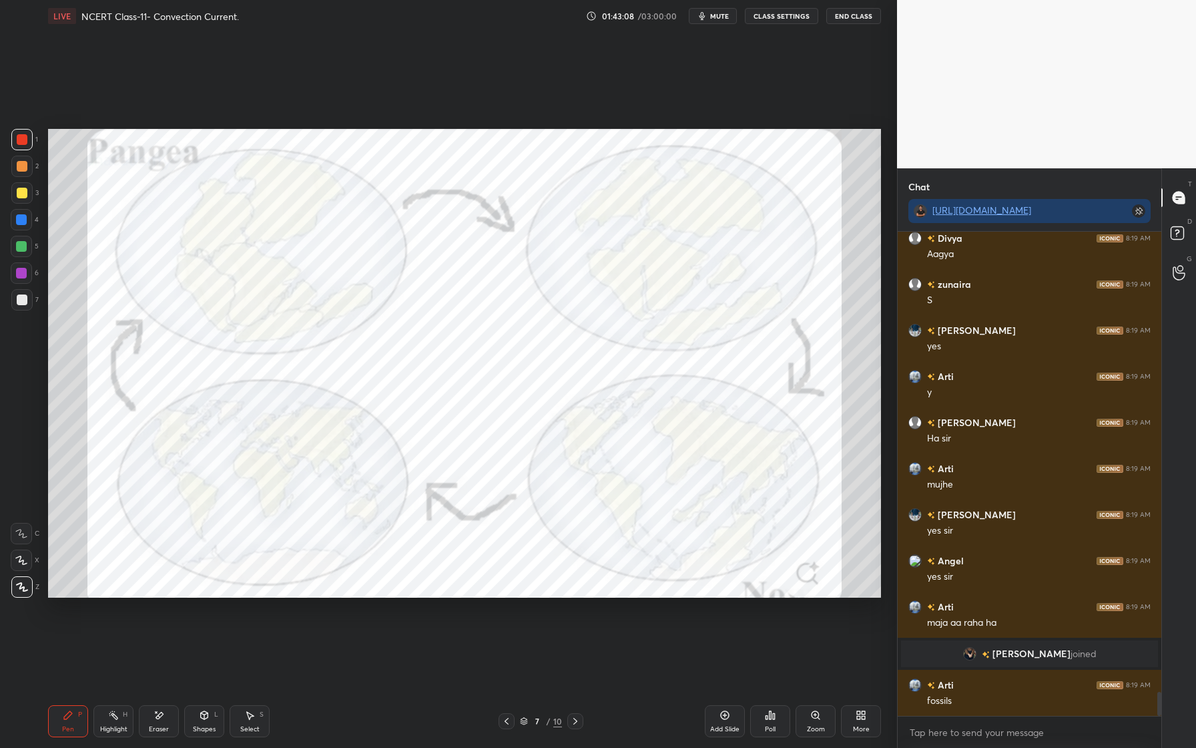
click at [20, 139] on div at bounding box center [22, 139] width 11 height 11
click at [27, 217] on div at bounding box center [21, 219] width 21 height 21
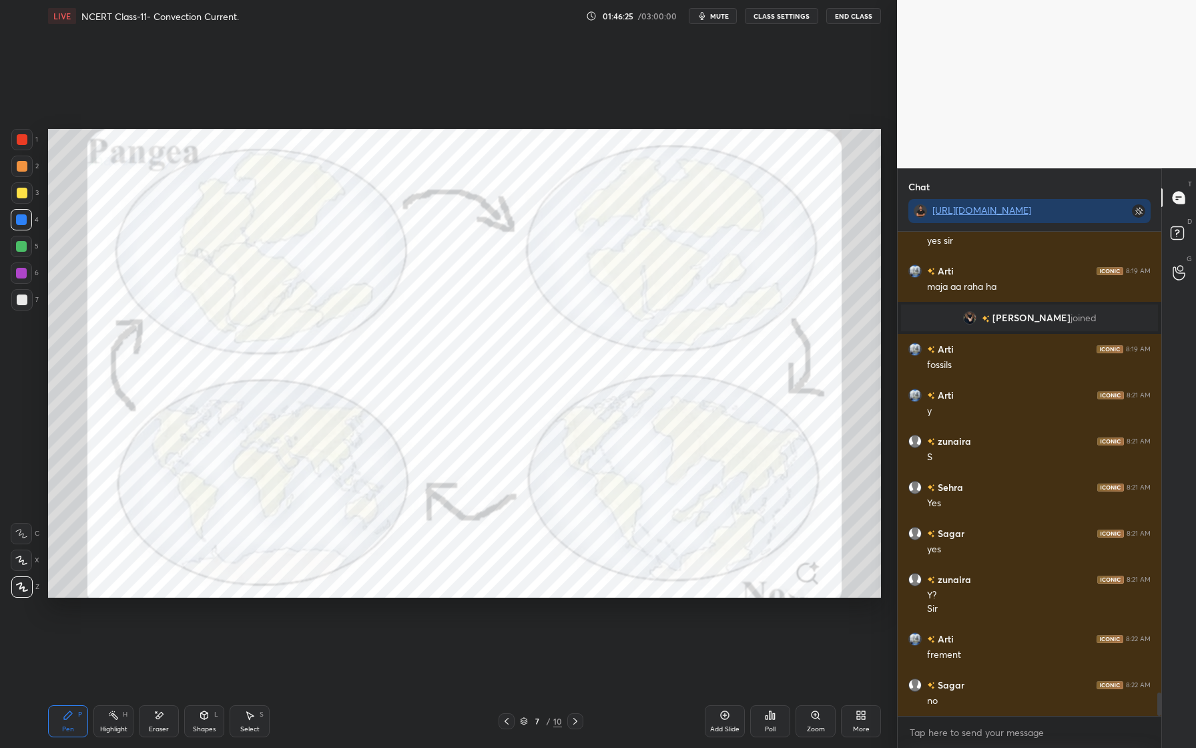
scroll to position [9672, 0]
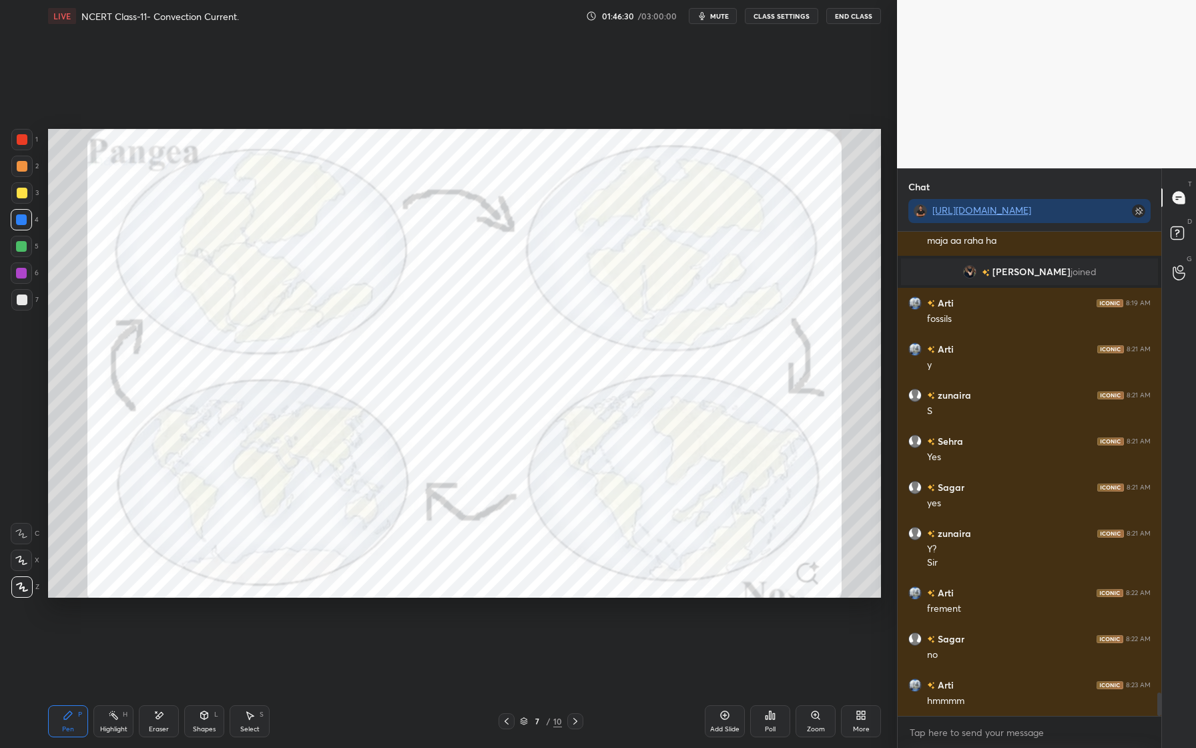
click at [166, 721] on div "Eraser" at bounding box center [159, 721] width 40 height 32
drag, startPoint x: 27, startPoint y: 585, endPoint x: 14, endPoint y: 587, distance: 12.8
click at [27, 585] on span "Erase all" at bounding box center [21, 586] width 20 height 9
click at [166, 709] on div "Eraser" at bounding box center [159, 721] width 40 height 32
drag, startPoint x: 31, startPoint y: 597, endPoint x: 29, endPoint y: 586, distance: 10.9
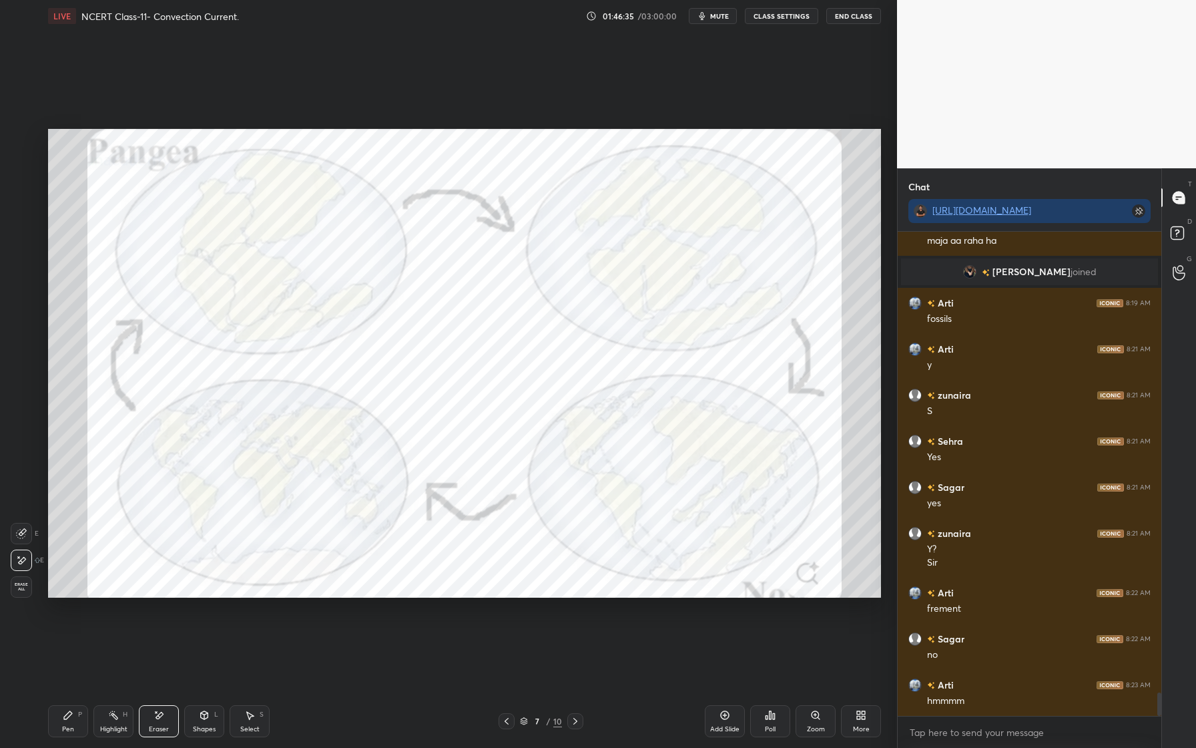
click at [33, 593] on div "Erase all" at bounding box center [23, 586] width 24 height 21
click at [27, 586] on div "Z" at bounding box center [25, 586] width 28 height 21
drag, startPoint x: 67, startPoint y: 725, endPoint x: 57, endPoint y: 607, distance: 118.6
click at [67, 721] on div "Pen P" at bounding box center [68, 721] width 40 height 32
click at [20, 149] on div at bounding box center [21, 139] width 21 height 21
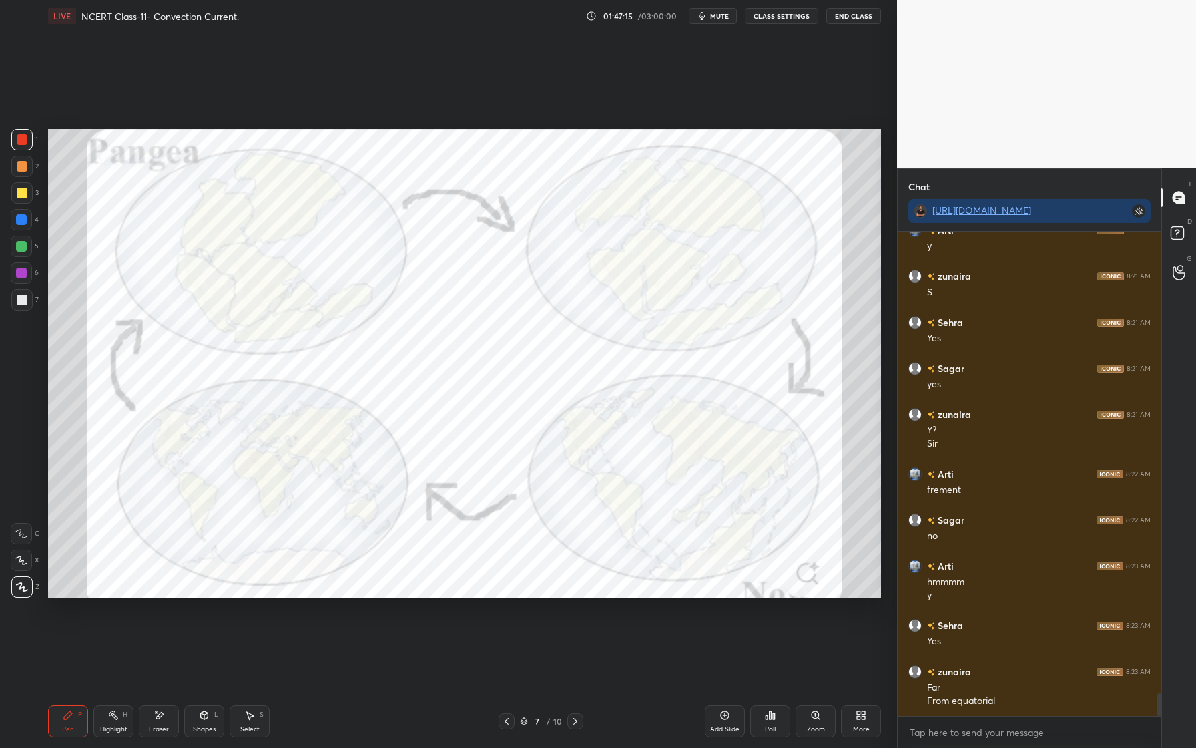
scroll to position [9837, 0]
click at [156, 715] on icon at bounding box center [159, 714] width 11 height 11
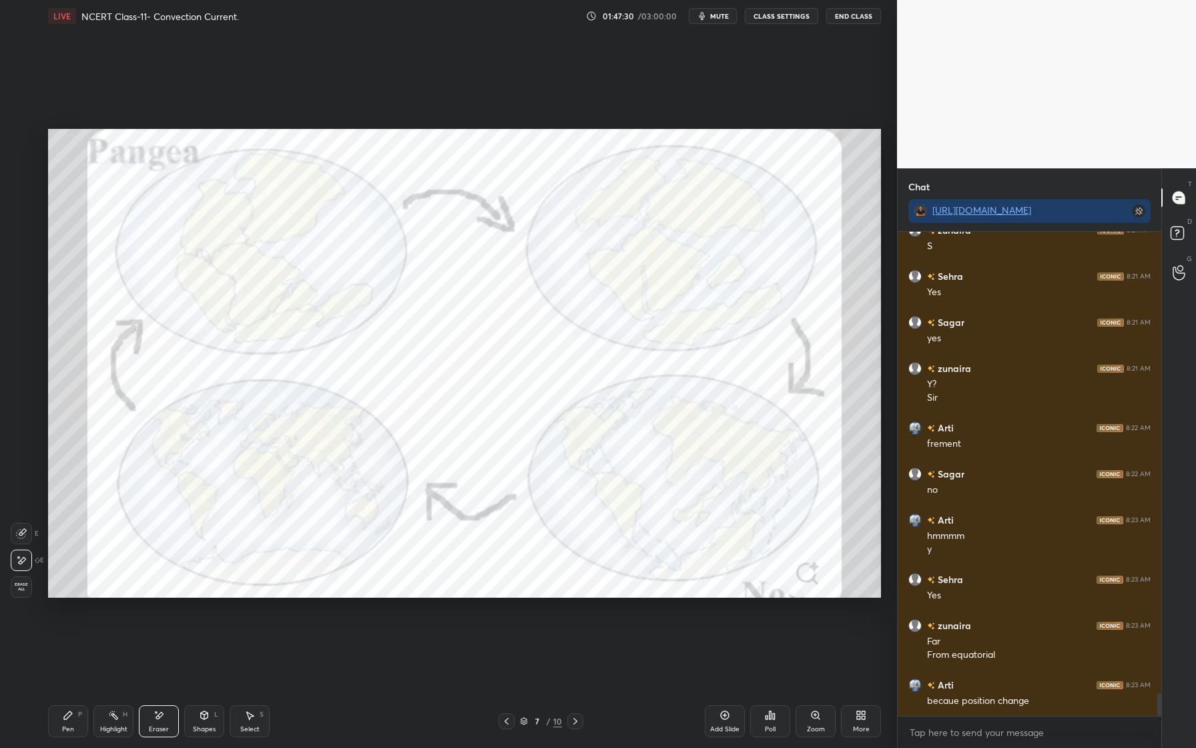
click at [29, 587] on span "Erase all" at bounding box center [21, 586] width 20 height 9
click at [164, 712] on icon at bounding box center [159, 714] width 11 height 11
click at [18, 583] on span "Erase all" at bounding box center [21, 586] width 20 height 9
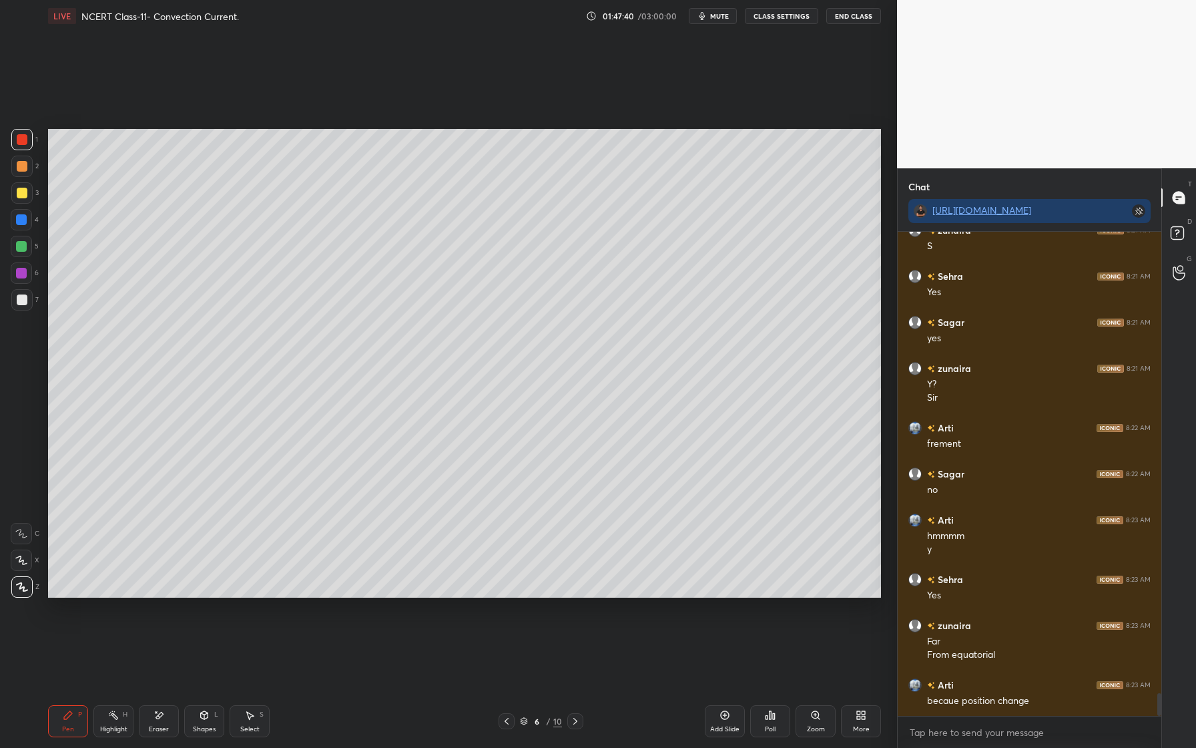
scroll to position [9883, 0]
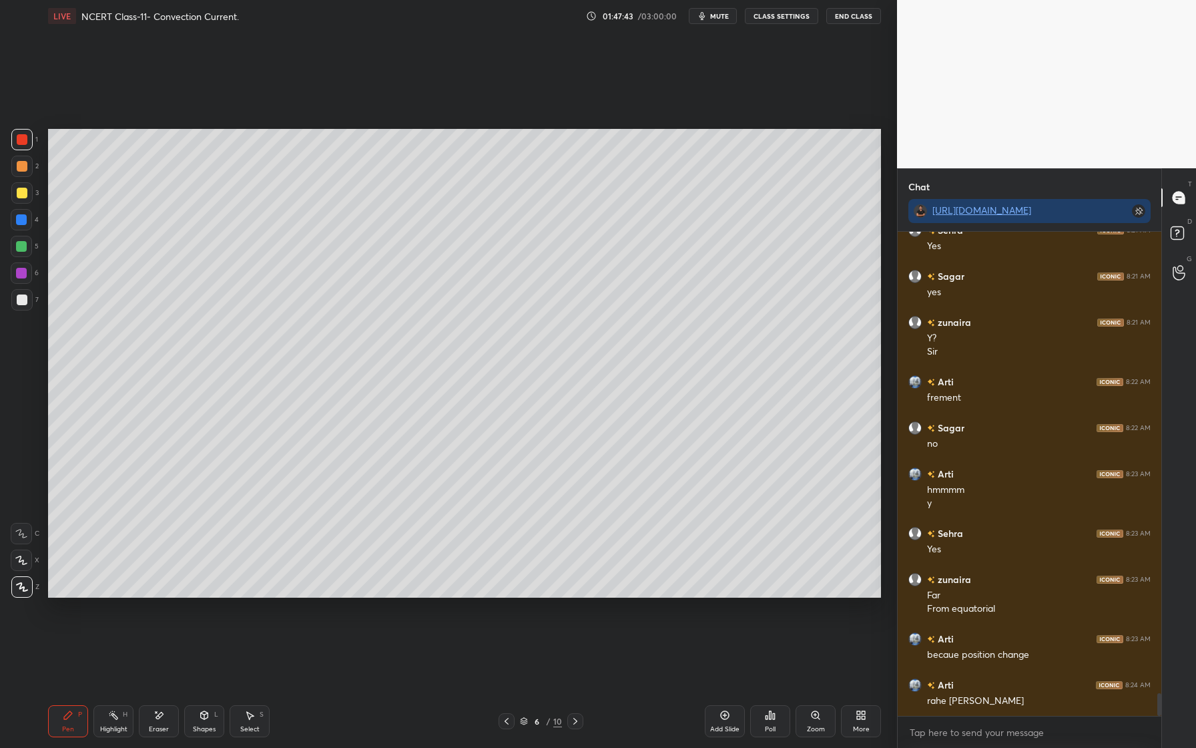
drag, startPoint x: 721, startPoint y: 719, endPoint x: 727, endPoint y: 701, distance: 19.8
click at [721, 720] on div "Add Slide" at bounding box center [725, 721] width 40 height 32
click at [20, 219] on div at bounding box center [21, 219] width 11 height 11
click at [25, 240] on div at bounding box center [21, 246] width 21 height 21
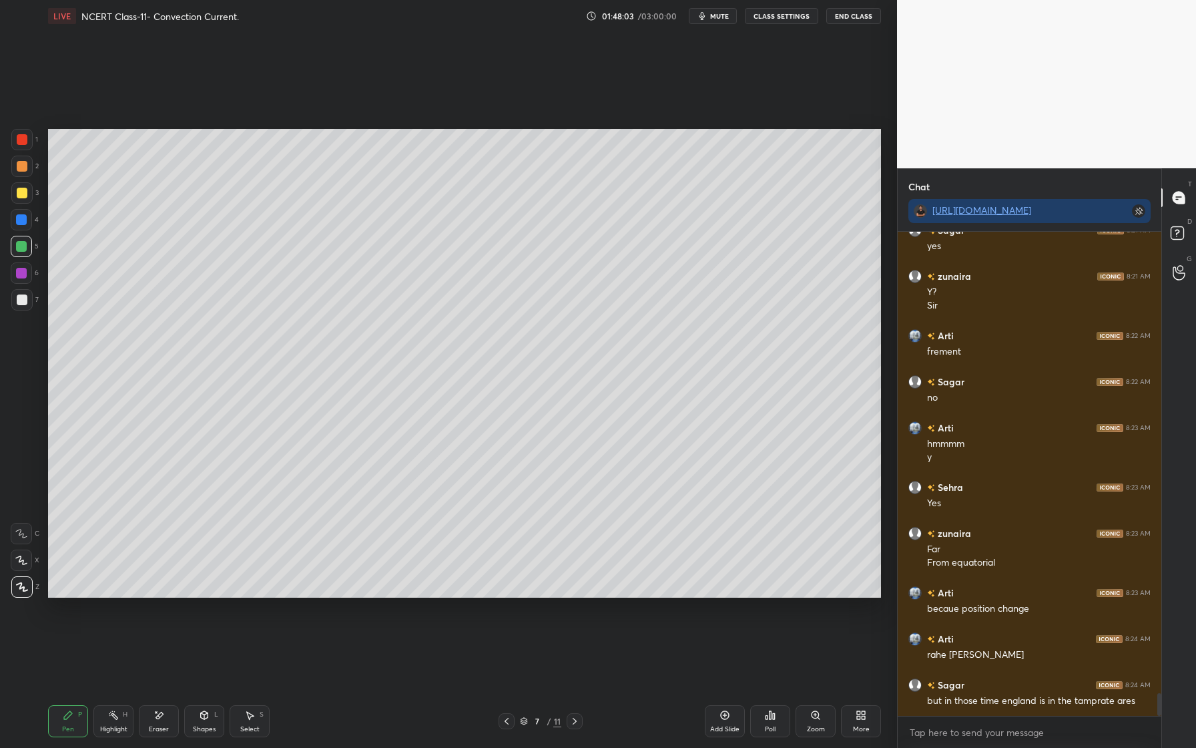
click at [26, 271] on div at bounding box center [21, 273] width 11 height 11
click at [164, 718] on div "Eraser" at bounding box center [159, 721] width 40 height 32
click at [76, 709] on div "Pen P" at bounding box center [68, 721] width 40 height 32
drag, startPoint x: 17, startPoint y: 304, endPoint x: 31, endPoint y: 300, distance: 15.2
click at [18, 304] on div at bounding box center [22, 299] width 11 height 11
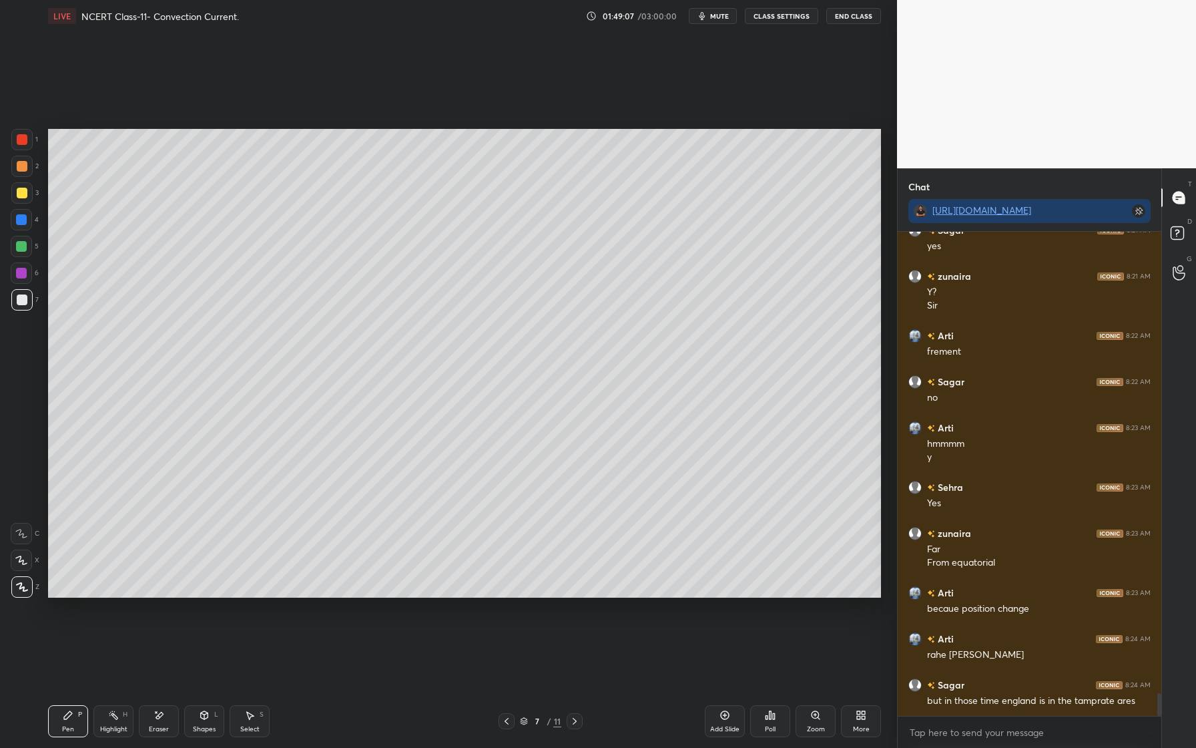
scroll to position [9975, 0]
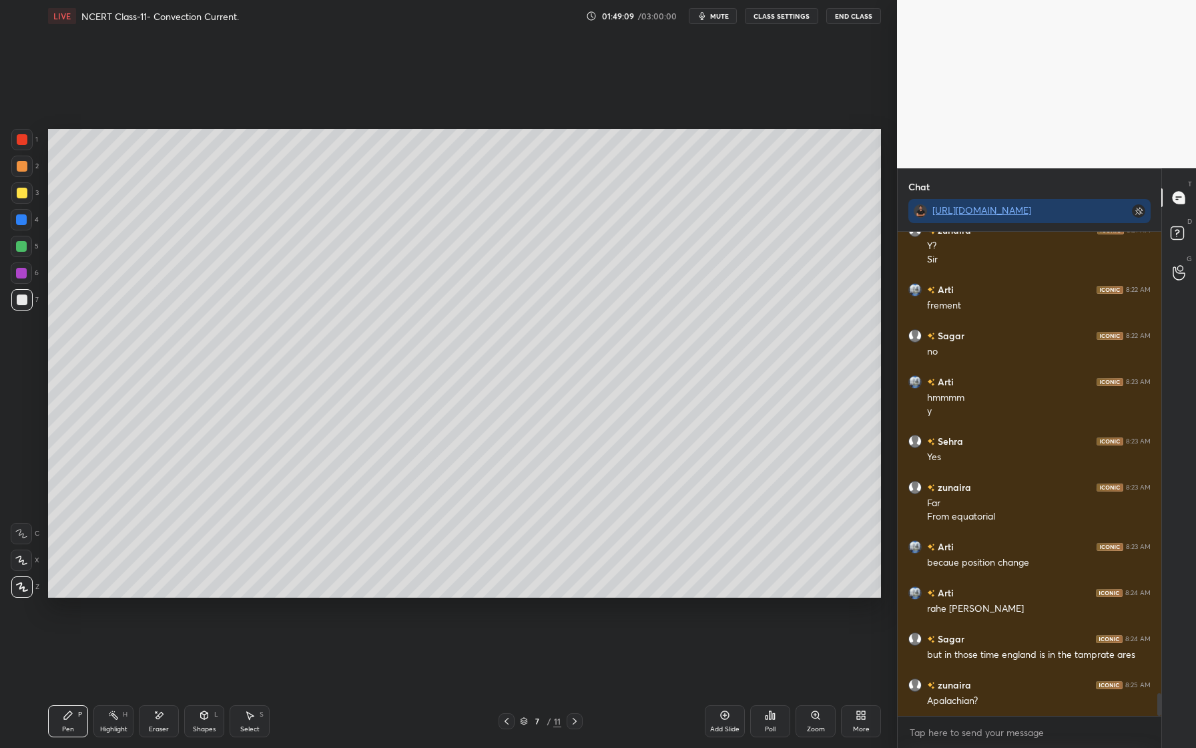
click at [168, 725] on div "Eraser" at bounding box center [159, 721] width 40 height 32
drag, startPoint x: 70, startPoint y: 714, endPoint x: 83, endPoint y: 679, distance: 37.2
click at [71, 713] on icon at bounding box center [68, 714] width 11 height 11
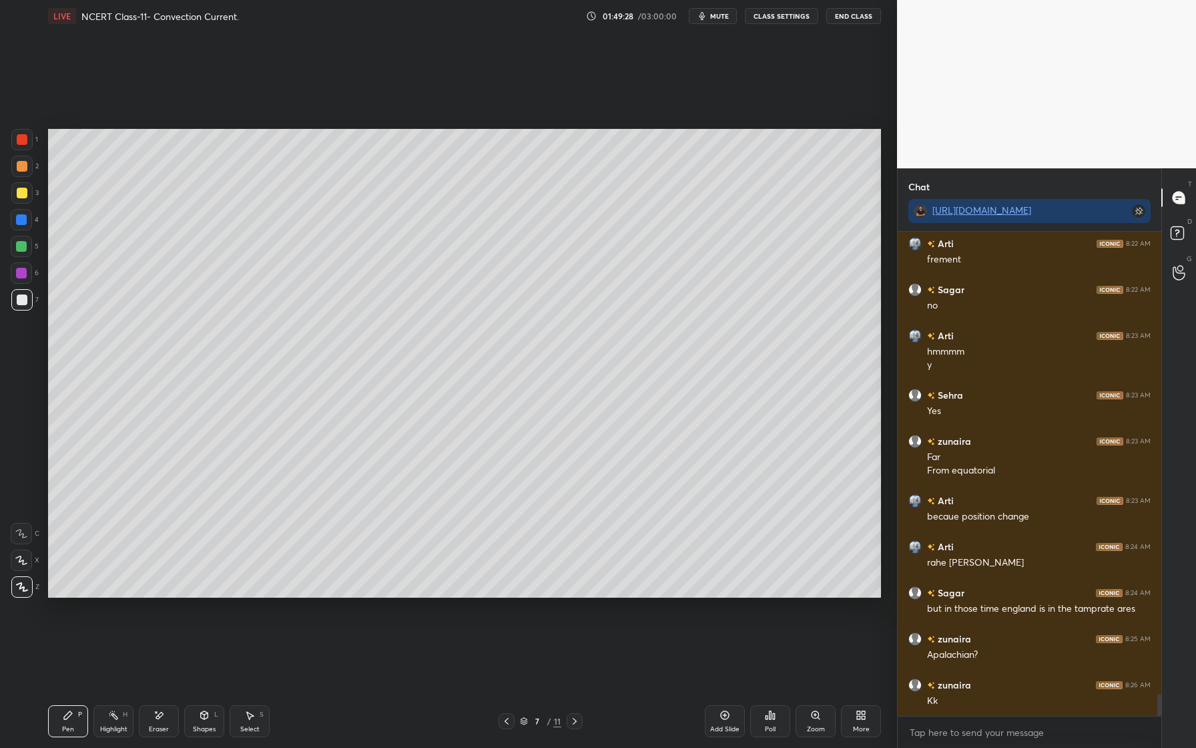
click at [30, 251] on div at bounding box center [21, 246] width 21 height 21
drag, startPoint x: 26, startPoint y: 216, endPoint x: 24, endPoint y: 203, distance: 13.5
click at [24, 216] on div at bounding box center [21, 219] width 11 height 11
drag, startPoint x: 18, startPoint y: 198, endPoint x: 21, endPoint y: 215, distance: 17.7
click at [18, 197] on div at bounding box center [22, 193] width 11 height 11
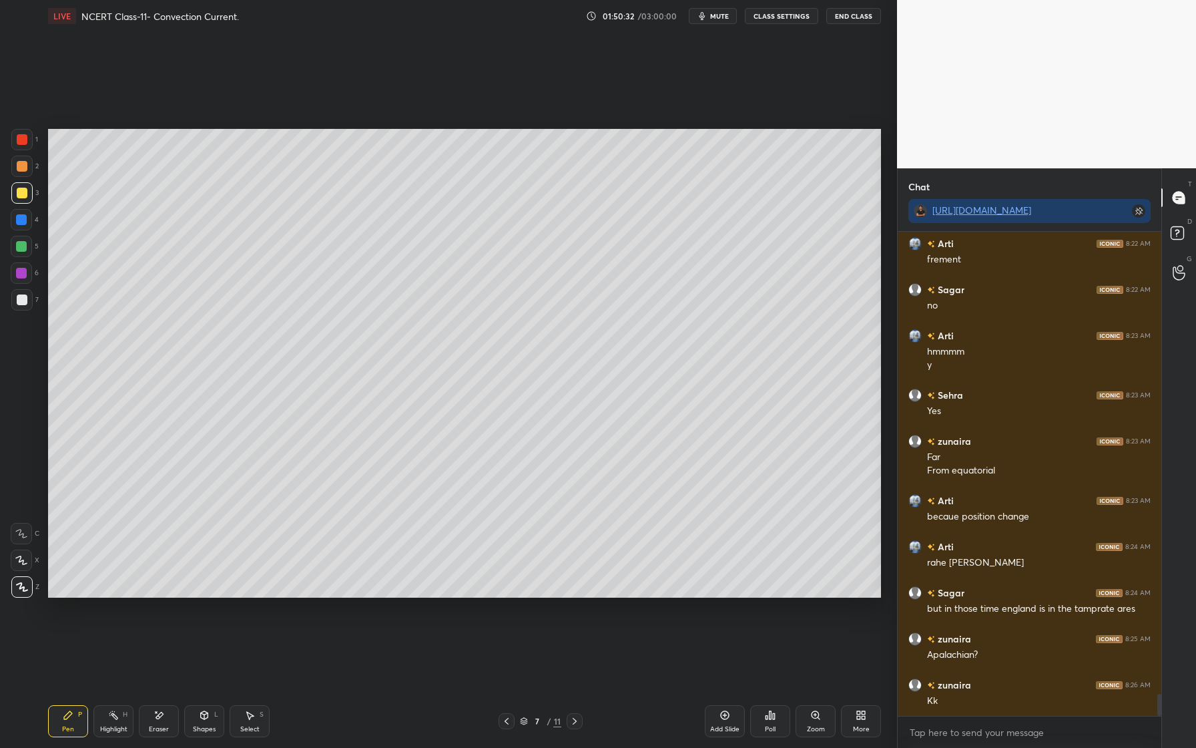
click at [26, 223] on div at bounding box center [21, 219] width 11 height 11
click at [33, 170] on div "2" at bounding box center [24, 166] width 27 height 21
drag, startPoint x: 19, startPoint y: 246, endPoint x: 31, endPoint y: 254, distance: 14.8
click at [19, 246] on div at bounding box center [21, 246] width 11 height 11
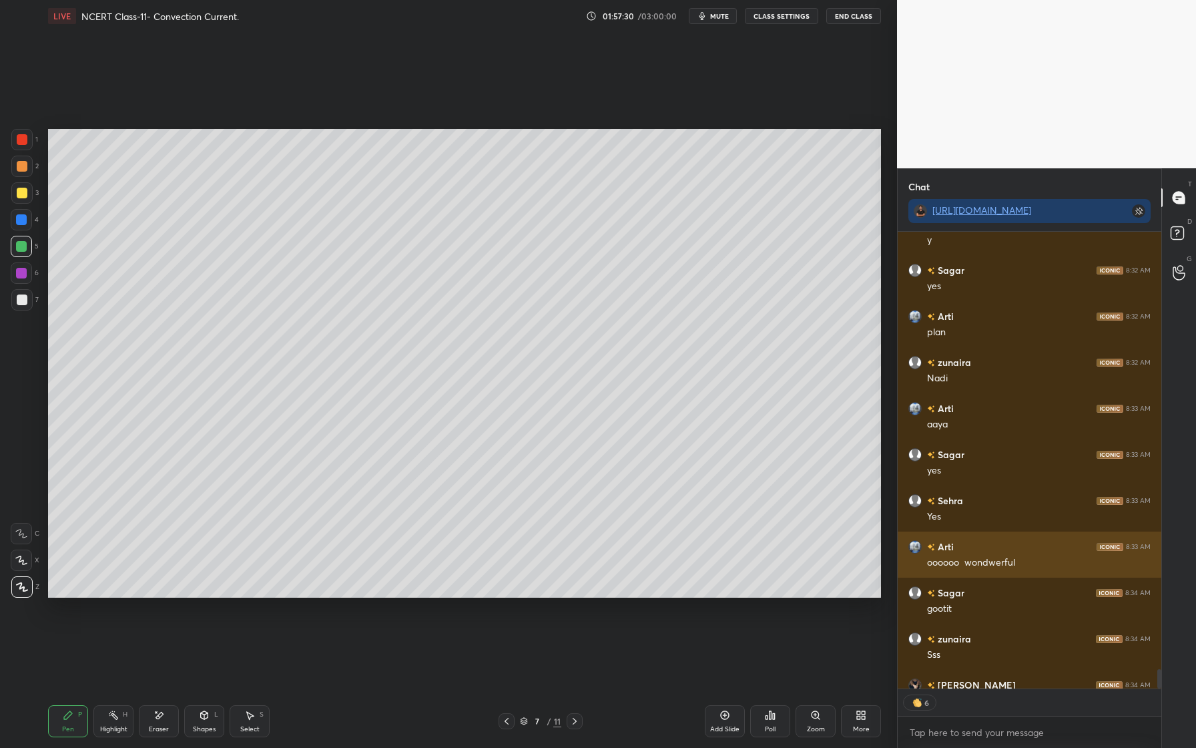
scroll to position [11121, 0]
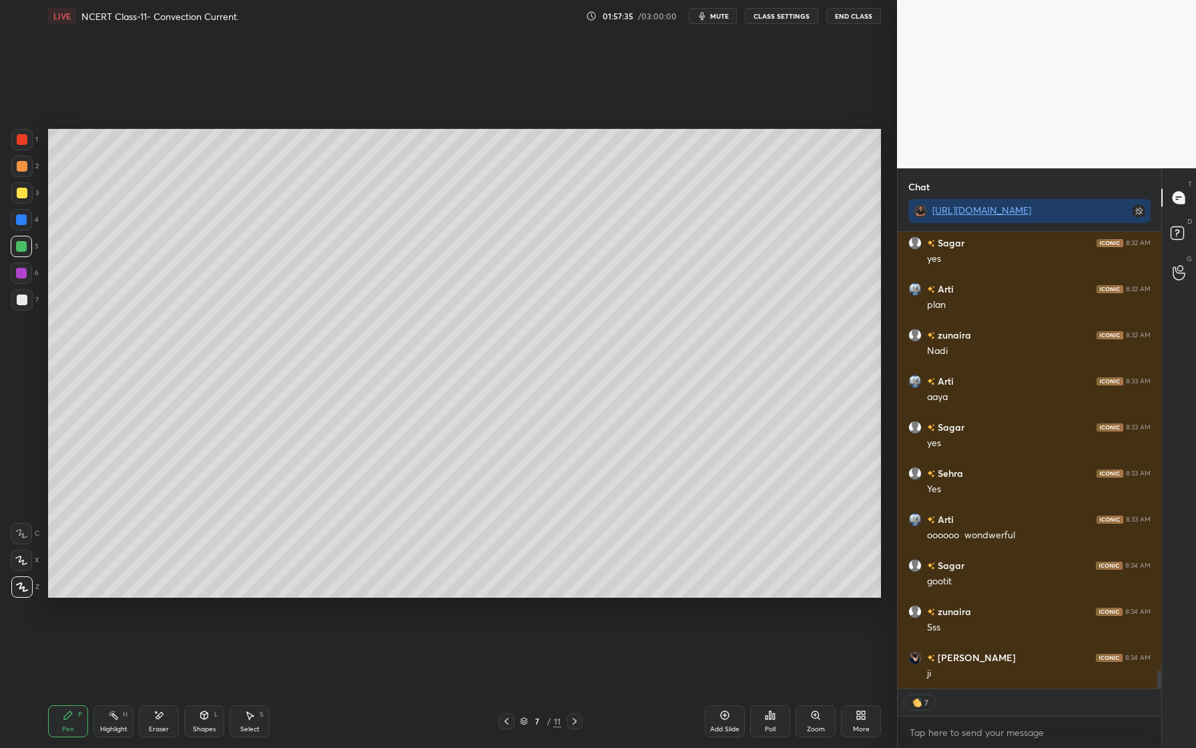
click at [725, 719] on icon at bounding box center [724, 714] width 11 height 11
click at [204, 725] on div "Shapes" at bounding box center [204, 728] width 23 height 7
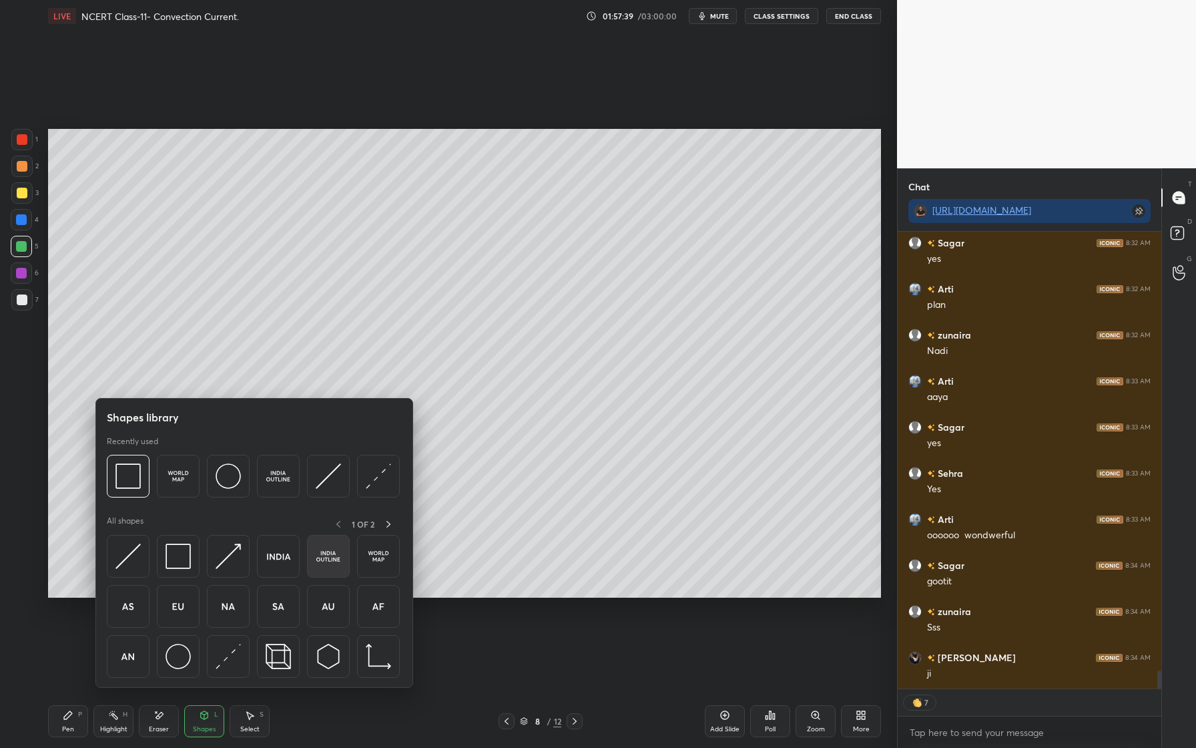
click at [329, 560] on img at bounding box center [328, 555] width 25 height 25
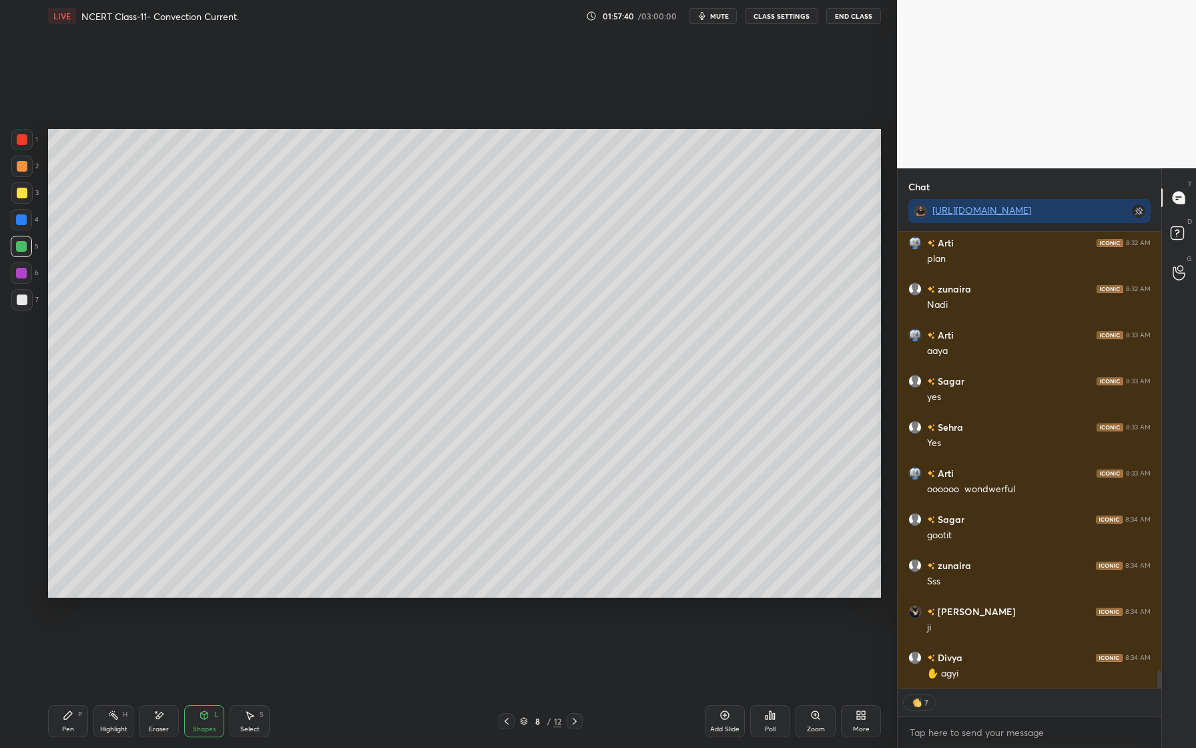
scroll to position [11140, 0]
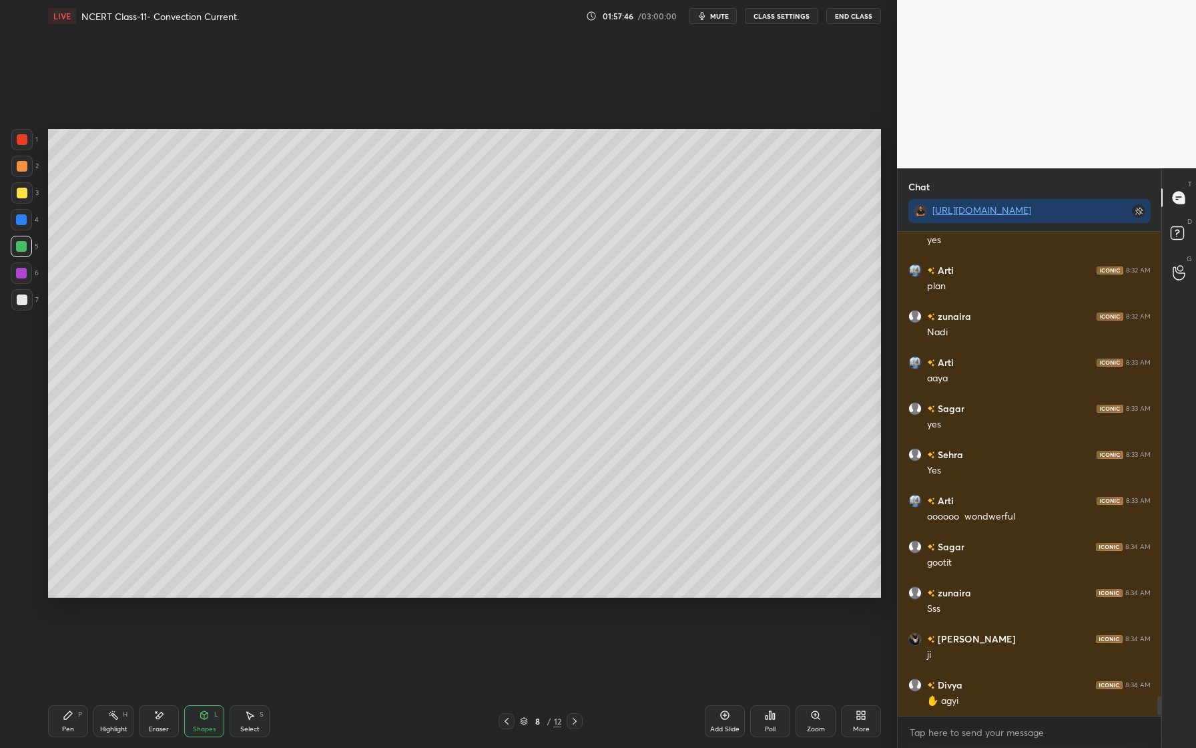
click at [27, 192] on div at bounding box center [21, 192] width 21 height 21
drag, startPoint x: 23, startPoint y: 216, endPoint x: 41, endPoint y: 228, distance: 21.9
click at [23, 219] on div at bounding box center [21, 219] width 11 height 11
click at [67, 734] on div "Pen P" at bounding box center [68, 721] width 40 height 32
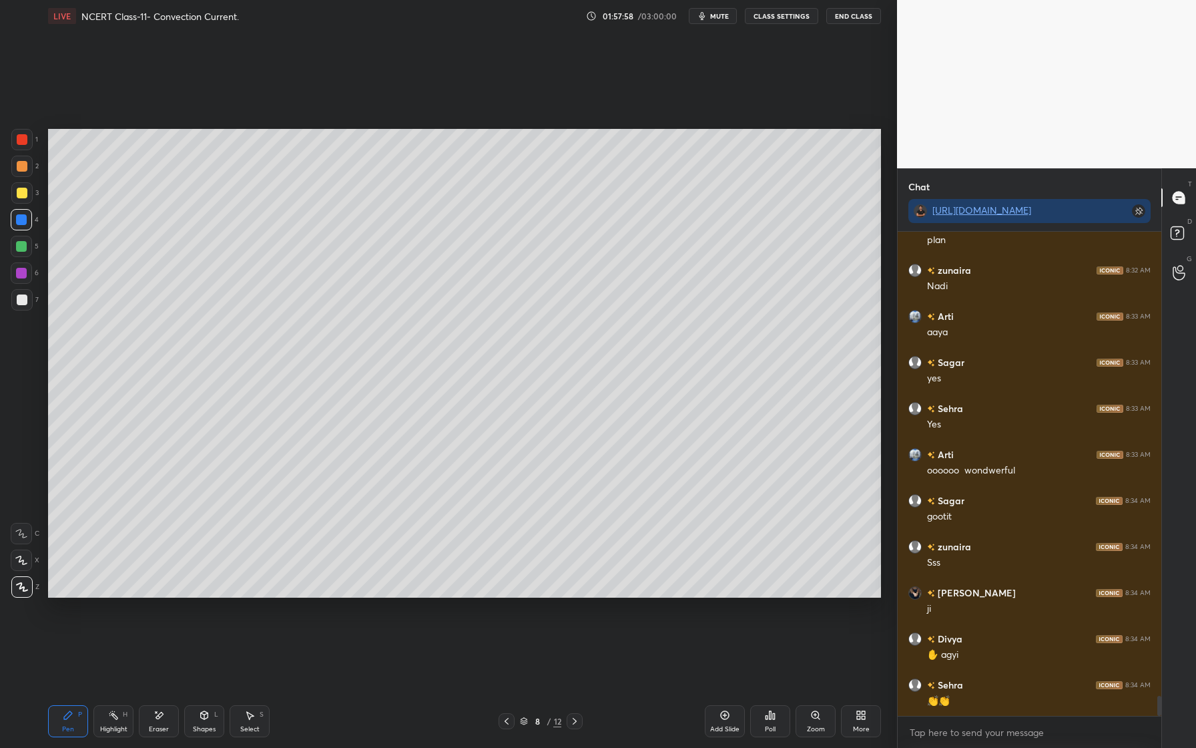
click at [21, 198] on div at bounding box center [21, 192] width 21 height 21
click at [26, 250] on div at bounding box center [21, 246] width 21 height 21
drag, startPoint x: 23, startPoint y: 196, endPoint x: 47, endPoint y: 226, distance: 37.9
click at [23, 198] on div at bounding box center [22, 193] width 11 height 11
click at [29, 195] on div at bounding box center [21, 192] width 21 height 21
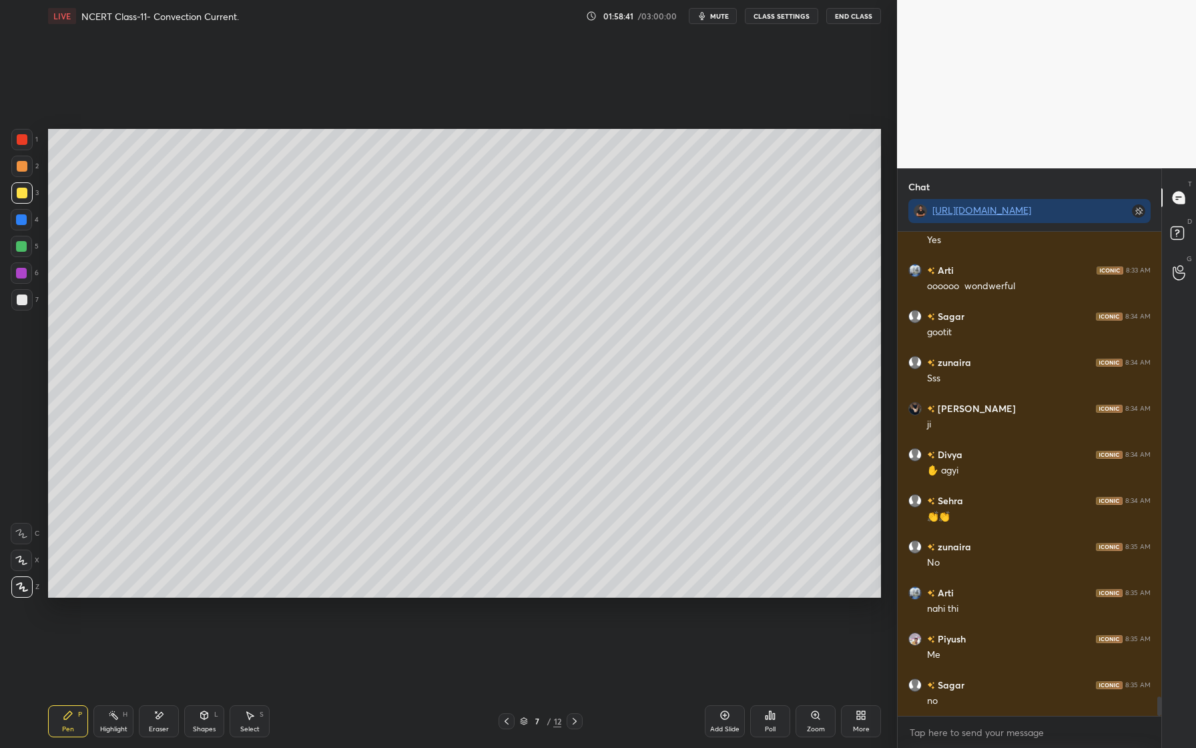
scroll to position [11416, 0]
drag, startPoint x: 721, startPoint y: 711, endPoint x: 720, endPoint y: 681, distance: 30.7
click at [721, 710] on icon at bounding box center [724, 714] width 11 height 11
drag, startPoint x: 23, startPoint y: 249, endPoint x: 30, endPoint y: 248, distance: 6.7
click at [25, 249] on div at bounding box center [21, 246] width 11 height 11
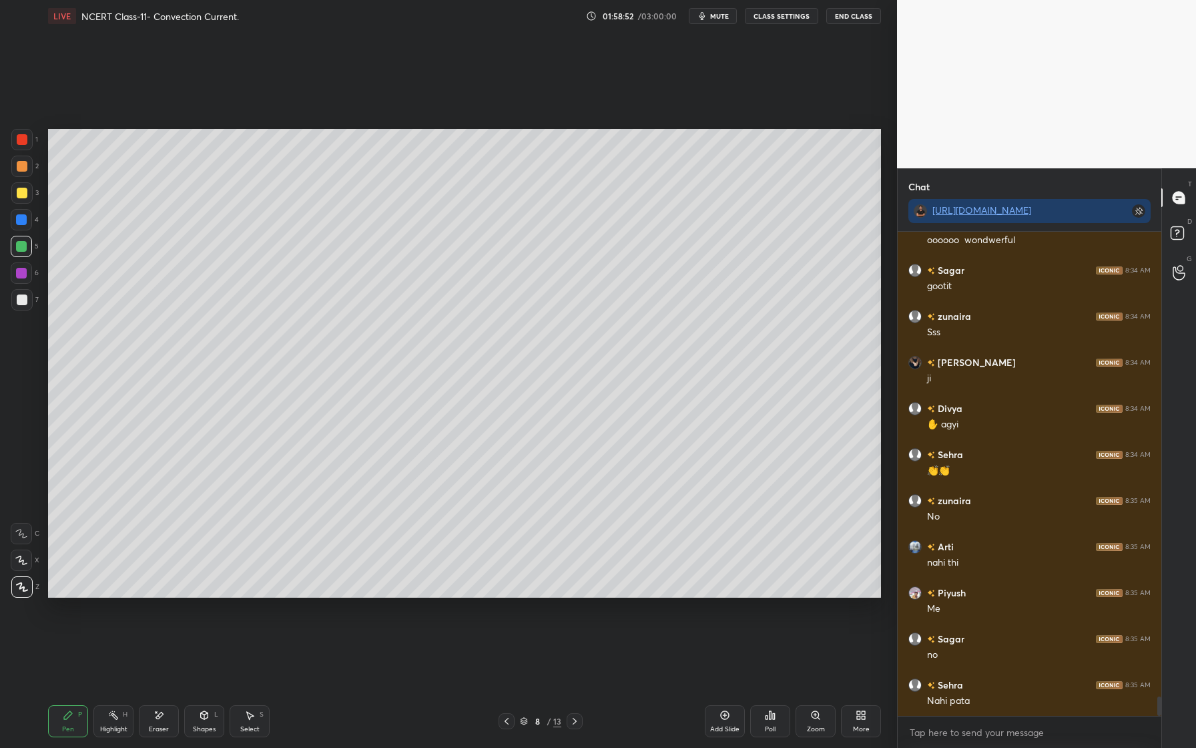
click at [25, 167] on div at bounding box center [22, 166] width 11 height 11
click at [23, 246] on div at bounding box center [21, 246] width 11 height 11
click at [18, 221] on div at bounding box center [21, 219] width 11 height 11
click at [23, 242] on div at bounding box center [21, 246] width 11 height 11
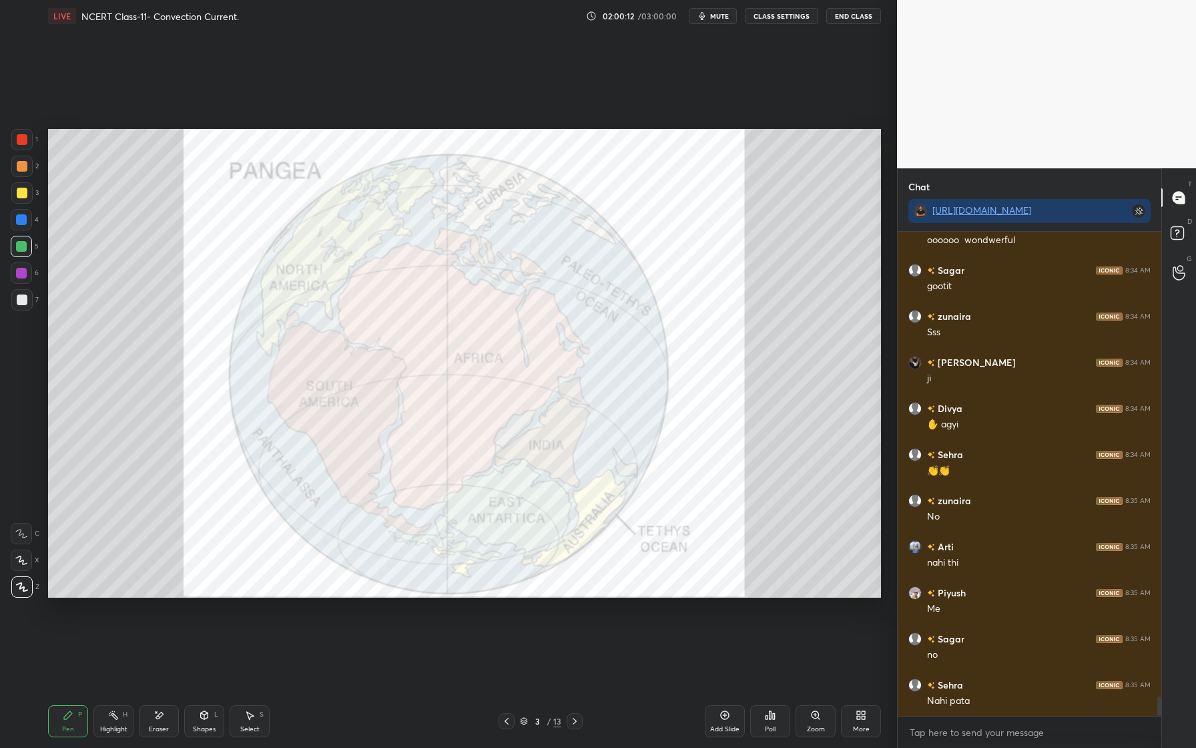
click at [20, 153] on div "1" at bounding box center [24, 142] width 27 height 27
click at [160, 711] on icon at bounding box center [159, 714] width 11 height 11
click at [71, 710] on icon at bounding box center [68, 714] width 11 height 11
click at [13, 188] on div at bounding box center [21, 192] width 21 height 21
click at [24, 254] on div at bounding box center [21, 246] width 21 height 21
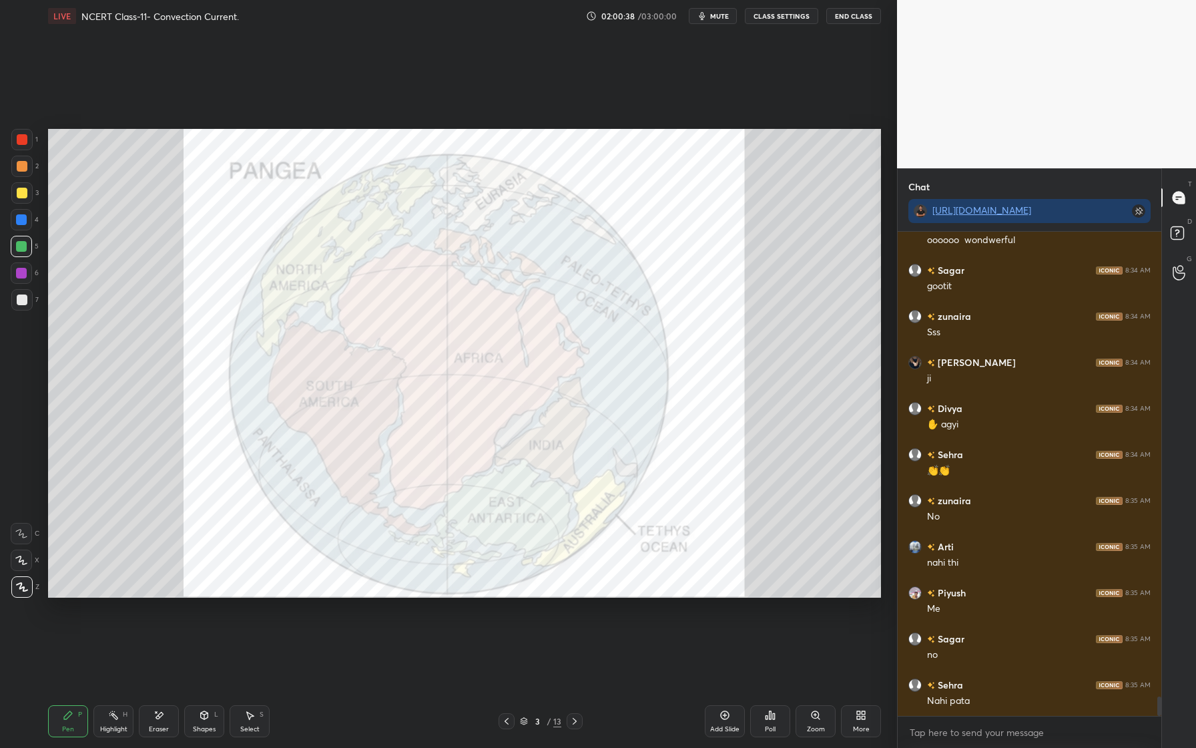
click at [8, 197] on div "1 2 3 4 5 6 7 C X Z E E Erase all H H" at bounding box center [21, 363] width 43 height 469
drag, startPoint x: 27, startPoint y: 196, endPoint x: 19, endPoint y: 201, distance: 9.3
click at [27, 198] on div at bounding box center [21, 192] width 21 height 21
click at [162, 713] on icon at bounding box center [159, 714] width 7 height 7
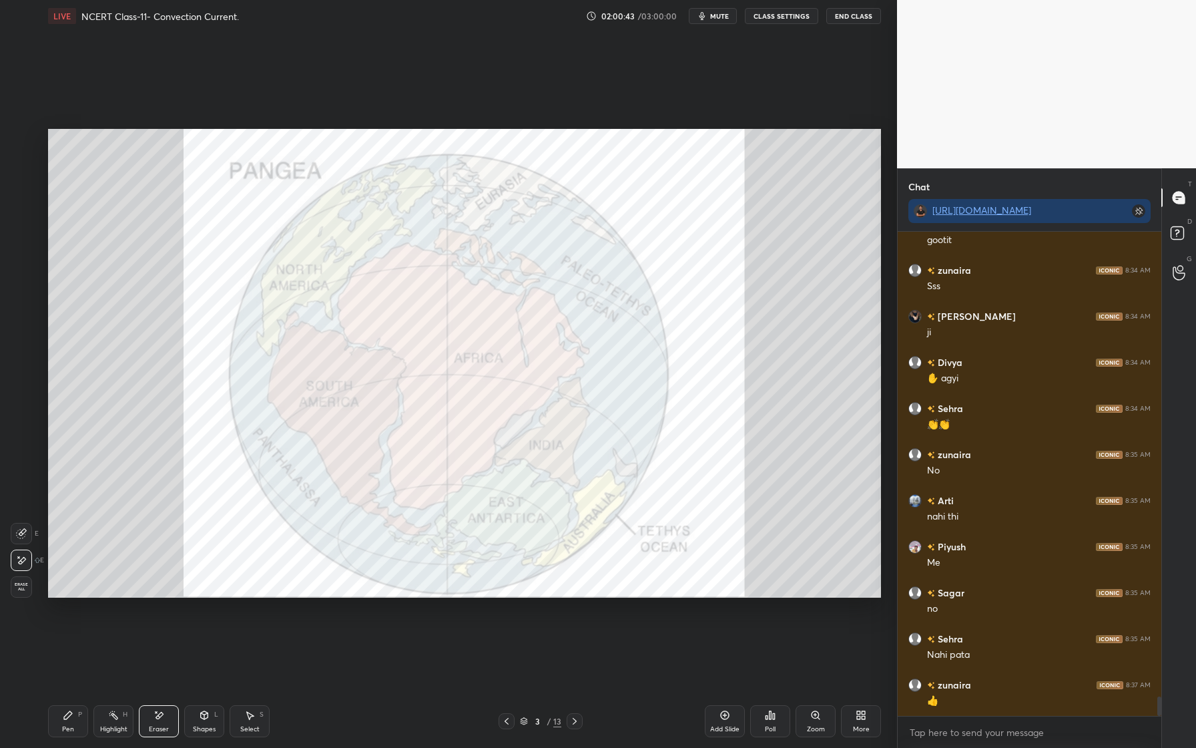
drag, startPoint x: 33, startPoint y: 582, endPoint x: 15, endPoint y: 578, distance: 18.5
click at [33, 581] on div "Erase all" at bounding box center [23, 586] width 24 height 21
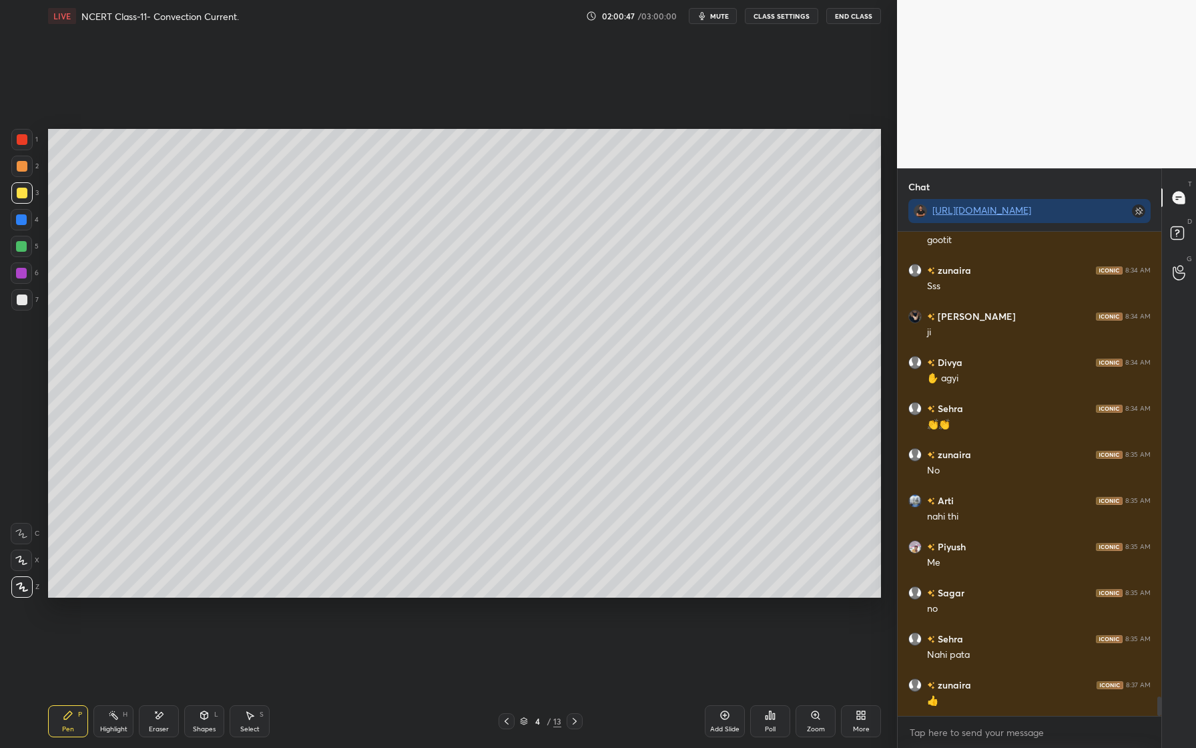
scroll to position [11508, 0]
drag, startPoint x: 23, startPoint y: 277, endPoint x: 29, endPoint y: 282, distance: 7.6
click at [22, 278] on div at bounding box center [21, 273] width 11 height 11
click at [15, 306] on div at bounding box center [21, 299] width 21 height 21
click at [21, 219] on div at bounding box center [21, 219] width 11 height 11
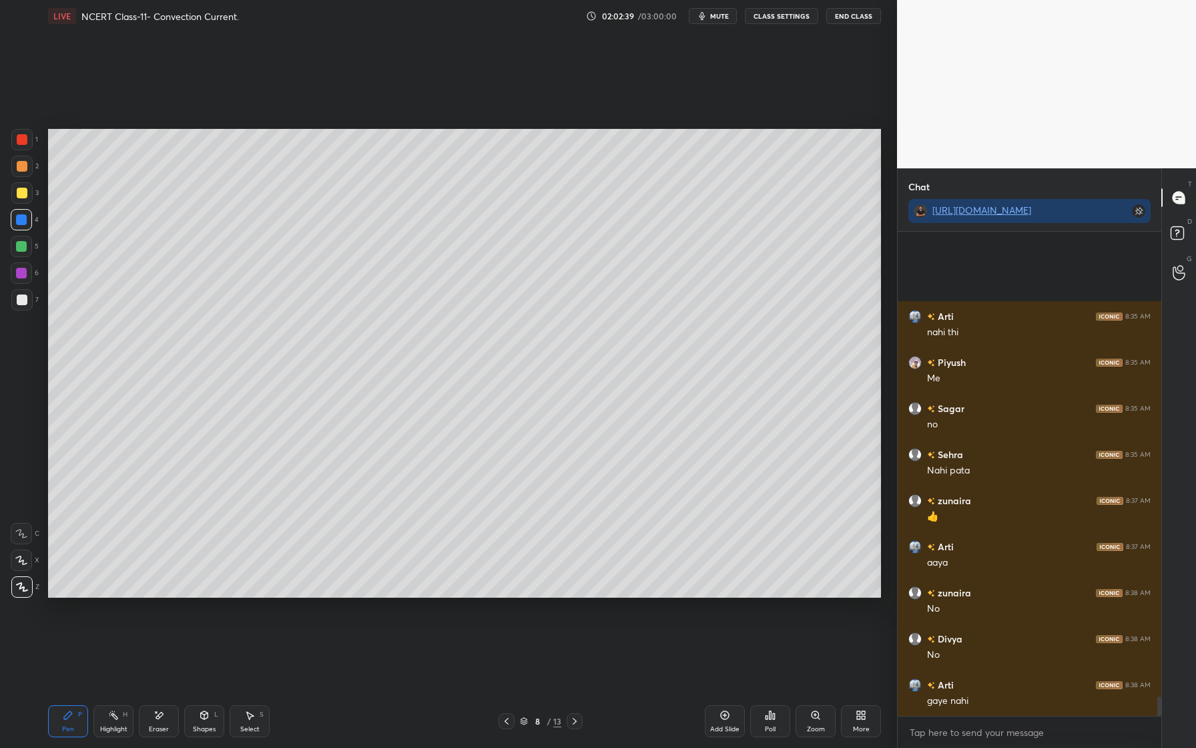
scroll to position [11785, 0]
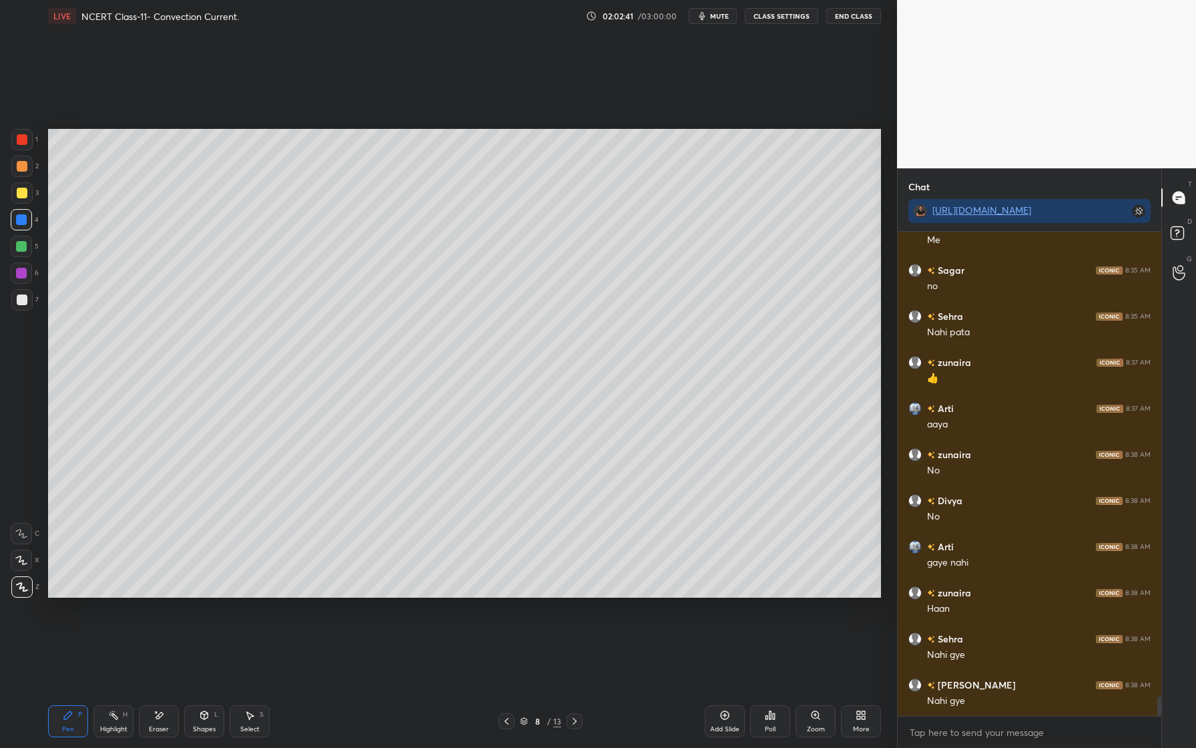
click at [854, 723] on div "More" at bounding box center [861, 721] width 40 height 32
click at [793, 589] on div "Upload File" at bounding box center [785, 589] width 35 height 7
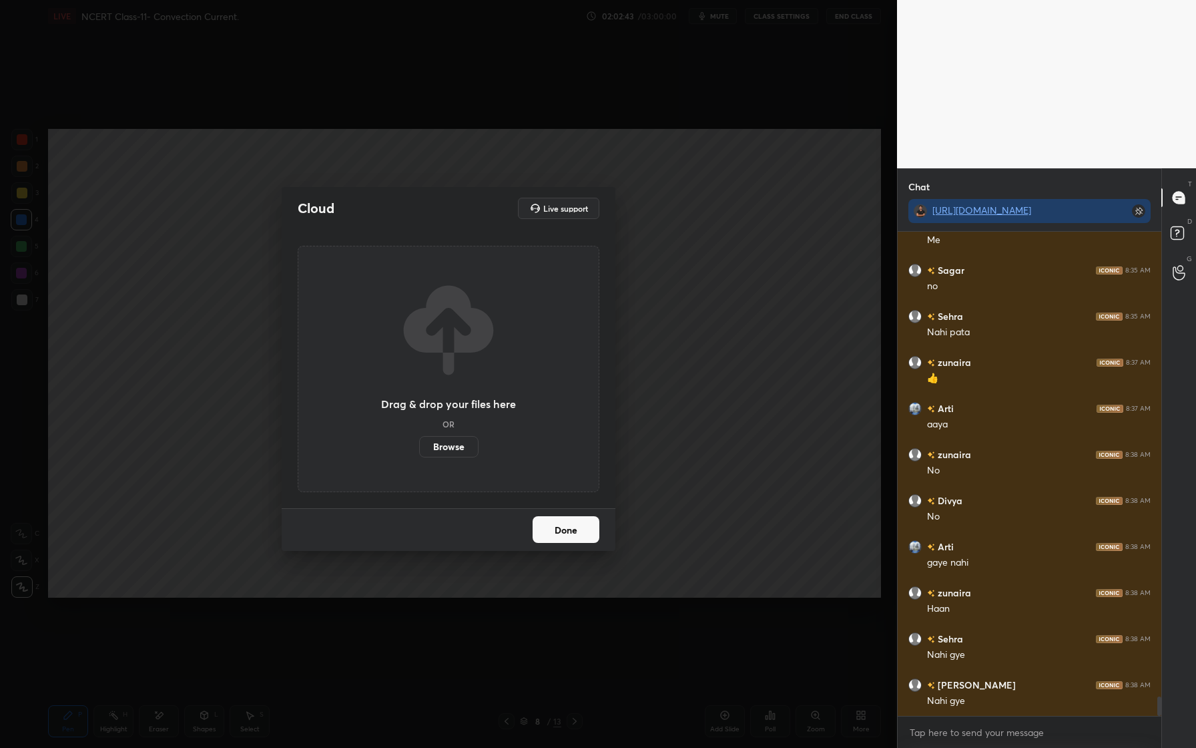
click at [449, 449] on label "Browse" at bounding box center [448, 446] width 59 height 21
click at [419, 449] on input "Browse" at bounding box center [419, 446] width 0 height 21
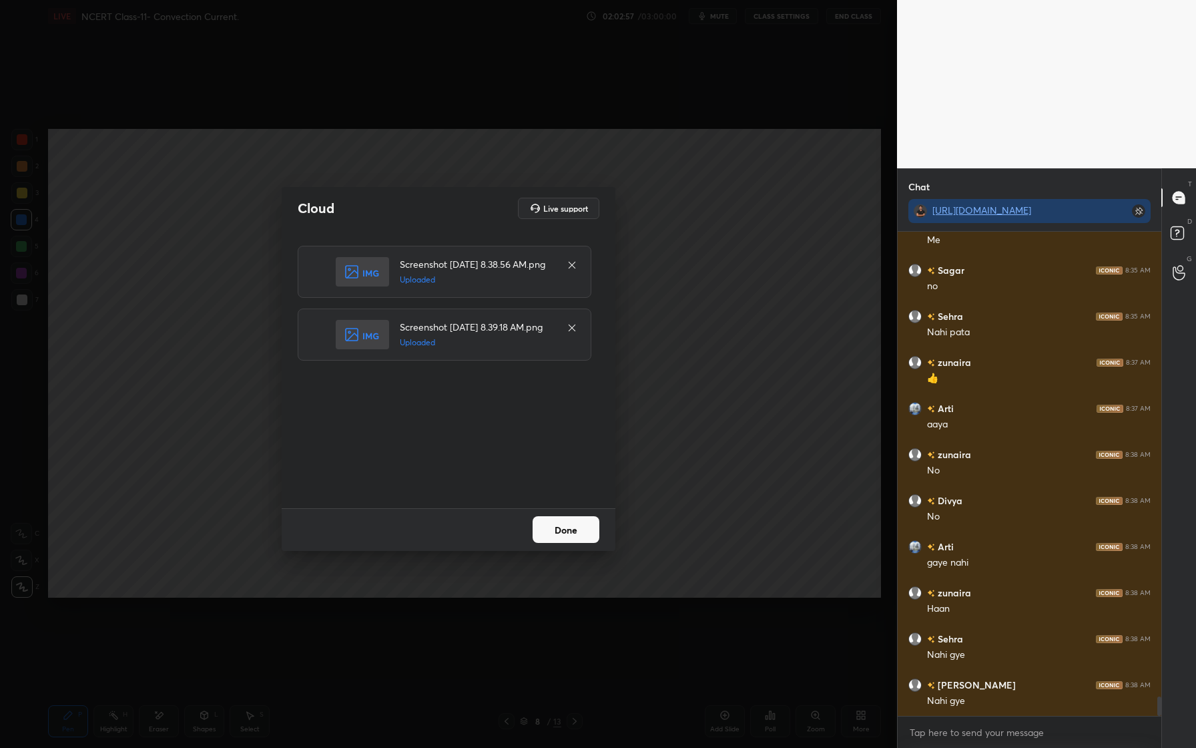
click at [565, 522] on button "Done" at bounding box center [566, 529] width 67 height 27
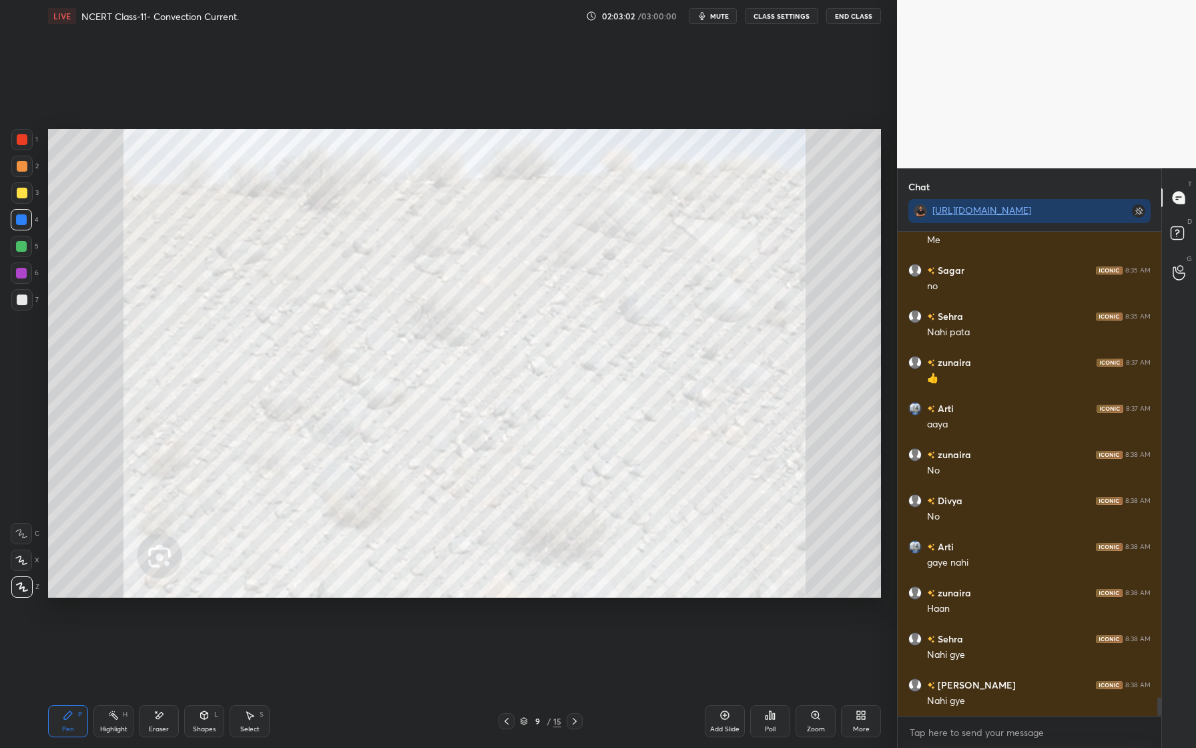
scroll to position [11831, 0]
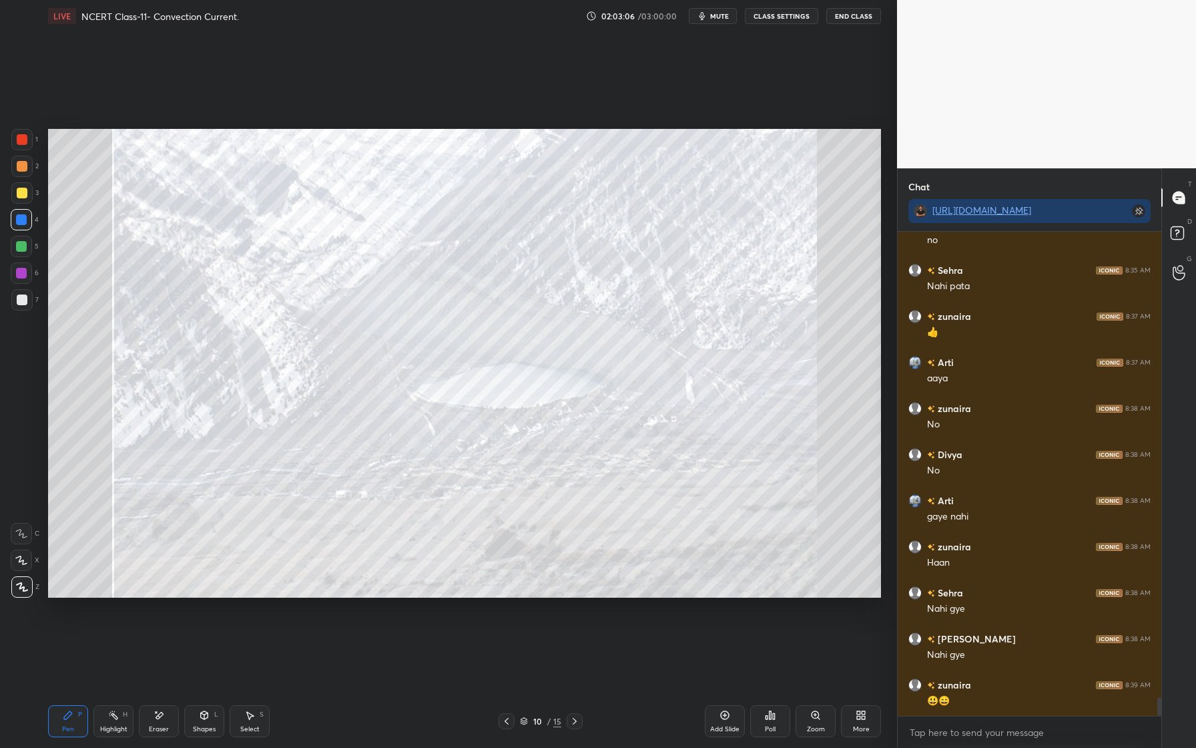
click at [29, 147] on div at bounding box center [21, 139] width 21 height 21
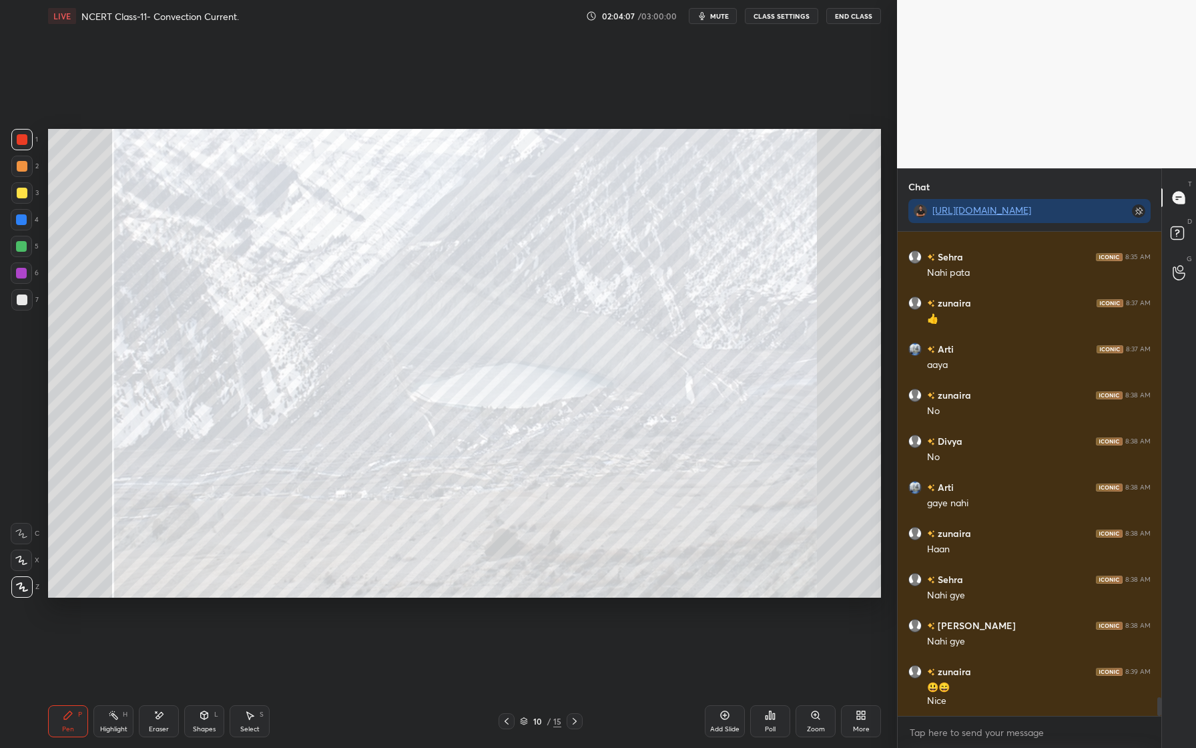
scroll to position [11890, 0]
click at [161, 725] on div "Eraser" at bounding box center [159, 728] width 20 height 7
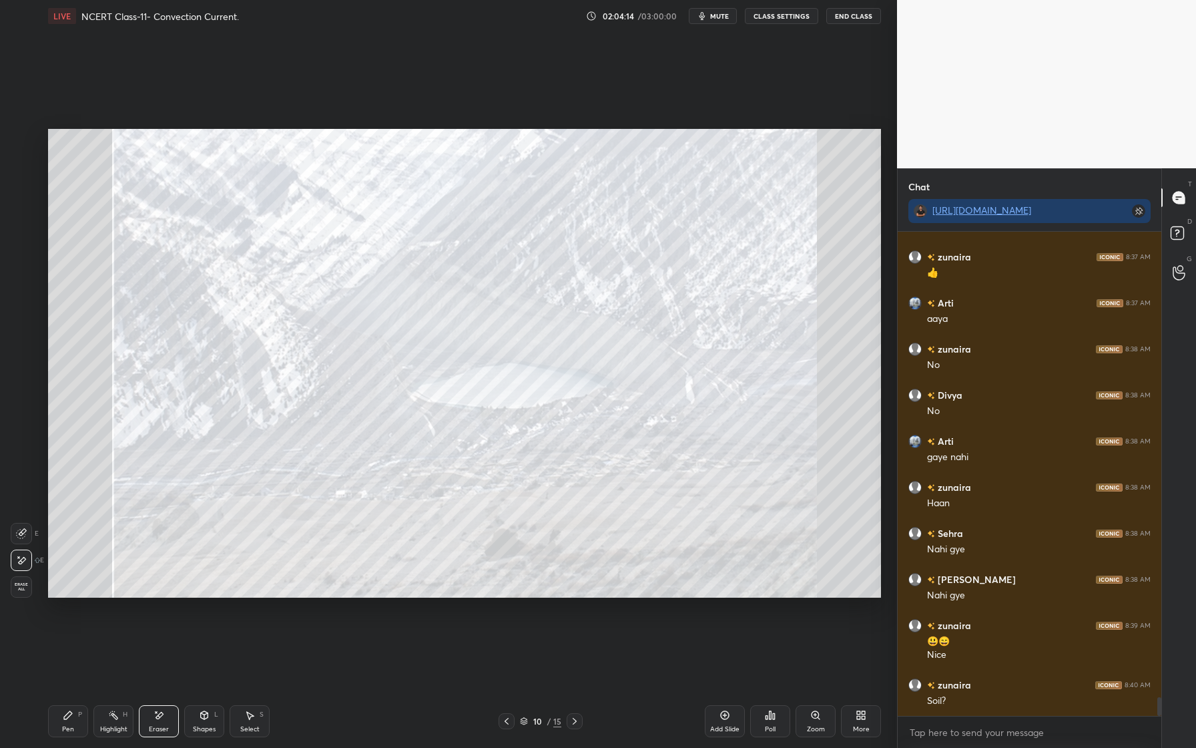
click at [12, 584] on span "Erase all" at bounding box center [21, 586] width 20 height 9
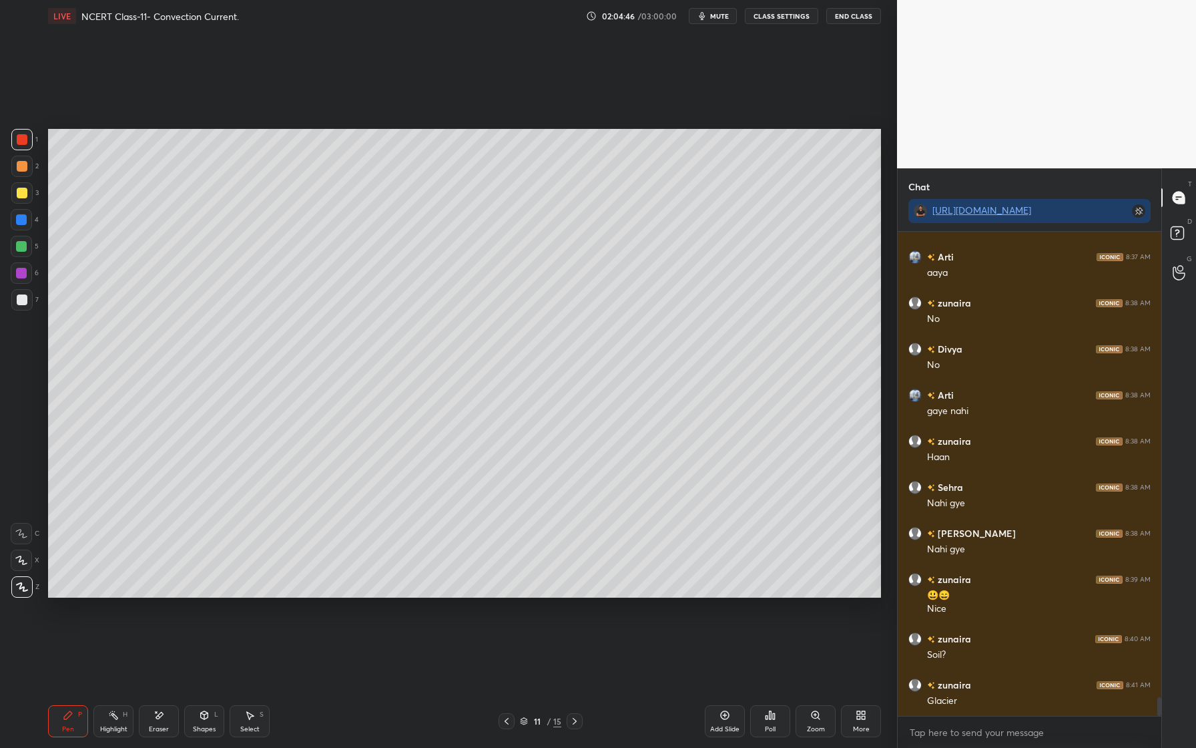
click at [23, 164] on div at bounding box center [22, 166] width 11 height 11
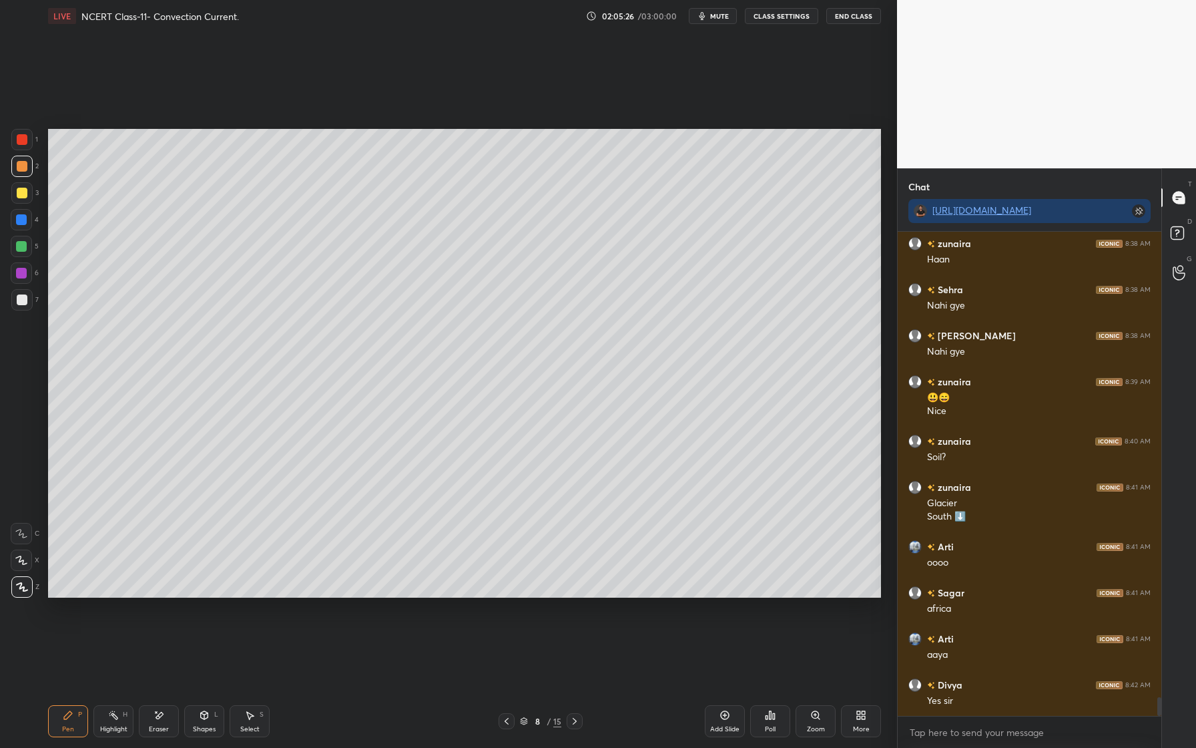
scroll to position [12180, 0]
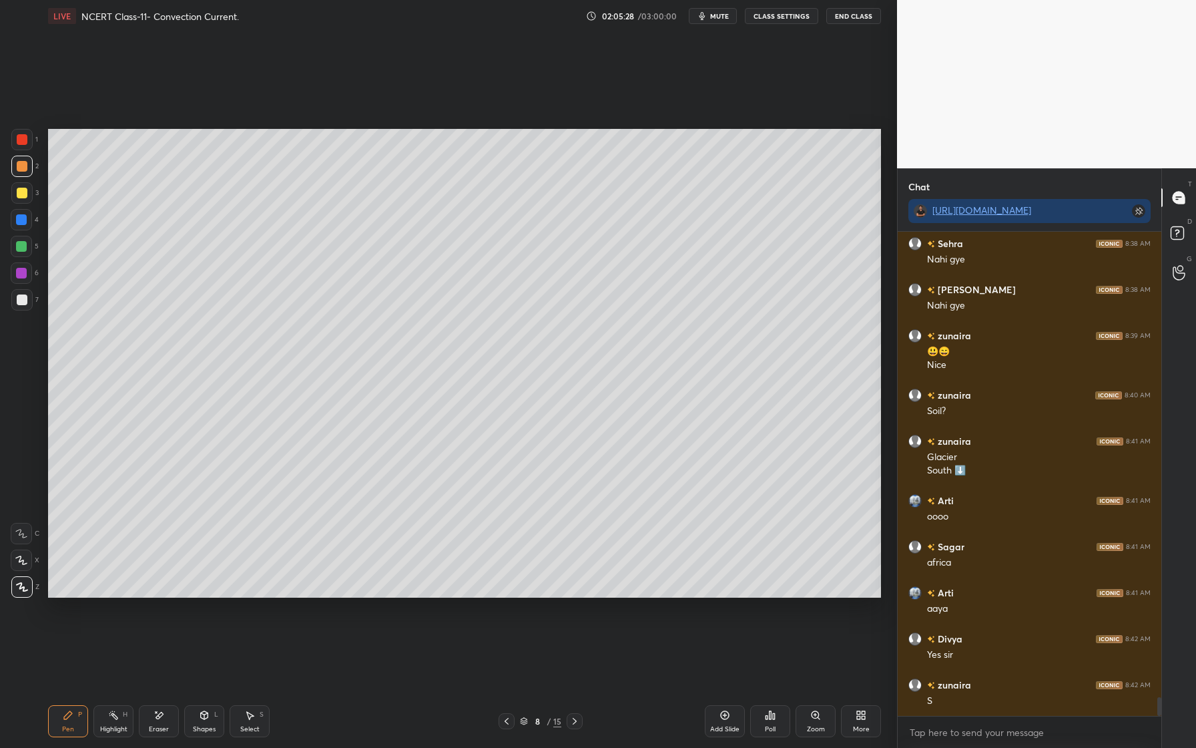
click at [22, 271] on div at bounding box center [21, 273] width 11 height 11
click at [27, 254] on div at bounding box center [21, 246] width 21 height 21
drag, startPoint x: 161, startPoint y: 724, endPoint x: 157, endPoint y: 670, distance: 54.2
click at [161, 725] on div "Eraser" at bounding box center [159, 728] width 20 height 7
click at [75, 733] on div "Pen P" at bounding box center [68, 721] width 40 height 32
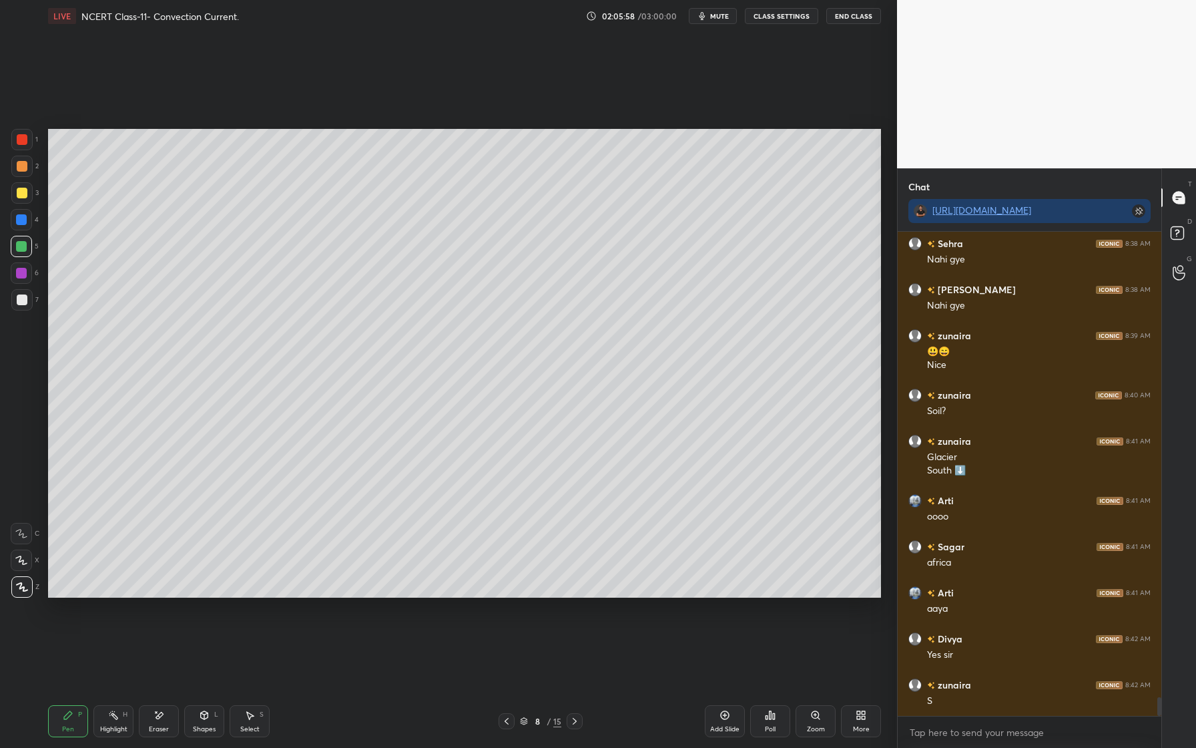
drag, startPoint x: 19, startPoint y: 272, endPoint x: 15, endPoint y: 287, distance: 15.2
click at [16, 277] on div at bounding box center [21, 272] width 21 height 21
click at [21, 191] on div at bounding box center [22, 193] width 11 height 11
drag, startPoint x: 73, startPoint y: 725, endPoint x: 135, endPoint y: 661, distance: 89.7
click at [73, 725] on div "Pen P" at bounding box center [68, 721] width 40 height 32
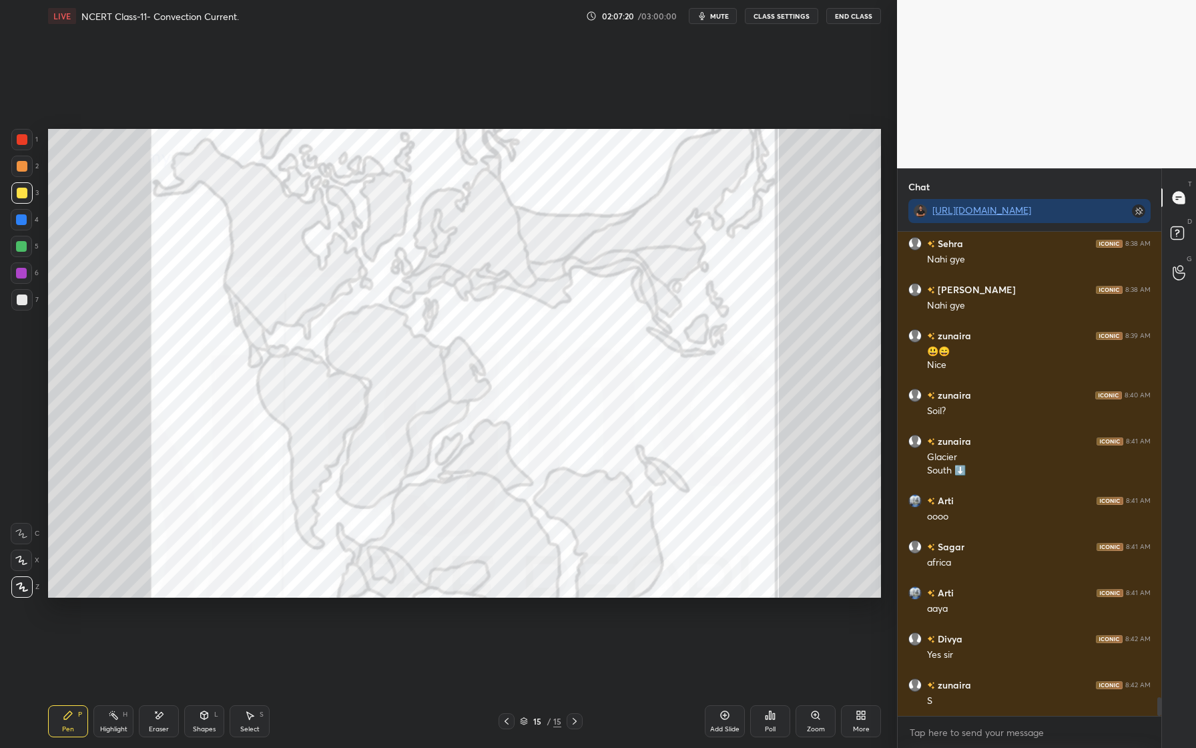
click at [36, 137] on div "1" at bounding box center [24, 139] width 27 height 21
click at [164, 709] on div "Eraser" at bounding box center [159, 721] width 40 height 32
click at [24, 594] on div "Erase all" at bounding box center [21, 586] width 21 height 21
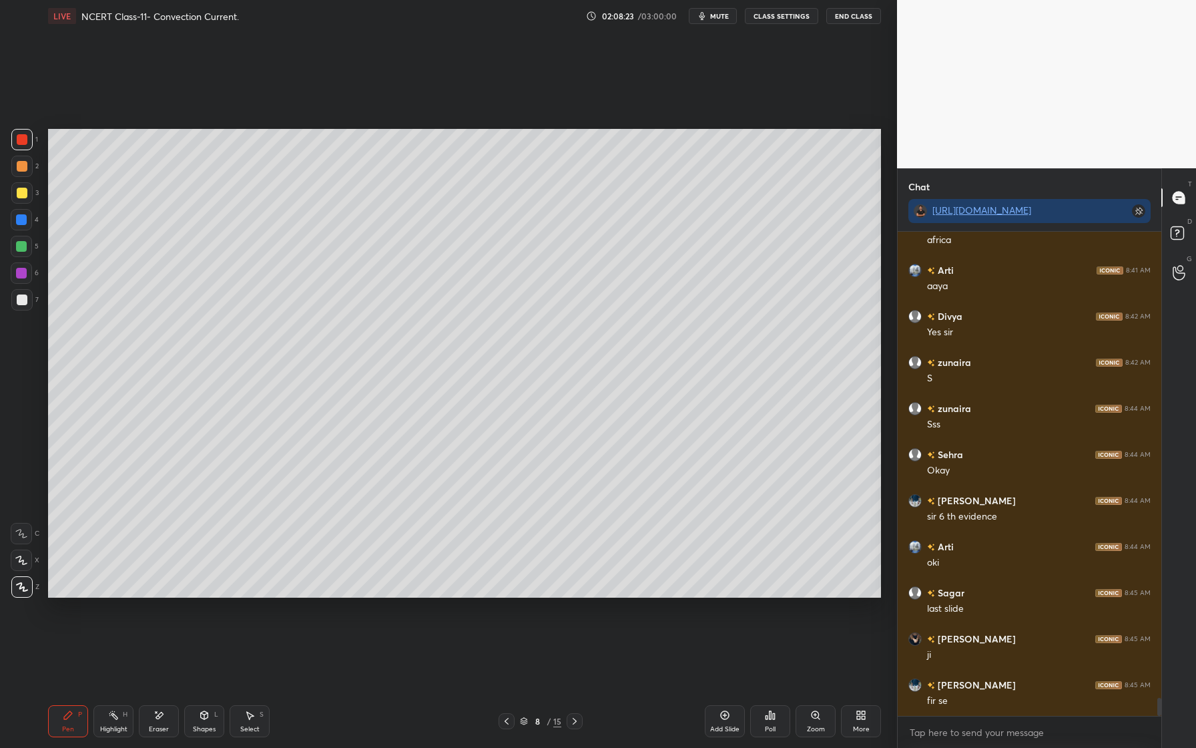
scroll to position [12548, 0]
click at [722, 713] on icon at bounding box center [724, 714] width 11 height 11
click at [21, 195] on div at bounding box center [22, 193] width 11 height 11
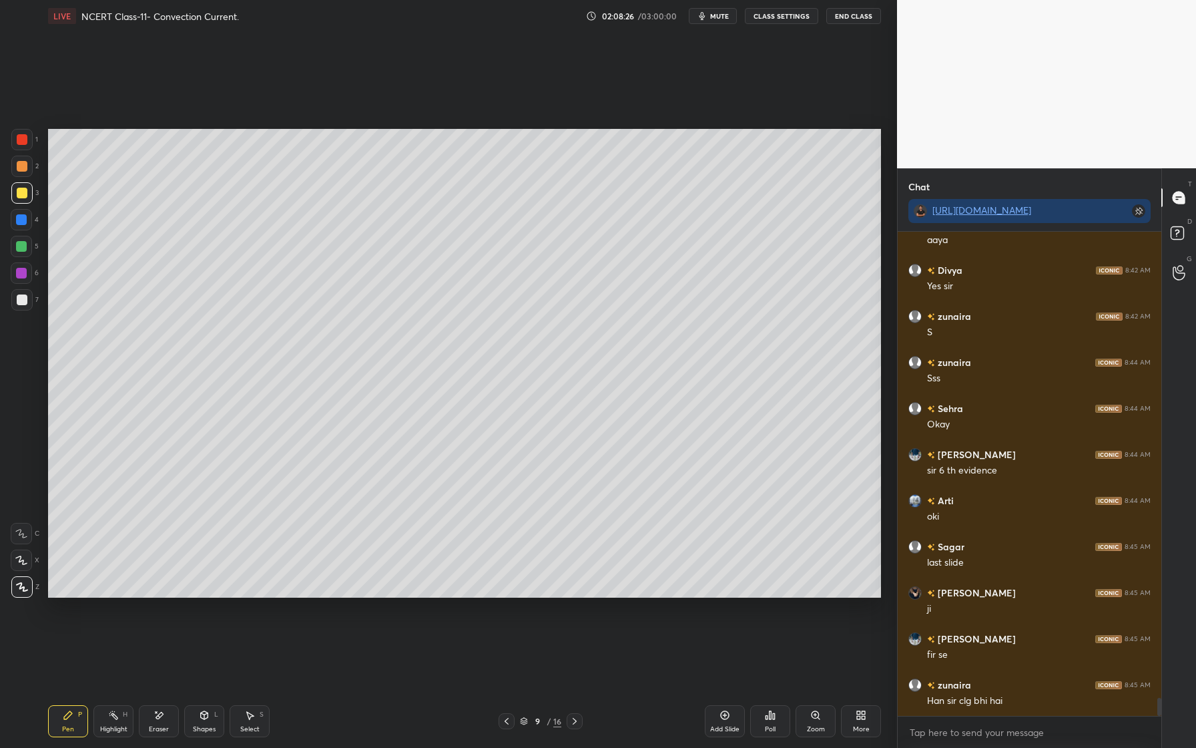
click at [23, 168] on div at bounding box center [22, 166] width 11 height 11
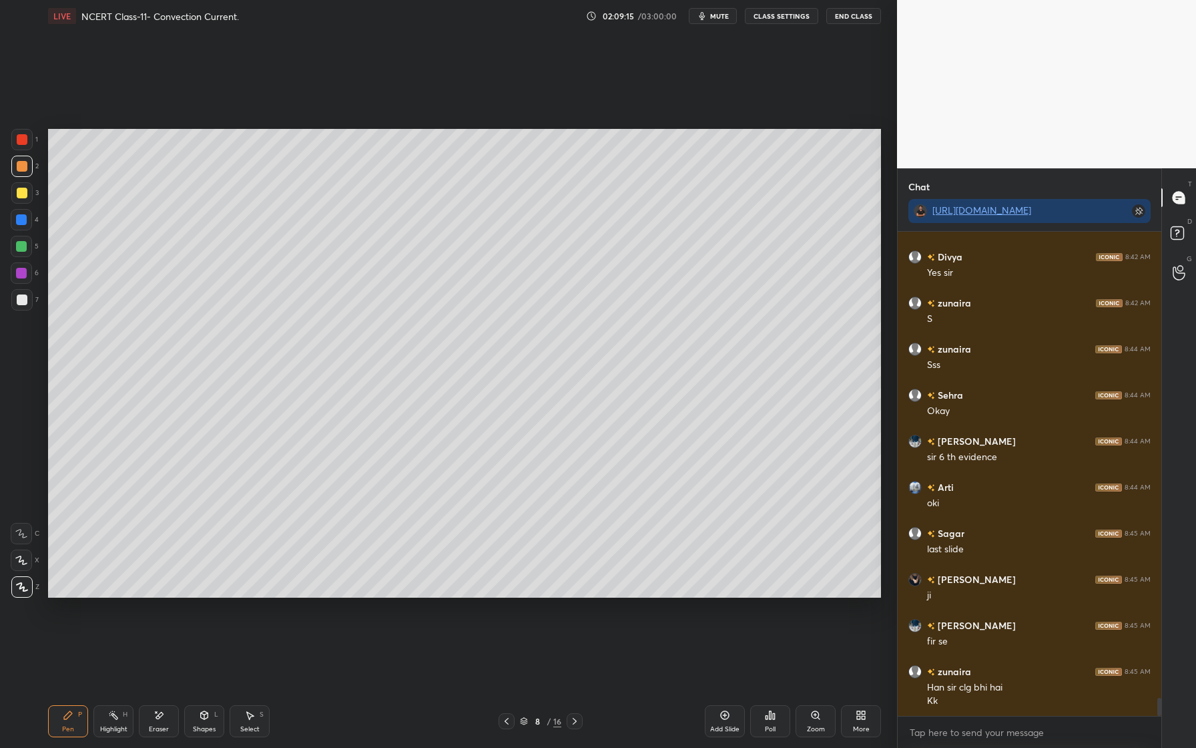
drag, startPoint x: 721, startPoint y: 15, endPoint x: 721, endPoint y: 675, distance: 659.4
click at [721, 15] on span "mute" at bounding box center [719, 15] width 19 height 9
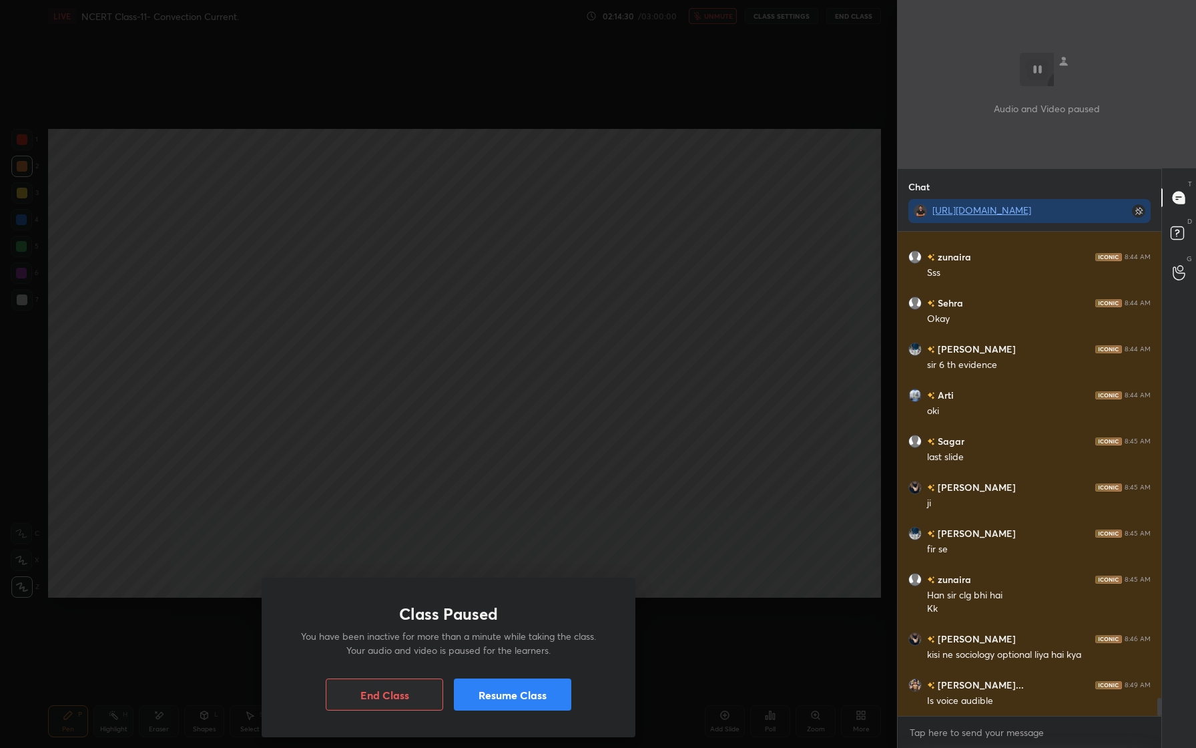
scroll to position [12700, 0]
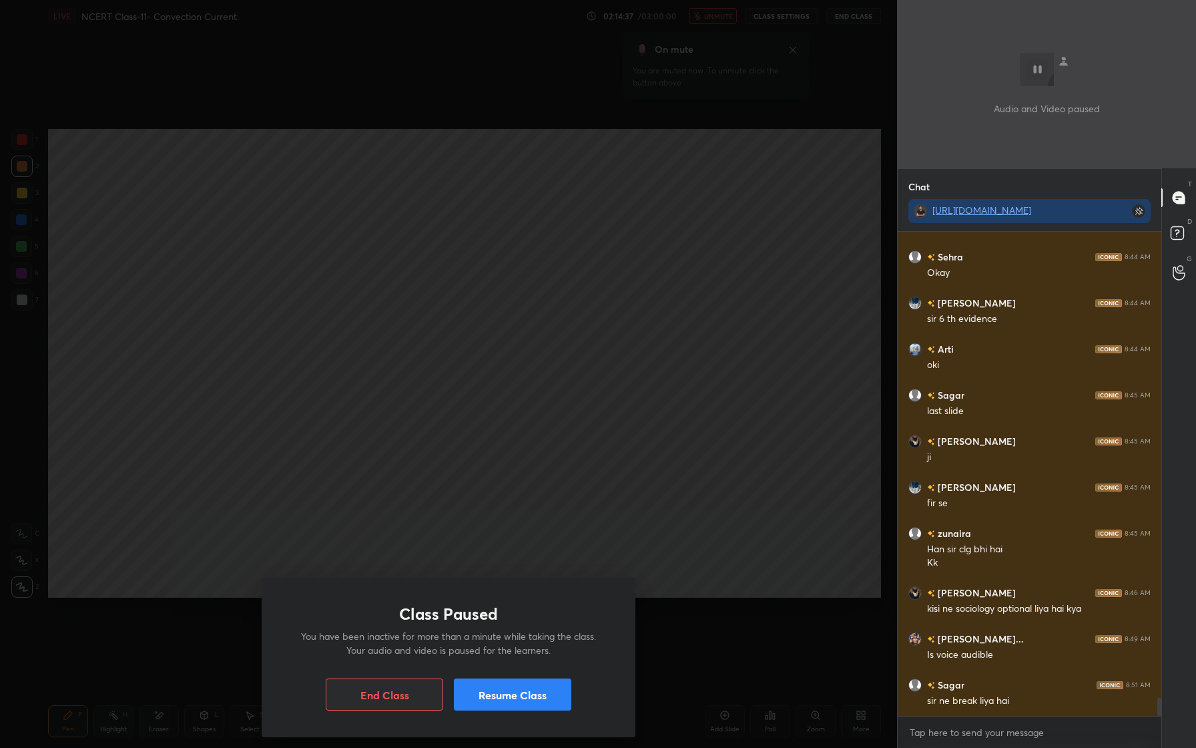
click at [527, 693] on button "Resume Class" at bounding box center [512, 694] width 117 height 32
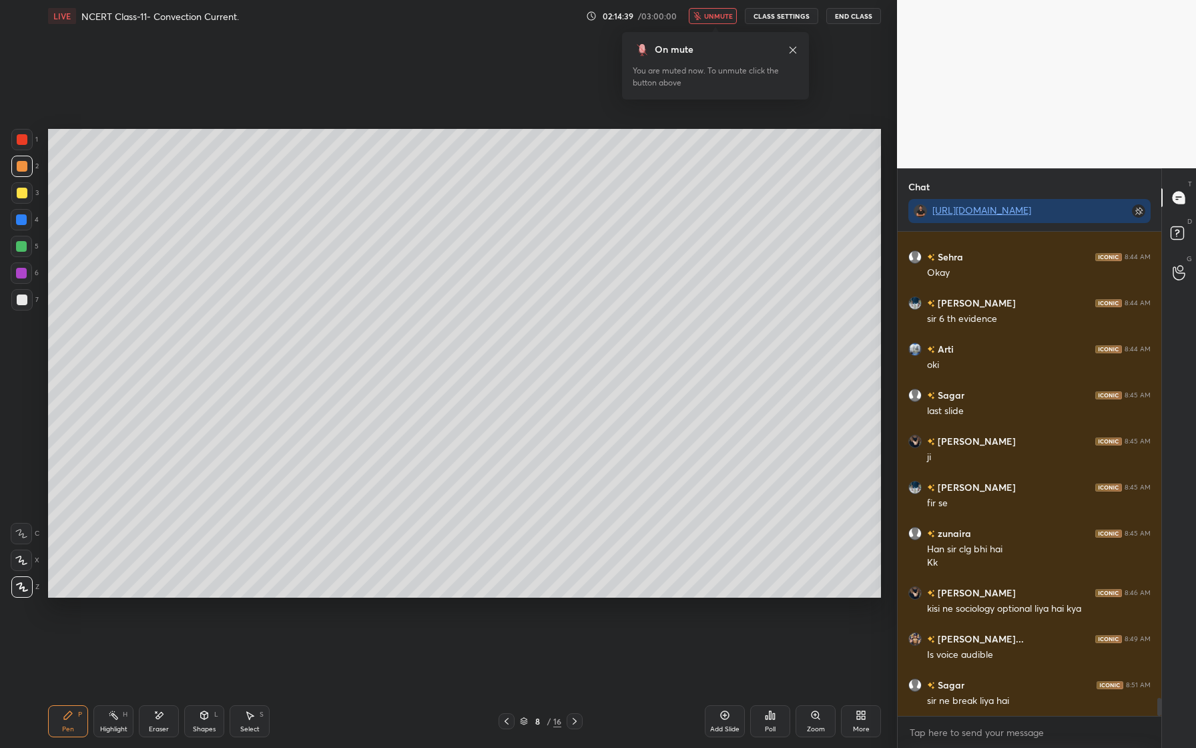
click at [794, 48] on icon at bounding box center [793, 49] width 7 height 7
drag, startPoint x: 709, startPoint y: 15, endPoint x: 709, endPoint y: 674, distance: 659.4
click at [709, 15] on span "unmute" at bounding box center [718, 15] width 29 height 9
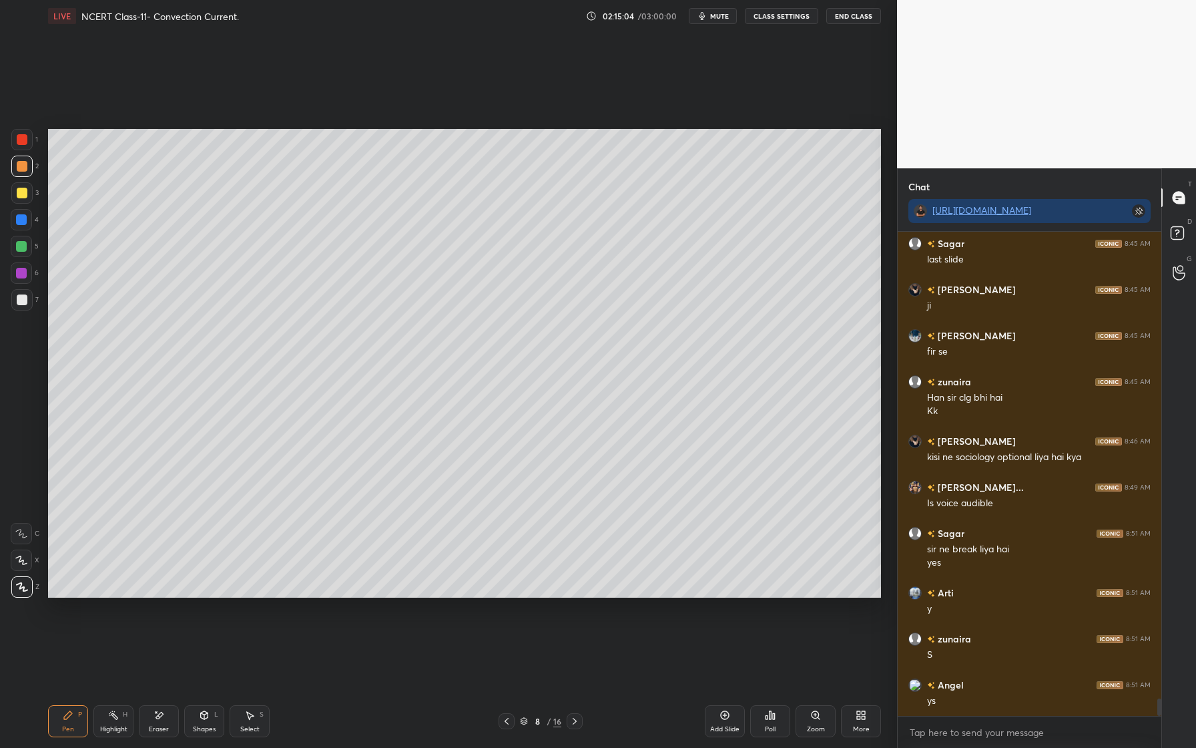
scroll to position [12897, 0]
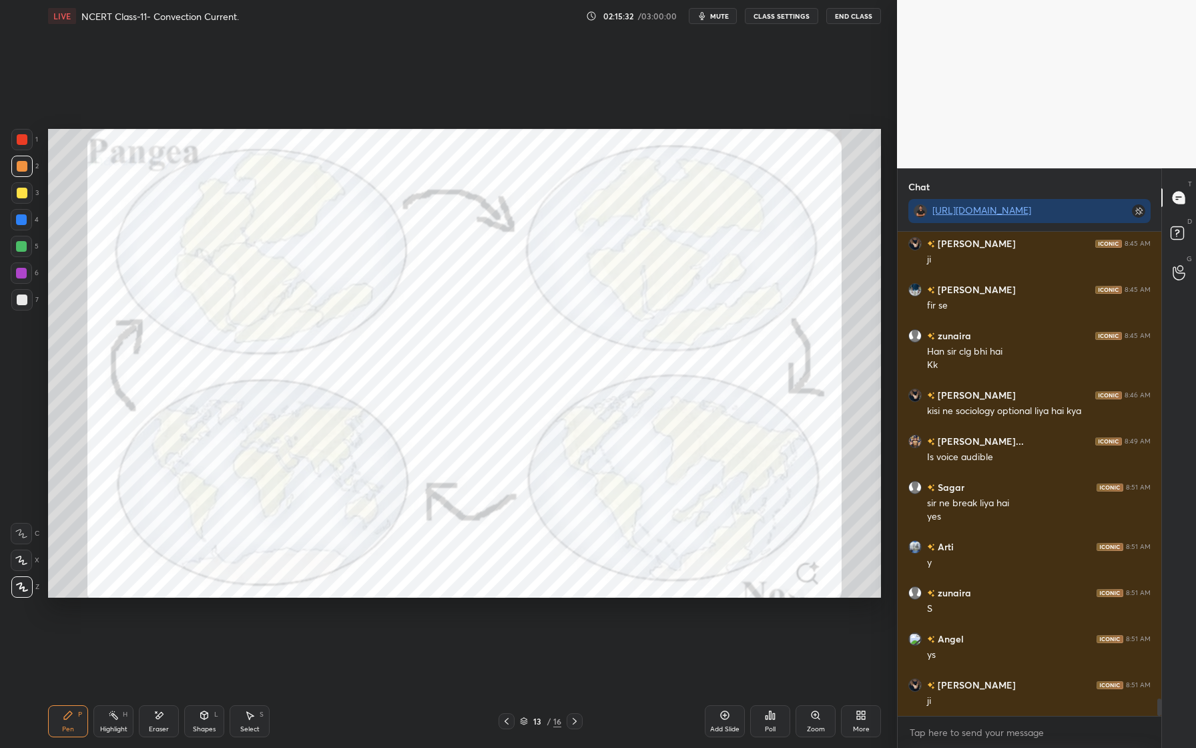
click at [26, 141] on div at bounding box center [22, 139] width 11 height 11
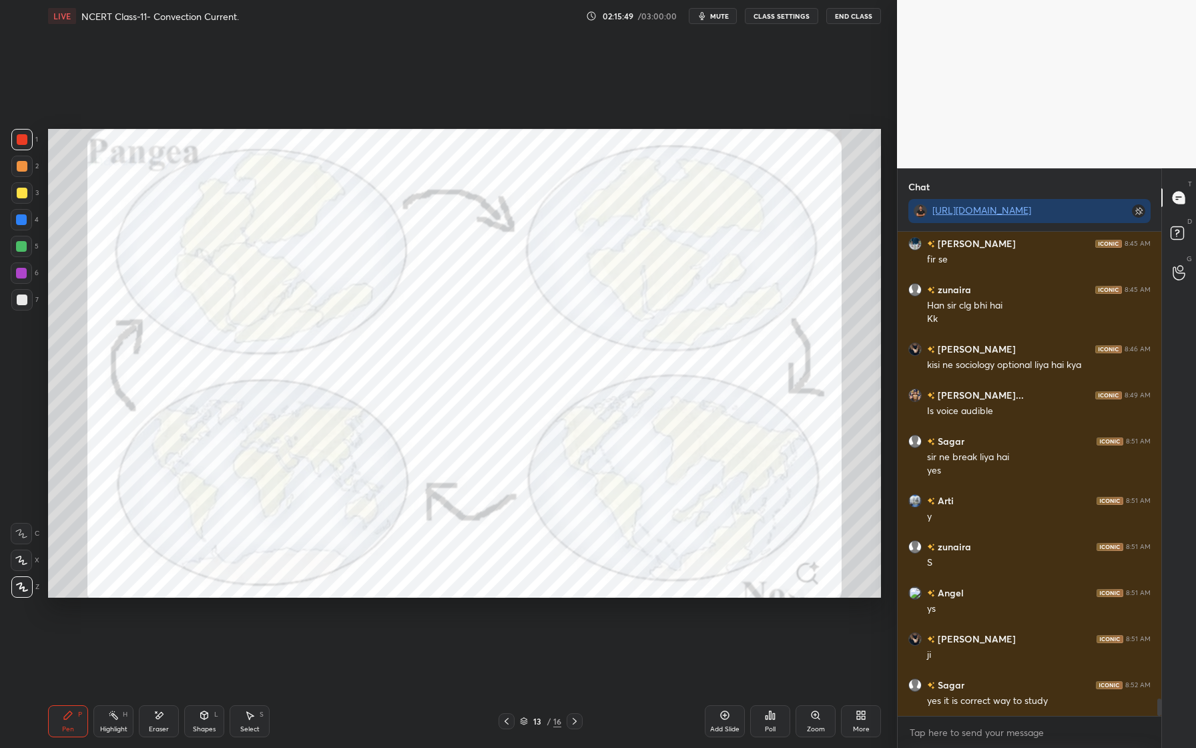
drag, startPoint x: 159, startPoint y: 715, endPoint x: 156, endPoint y: 708, distance: 7.2
click at [157, 712] on icon at bounding box center [159, 714] width 11 height 11
click at [82, 718] on div "Pen P" at bounding box center [68, 721] width 40 height 32
click at [27, 197] on div at bounding box center [21, 192] width 21 height 21
click at [29, 243] on div at bounding box center [21, 246] width 21 height 21
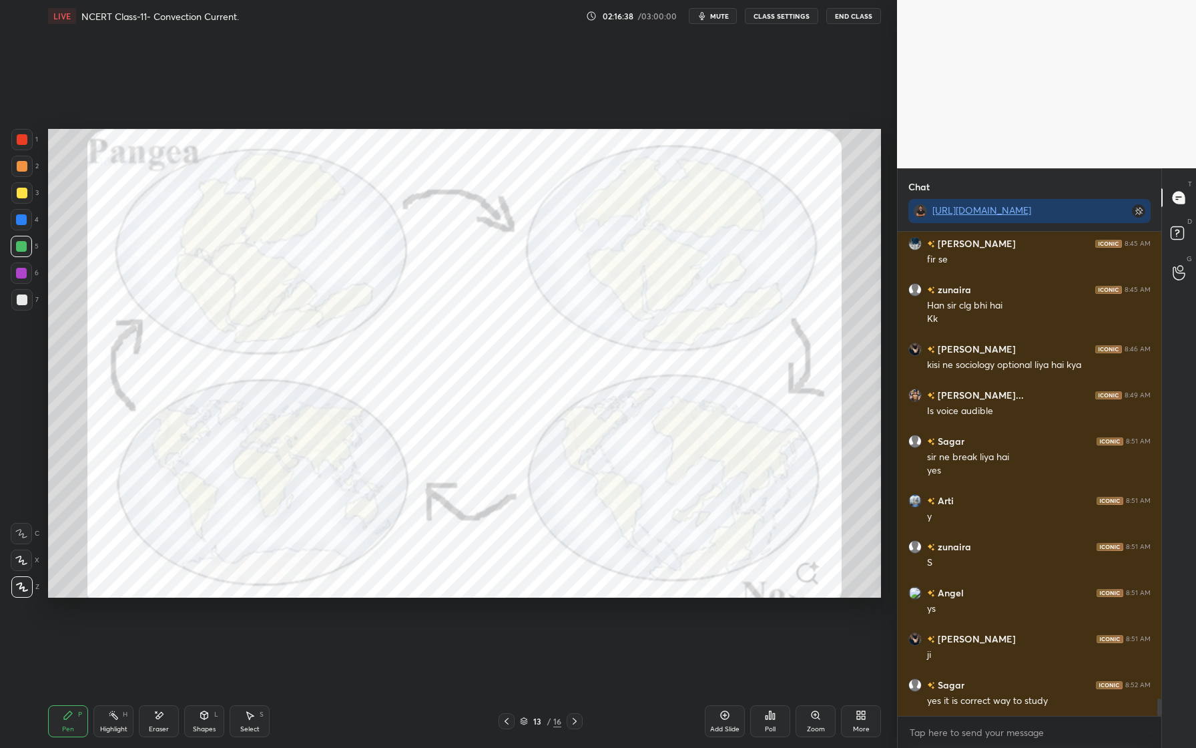
scroll to position [12989, 0]
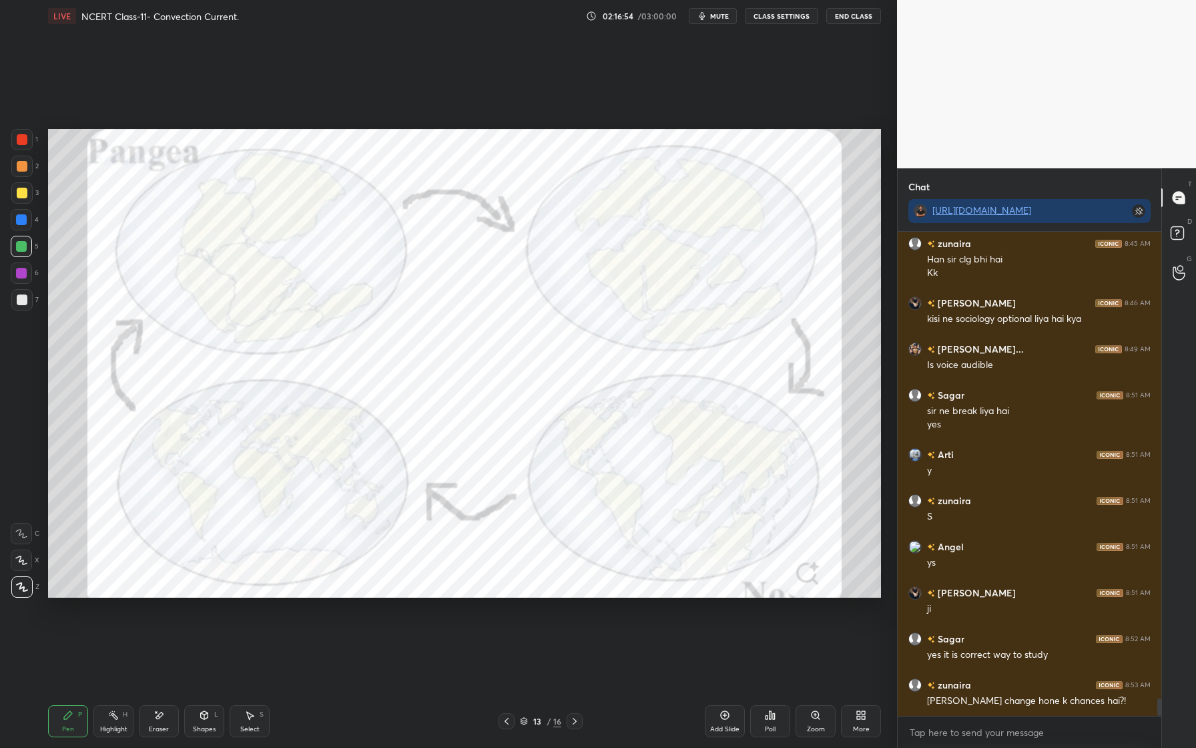
click at [25, 149] on div at bounding box center [21, 139] width 21 height 21
click at [170, 723] on div "Eraser" at bounding box center [159, 721] width 40 height 32
click at [16, 584] on span "Erase all" at bounding box center [21, 586] width 20 height 9
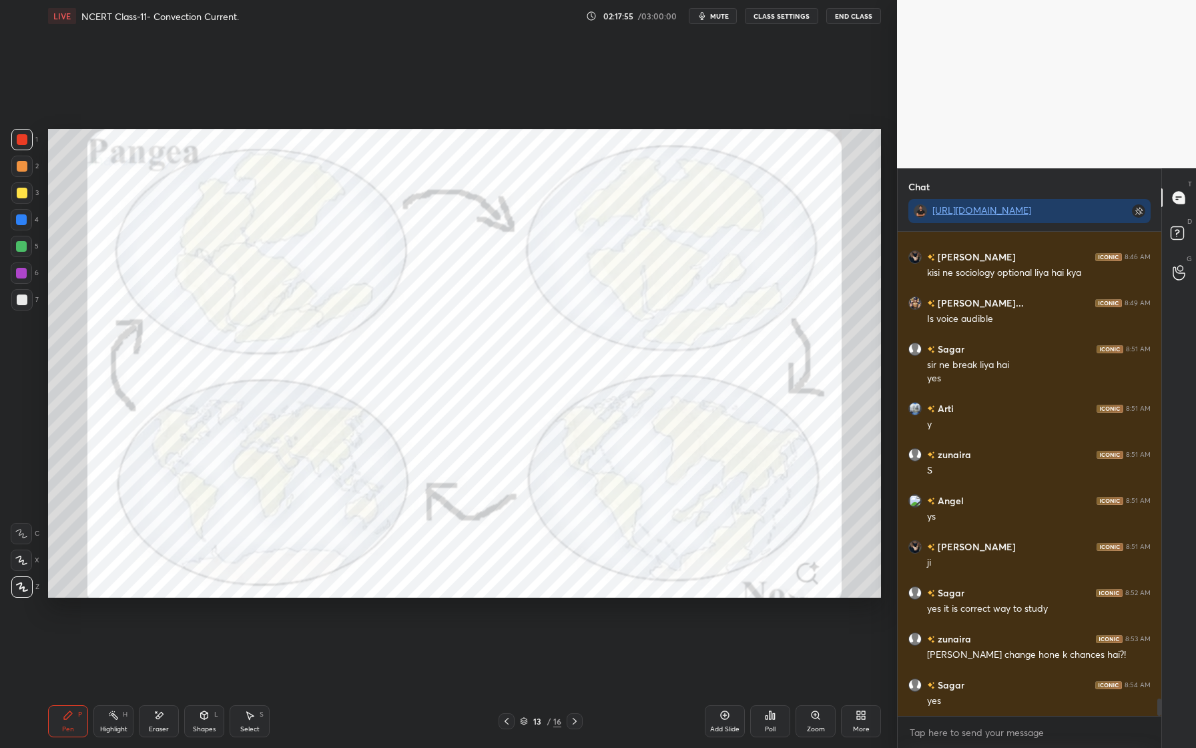
scroll to position [13081, 0]
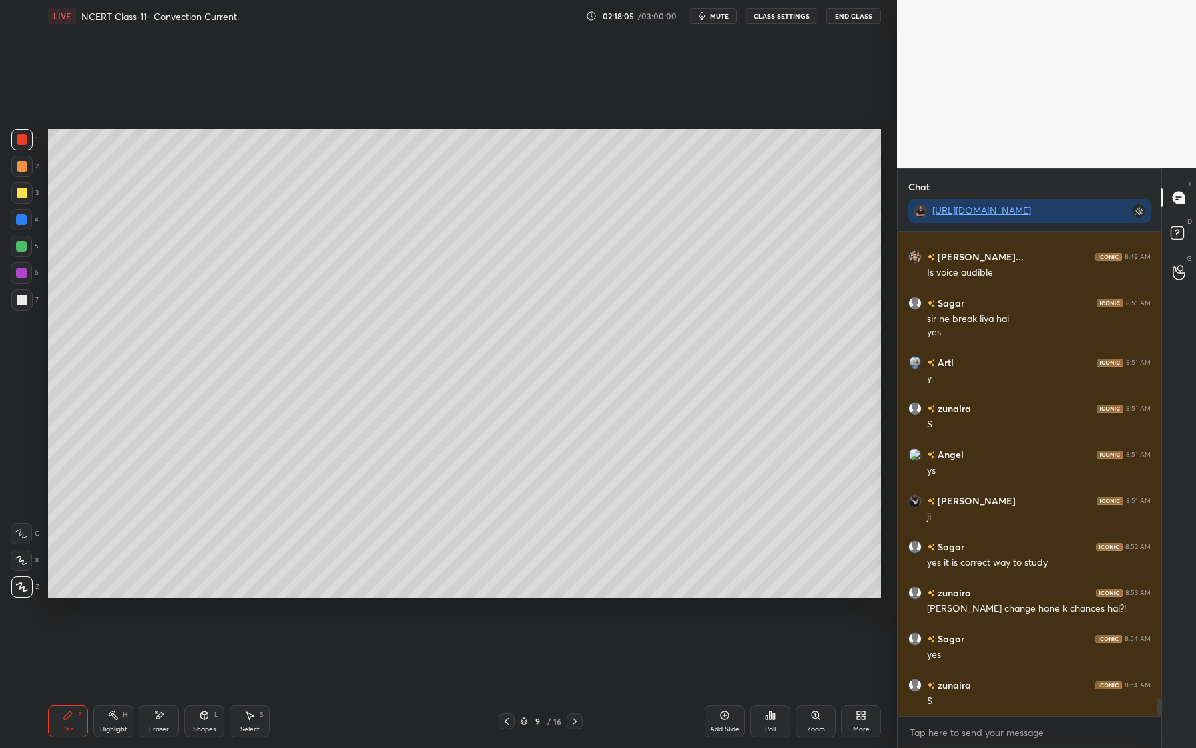
click at [17, 246] on div at bounding box center [21, 246] width 11 height 11
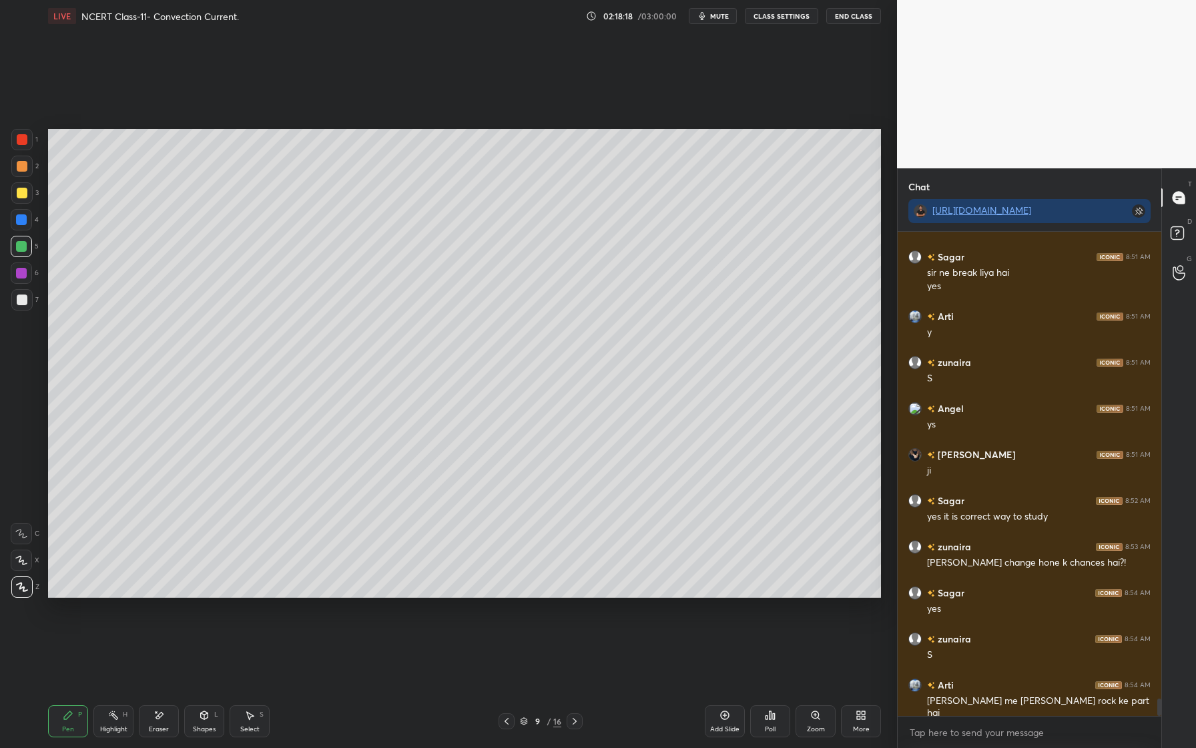
click at [160, 722] on div "Eraser" at bounding box center [159, 721] width 40 height 32
drag, startPoint x: 73, startPoint y: 705, endPoint x: 74, endPoint y: 696, distance: 8.8
click at [72, 705] on div "Pen P" at bounding box center [68, 721] width 40 height 32
drag, startPoint x: 18, startPoint y: 274, endPoint x: 39, endPoint y: 289, distance: 26.3
click at [17, 274] on div at bounding box center [21, 273] width 11 height 11
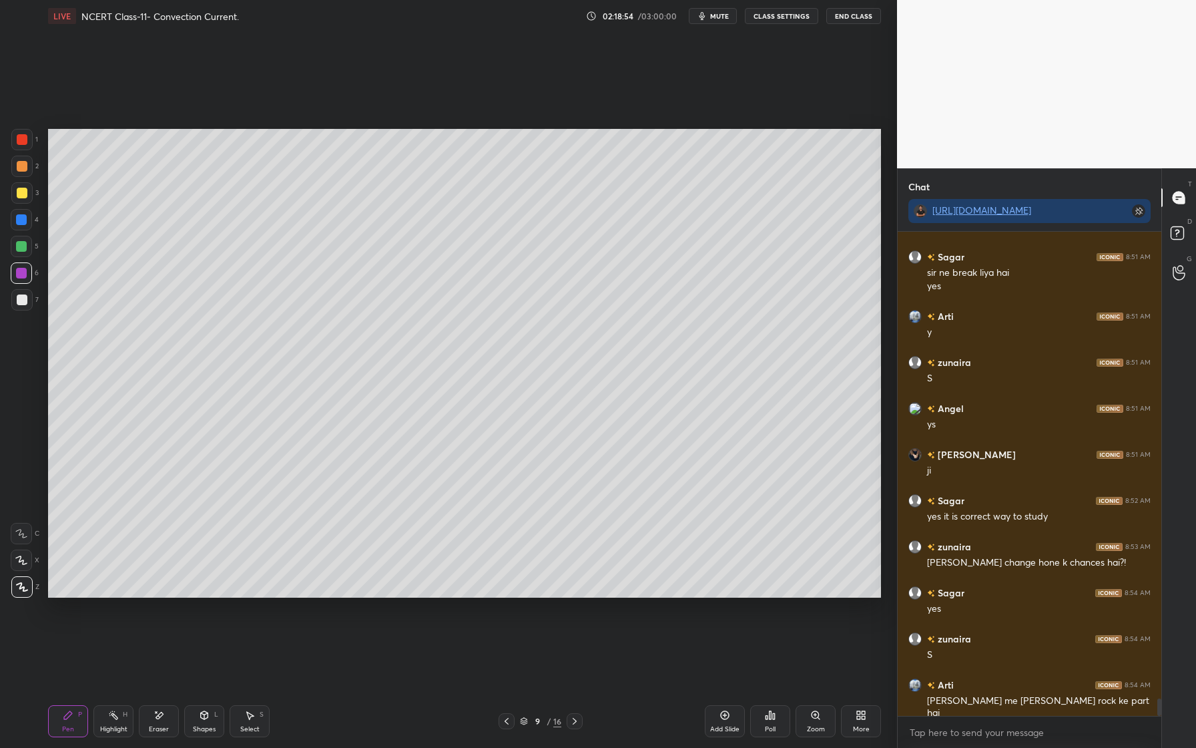
scroll to position [13173, 0]
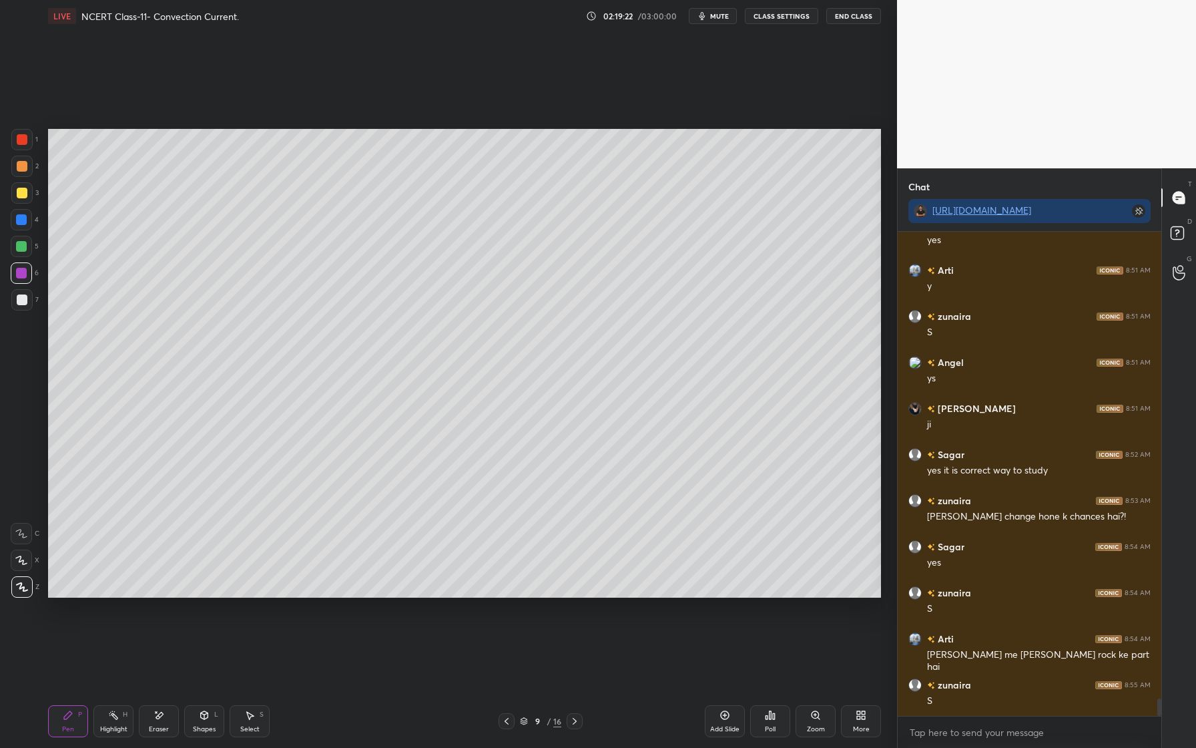
click at [25, 239] on div at bounding box center [21, 246] width 21 height 21
click at [27, 227] on div at bounding box center [21, 219] width 21 height 21
click at [25, 192] on div at bounding box center [22, 193] width 11 height 11
click at [165, 719] on div "Eraser" at bounding box center [159, 721] width 40 height 32
click at [59, 725] on div "Pen P" at bounding box center [68, 721] width 40 height 32
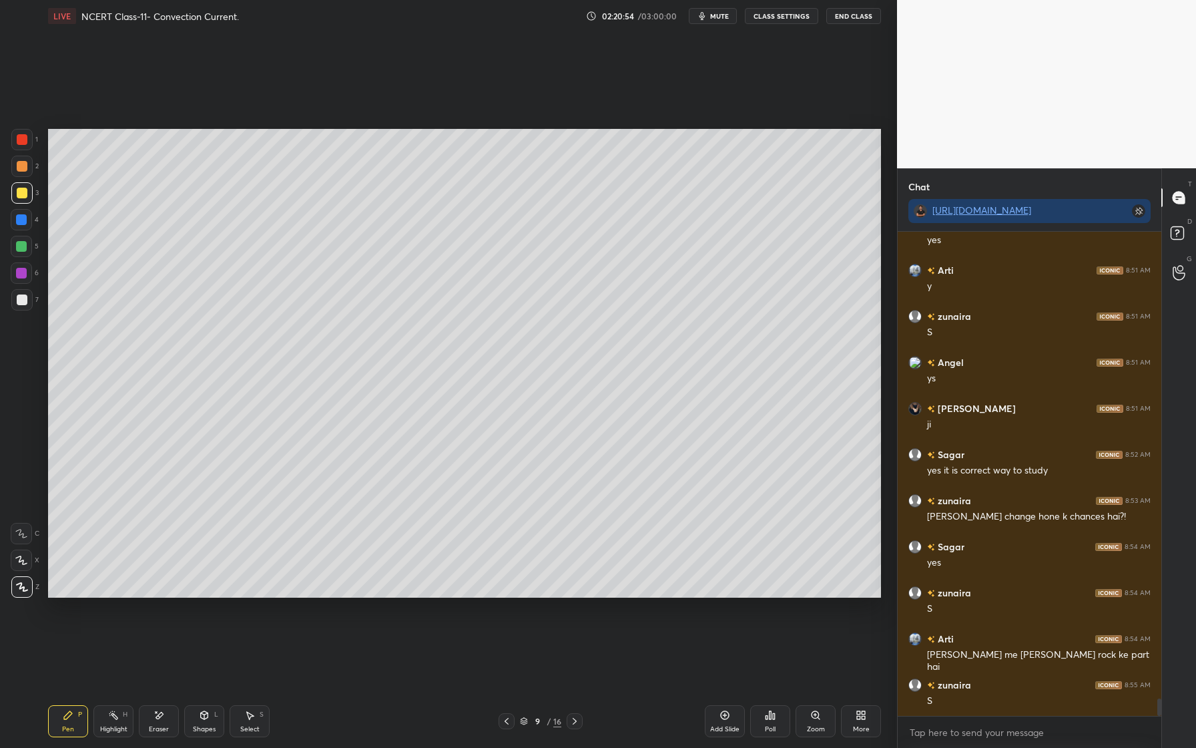
scroll to position [13219, 0]
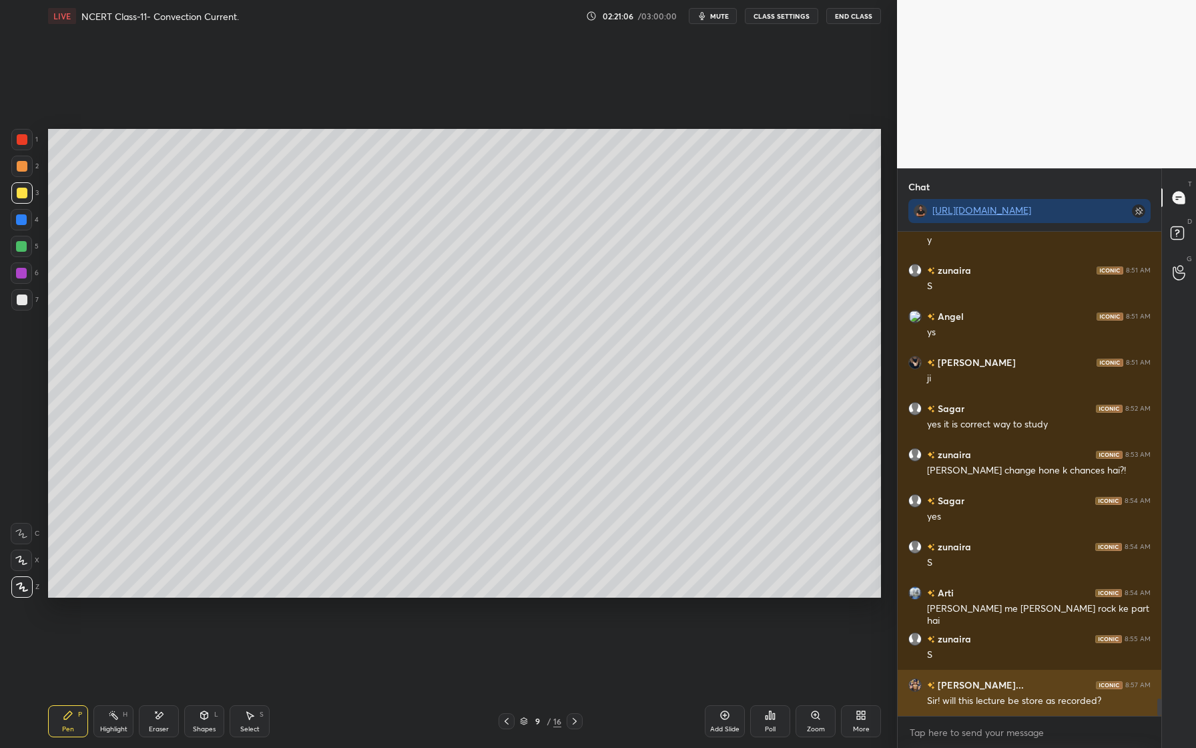
click at [915, 684] on img "grid" at bounding box center [914, 684] width 13 height 13
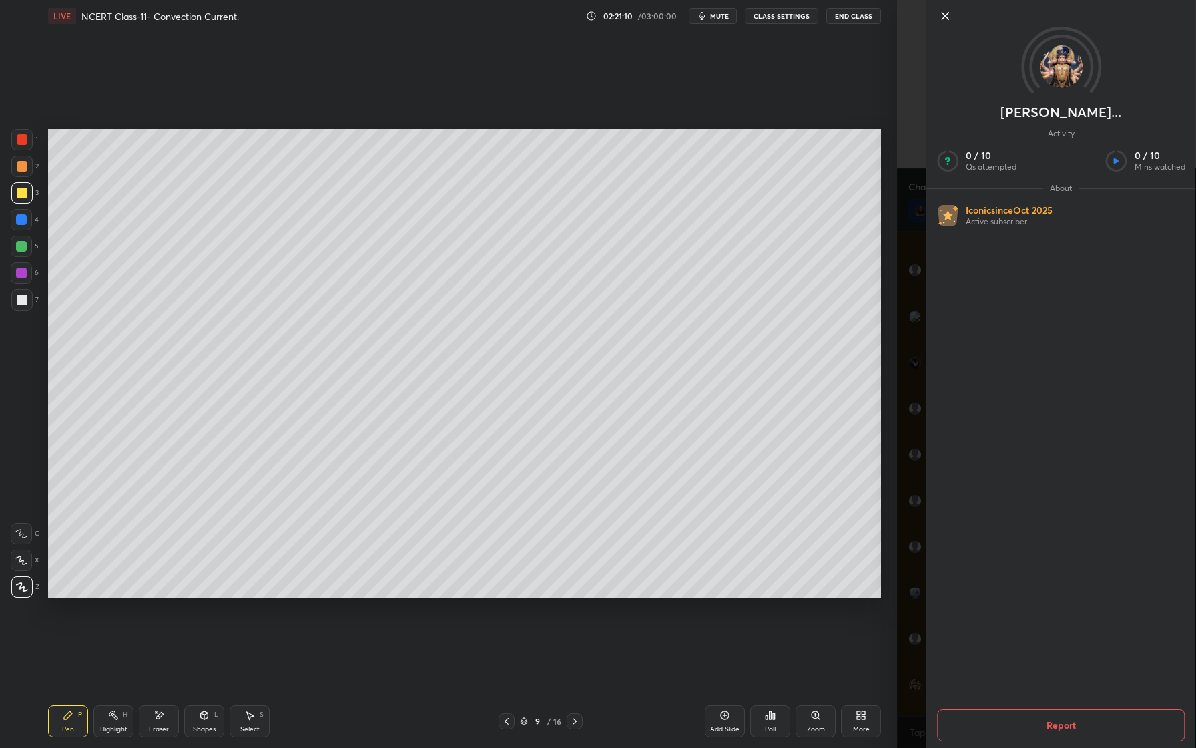
drag, startPoint x: 946, startPoint y: 13, endPoint x: 946, endPoint y: 673, distance: 659.4
click at [946, 13] on icon at bounding box center [945, 16] width 7 height 7
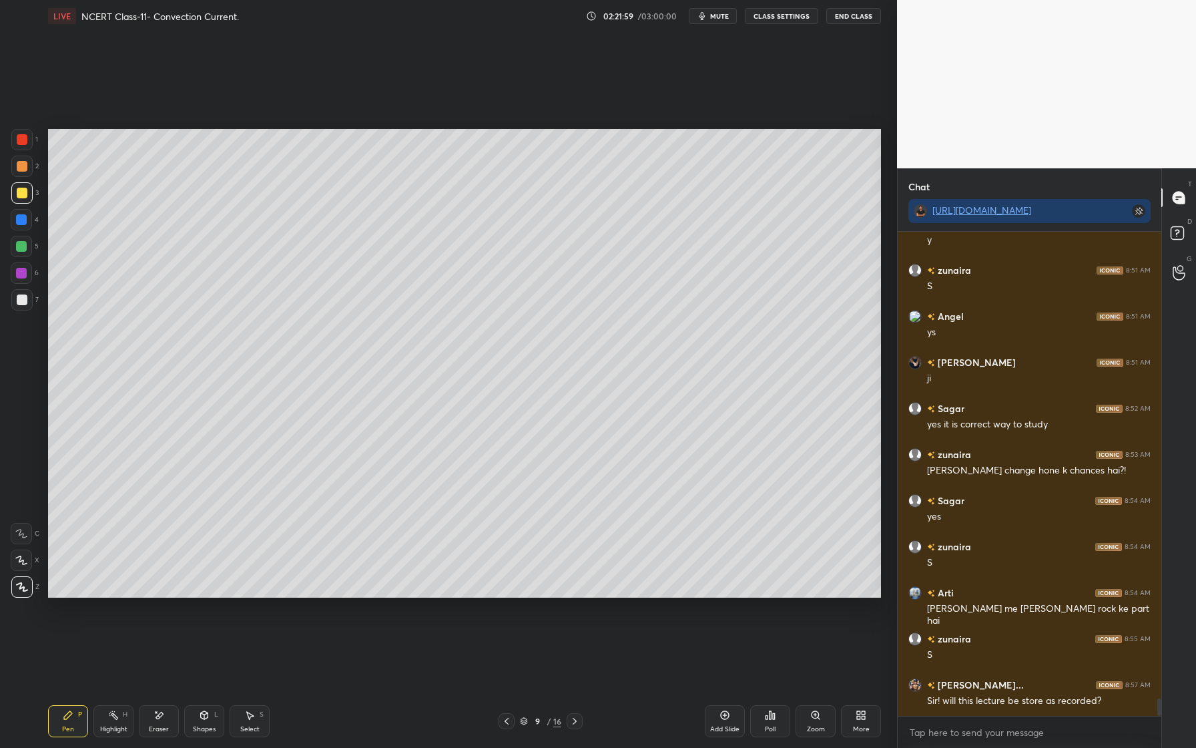
drag, startPoint x: 25, startPoint y: 270, endPoint x: 17, endPoint y: 286, distance: 17.3
click at [25, 272] on div at bounding box center [21, 273] width 11 height 11
drag, startPoint x: 15, startPoint y: 252, endPoint x: 24, endPoint y: 256, distance: 9.9
click at [15, 252] on div at bounding box center [21, 246] width 21 height 21
click at [18, 218] on div at bounding box center [21, 219] width 11 height 11
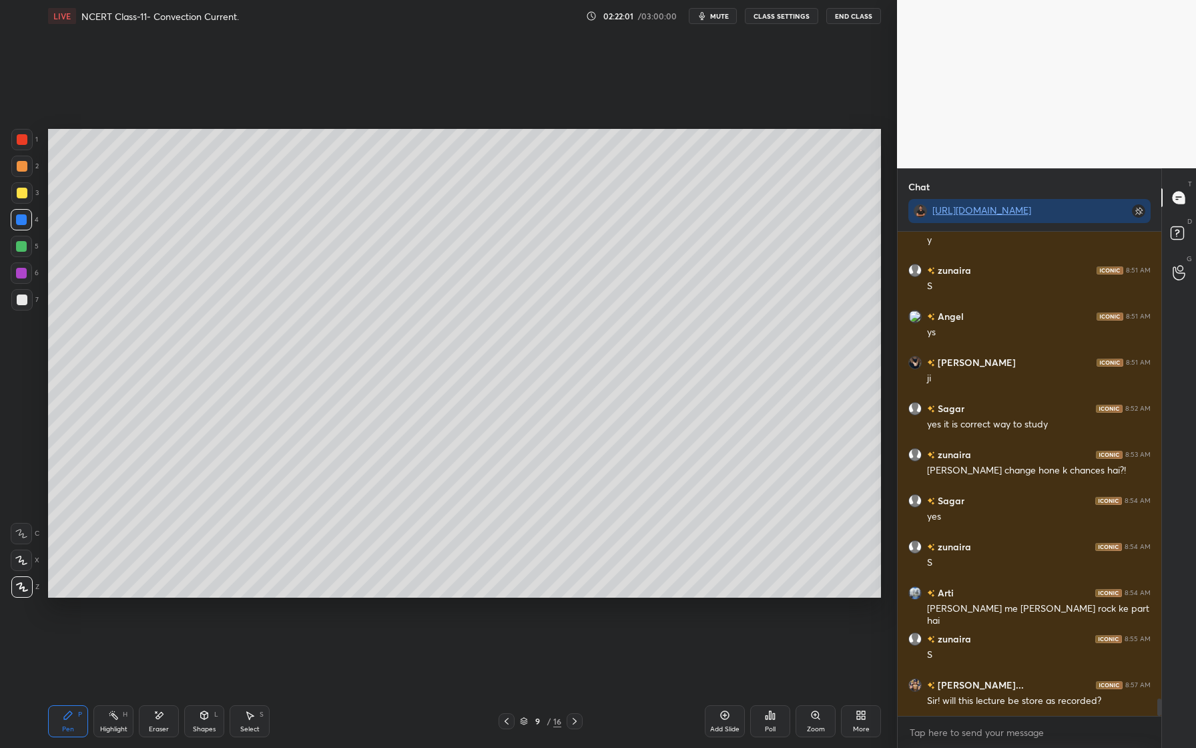
drag, startPoint x: 21, startPoint y: 254, endPoint x: 33, endPoint y: 219, distance: 36.7
click at [21, 252] on div at bounding box center [21, 246] width 21 height 21
click at [24, 276] on div at bounding box center [21, 273] width 11 height 11
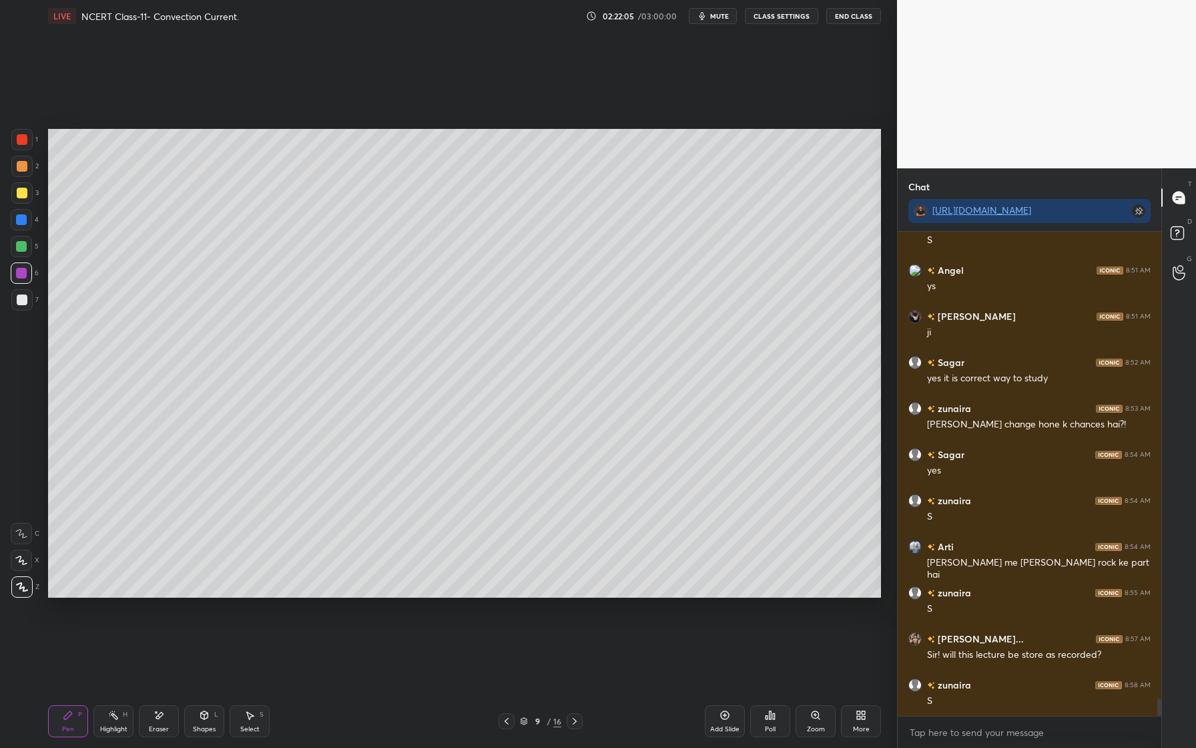
drag, startPoint x: 29, startPoint y: 298, endPoint x: 28, endPoint y: 308, distance: 9.4
click at [29, 299] on div at bounding box center [21, 299] width 21 height 21
click at [28, 215] on div at bounding box center [21, 219] width 21 height 21
drag, startPoint x: 25, startPoint y: 196, endPoint x: 31, endPoint y: 190, distance: 7.6
click at [25, 196] on div at bounding box center [22, 193] width 11 height 11
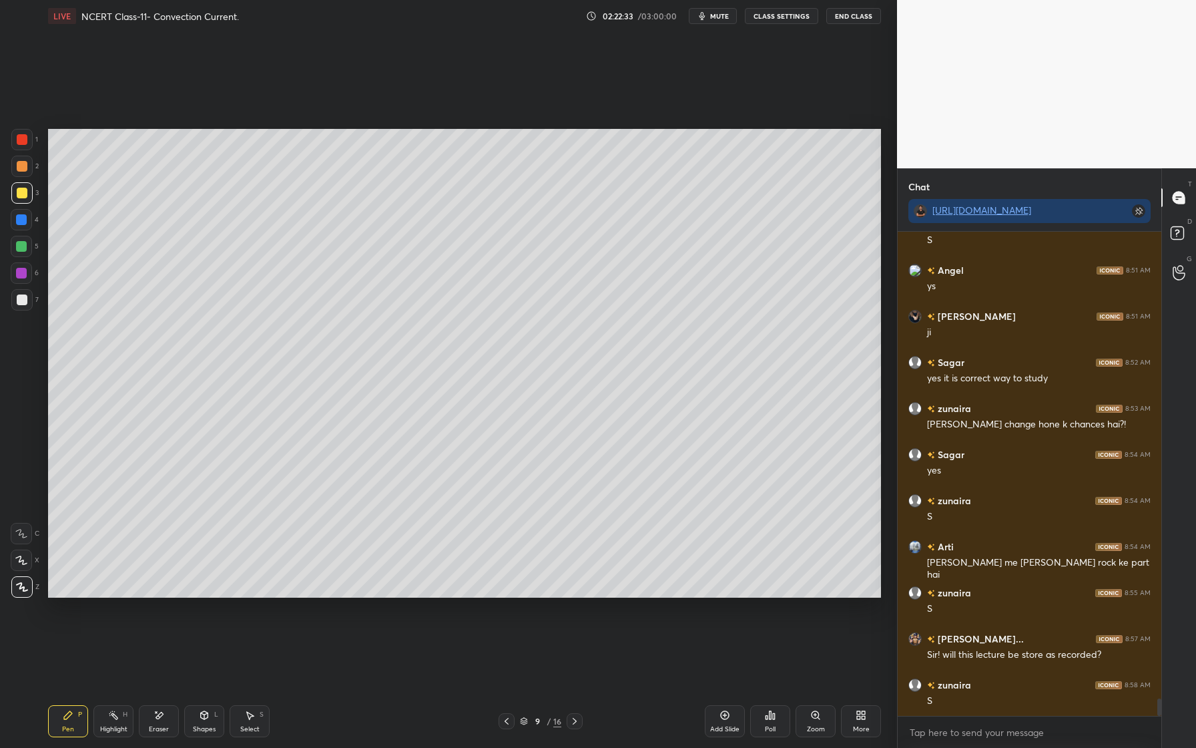
click at [29, 171] on div at bounding box center [21, 166] width 21 height 21
drag, startPoint x: 30, startPoint y: 139, endPoint x: 35, endPoint y: 143, distance: 7.1
click at [32, 141] on div at bounding box center [21, 139] width 21 height 21
click at [727, 725] on div "Add Slide" at bounding box center [724, 728] width 29 height 7
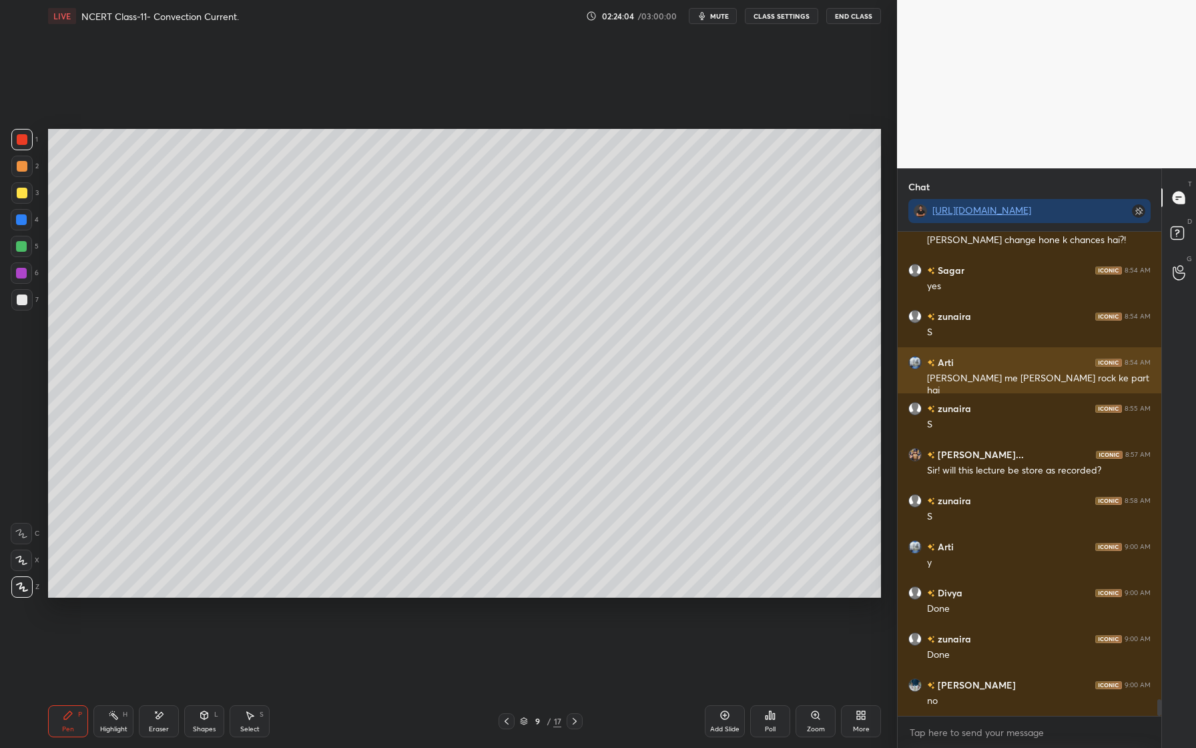
scroll to position [13496, 0]
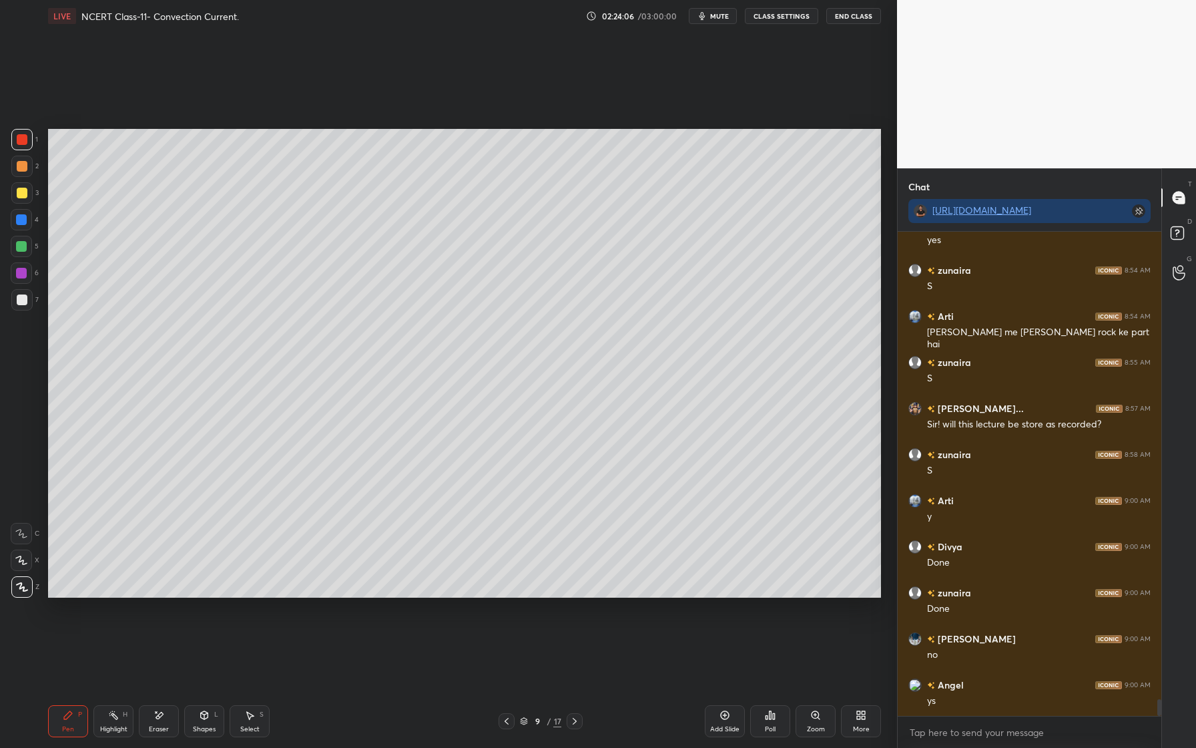
drag, startPoint x: 729, startPoint y: 715, endPoint x: 718, endPoint y: 717, distance: 10.8
click at [729, 715] on icon at bounding box center [724, 714] width 11 height 11
click at [26, 198] on div at bounding box center [21, 192] width 21 height 21
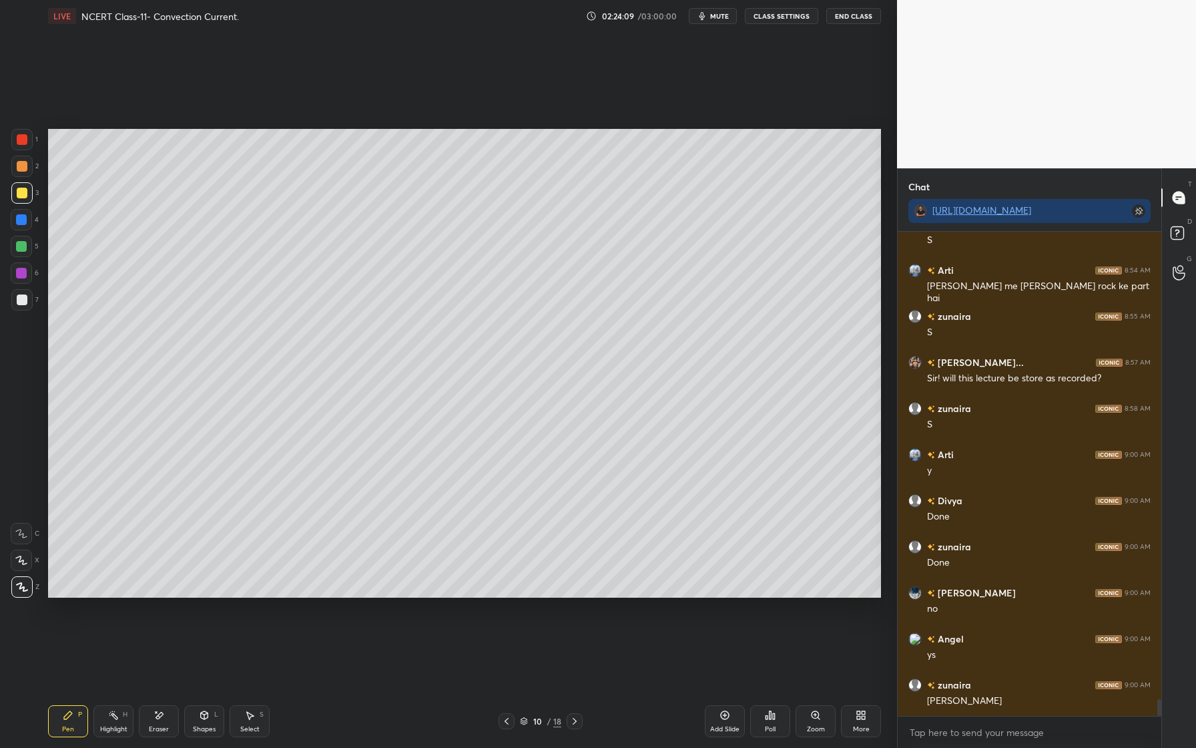
click at [25, 216] on div at bounding box center [21, 219] width 11 height 11
click at [30, 192] on div at bounding box center [21, 192] width 21 height 21
click at [21, 174] on div at bounding box center [21, 166] width 21 height 21
drag, startPoint x: 17, startPoint y: 194, endPoint x: 33, endPoint y: 194, distance: 15.4
click at [17, 194] on div at bounding box center [22, 193] width 11 height 11
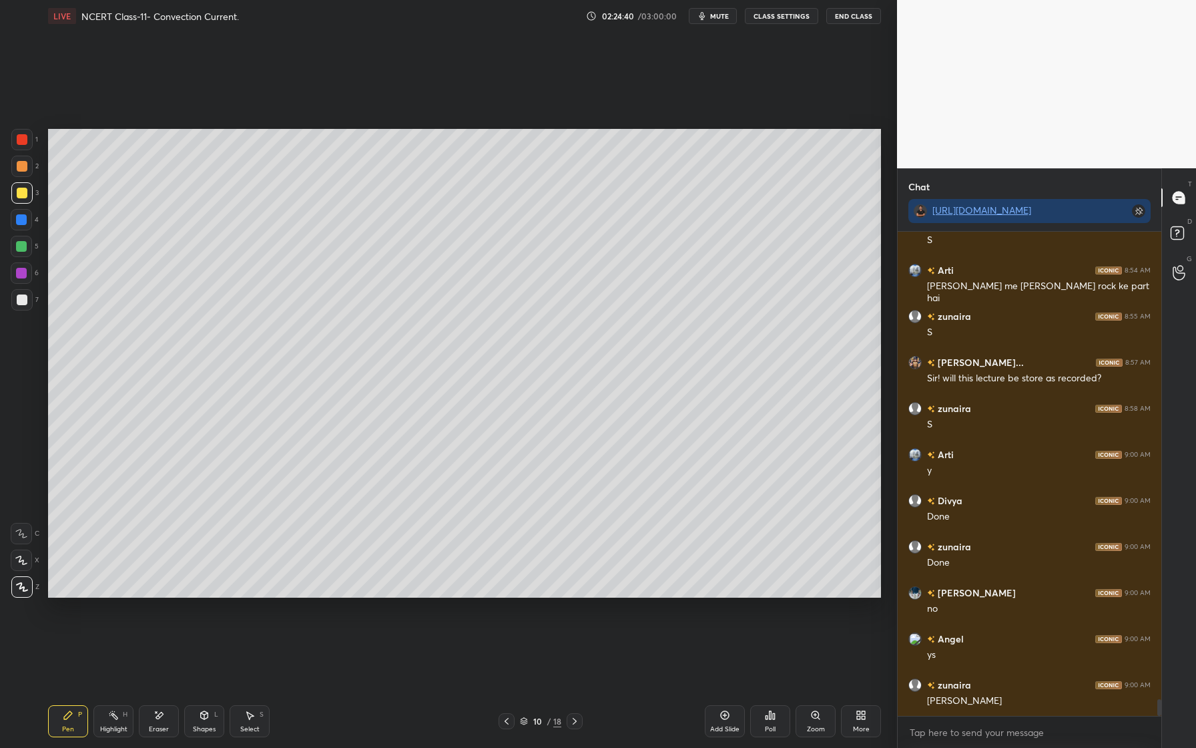
scroll to position [13588, 0]
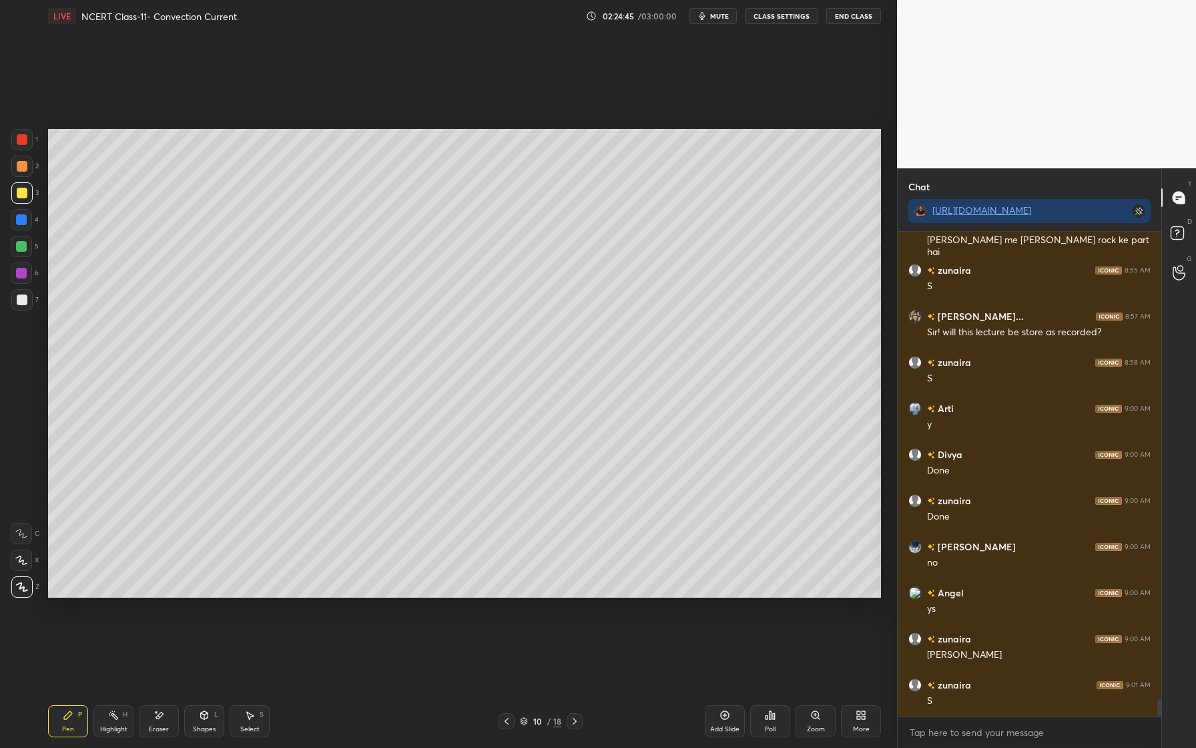
click at [37, 253] on div "5" at bounding box center [25, 246] width 28 height 21
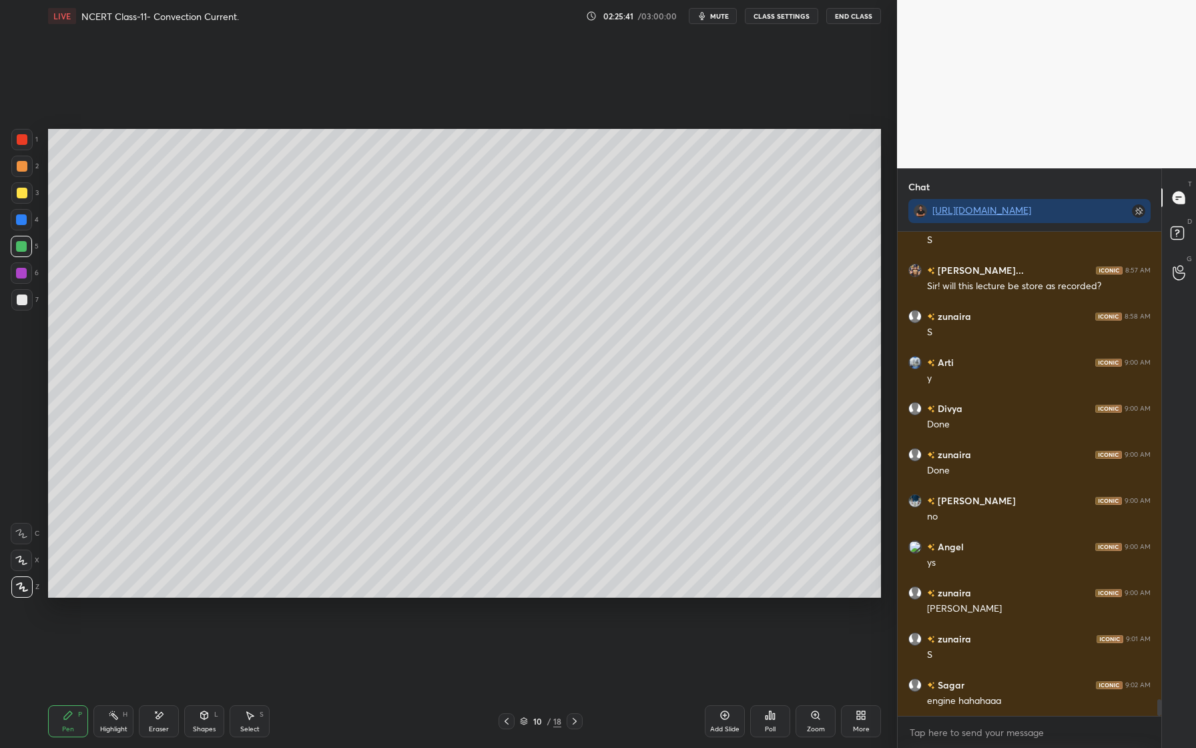
click at [202, 727] on div "Shapes" at bounding box center [204, 728] width 23 height 7
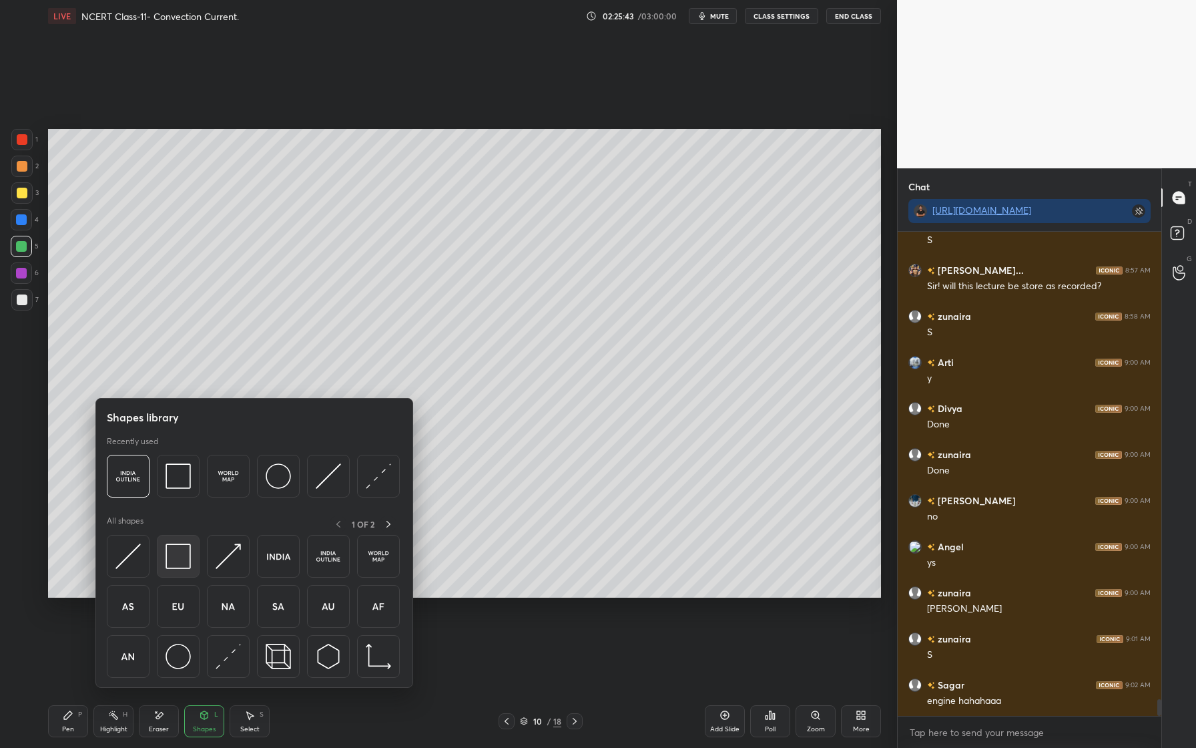
click at [167, 570] on div at bounding box center [178, 556] width 43 height 43
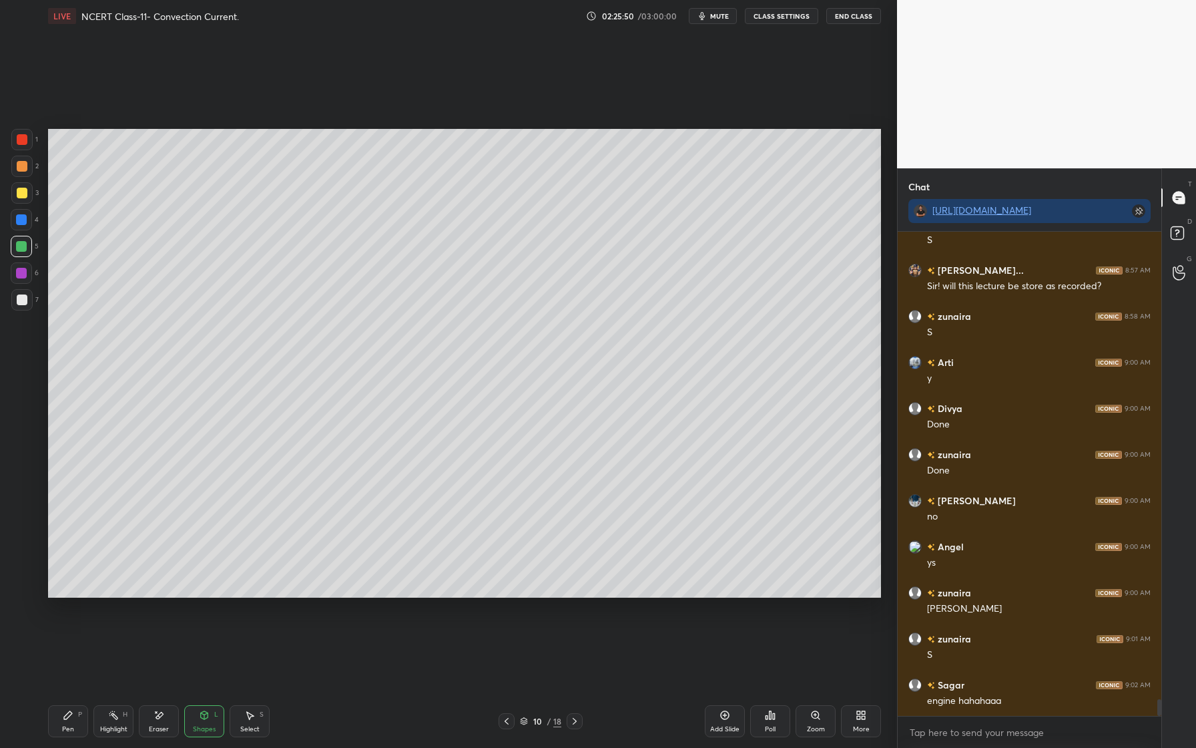
click at [25, 270] on div at bounding box center [21, 273] width 11 height 11
click at [69, 712] on icon at bounding box center [68, 715] width 8 height 8
click at [226, 713] on div "Pen P Highlight H Eraser Shapes L Select S" at bounding box center [212, 721] width 328 height 32
click at [208, 726] on div "Shapes" at bounding box center [204, 728] width 23 height 7
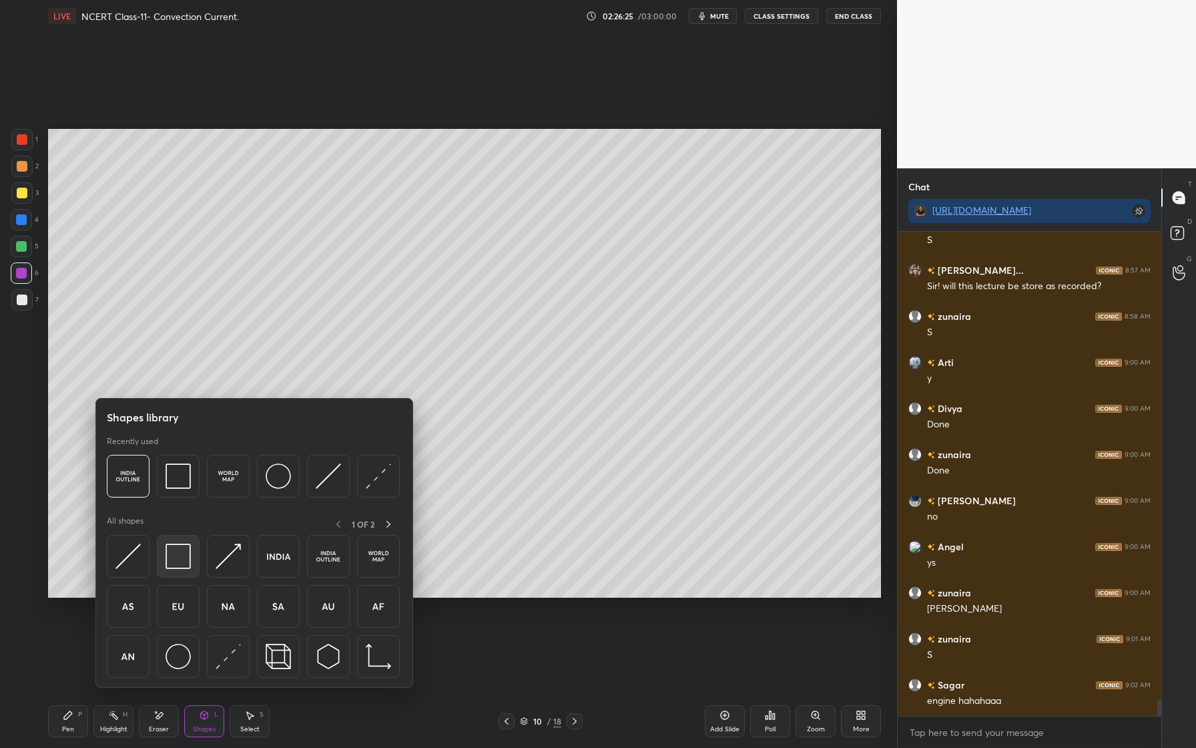
click at [192, 574] on div at bounding box center [178, 556] width 43 height 43
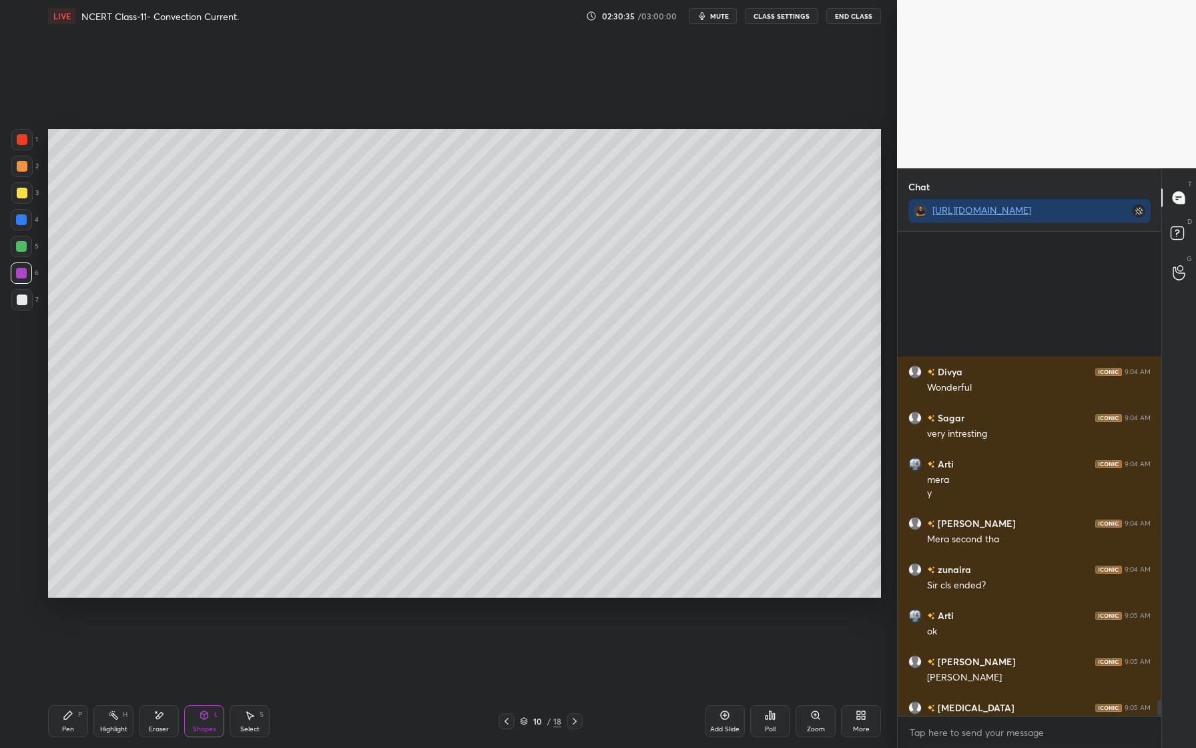
scroll to position [14351, 0]
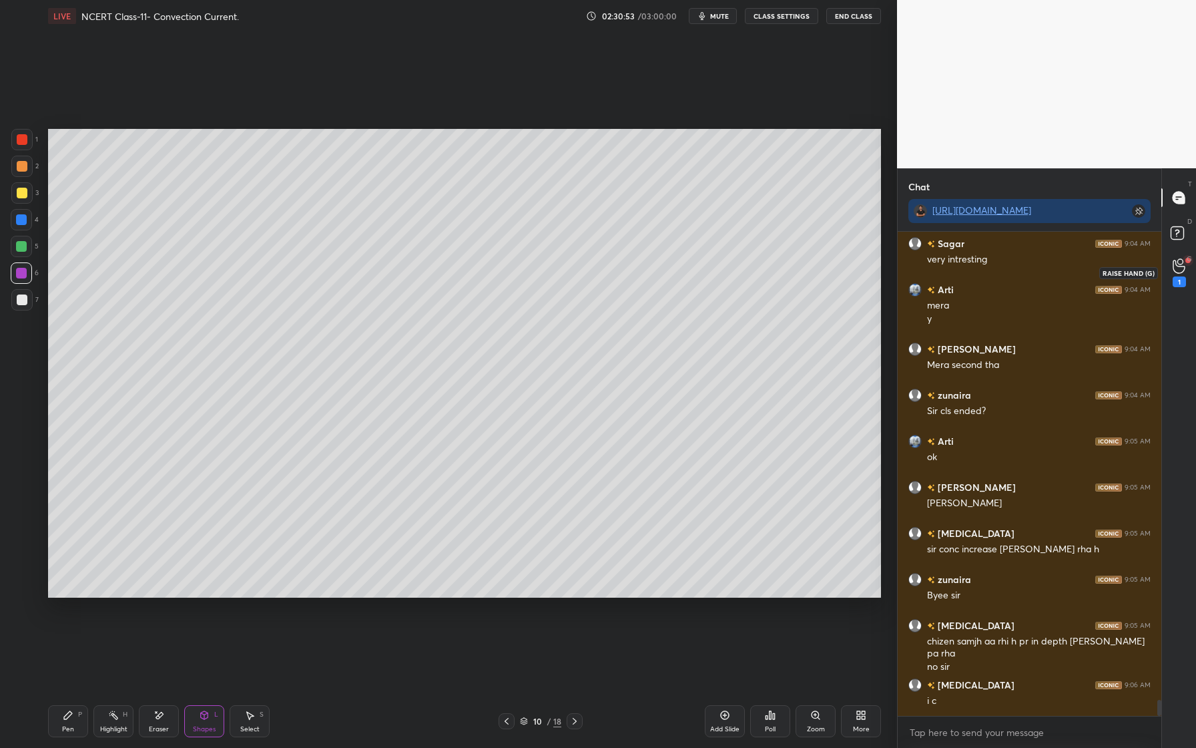
click at [1179, 263] on icon at bounding box center [1179, 265] width 13 height 15
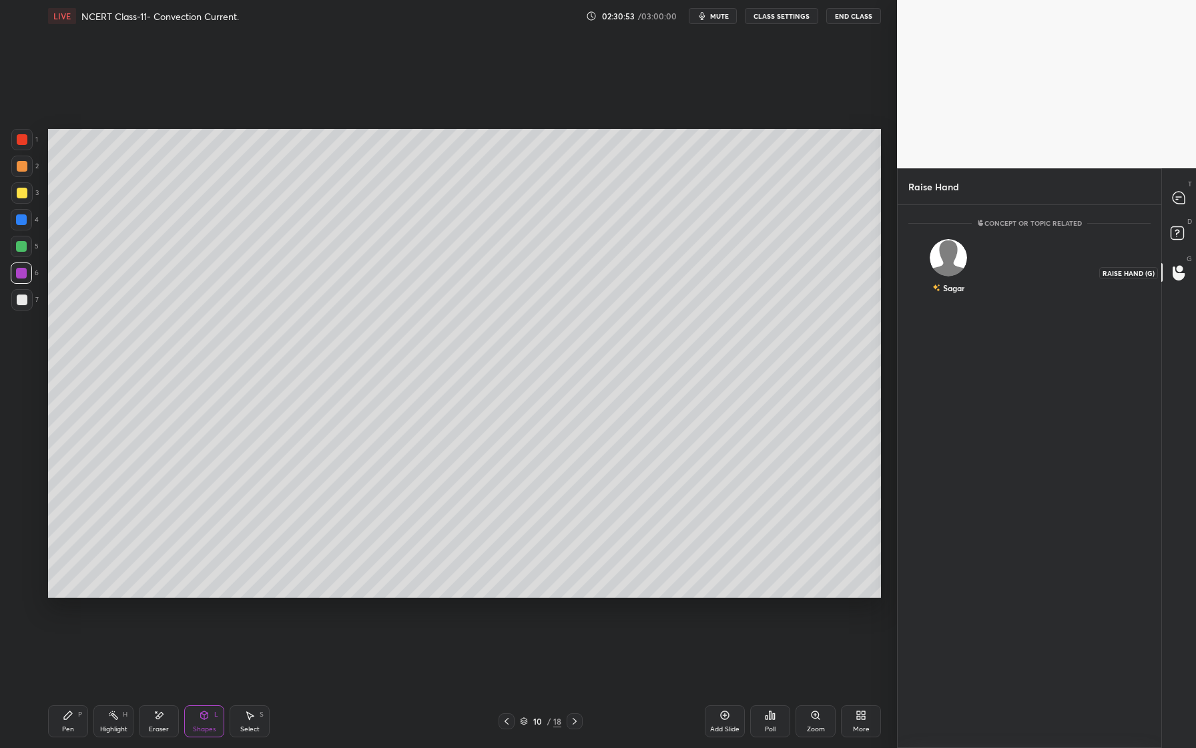
scroll to position [5, 5]
click at [961, 290] on div "Sagar INVITE" at bounding box center [948, 272] width 80 height 84
click at [955, 296] on button "INVITE" at bounding box center [948, 296] width 68 height 17
click at [1178, 194] on icon at bounding box center [1179, 198] width 12 height 12
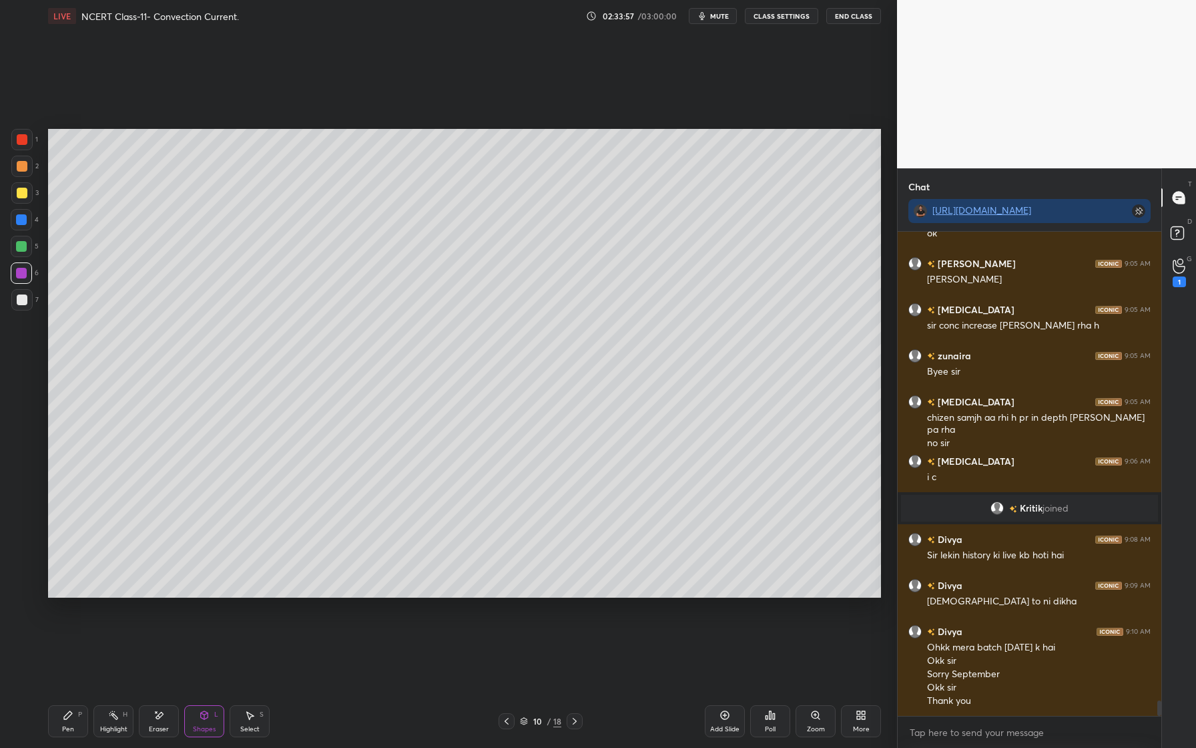
scroll to position [14934, 0]
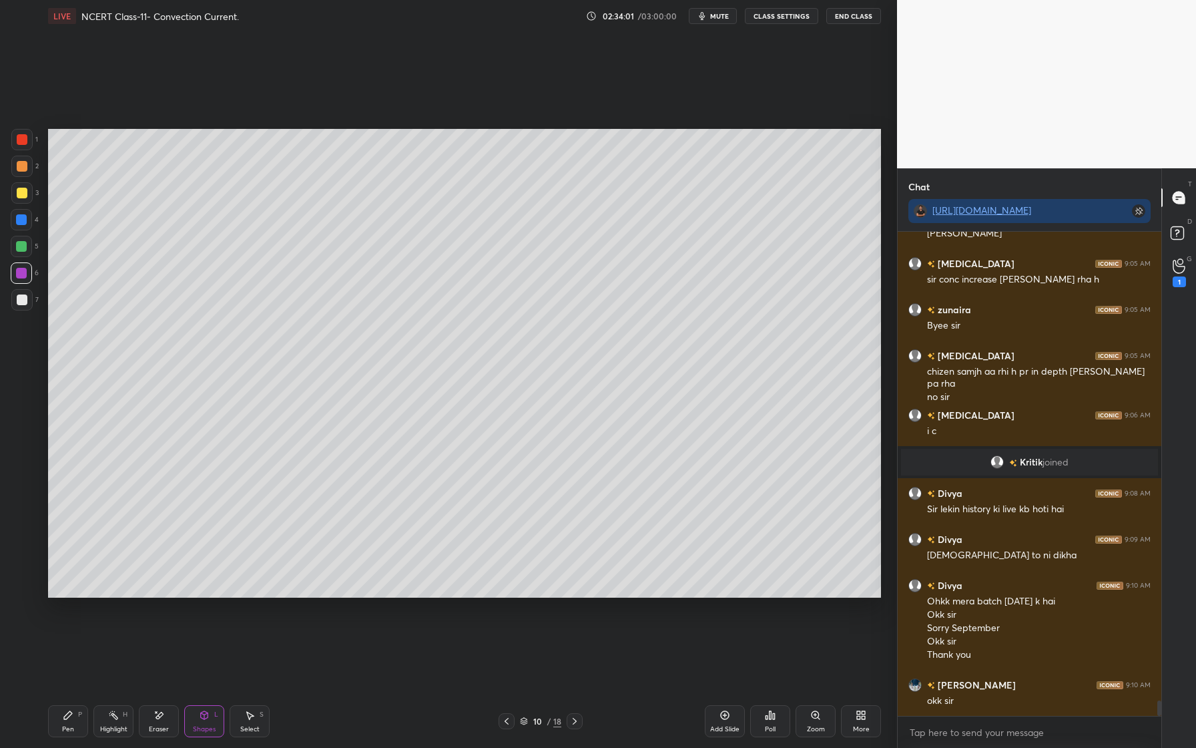
click at [844, 16] on button "End Class" at bounding box center [853, 16] width 55 height 16
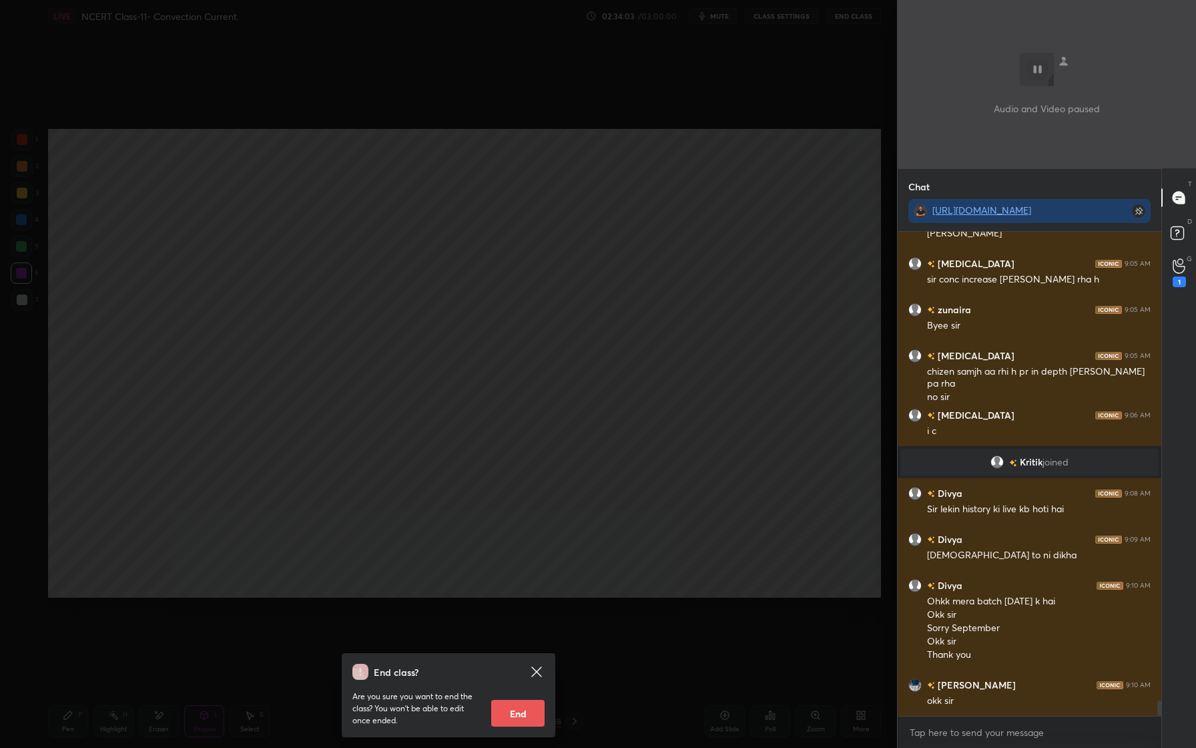
click at [527, 719] on button "End" at bounding box center [517, 712] width 53 height 27
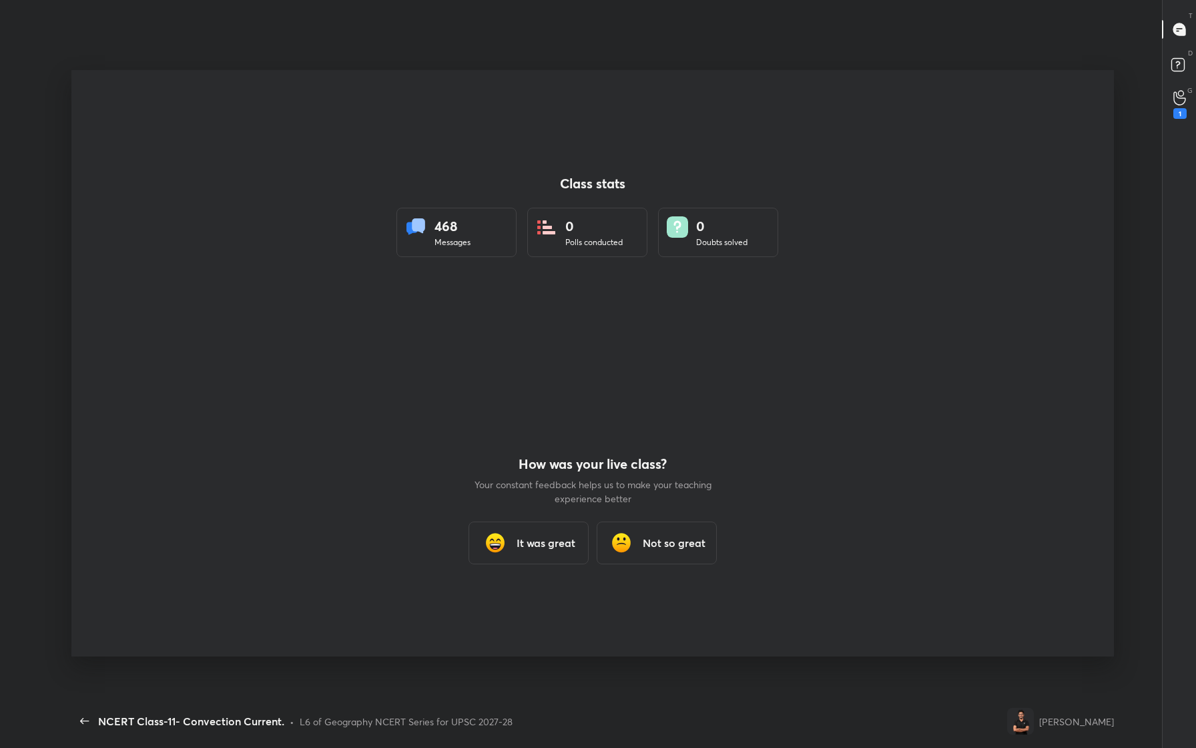
scroll to position [0, 0]
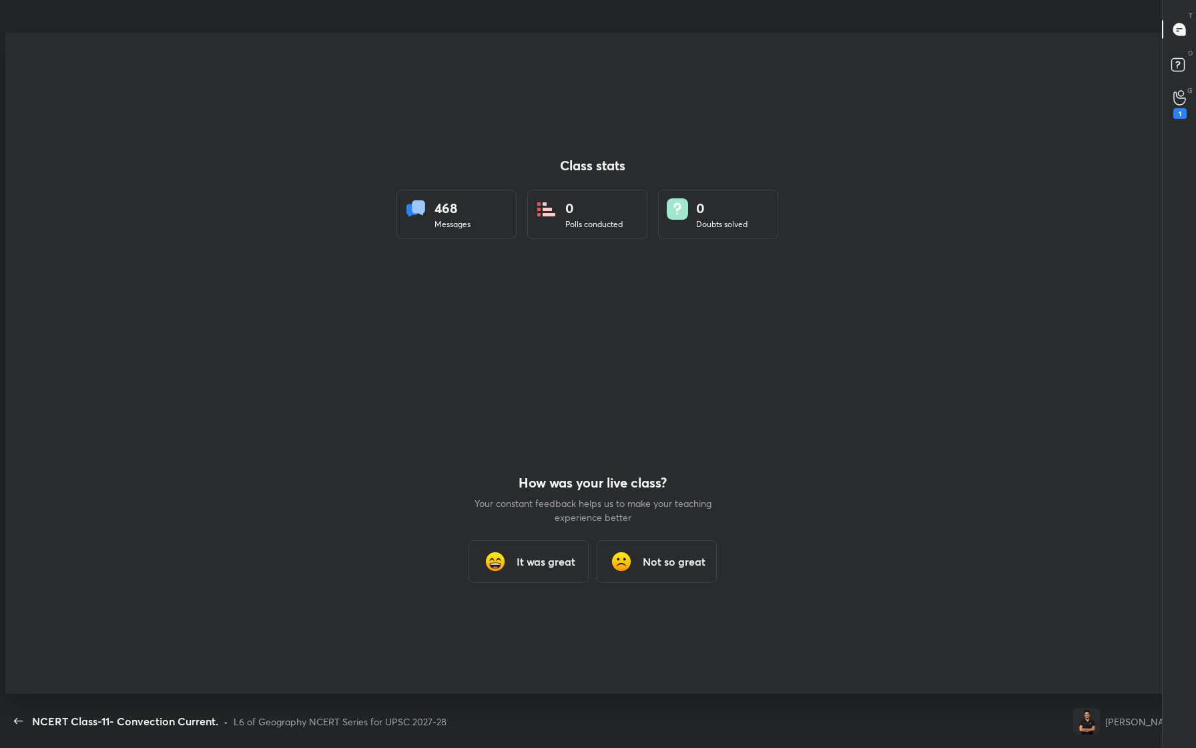
click at [547, 561] on h3 "It was great" at bounding box center [546, 561] width 59 height 16
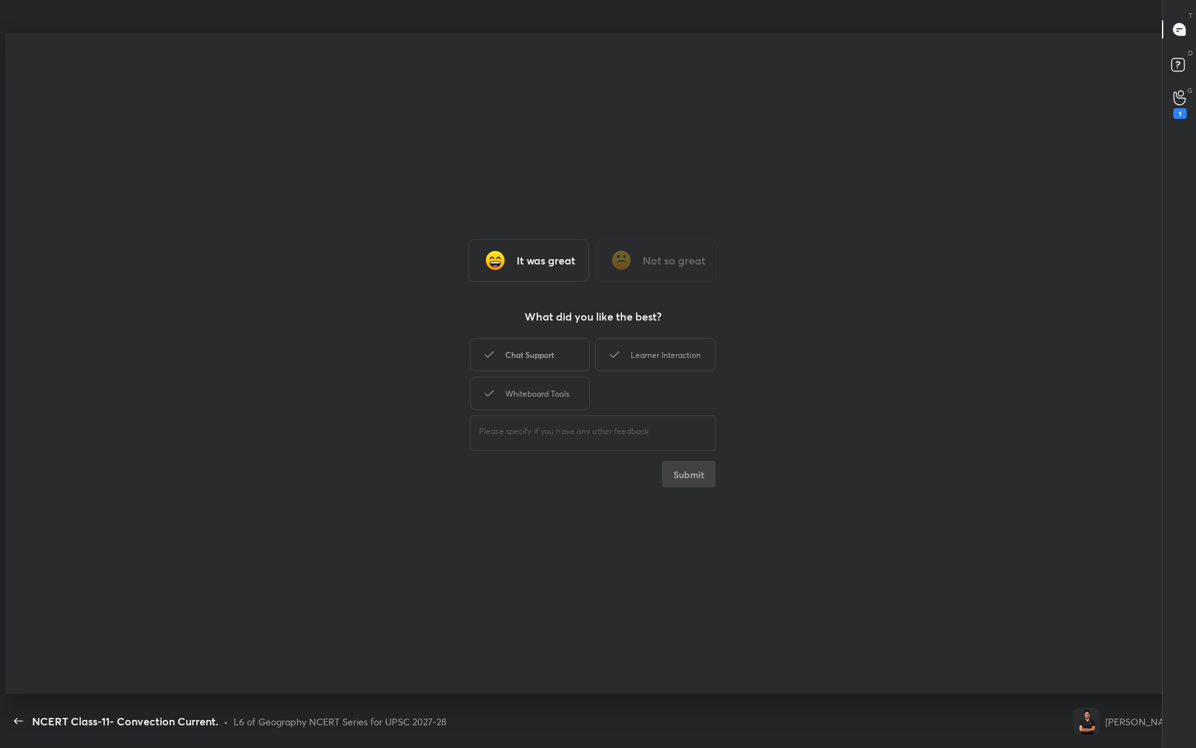
click at [543, 356] on div "Chat Support" at bounding box center [530, 354] width 120 height 33
click at [642, 353] on div "Learner Interaction" at bounding box center [655, 354] width 120 height 33
click at [548, 379] on div "Whiteboard Tools" at bounding box center [530, 392] width 120 height 33
click at [682, 475] on button "Submit" at bounding box center [688, 474] width 53 height 27
